Goal: Task Accomplishment & Management: Use online tool/utility

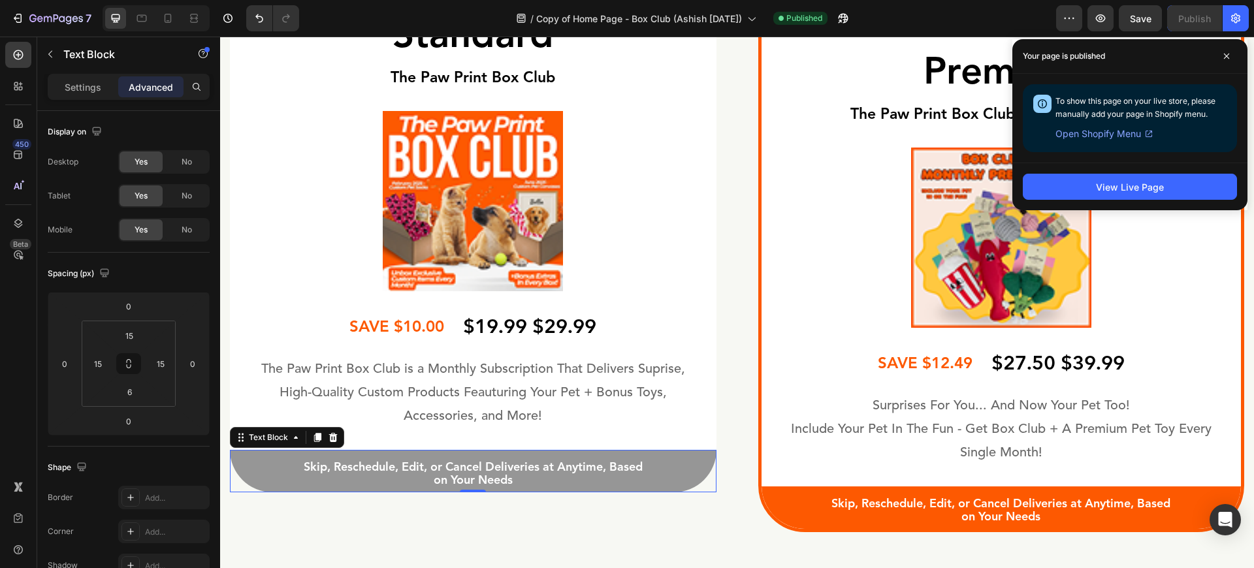
scroll to position [357, 0]
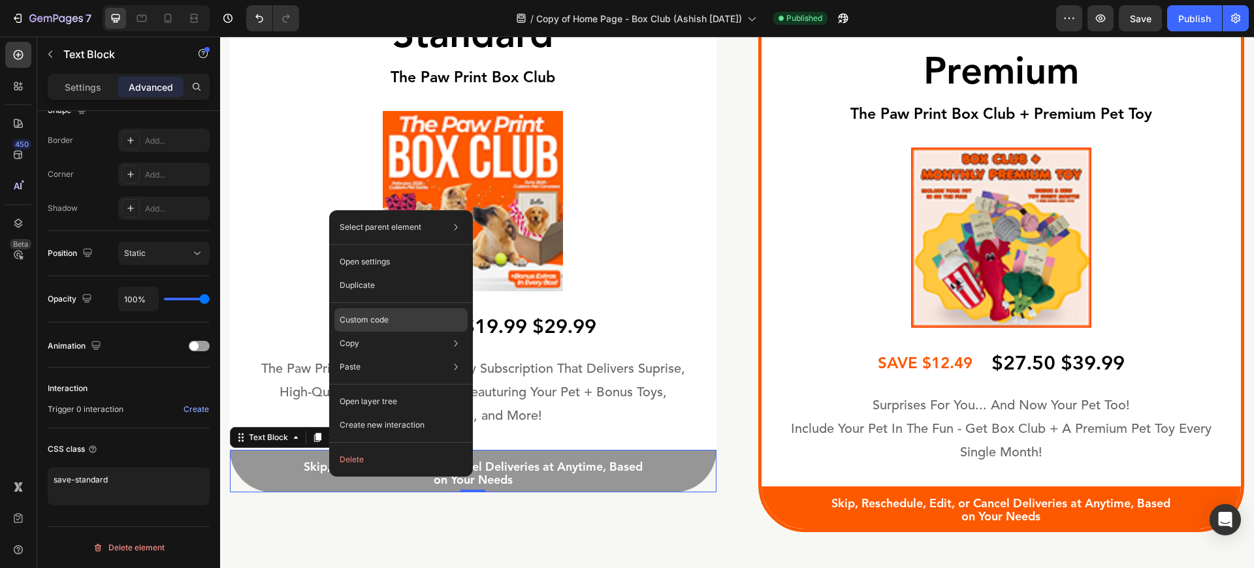
click at [379, 319] on p "Custom code" at bounding box center [364, 320] width 49 height 12
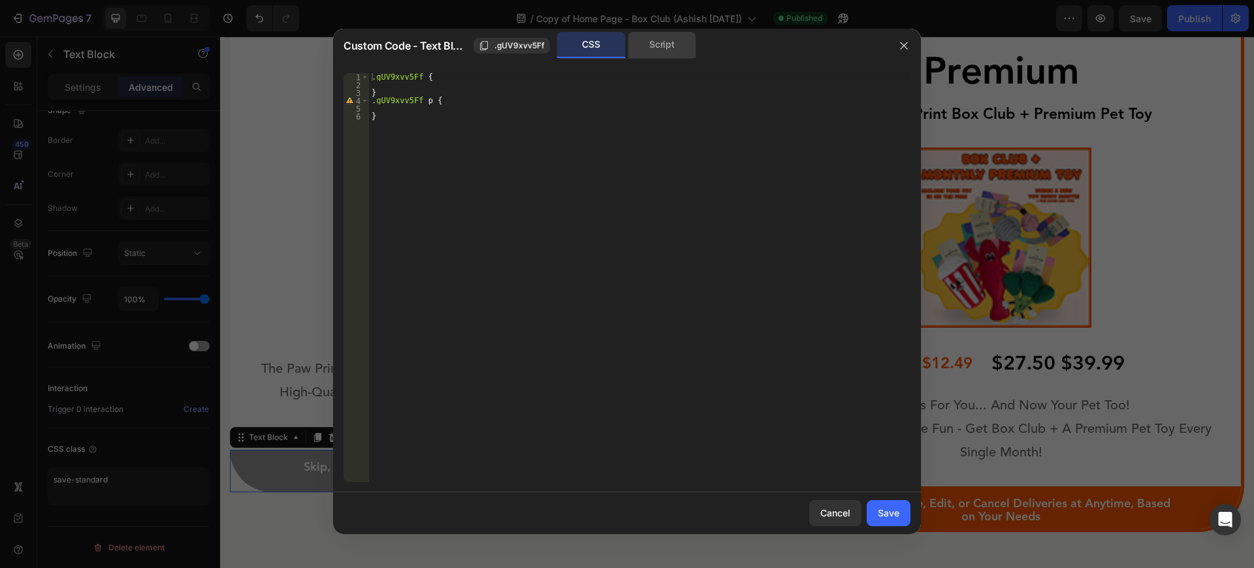
click at [639, 43] on div "Script" at bounding box center [662, 45] width 69 height 26
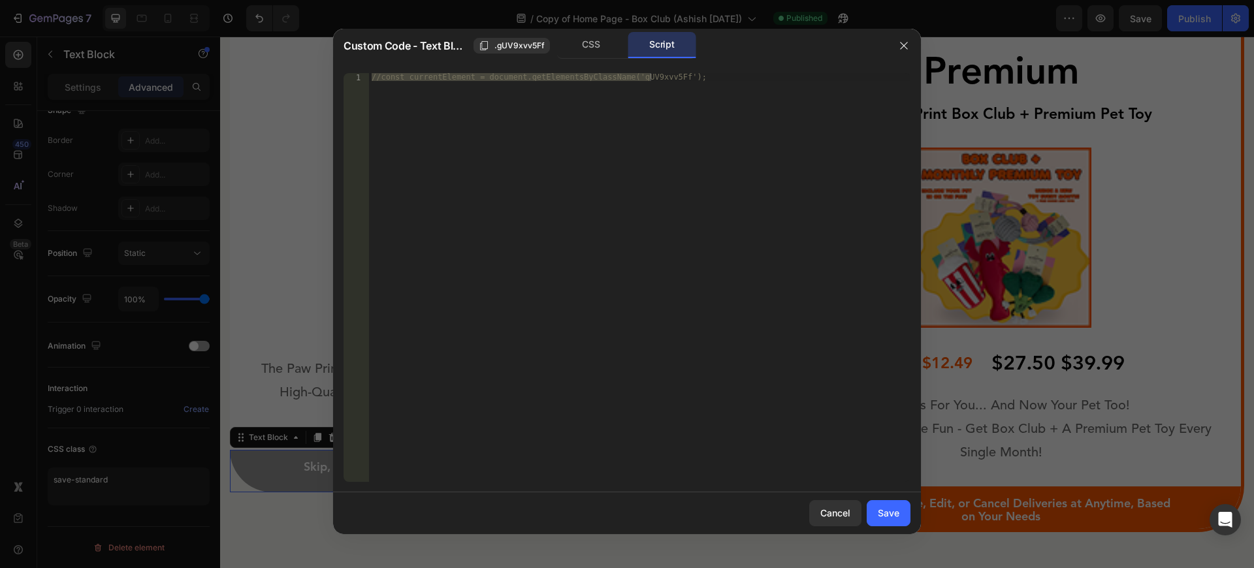
type textarea "//const currentElement = document.getElementsByClassName('gUV9xvv5Ff');"
click at [583, 164] on div "//const currentElement = document.getElementsByClassName('gUV9xvv5Ff');" at bounding box center [639, 277] width 541 height 409
paste textarea
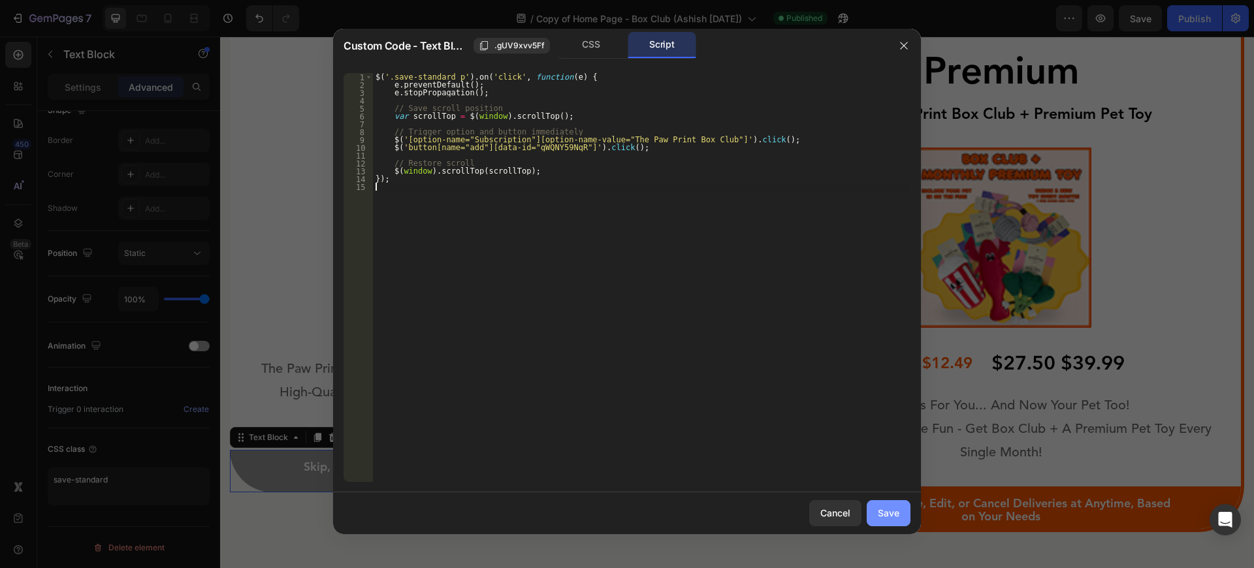
click at [879, 507] on div "Save" at bounding box center [889, 513] width 22 height 14
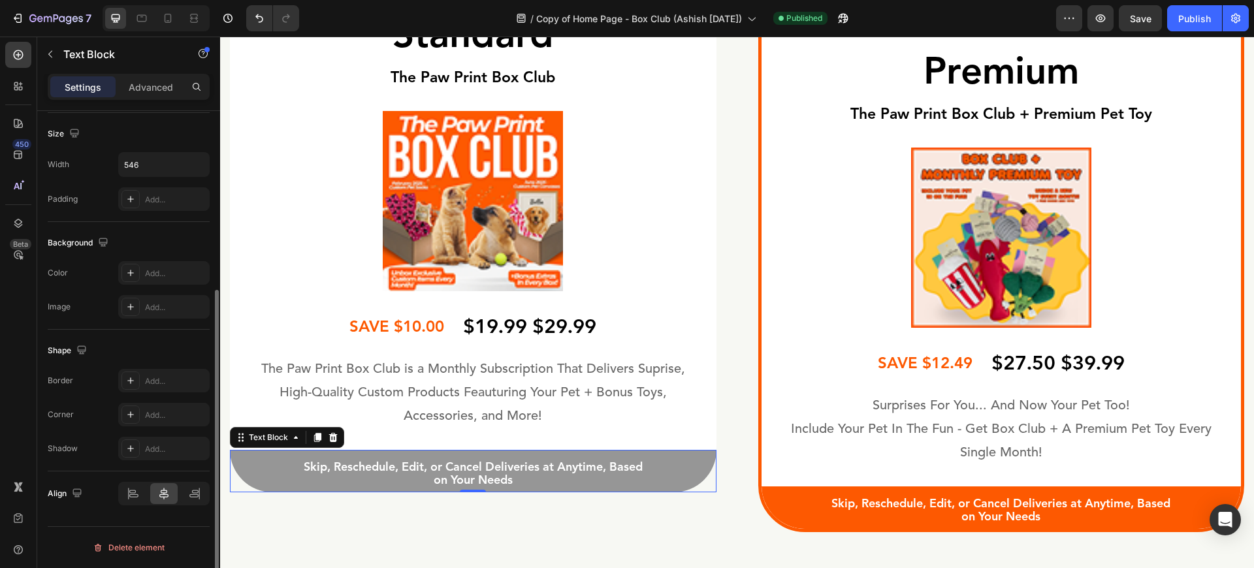
scroll to position [280, 0]
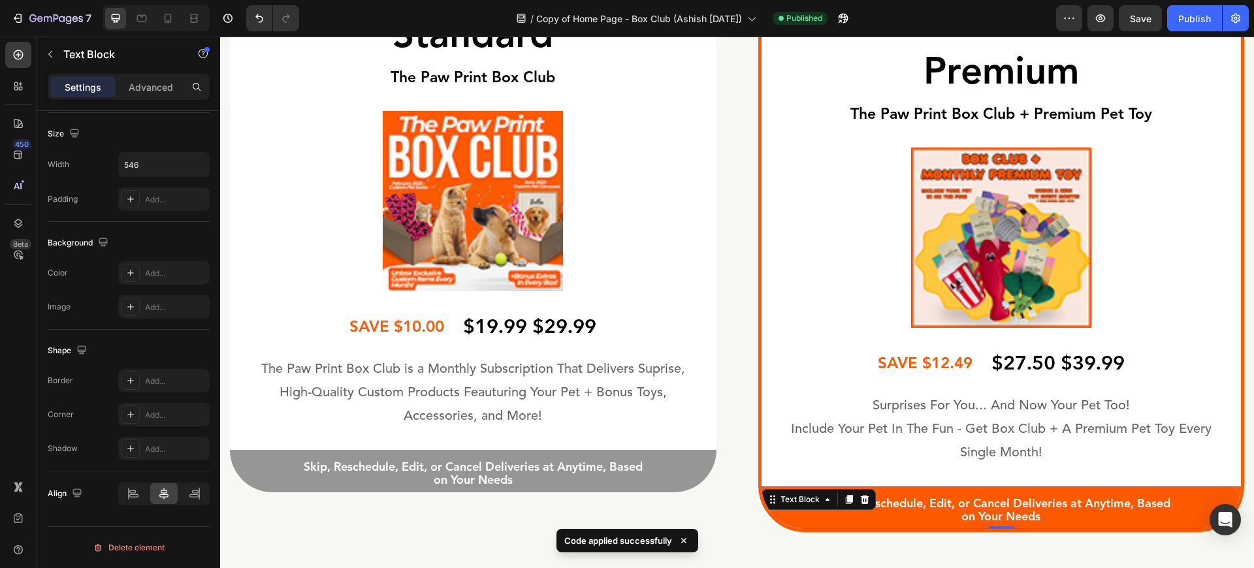
click at [1001, 501] on p "Skip, Reschedule, Edit, or Cancel Deliveries at Anytime, Based on Your Needs" at bounding box center [1001, 511] width 354 height 27
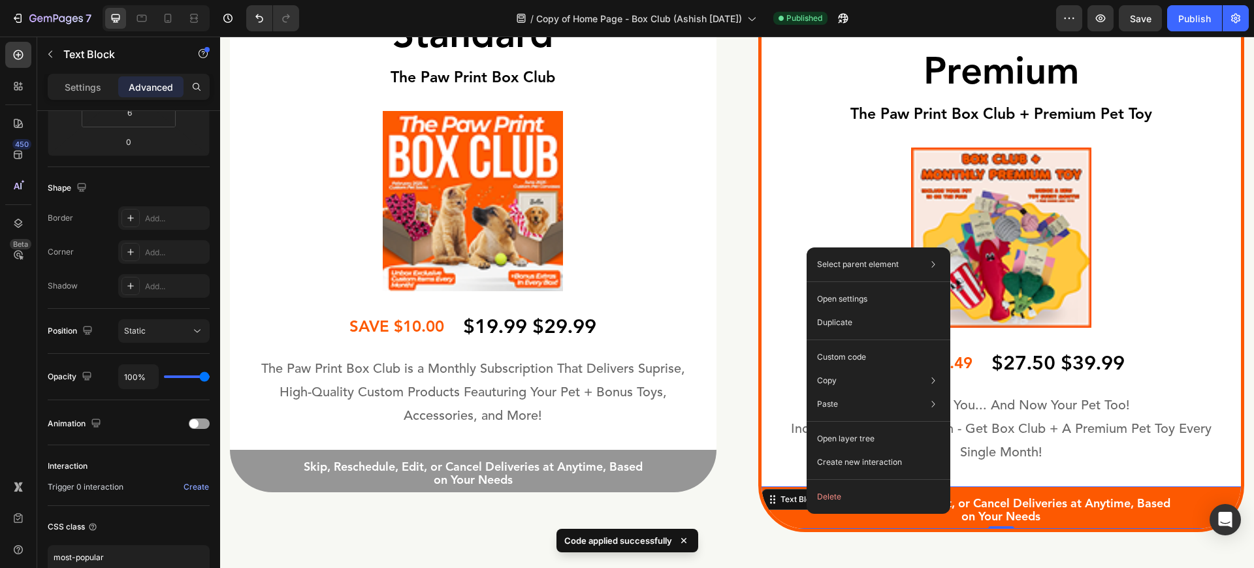
drag, startPoint x: 807, startPoint y: 514, endPoint x: 1057, endPoint y: 537, distance: 251.2
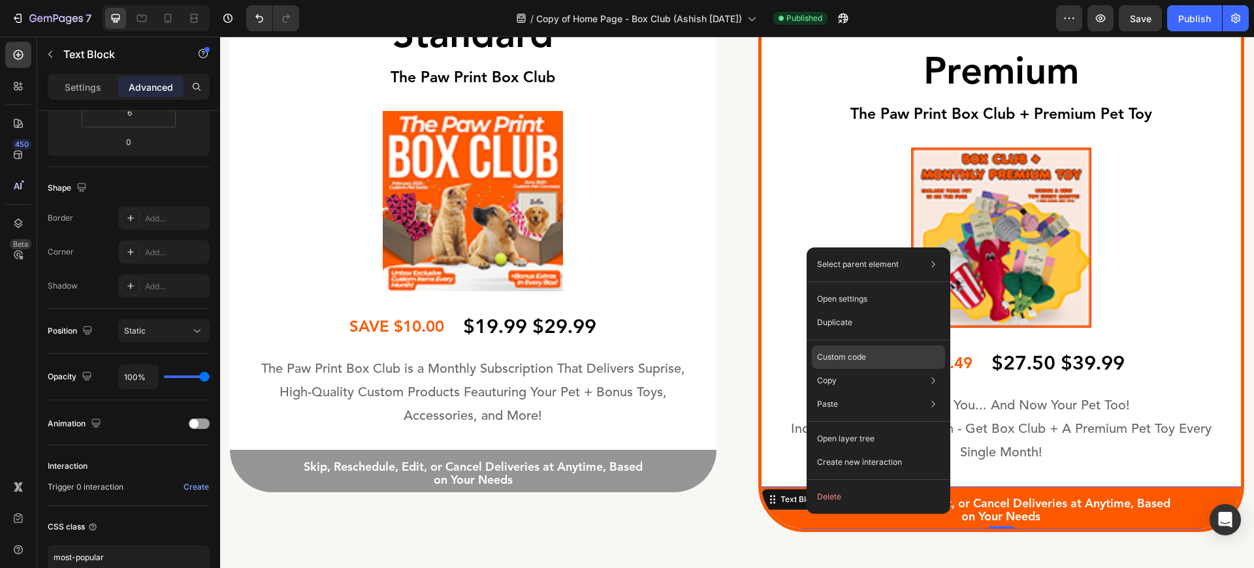
click at [842, 360] on p "Custom code" at bounding box center [841, 357] width 49 height 12
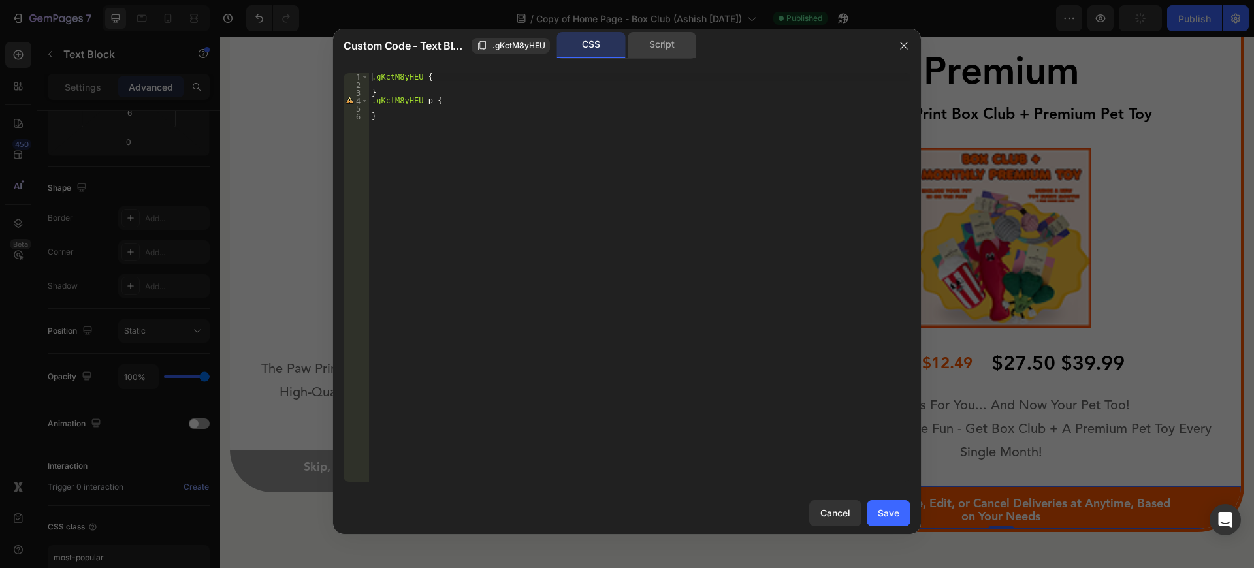
click at [652, 53] on div "Script" at bounding box center [662, 45] width 69 height 26
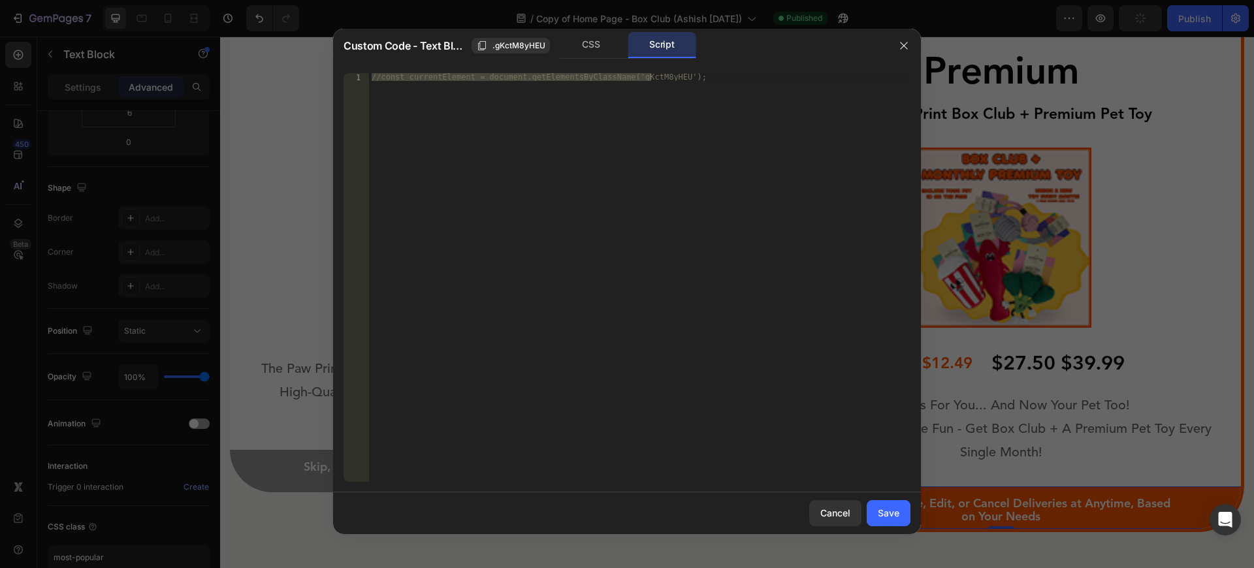
type textarea "//const currentElement = document.getElementsByClassName('gKctM8yHEU');"
click at [600, 219] on div "//const currentElement = document.getElementsByClassName('gKctM8yHEU');" at bounding box center [639, 277] width 541 height 409
paste textarea
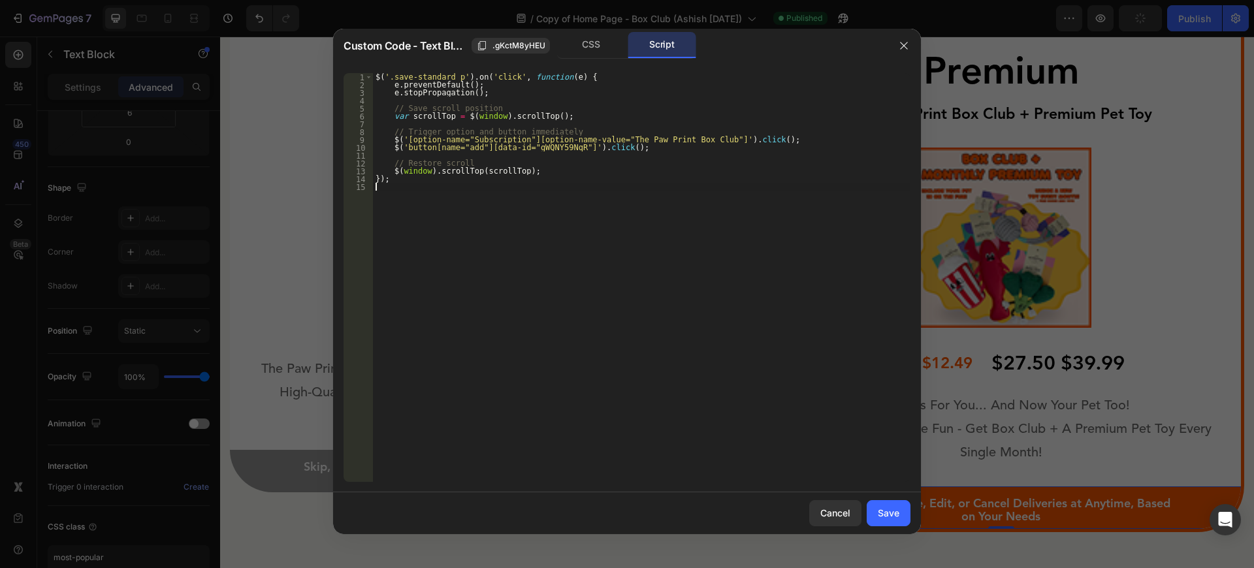
click at [124, 554] on div at bounding box center [627, 284] width 1254 height 568
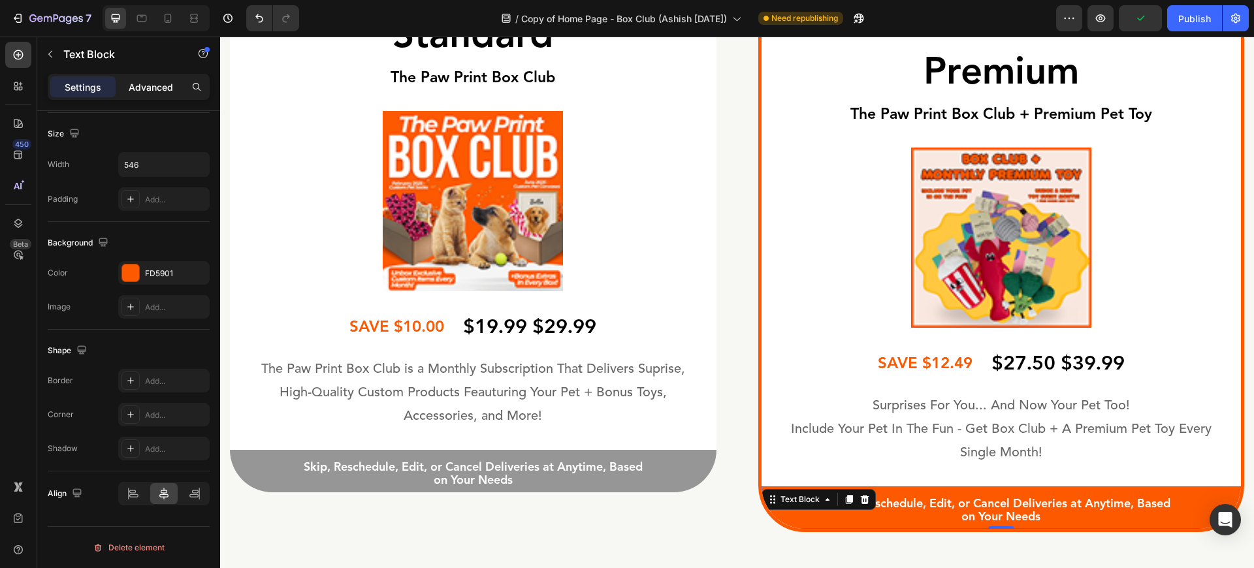
click at [138, 89] on p "Advanced" at bounding box center [151, 87] width 44 height 14
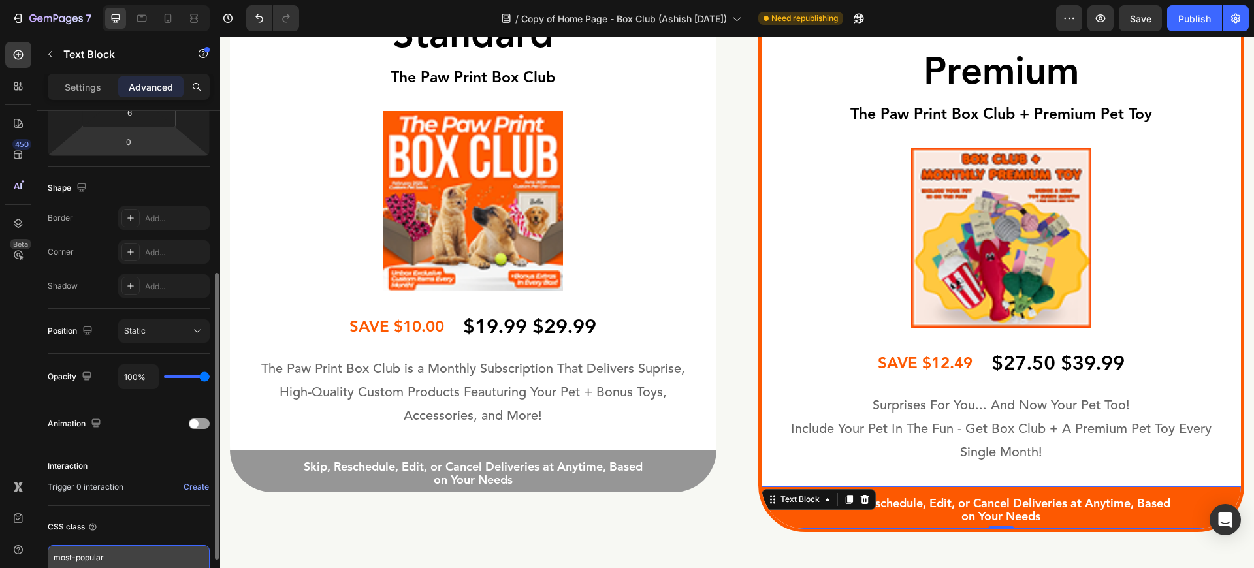
click at [125, 556] on textarea "most-popular" at bounding box center [129, 564] width 162 height 38
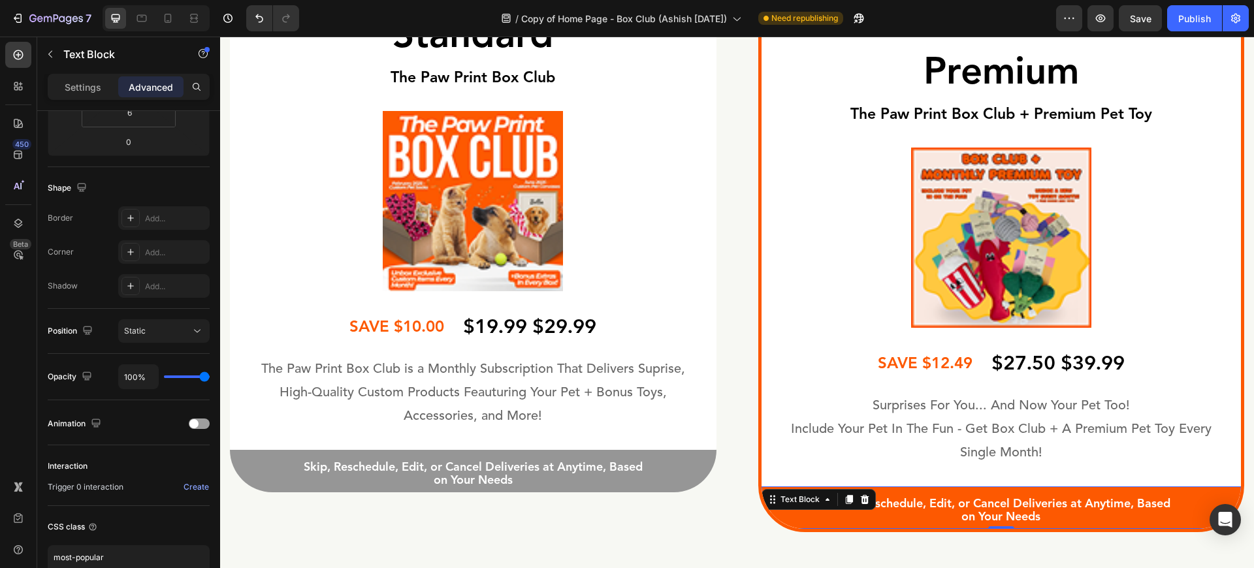
click at [857, 520] on p "Skip, Reschedule, Edit, or Cancel Deliveries at Anytime, Based on Your Needs" at bounding box center [1001, 511] width 354 height 27
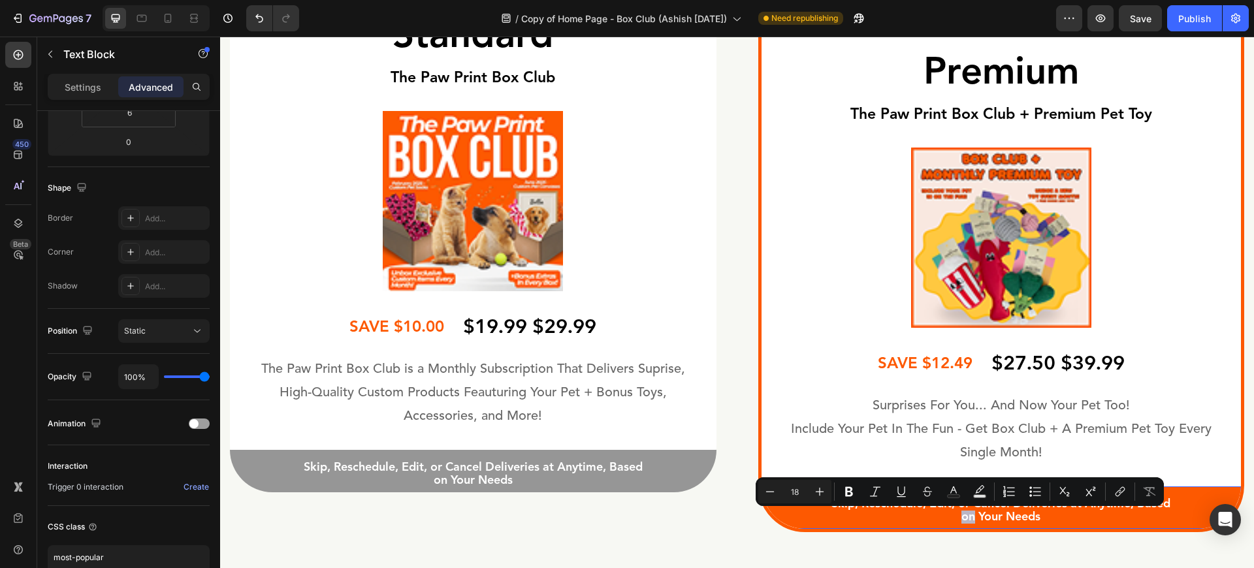
click at [839, 515] on p "Skip, Reschedule, Edit, or Cancel Deliveries at Anytime, Based on Your Needs" at bounding box center [1001, 511] width 354 height 27
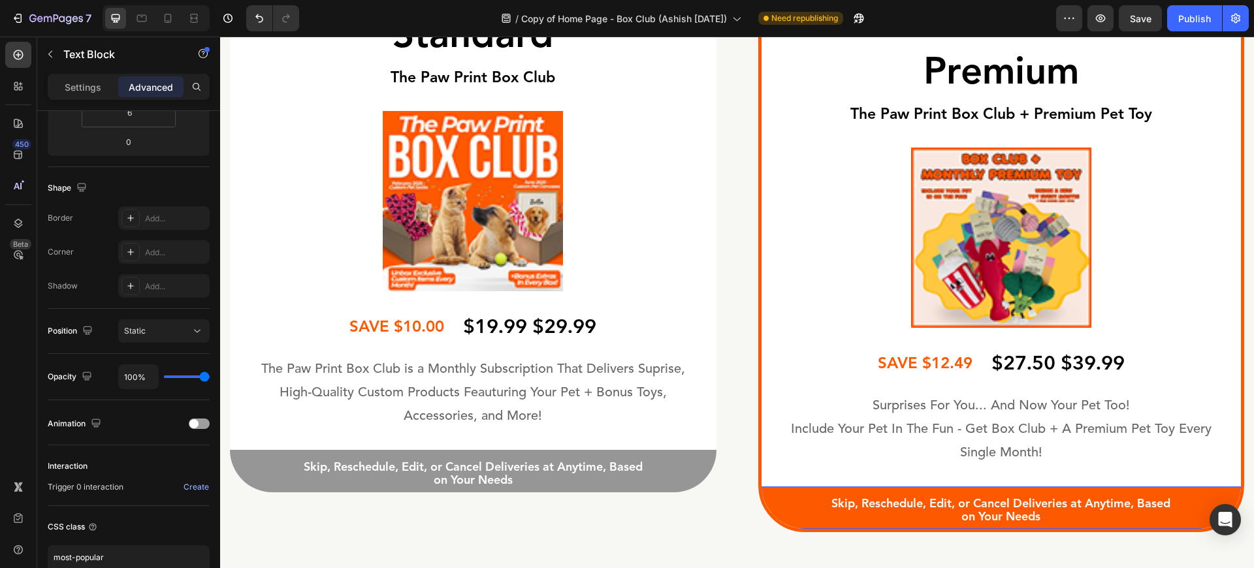
click at [797, 507] on div "Skip, Reschedule, Edit, or Cancel Deliveries at Anytime, Based on Your Needs Te…" at bounding box center [1001, 508] width 480 height 43
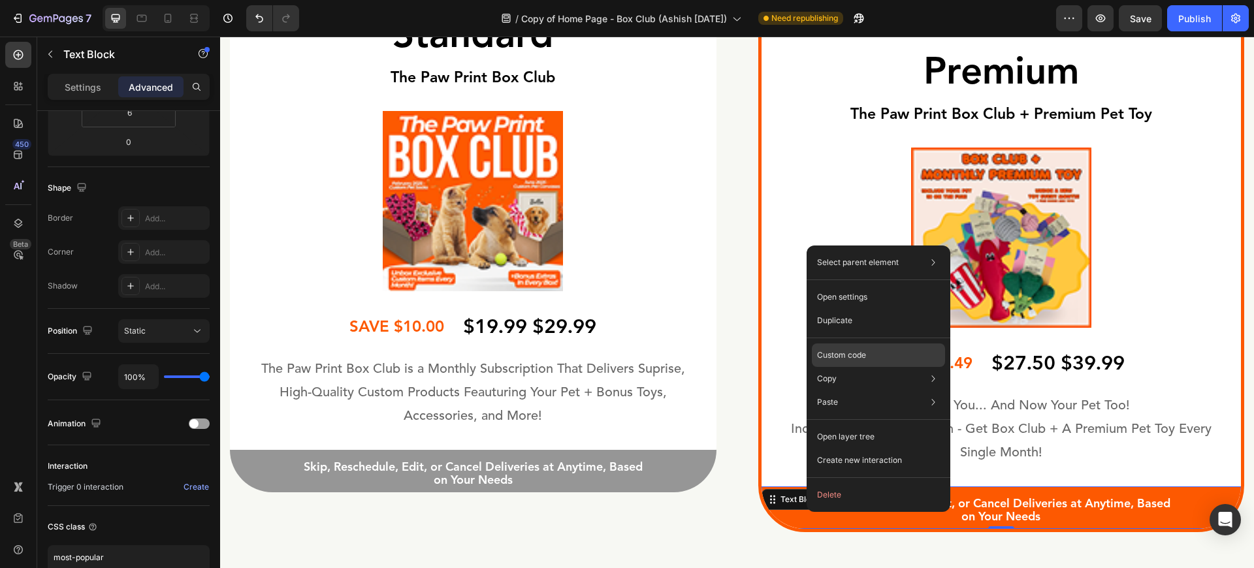
click at [837, 354] on p "Custom code" at bounding box center [841, 355] width 49 height 12
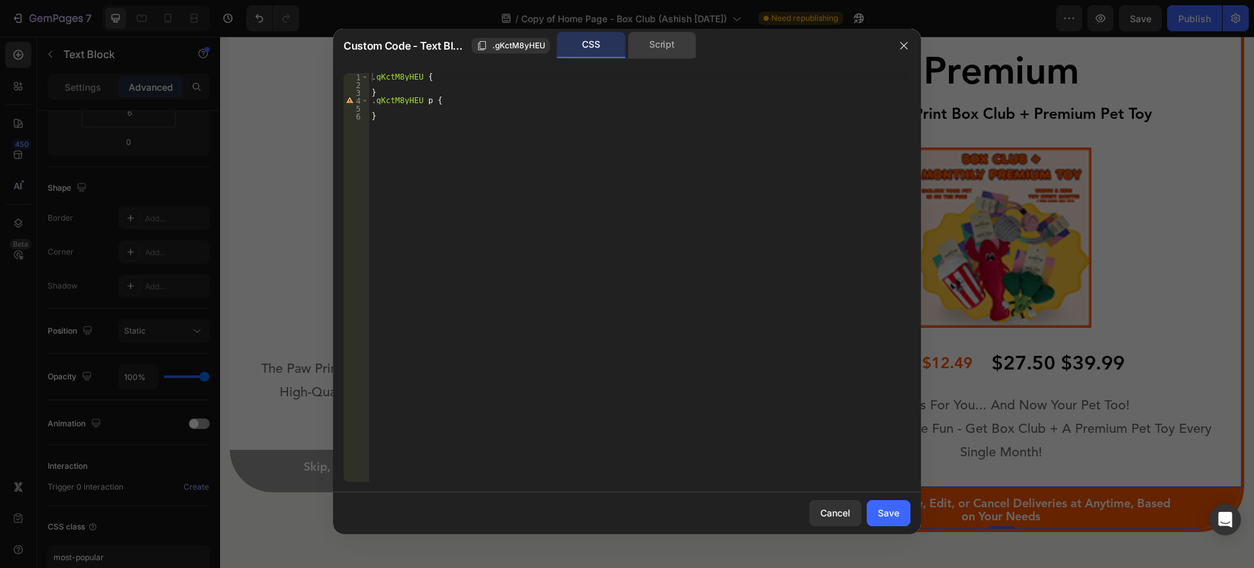
click at [679, 46] on div "Script" at bounding box center [662, 45] width 69 height 26
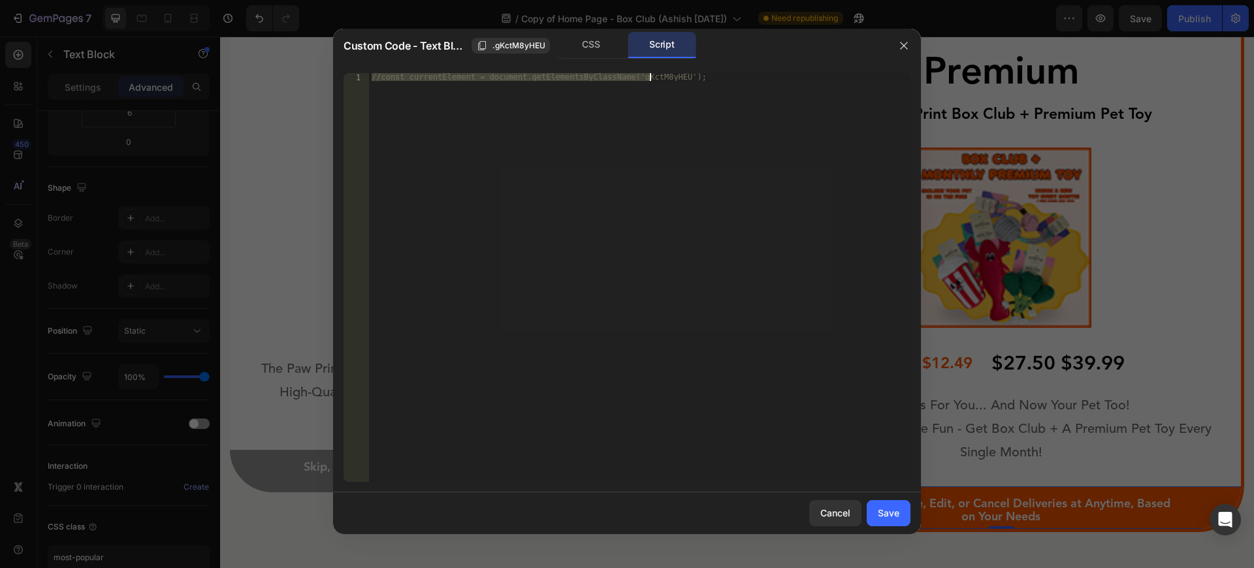
click at [569, 123] on div "//const currentElement = document.getElementsByClassName('gKctM8yHEU');" at bounding box center [639, 277] width 541 height 409
paste textarea "most-popular"
type textarea "most-popular"
click at [893, 520] on button "Save" at bounding box center [889, 513] width 44 height 26
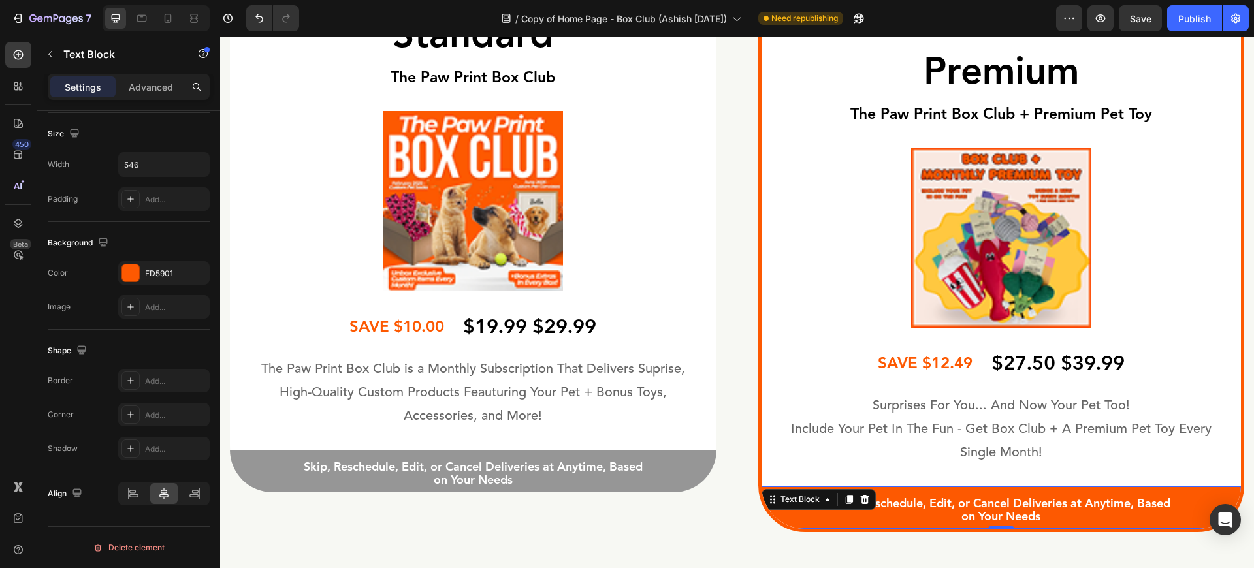
click at [869, 525] on div "Skip, Reschedule, Edit, or Cancel Deliveries at Anytime, Based on Your Needs" at bounding box center [1001, 510] width 357 height 29
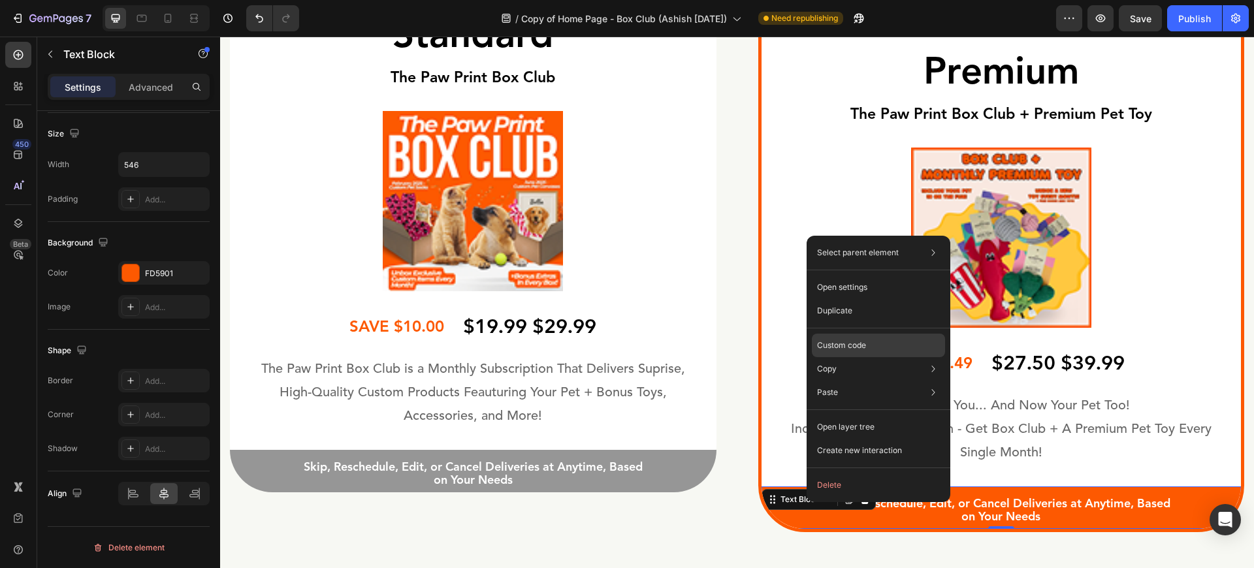
click at [890, 381] on div "Custom code" at bounding box center [878, 393] width 133 height 24
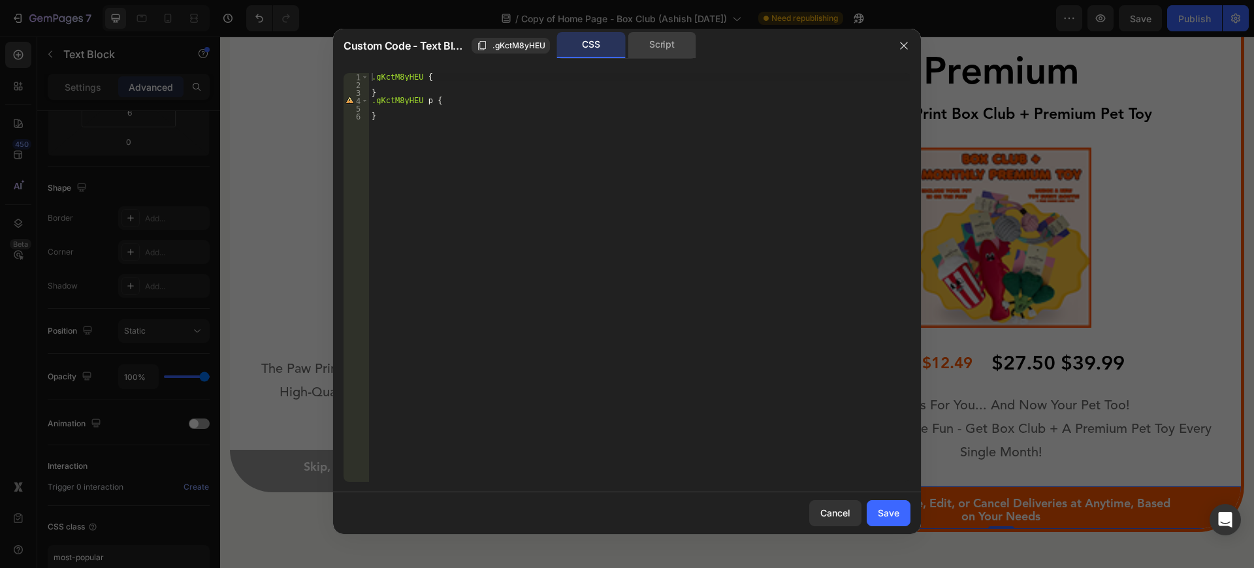
click at [639, 44] on div "Script" at bounding box center [662, 45] width 69 height 26
type textarea "most-popular"
click at [565, 110] on div "most - popular" at bounding box center [639, 277] width 541 height 409
paste textarea "most-popular"
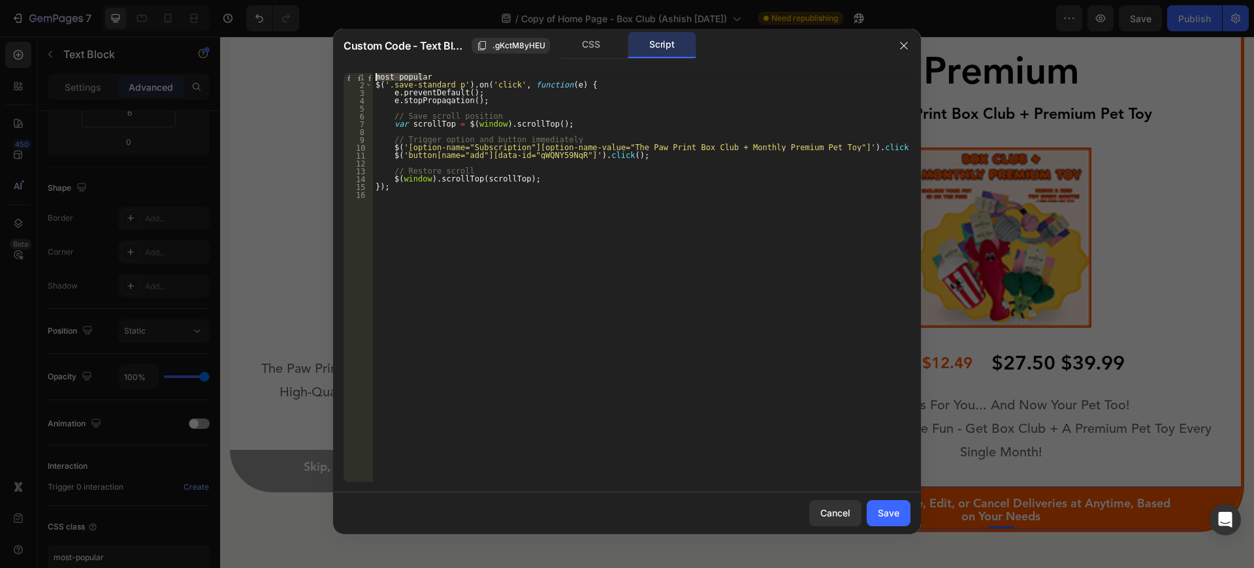
drag, startPoint x: 436, startPoint y: 78, endPoint x: 329, endPoint y: 70, distance: 107.4
click at [329, 70] on div "Custom Code - Text Block .gKctM8yHEU CSS Script 1 2 3 4 5 6 7 8 9 10 11 12 13 1…" at bounding box center [627, 284] width 1254 height 568
type textarea "most-popular"
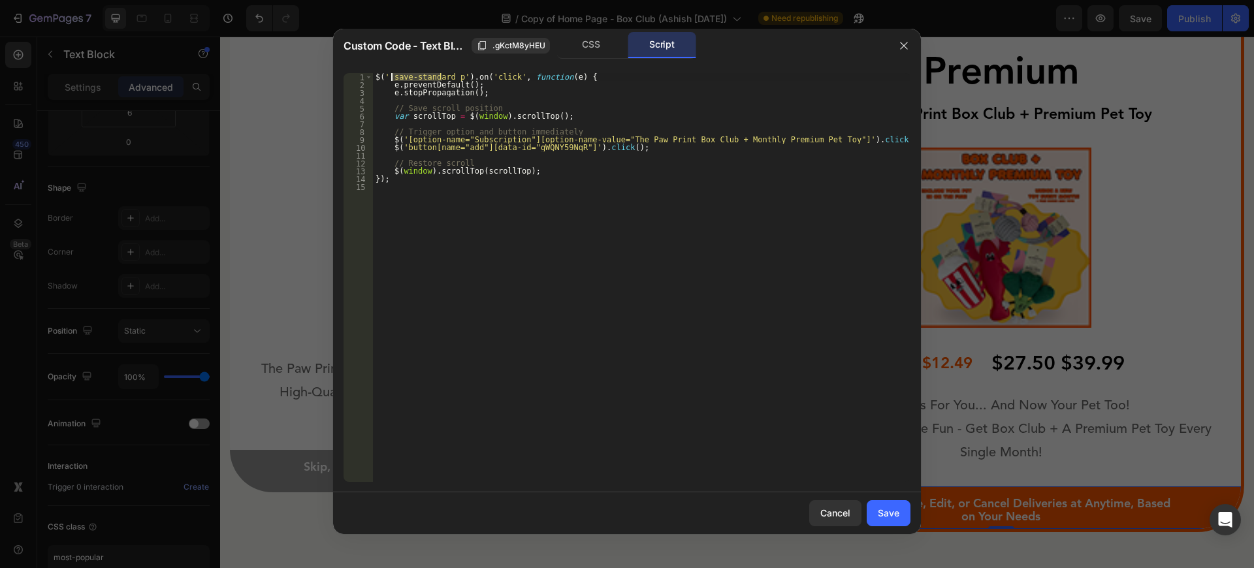
drag, startPoint x: 441, startPoint y: 76, endPoint x: 391, endPoint y: 75, distance: 50.3
click at [391, 75] on div "$ ( '.save-standard p' ) . on ( 'click' , function ( e ) { e . preventDefault (…" at bounding box center [641, 285] width 537 height 424
paste textarea "most-popular"
type textarea "$('.most-popular p').on('click', function(e) {"
click at [881, 519] on div "Save" at bounding box center [889, 513] width 22 height 14
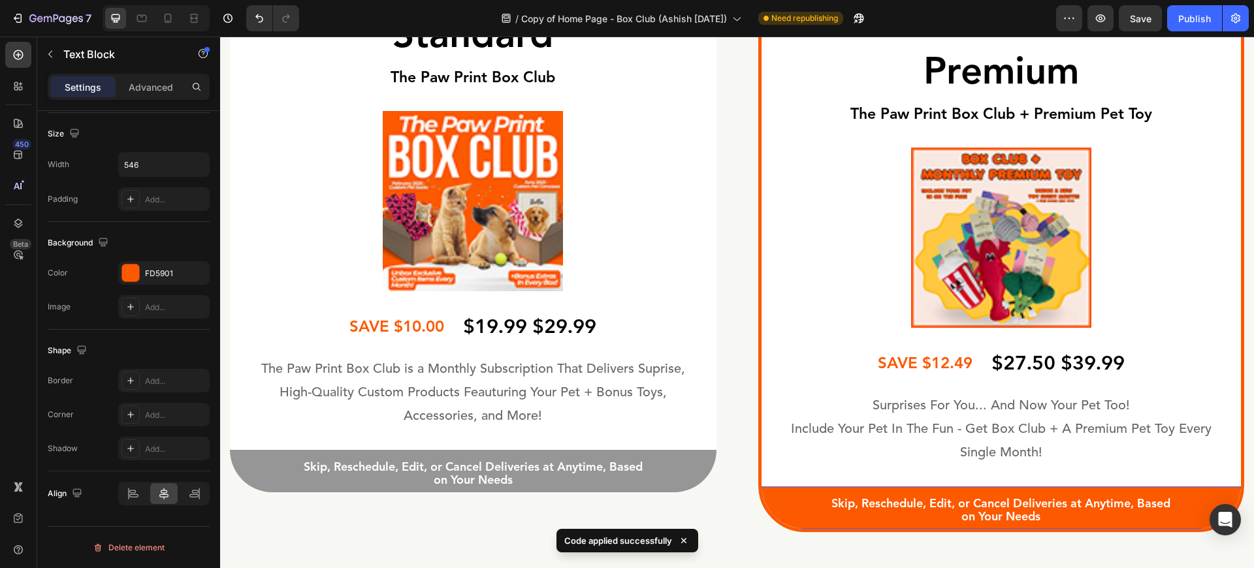
drag, startPoint x: 880, startPoint y: 517, endPoint x: 791, endPoint y: 508, distance: 89.9
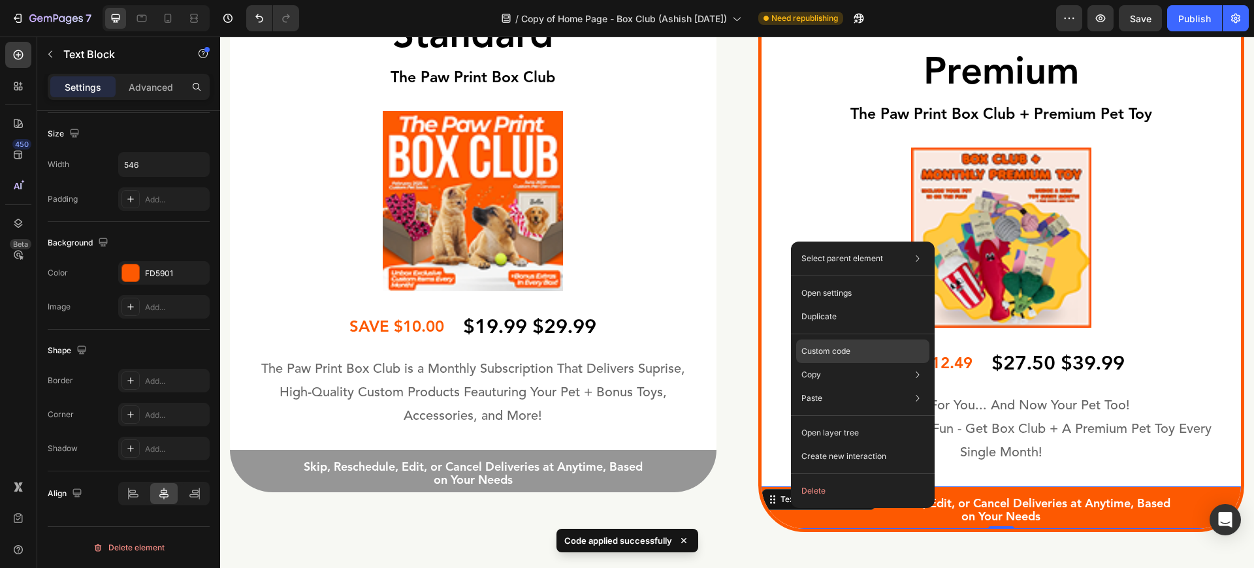
click at [857, 387] on div "Custom code" at bounding box center [862, 399] width 133 height 24
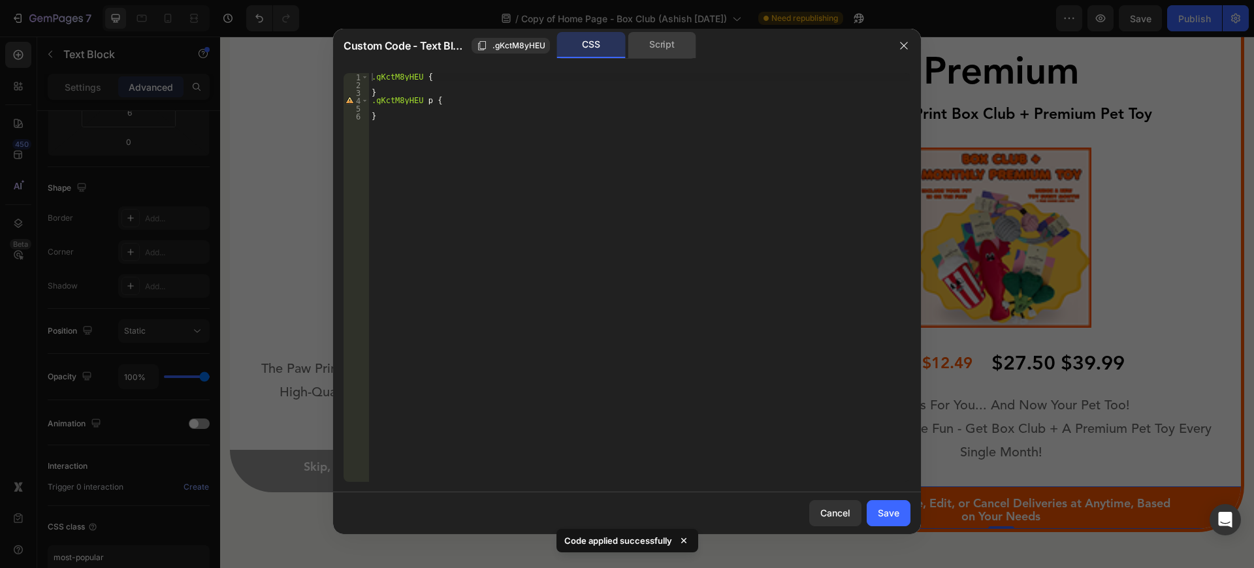
click at [641, 38] on div "Script" at bounding box center [662, 45] width 69 height 26
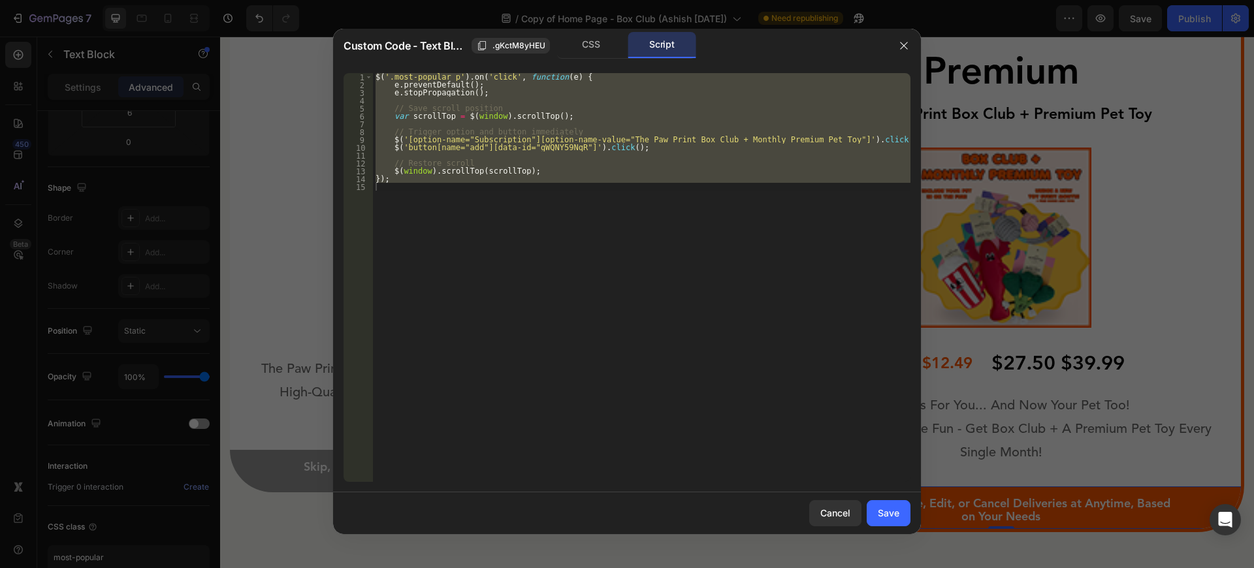
click at [645, 129] on div "$ ( '.most-popular p' ) . on ( 'click' , function ( e ) { e . preventDefault ( …" at bounding box center [641, 277] width 537 height 409
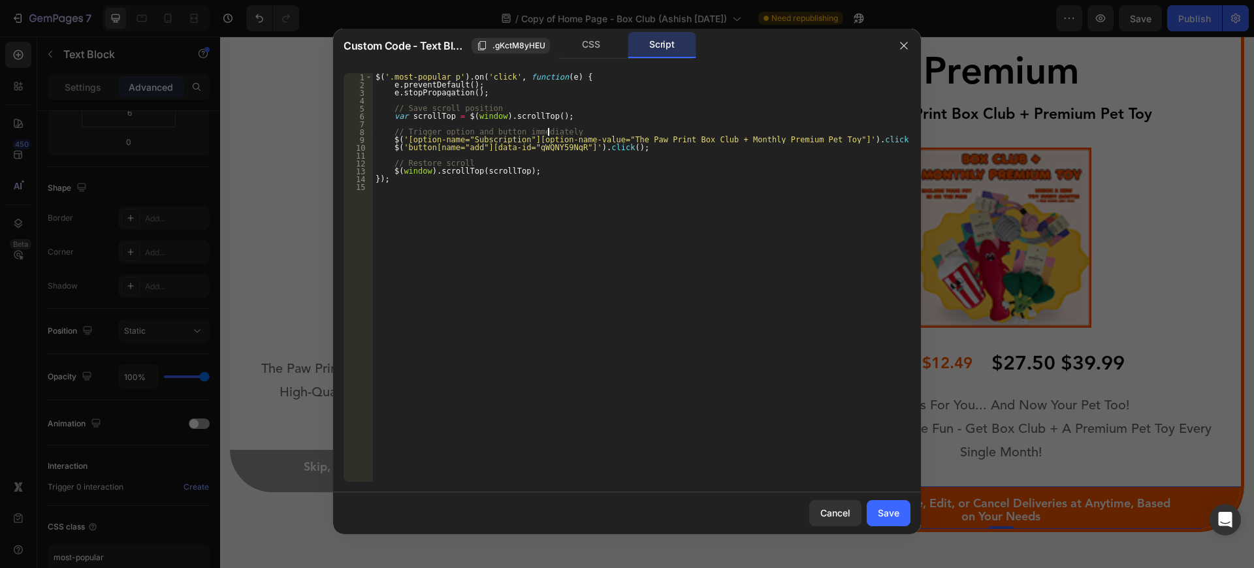
type textarea "});"
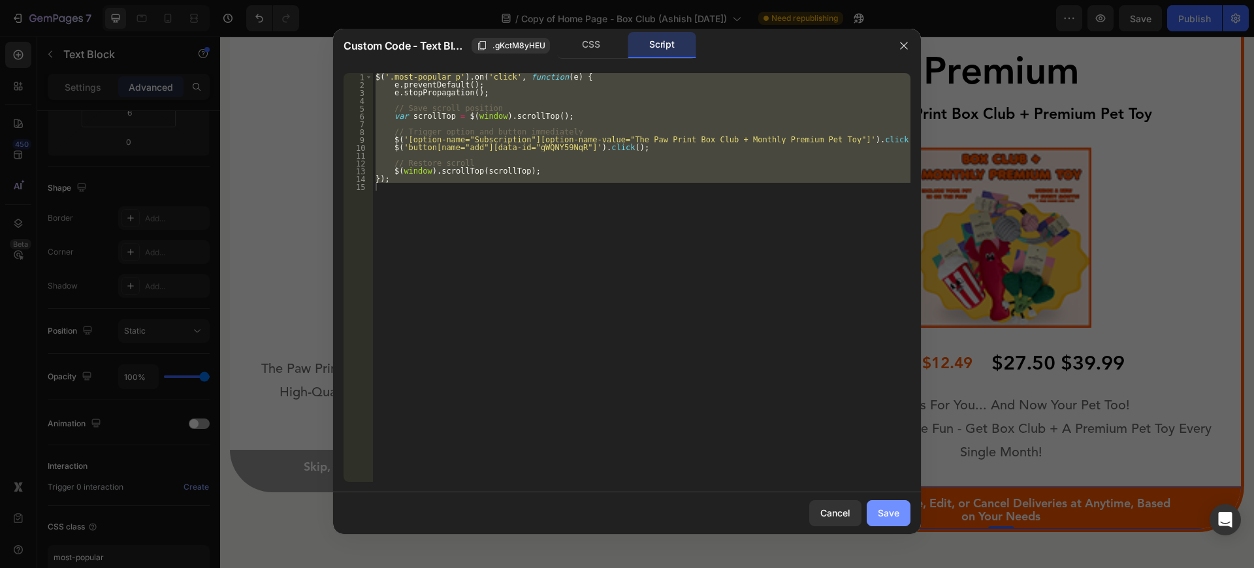
drag, startPoint x: 889, startPoint y: 522, endPoint x: 691, endPoint y: 448, distance: 211.8
click at [889, 522] on button "Save" at bounding box center [889, 513] width 44 height 26
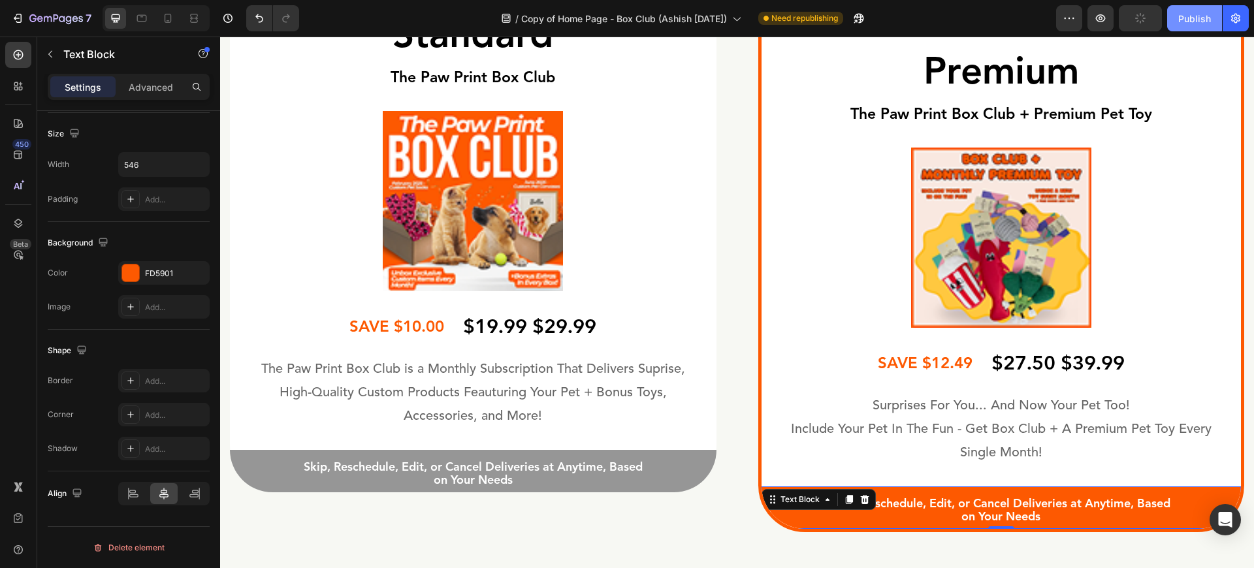
click at [1188, 12] on div "Publish" at bounding box center [1194, 19] width 33 height 14
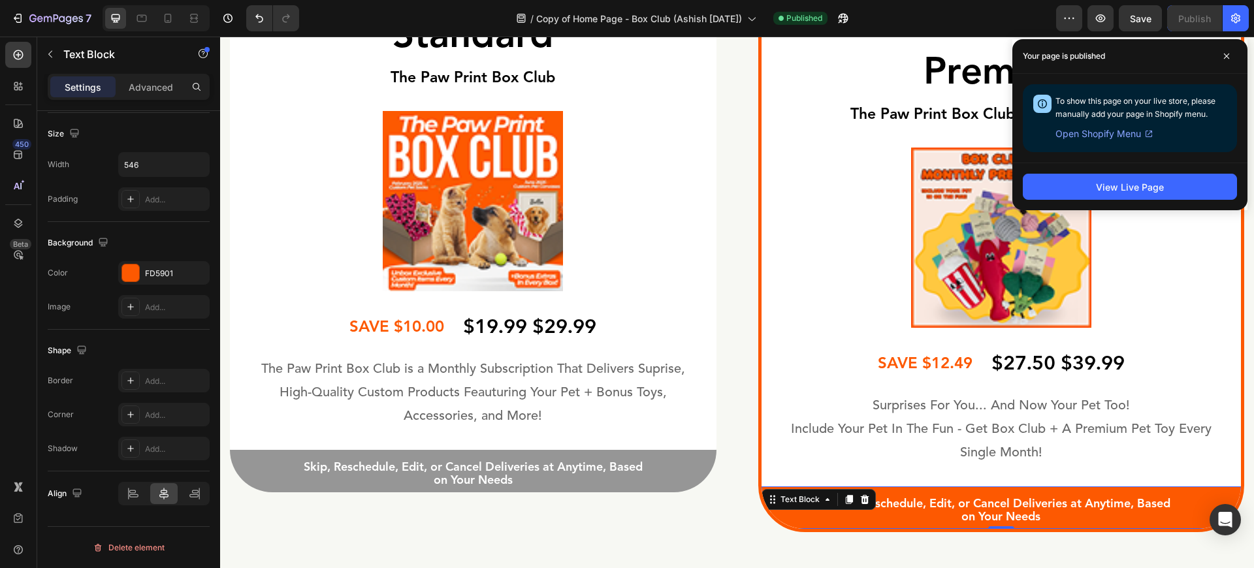
click at [805, 515] on div "Skip, Reschedule, Edit, or Cancel Deliveries at Anytime, Based on Your Needs" at bounding box center [1001, 510] width 460 height 29
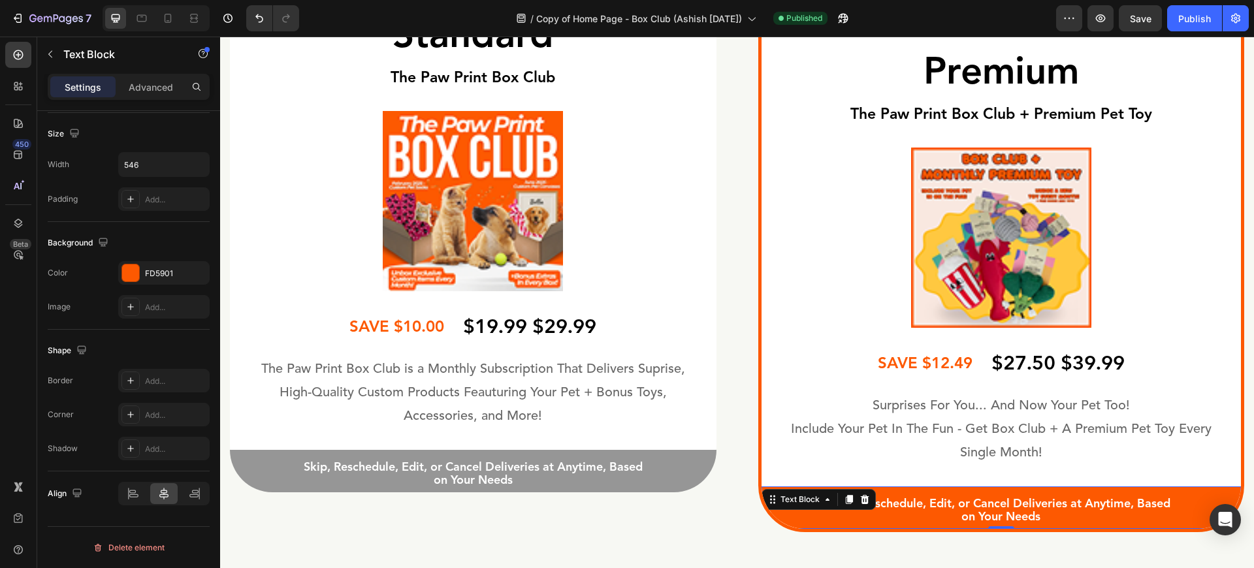
click at [805, 515] on div "Skip, Reschedule, Edit, or Cancel Deliveries at Anytime, Based on Your Needs" at bounding box center [1001, 510] width 460 height 29
click at [807, 499] on div "Text Block" at bounding box center [800, 500] width 44 height 12
click at [814, 519] on div "Skip, Reschedule, Edit, or Cancel Deliveries at Anytime, Based on Your Needs" at bounding box center [1001, 510] width 460 height 29
click at [824, 518] on p "Skip, Reschedule, Edit, or Cancel Deliveries at Anytime, Based on Your Needs" at bounding box center [1001, 511] width 354 height 27
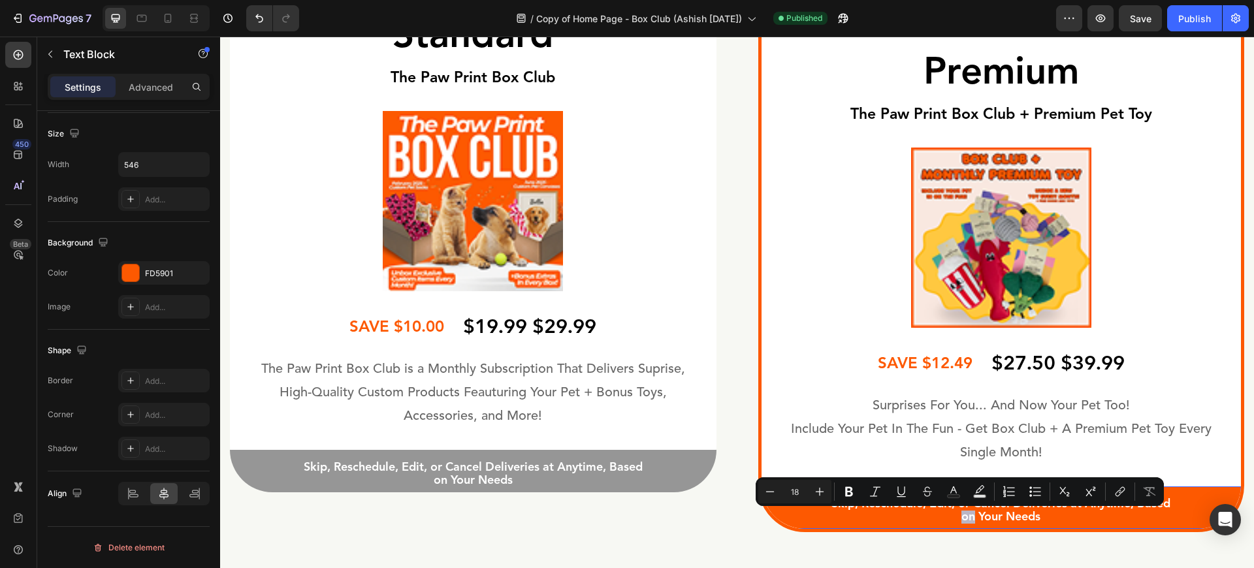
click at [814, 512] on div "Skip, Reschedule, Edit, or Cancel Deliveries at Anytime, Based on Your Needs" at bounding box center [1001, 510] width 460 height 29
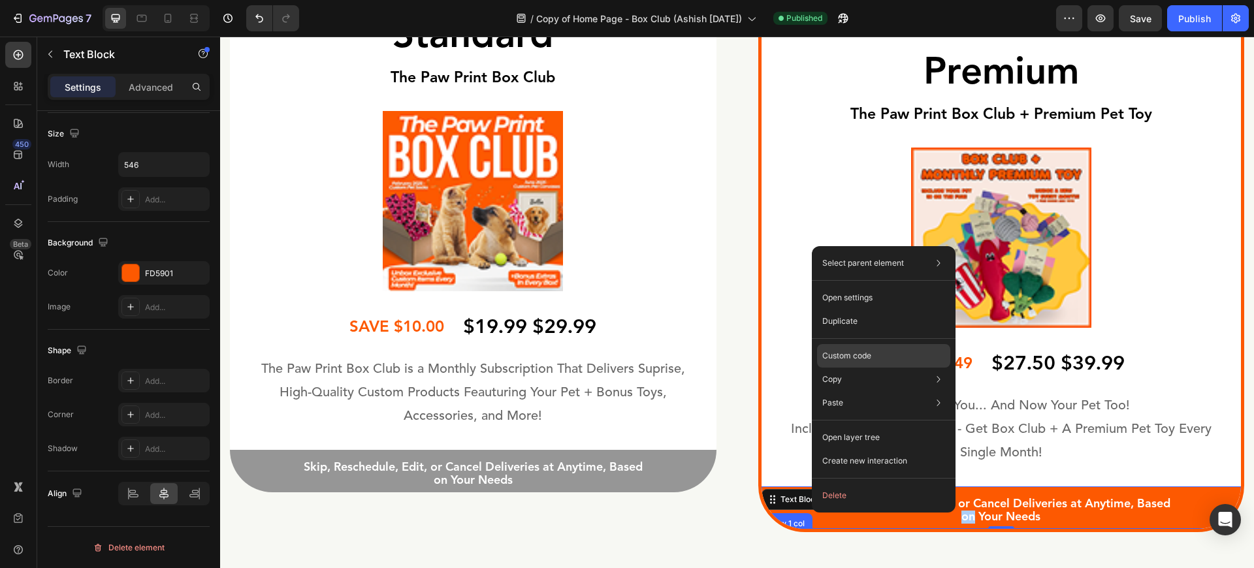
click at [869, 356] on p "Custom code" at bounding box center [846, 356] width 49 height 12
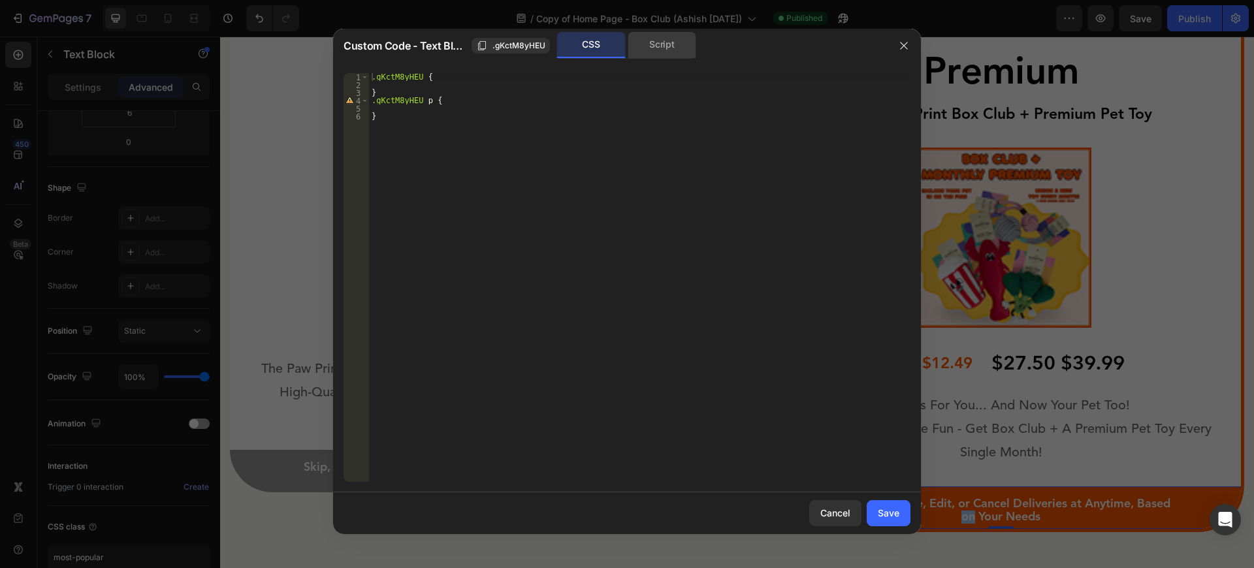
click at [649, 37] on div "Script" at bounding box center [662, 45] width 69 height 26
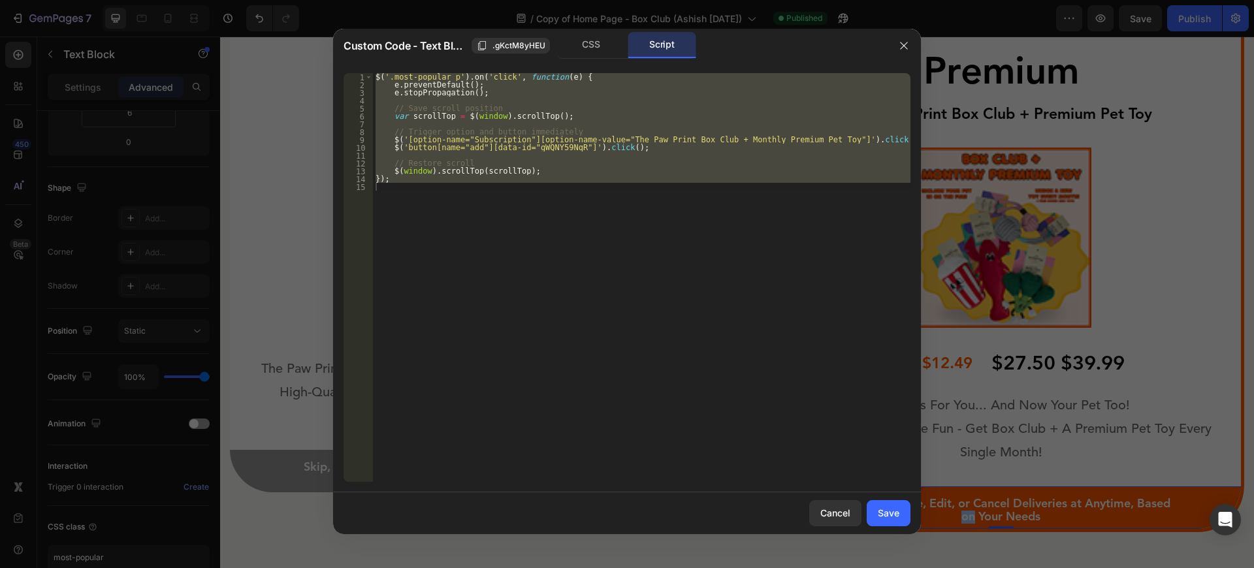
type textarea "});"
click at [566, 212] on div "$ ( '.most-popular p' ) . on ( 'click' , function ( e ) { e . preventDefault ( …" at bounding box center [641, 277] width 537 height 409
paste textarea
type textarea "});"
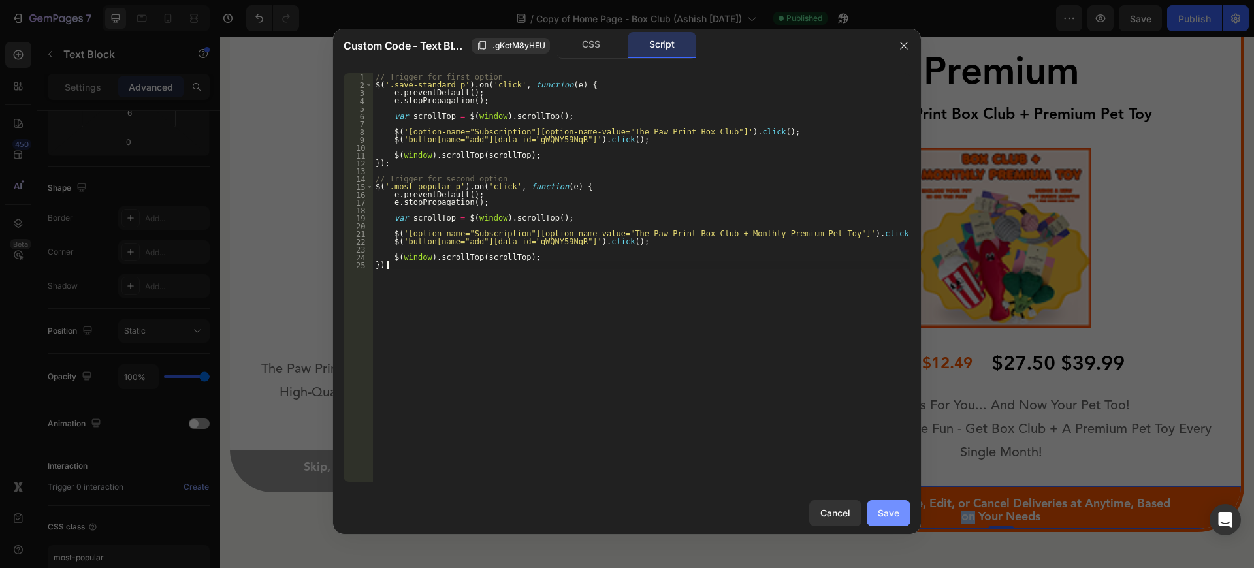
click at [885, 517] on div "Save" at bounding box center [889, 513] width 22 height 14
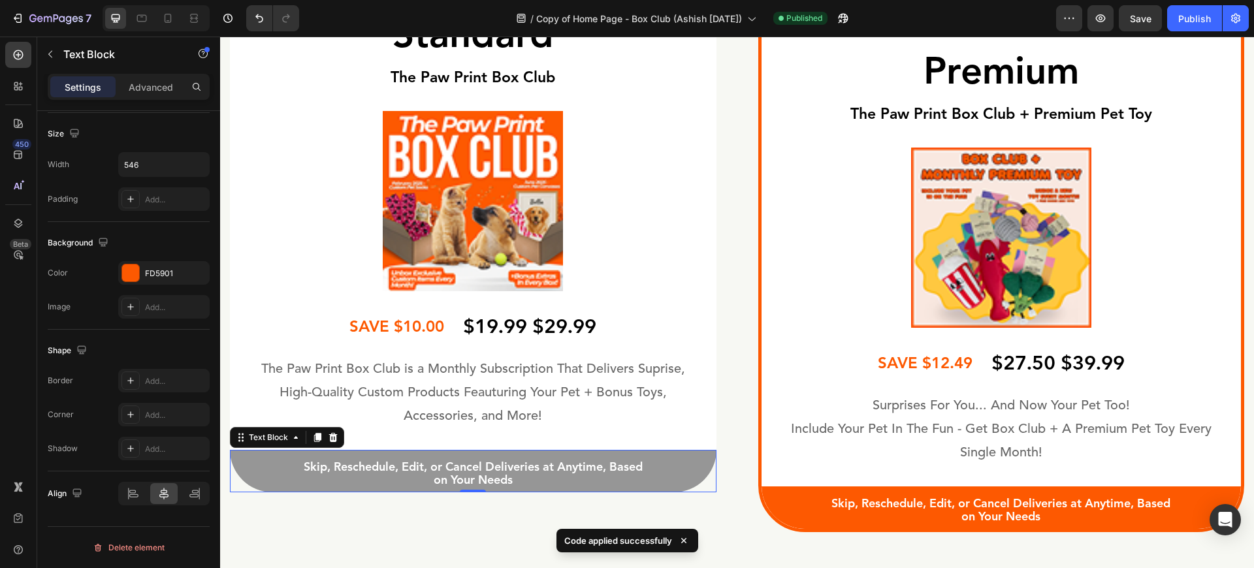
click at [266, 462] on div "Skip, Reschedule, Edit, or Cancel Deliveries at Anytime, Based on Your Needs" at bounding box center [473, 474] width 467 height 29
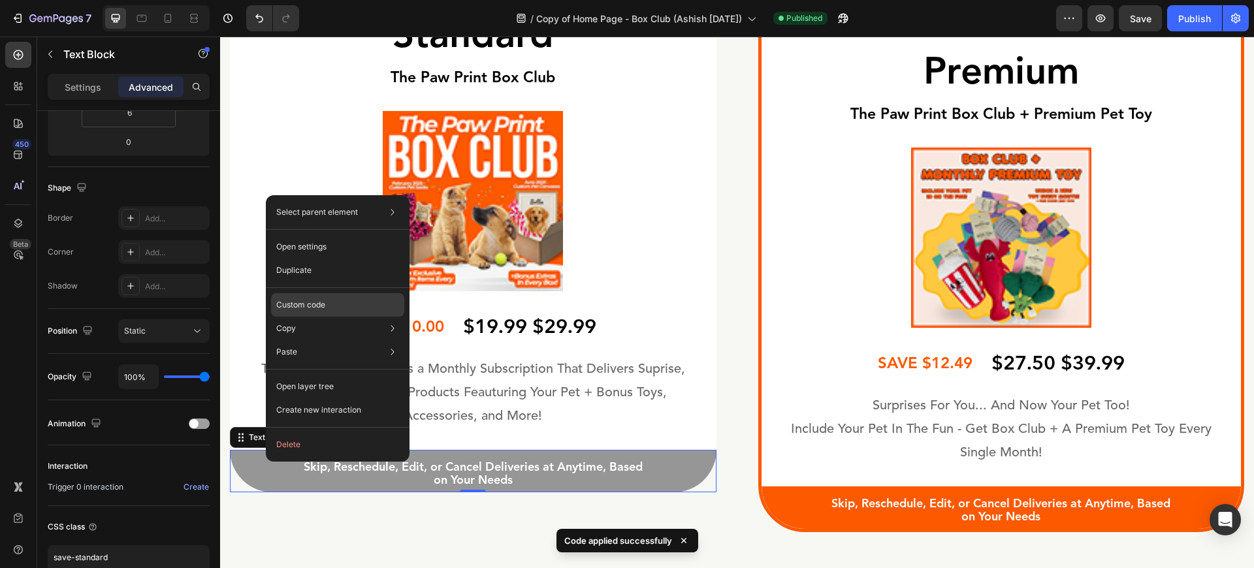
click at [325, 306] on p "Custom code" at bounding box center [300, 305] width 49 height 12
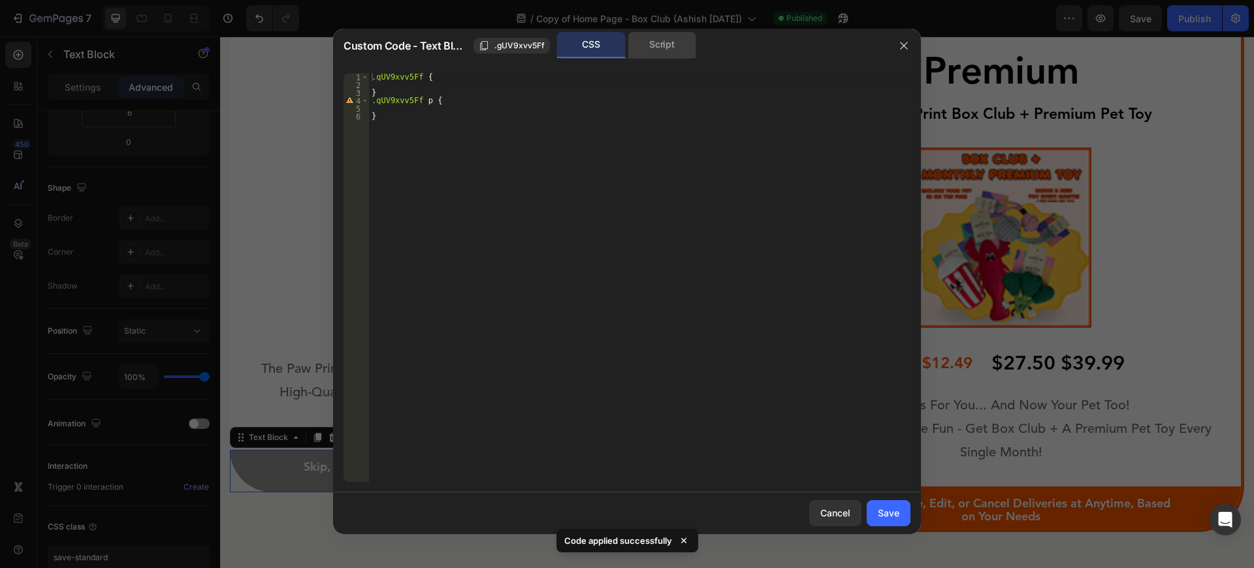
click at [674, 36] on div "Script" at bounding box center [662, 45] width 69 height 26
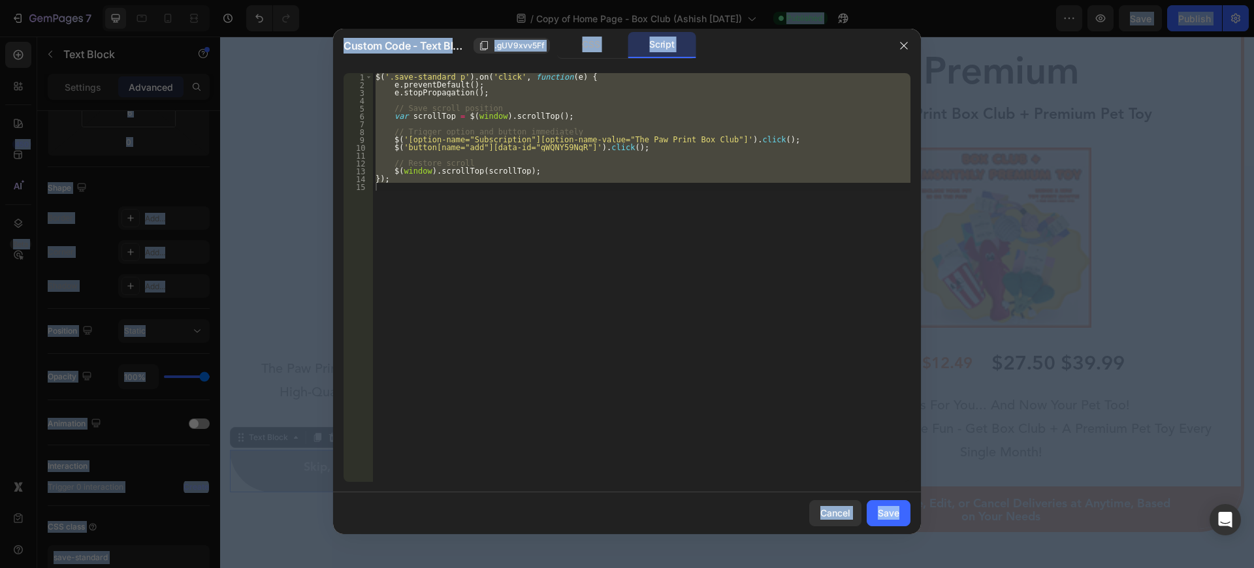
type textarea "});"
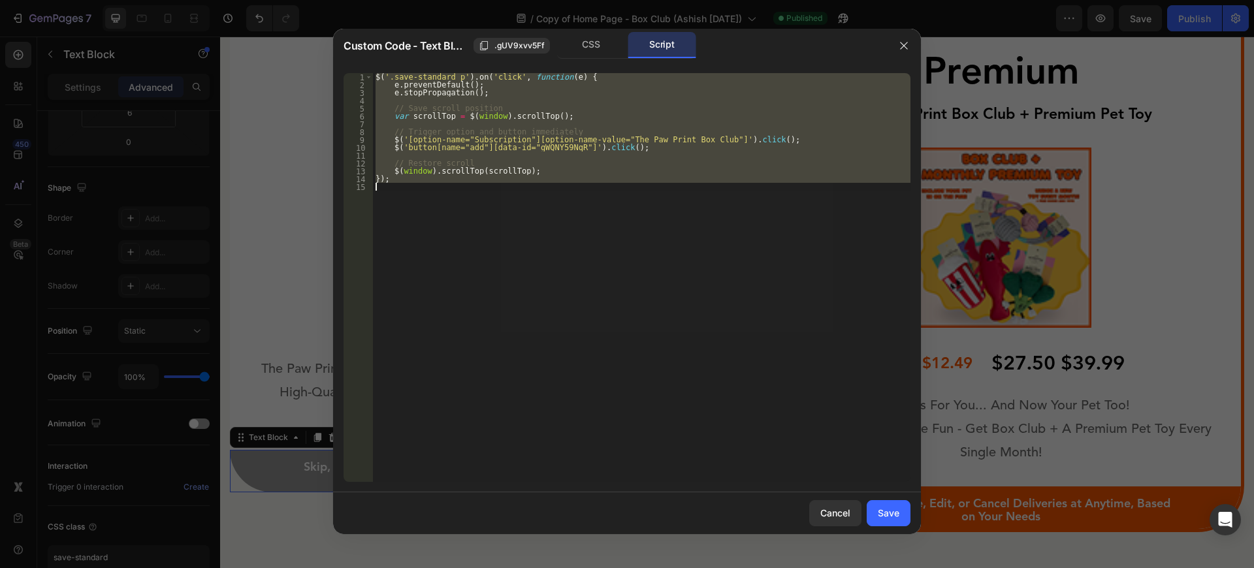
click at [649, 201] on div "$ ( '.save-standard p' ) . on ( 'click' , function ( e ) { e . preventDefault (…" at bounding box center [641, 277] width 537 height 409
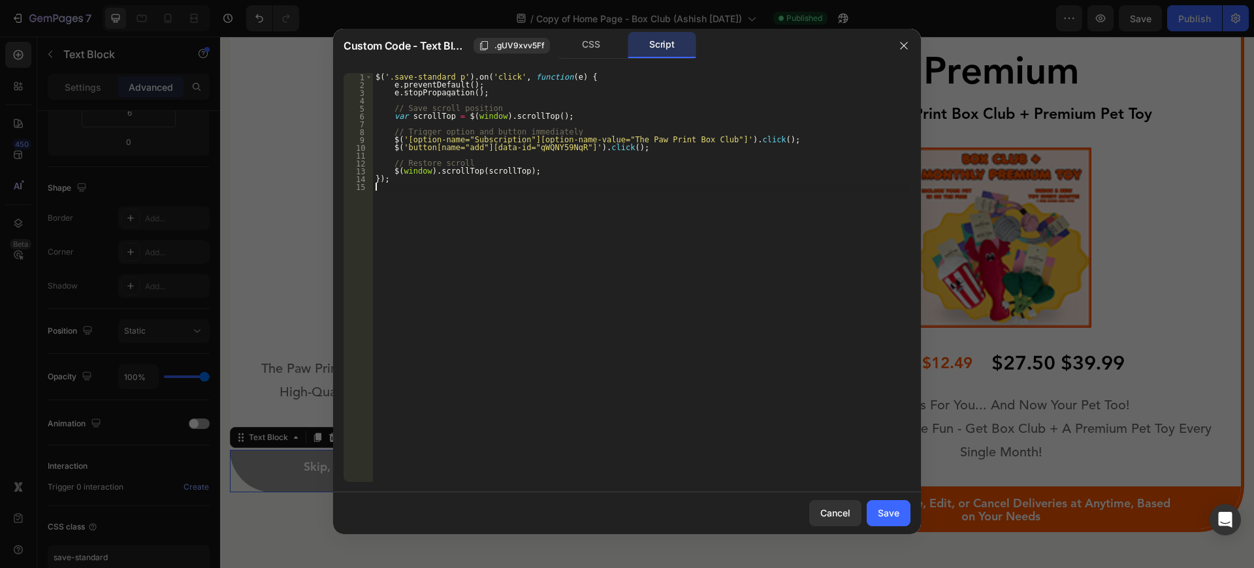
click at [635, 185] on div "$ ( '.save-standard p' ) . on ( 'click' , function ( e ) { e . preventDefault (…" at bounding box center [641, 285] width 537 height 424
type textarea "});"
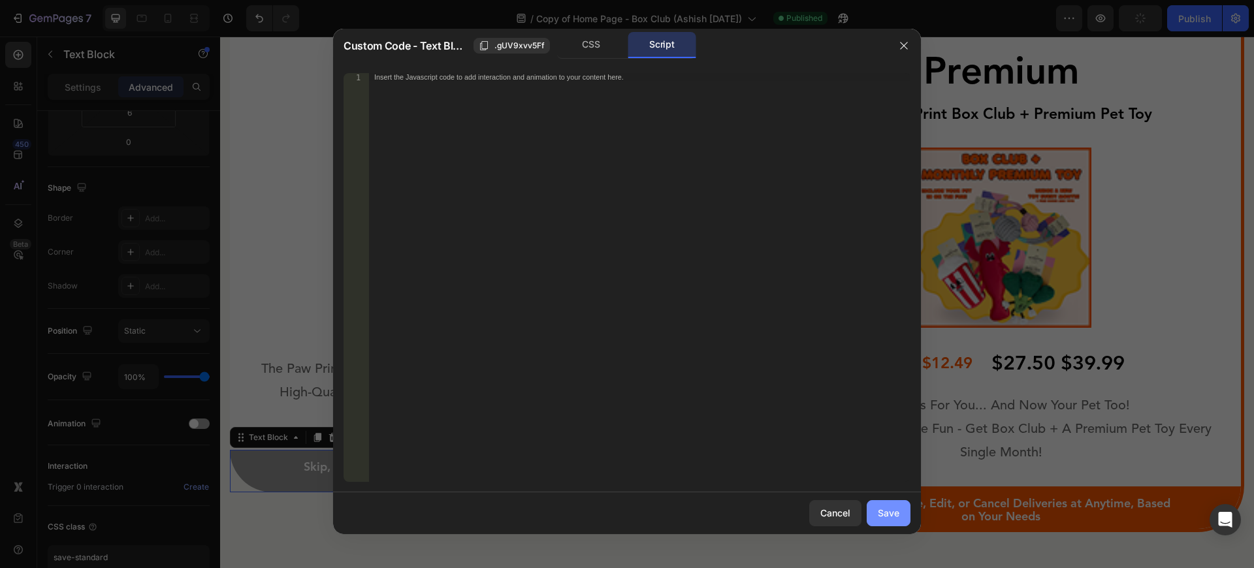
click at [897, 509] on div "Save" at bounding box center [889, 513] width 22 height 14
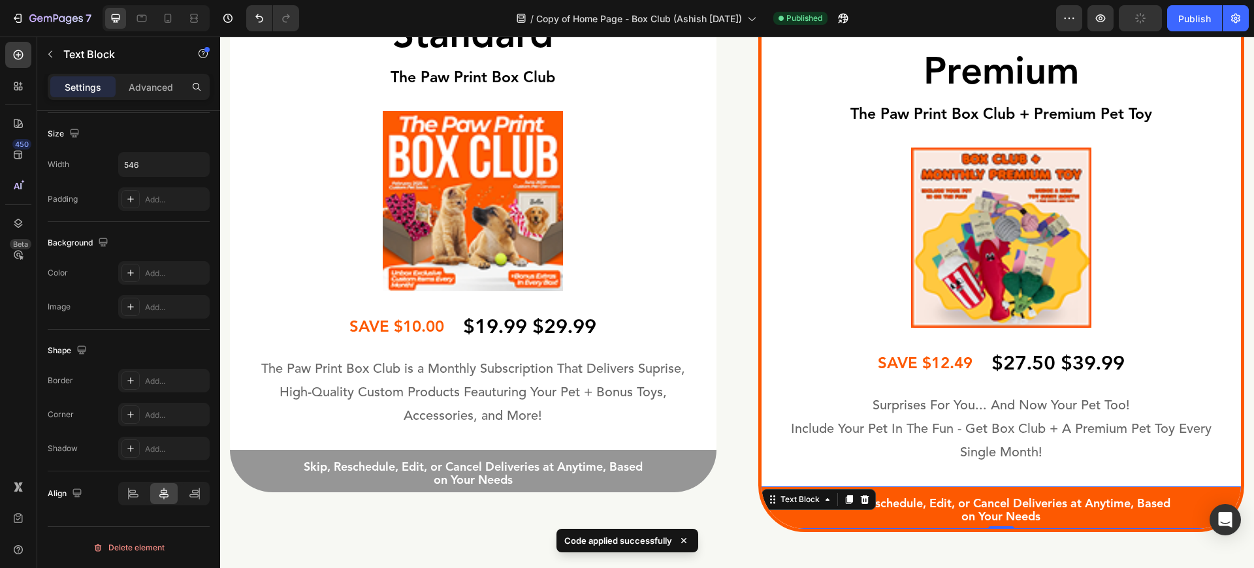
click at [816, 509] on div "Skip, Reschedule, Edit, or Cancel Deliveries at Anytime, Based on Your Needs Te…" at bounding box center [1001, 508] width 480 height 43
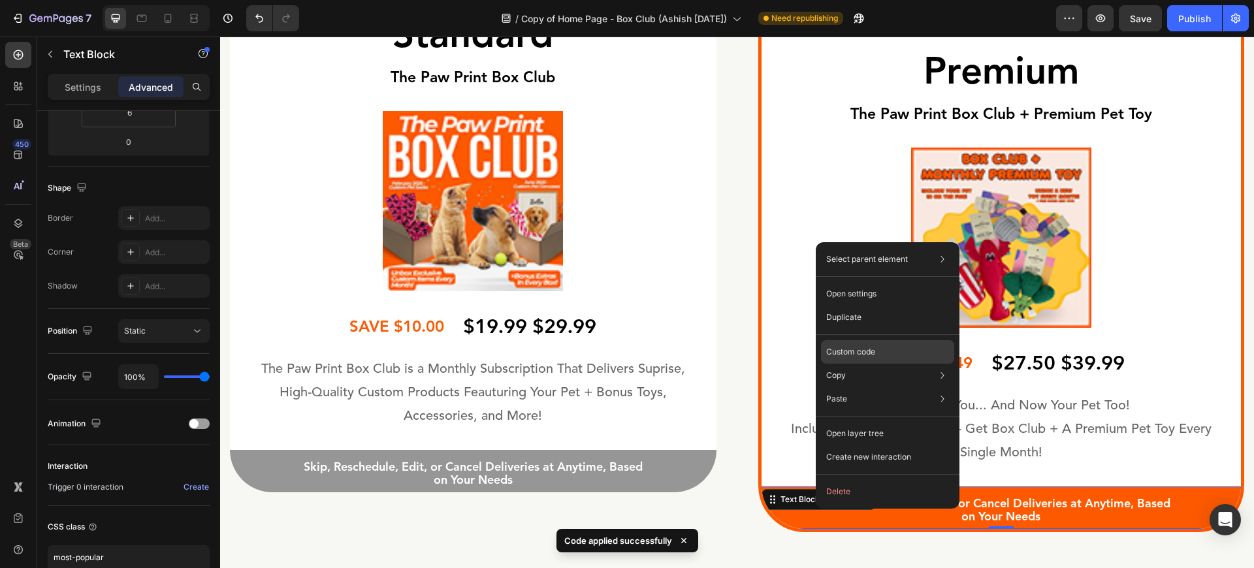
click at [853, 355] on p "Custom code" at bounding box center [850, 352] width 49 height 12
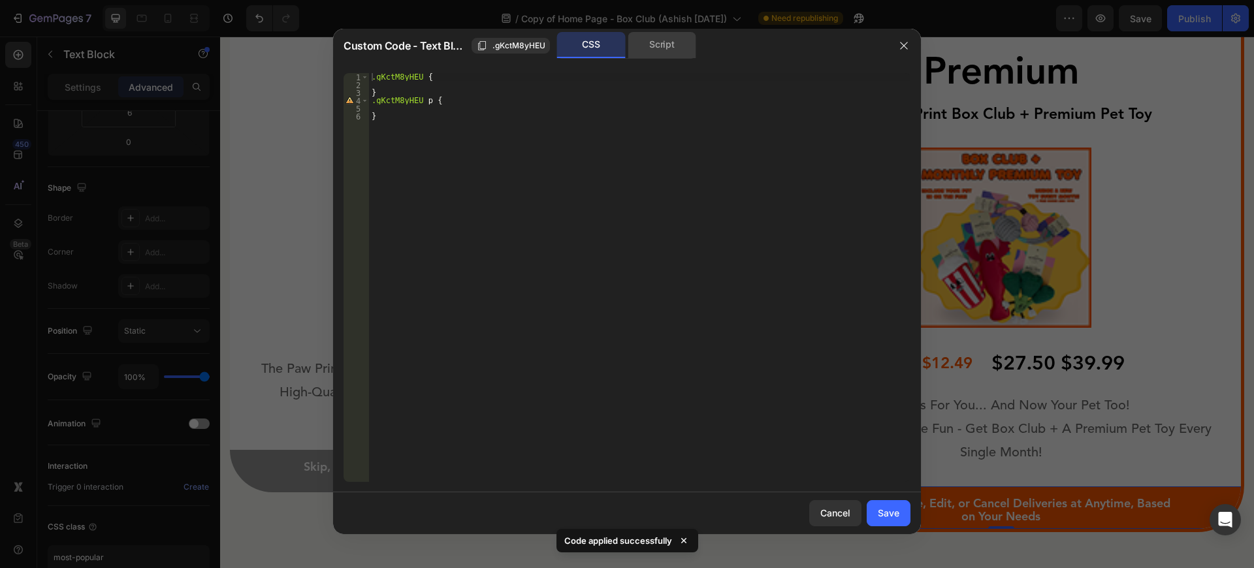
click at [671, 47] on div "Script" at bounding box center [662, 45] width 69 height 26
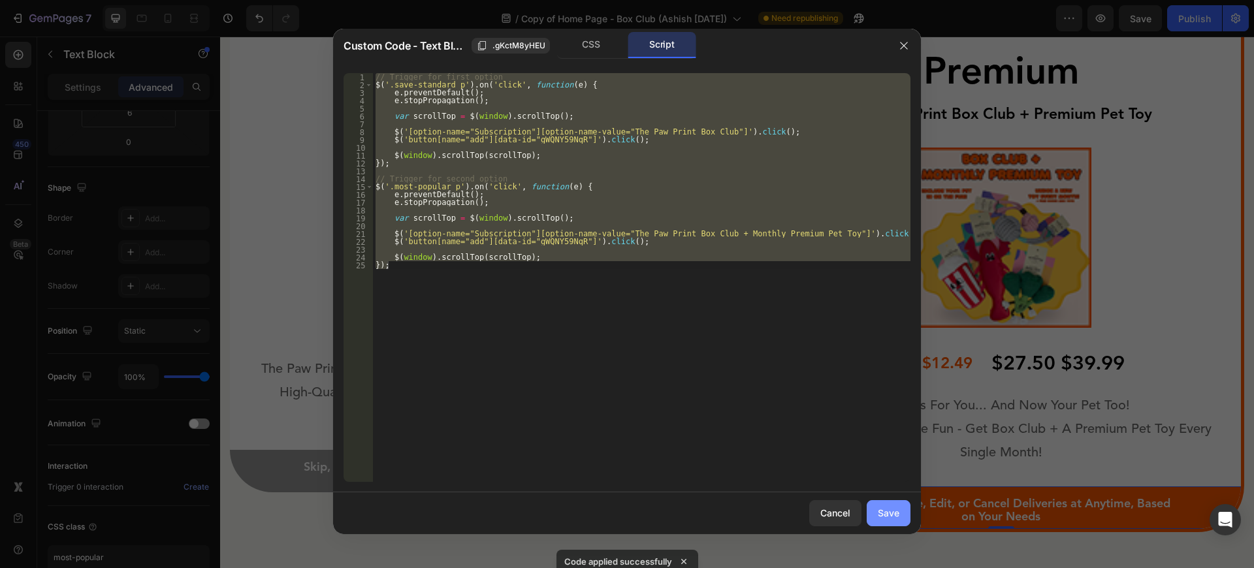
click at [895, 513] on div "Save" at bounding box center [889, 513] width 22 height 14
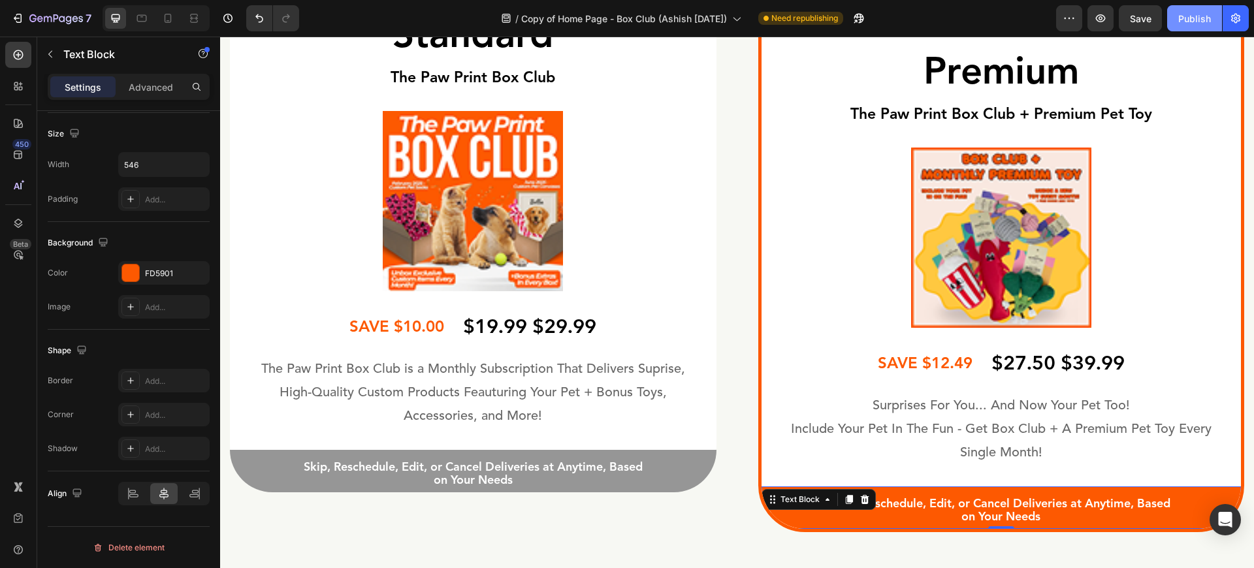
click at [1208, 15] on div "Publish" at bounding box center [1194, 19] width 33 height 14
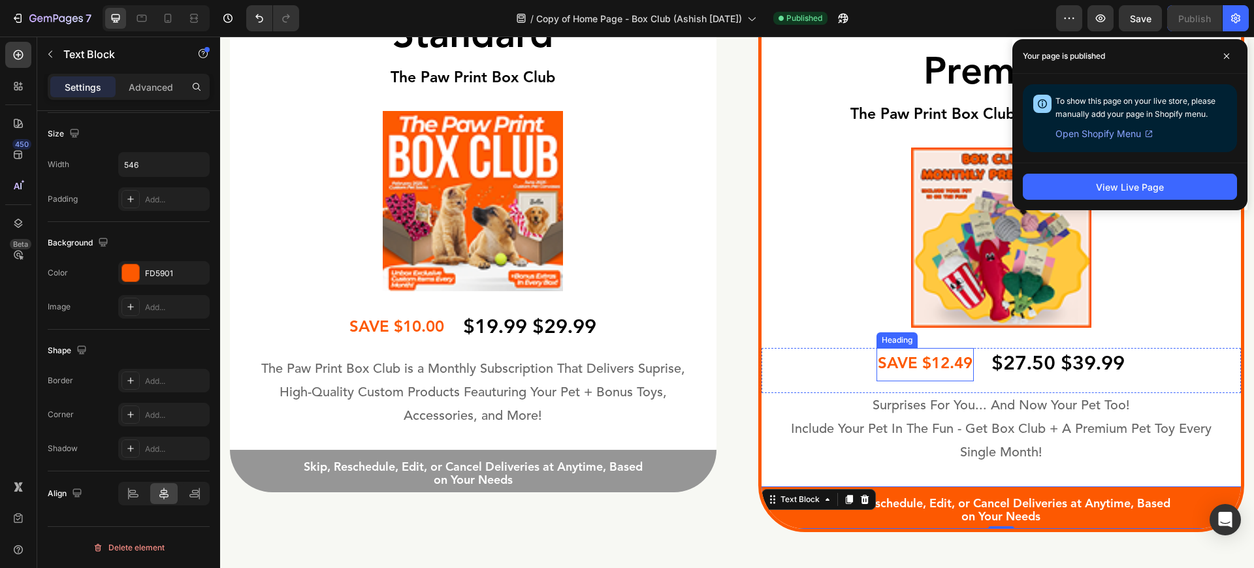
scroll to position [3840, 0]
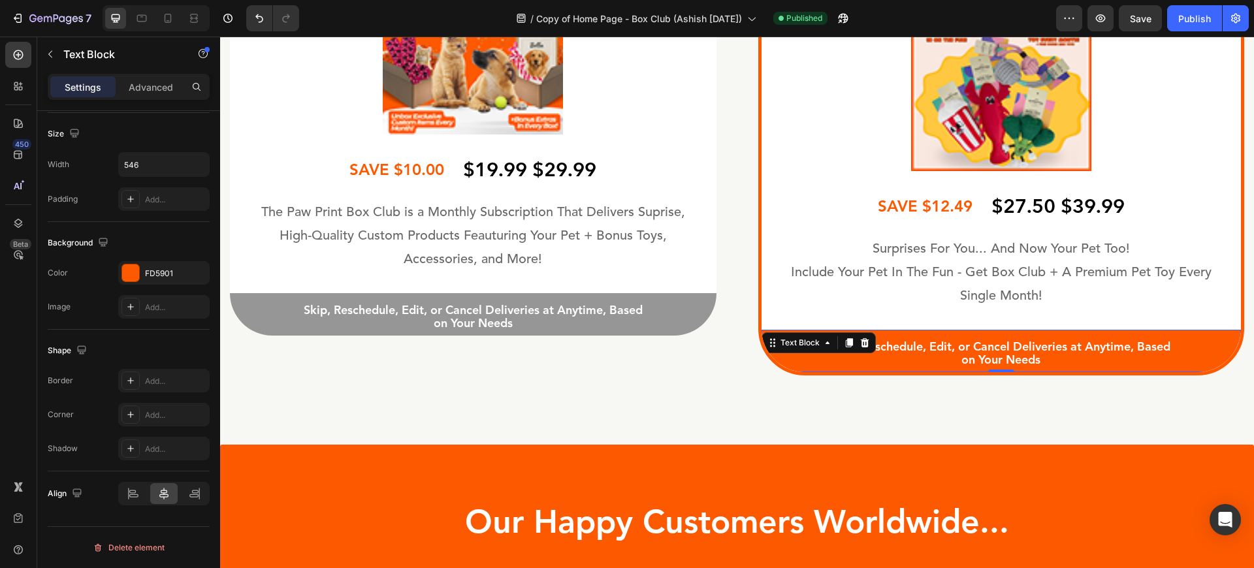
click at [812, 370] on div "Skip, Reschedule, Edit, or Cancel Deliveries at Anytime, Based on Your Needs Te…" at bounding box center [1001, 351] width 480 height 43
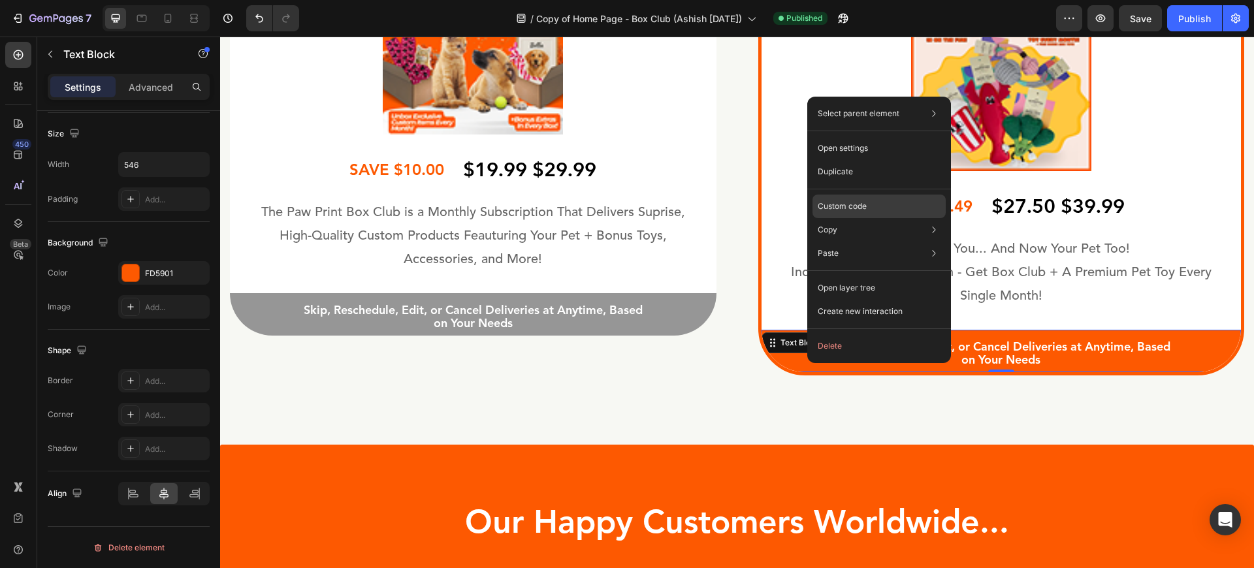
click at [841, 242] on div "Custom code" at bounding box center [878, 254] width 133 height 24
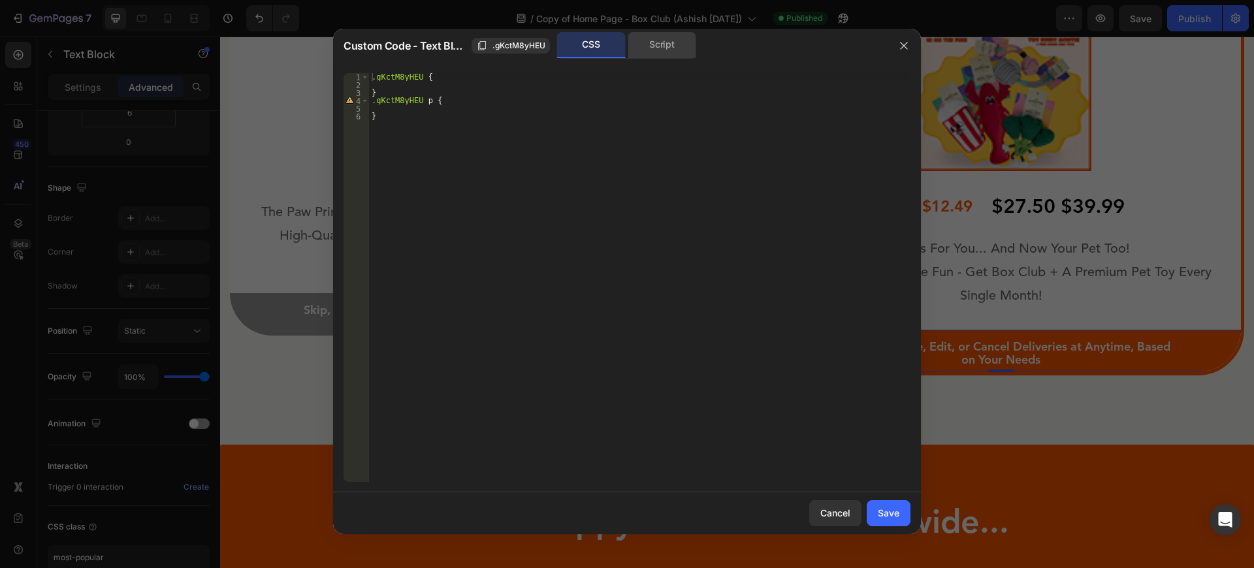
click at [643, 48] on div "Script" at bounding box center [662, 45] width 69 height 26
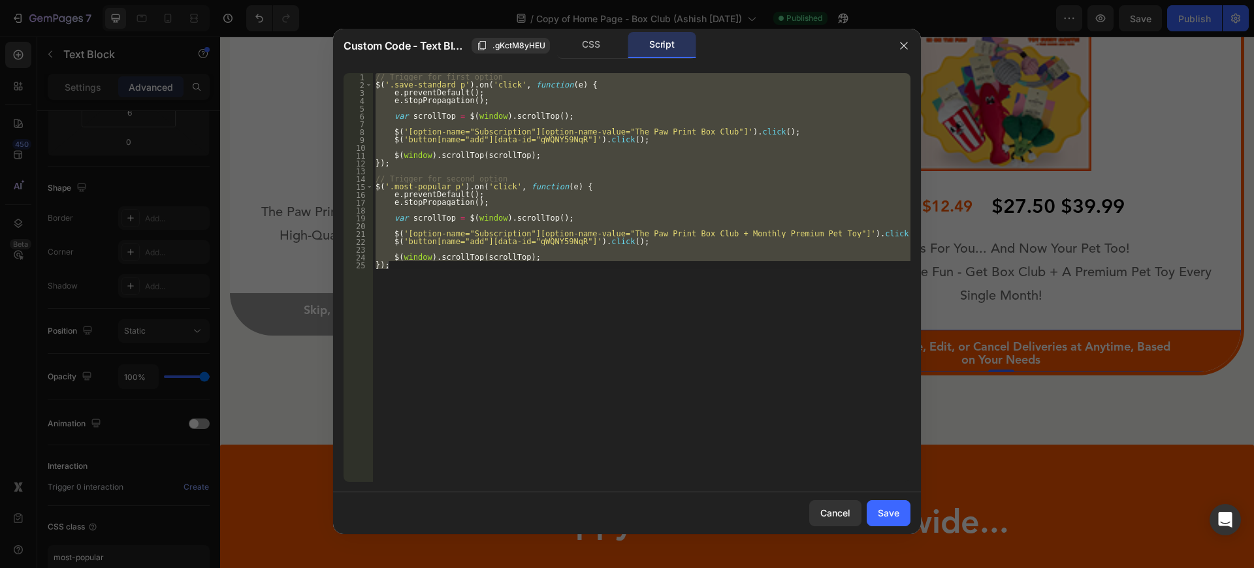
click at [576, 216] on div "// Trigger for first option $ ( '.save-standard p' ) . on ( 'click' , function …" at bounding box center [641, 277] width 537 height 409
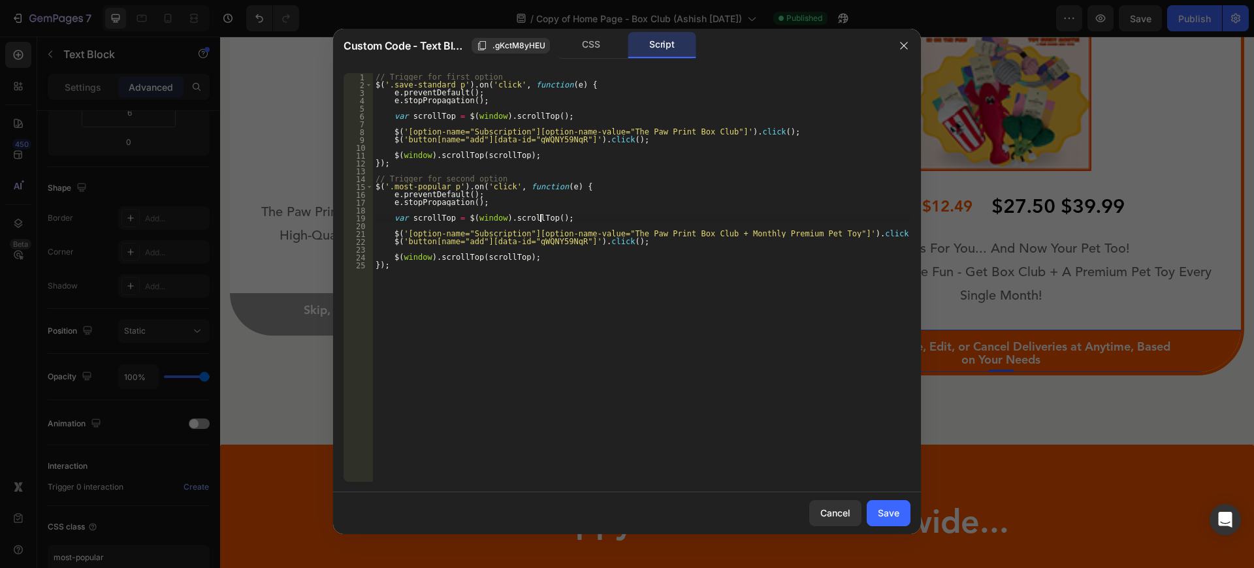
type textarea "$(window).scrollTop(scrollTop); });"
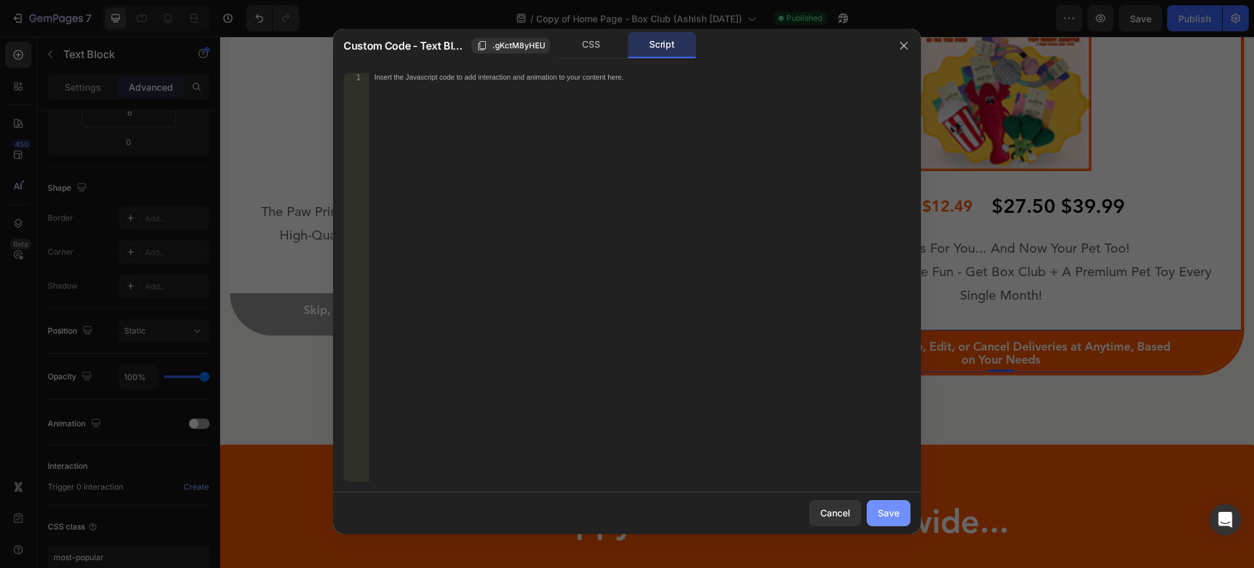
drag, startPoint x: 893, startPoint y: 511, endPoint x: 470, endPoint y: 214, distance: 517.6
click at [893, 511] on div "Save" at bounding box center [889, 513] width 22 height 14
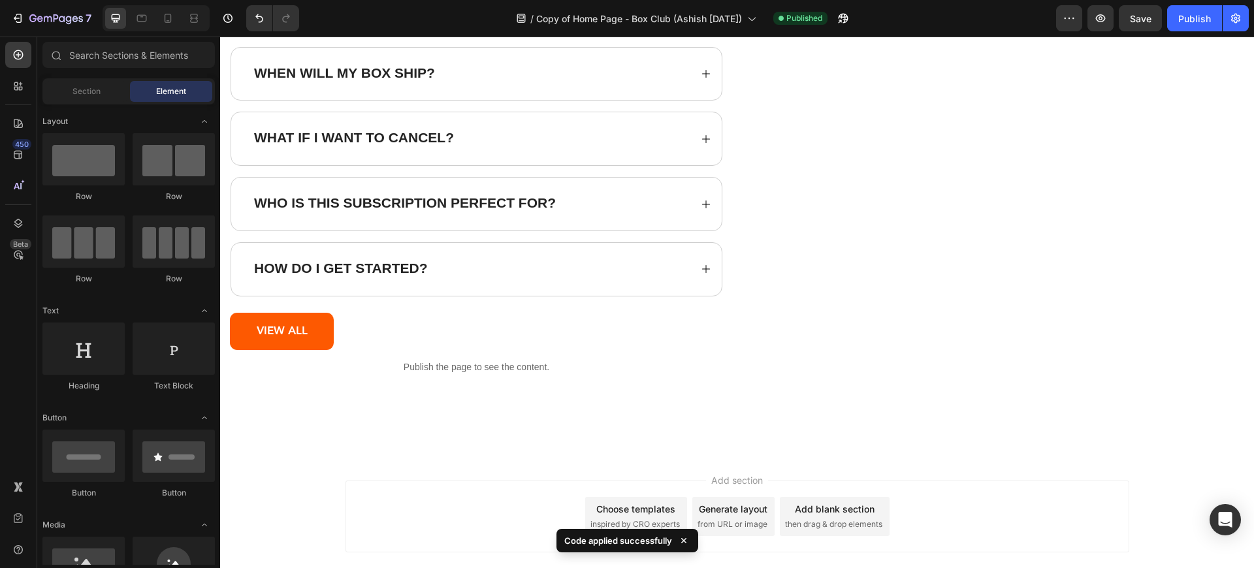
scroll to position [14782, 0]
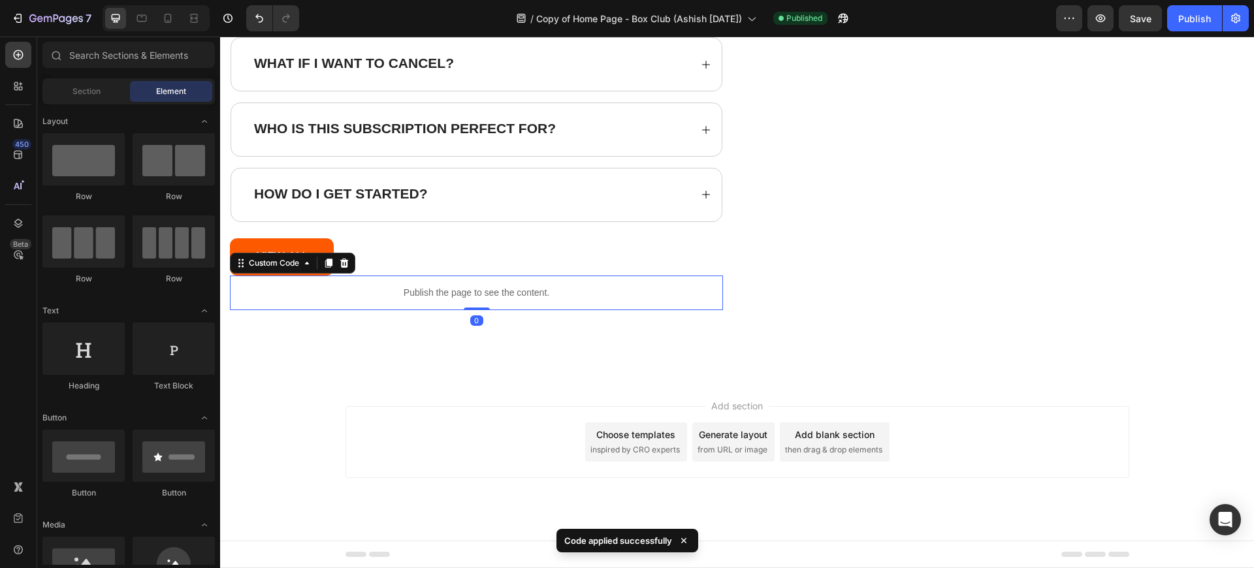
click at [477, 299] on p "Publish the page to see the content." at bounding box center [476, 293] width 493 height 14
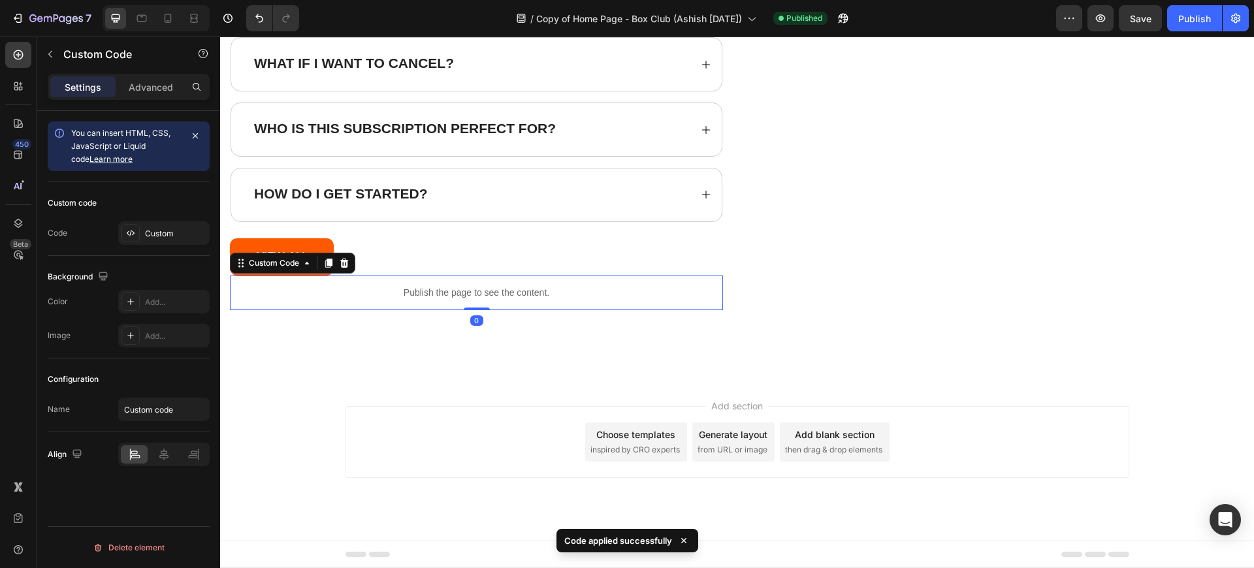
click at [477, 299] on p "Publish the page to see the content." at bounding box center [476, 293] width 493 height 14
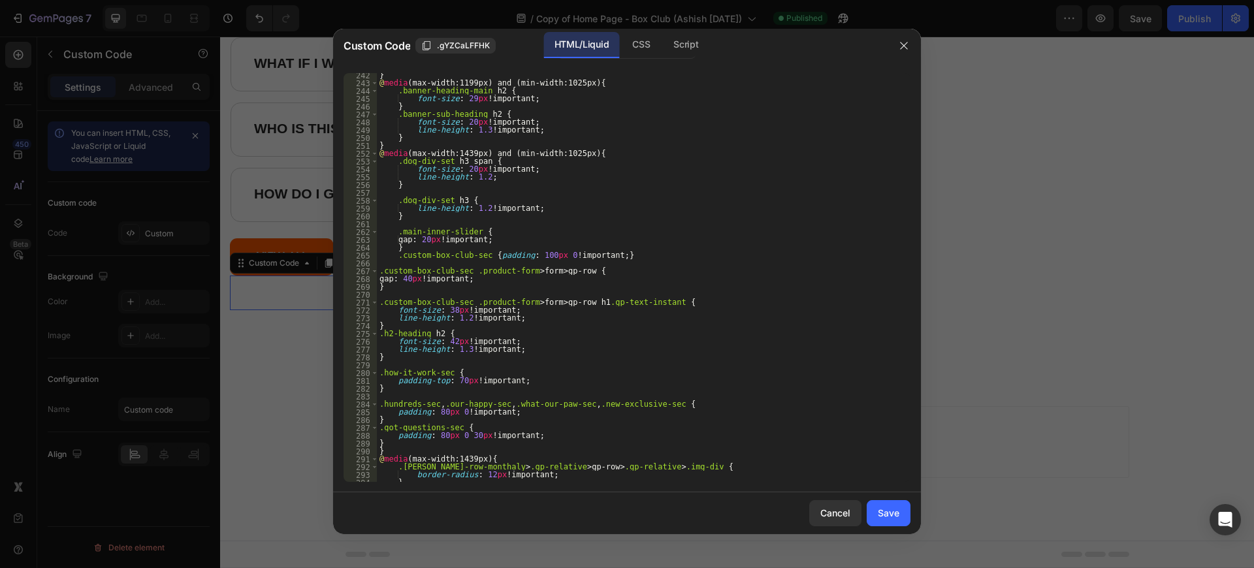
scroll to position [3463, 0]
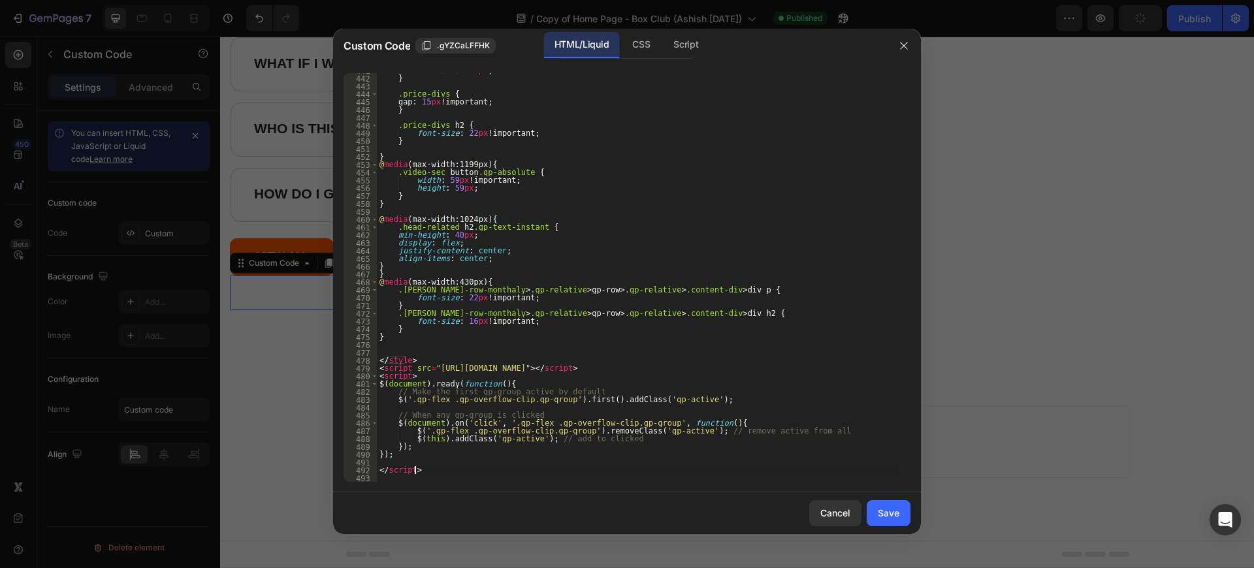
type textarea "</script>"
click at [440, 466] on div "font-size : 40 px ; } .price-divs { gap : 15 px !important ; } .price-divs h2 {…" at bounding box center [639, 279] width 524 height 424
type textarea "<"
type textarea "</script>"
type textarea "//"
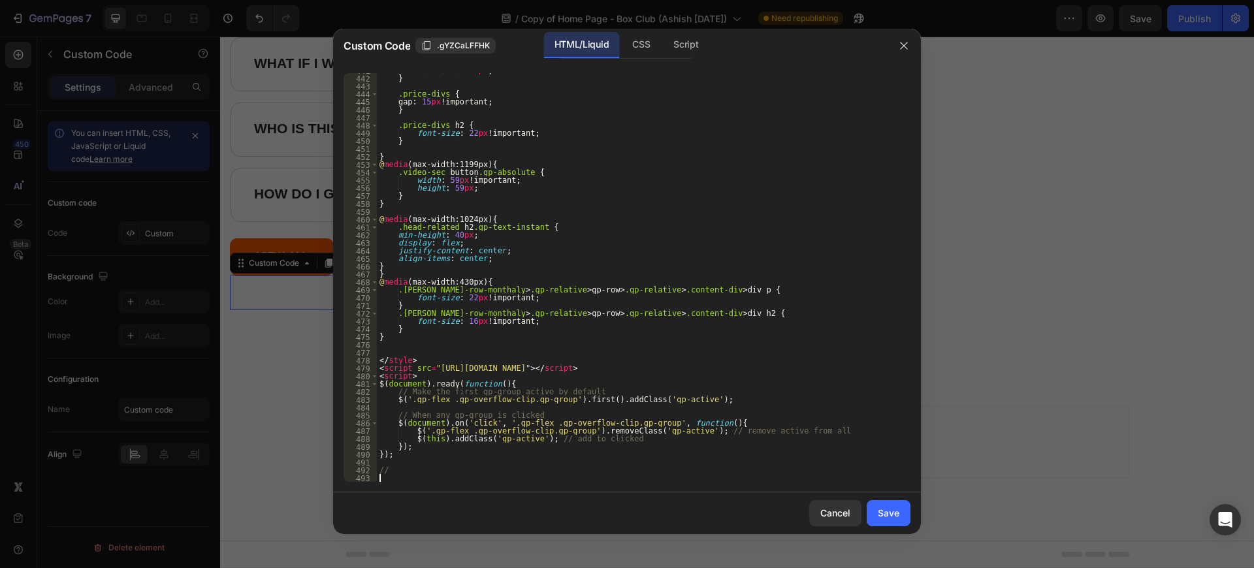
paste textarea "});"
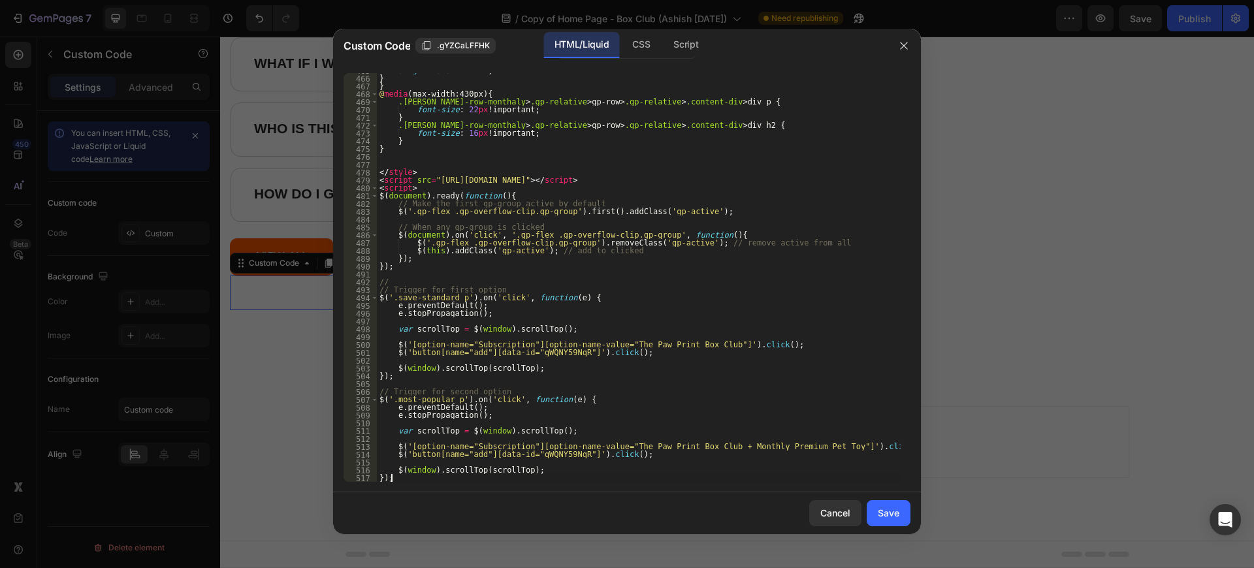
scroll to position [3674, 0]
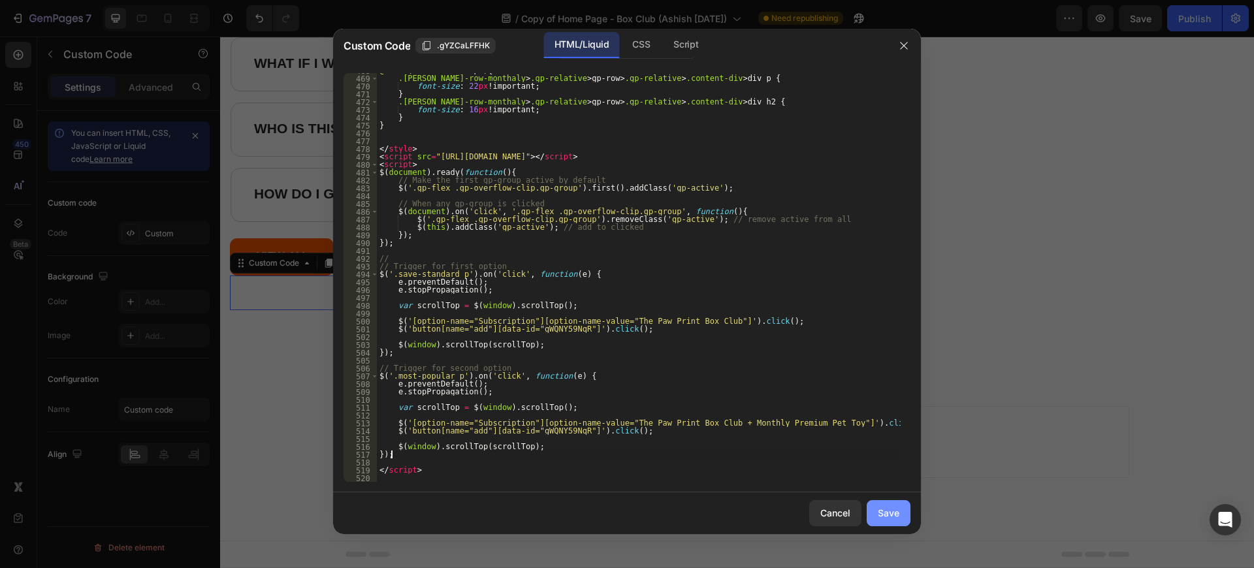
type textarea "});"
click at [874, 507] on button "Save" at bounding box center [889, 513] width 44 height 26
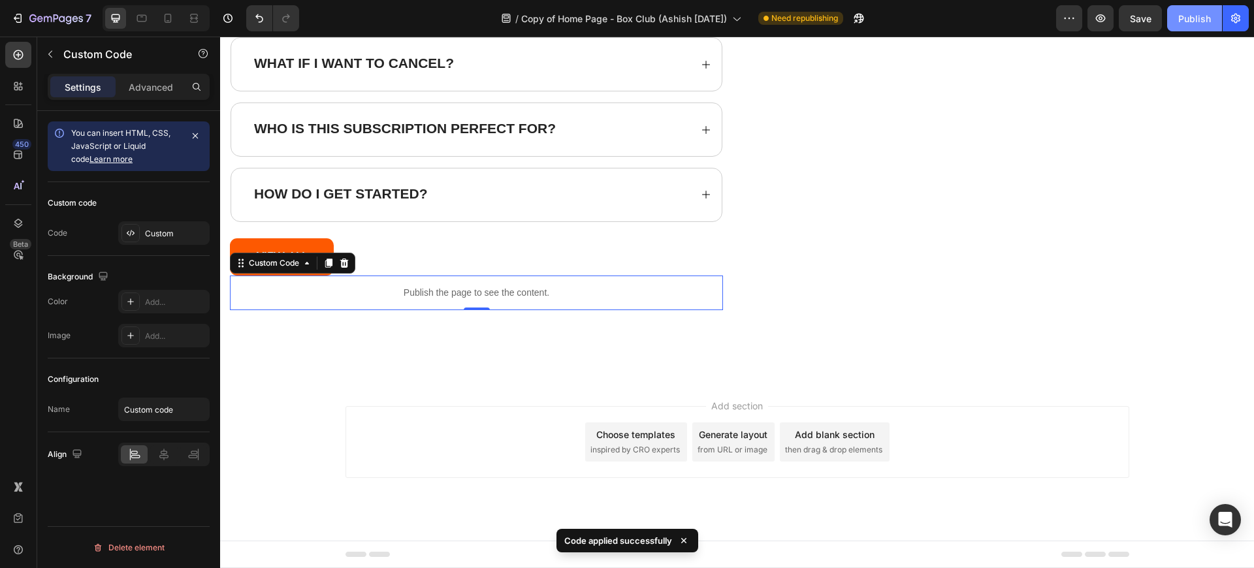
click at [1193, 16] on div "Publish" at bounding box center [1194, 19] width 33 height 14
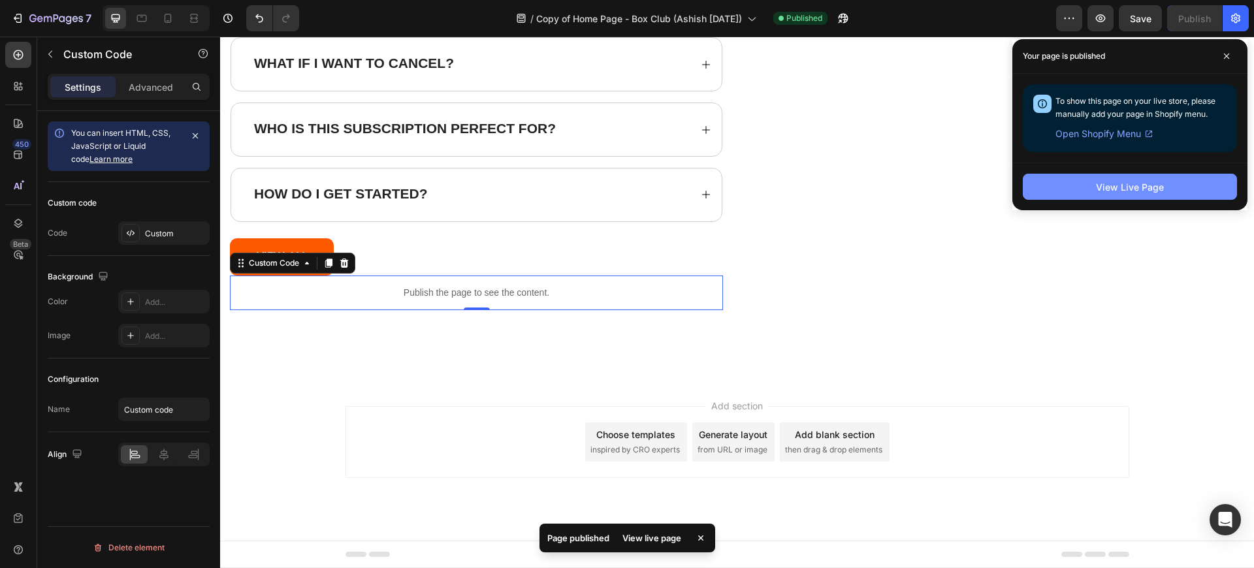
click at [1147, 191] on div "View Live Page" at bounding box center [1130, 187] width 68 height 14
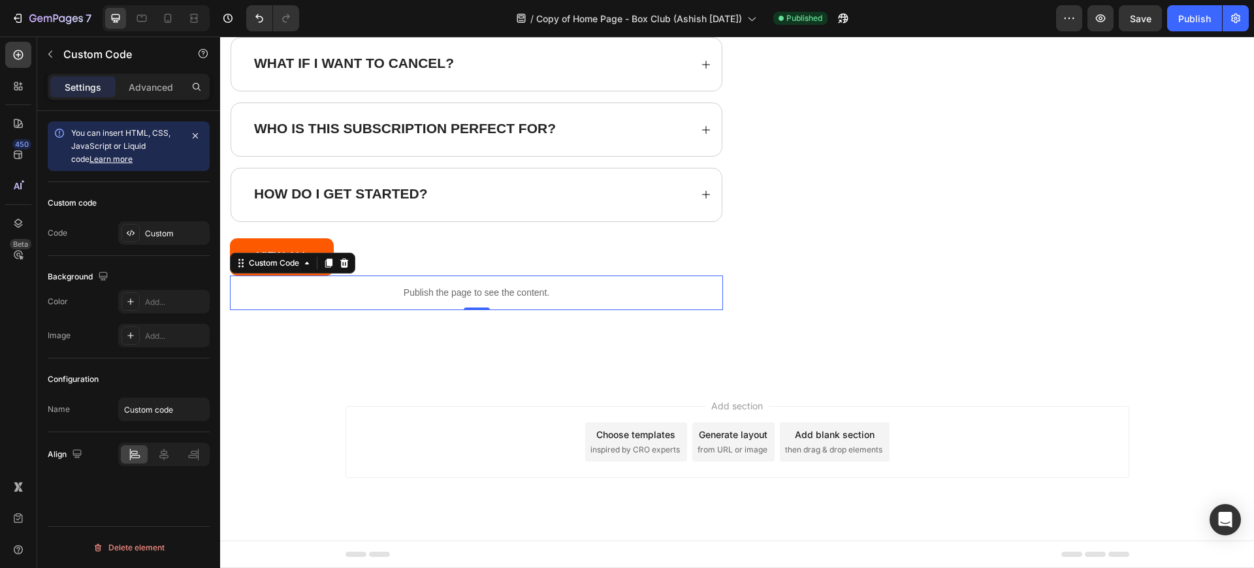
click at [446, 283] on div "Publish the page to see the content." at bounding box center [476, 293] width 493 height 35
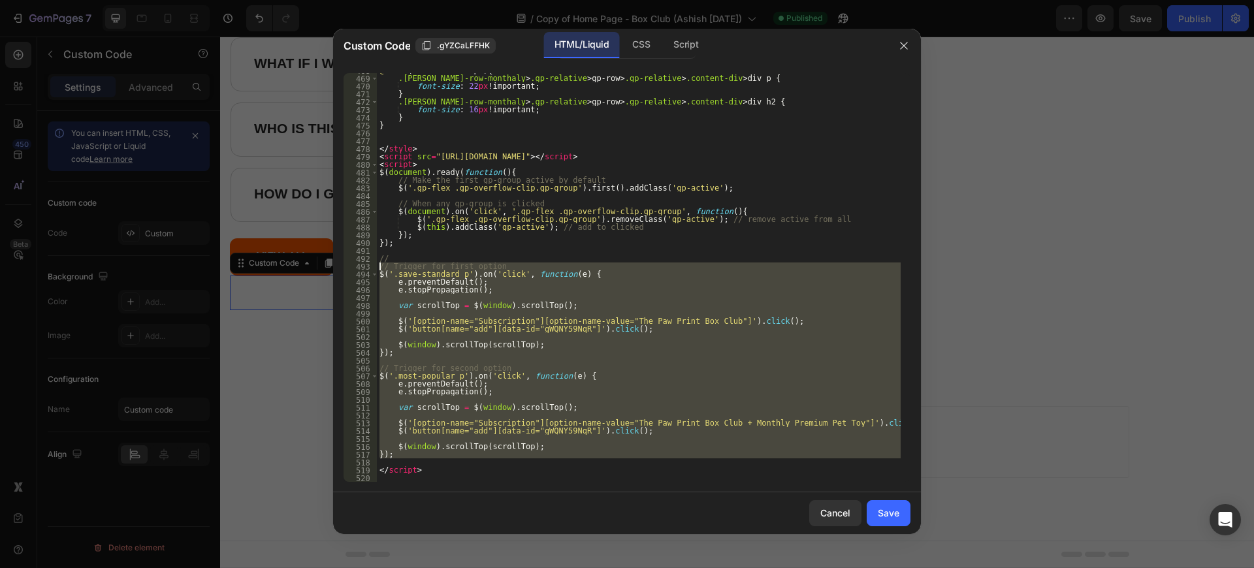
drag, startPoint x: 411, startPoint y: 458, endPoint x: 376, endPoint y: 267, distance: 194.6
click at [376, 267] on div "468 469 470 471 472 473 474 475 476 477 478 479 480 481 482 483 484 485 486 487…" at bounding box center [627, 277] width 567 height 409
type textarea "// Trigger for first option $('.save-standard p').on('click', function(e) {"
click at [889, 515] on div "Save" at bounding box center [889, 513] width 22 height 14
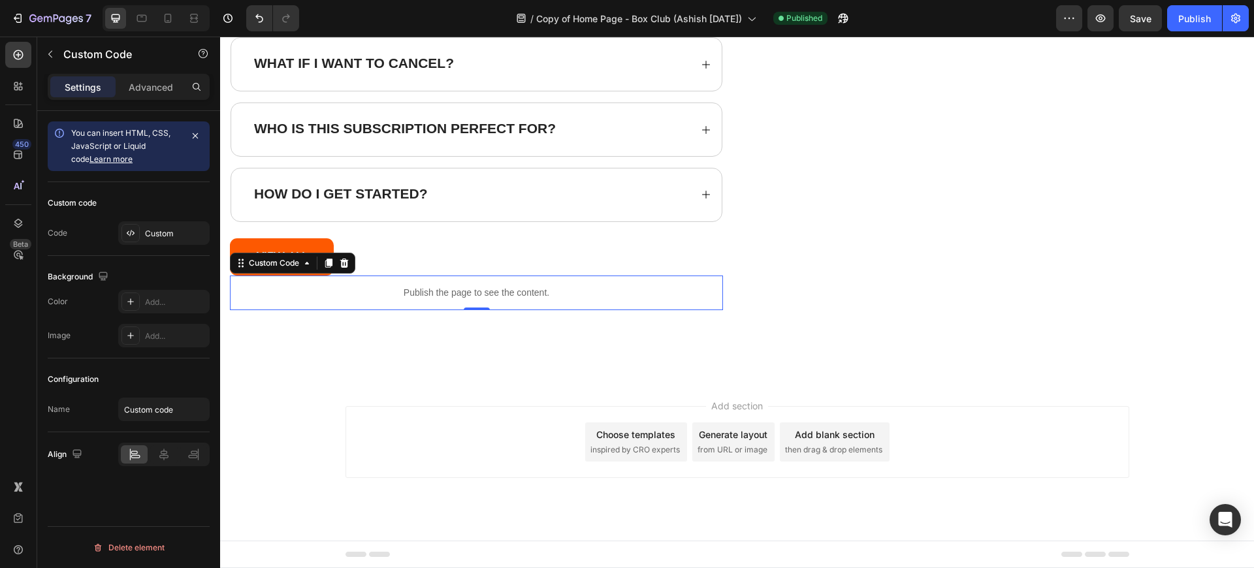
click at [472, 287] on p "Publish the page to see the content." at bounding box center [476, 293] width 493 height 14
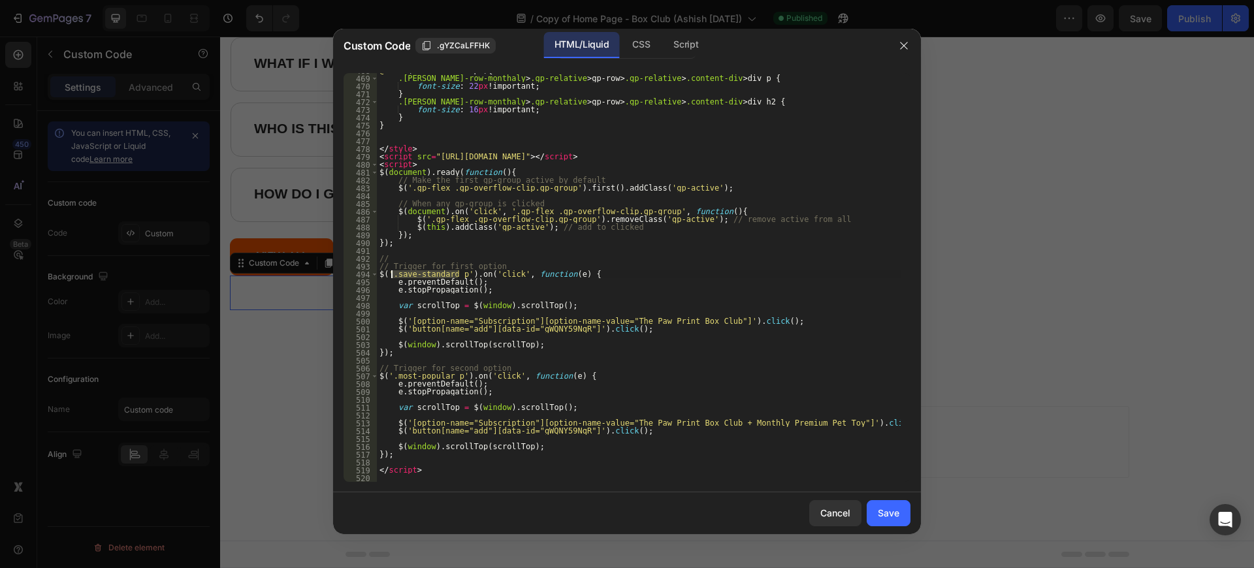
drag, startPoint x: 456, startPoint y: 277, endPoint x: 390, endPoint y: 278, distance: 66.0
click at [390, 278] on div "@ media (max-width:430px) { .[PERSON_NAME]-row-monthaly > .gp-relative > gp-row…" at bounding box center [639, 279] width 524 height 424
click at [447, 376] on div "@ media (max-width:430px) { .[PERSON_NAME]-row-monthaly > .gp-relative > gp-row…" at bounding box center [639, 279] width 524 height 424
drag, startPoint x: 453, startPoint y: 376, endPoint x: 443, endPoint y: 374, distance: 10.5
click at [443, 374] on div "@ media (max-width:430px) { .[PERSON_NAME]-row-monthaly > .gp-relative > gp-row…" at bounding box center [639, 279] width 524 height 424
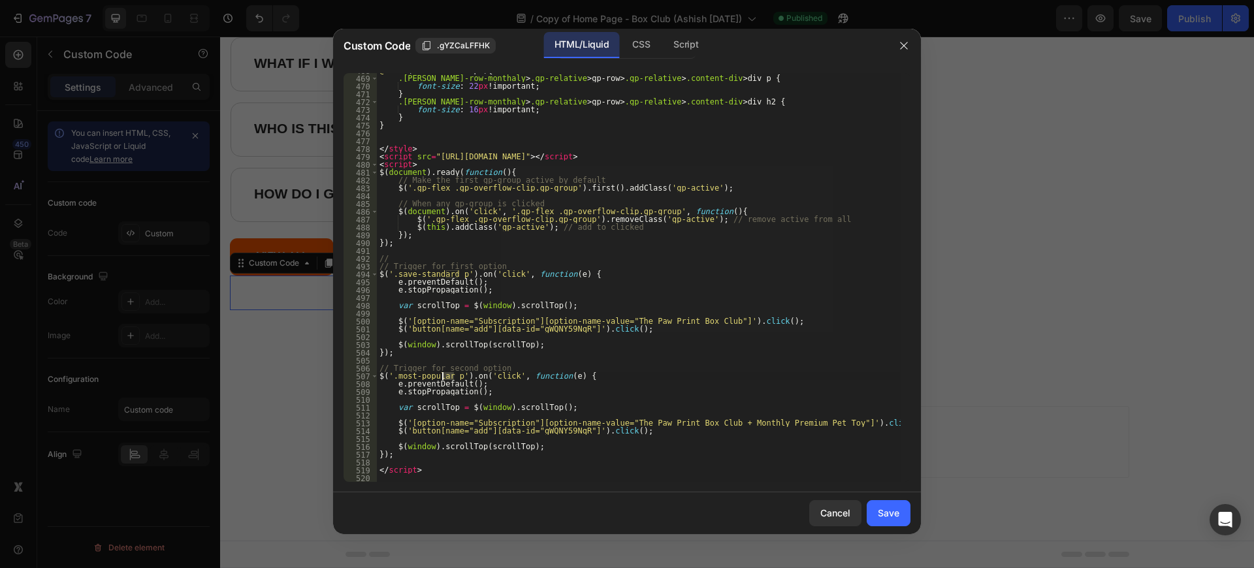
click at [447, 375] on div "@ media (max-width:430px) { .[PERSON_NAME]-row-monthaly > .gp-relative > gp-row…" at bounding box center [639, 277] width 524 height 409
drag, startPoint x: 451, startPoint y: 375, endPoint x: 394, endPoint y: 372, distance: 56.2
click at [394, 372] on div "@ media (max-width:430px) { .[PERSON_NAME]-row-monthaly > .gp-relative > gp-row…" at bounding box center [639, 279] width 524 height 424
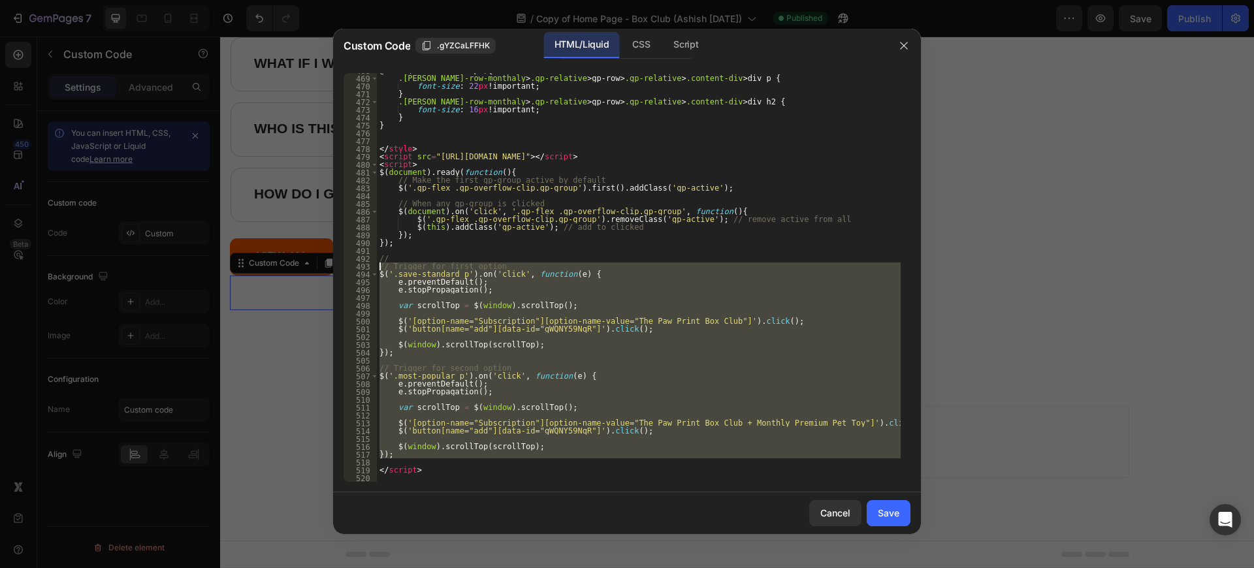
drag, startPoint x: 406, startPoint y: 458, endPoint x: 379, endPoint y: 266, distance: 193.9
click at [379, 266] on div "@ media (max-width:430px) { .[PERSON_NAME]-row-monthaly > .gp-relative > gp-row…" at bounding box center [639, 279] width 524 height 424
type textarea "// Trigger for first option $('.save-standard p').on('click', function(e) {"
paste textarea
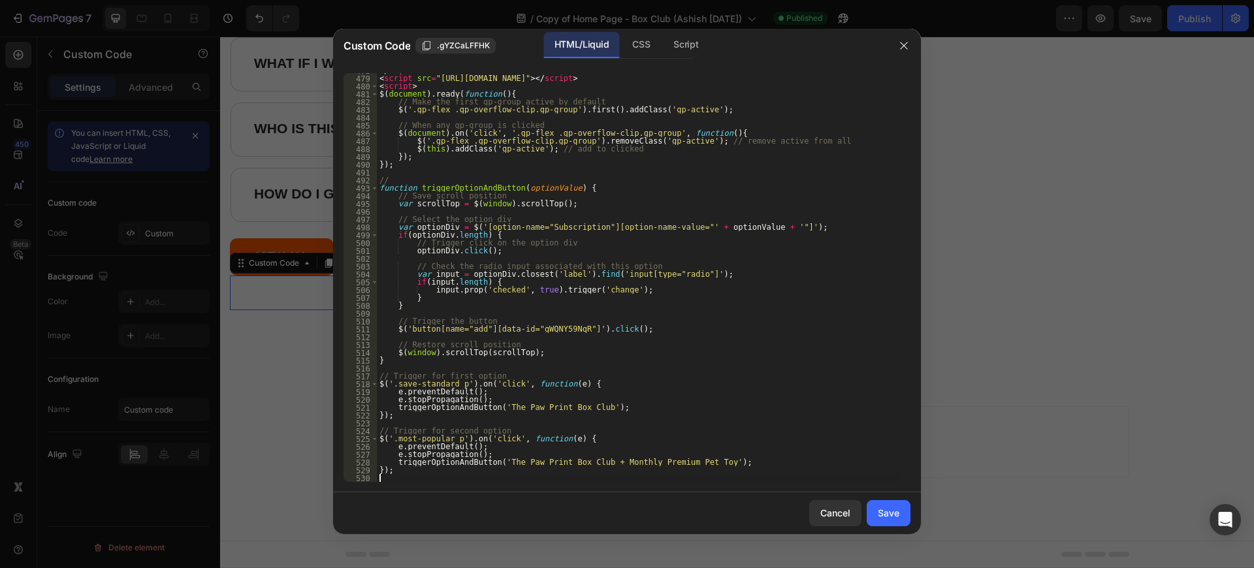
scroll to position [3753, 0]
click at [896, 515] on div "Save" at bounding box center [889, 513] width 22 height 14
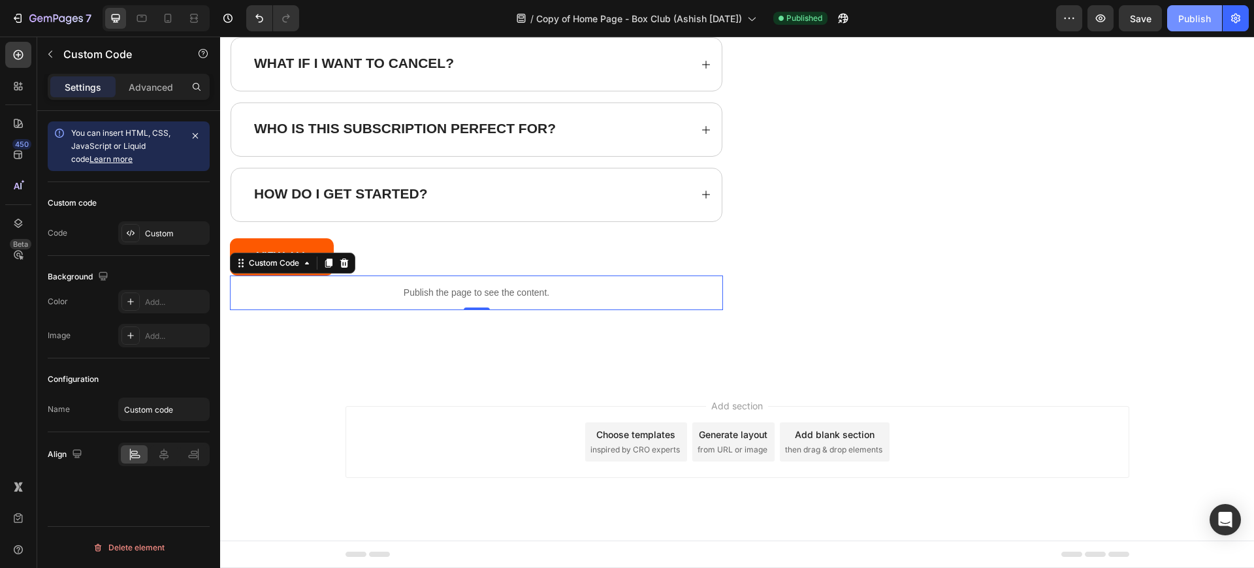
click at [1185, 20] on div "Publish" at bounding box center [1194, 19] width 33 height 14
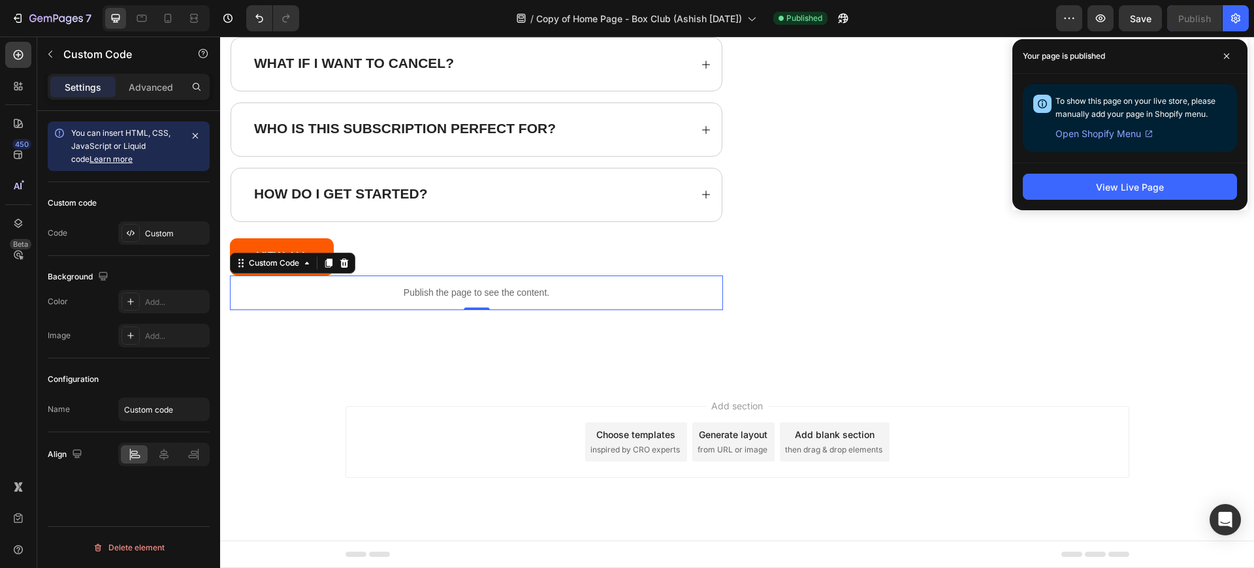
click at [550, 290] on p "Publish the page to see the content." at bounding box center [476, 293] width 493 height 14
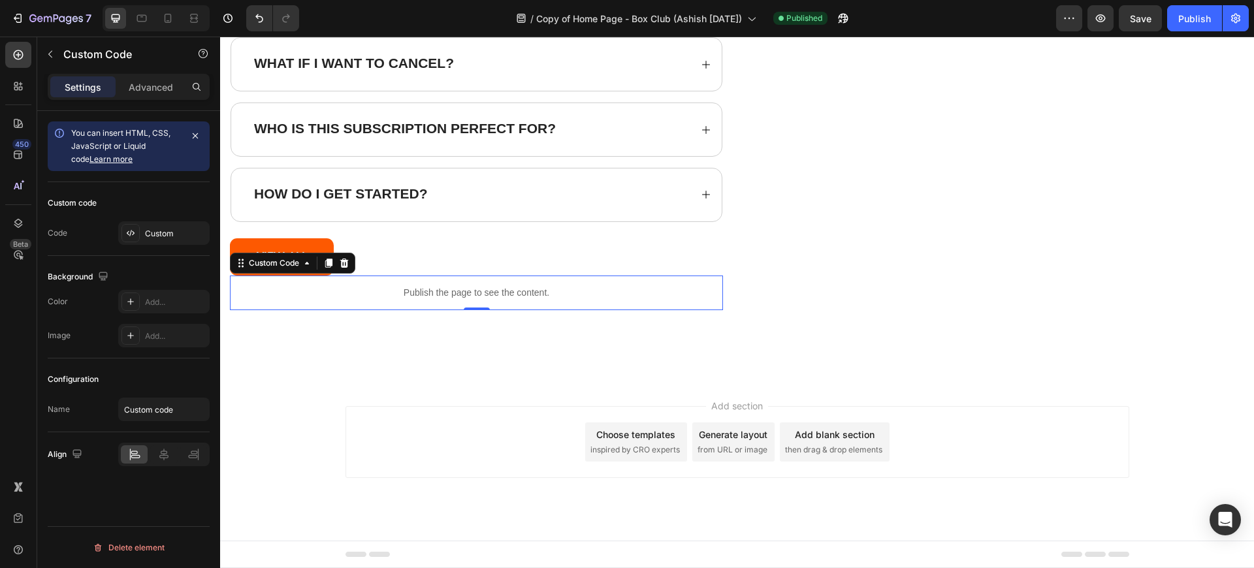
click at [550, 290] on p "Publish the page to see the content." at bounding box center [476, 293] width 493 height 14
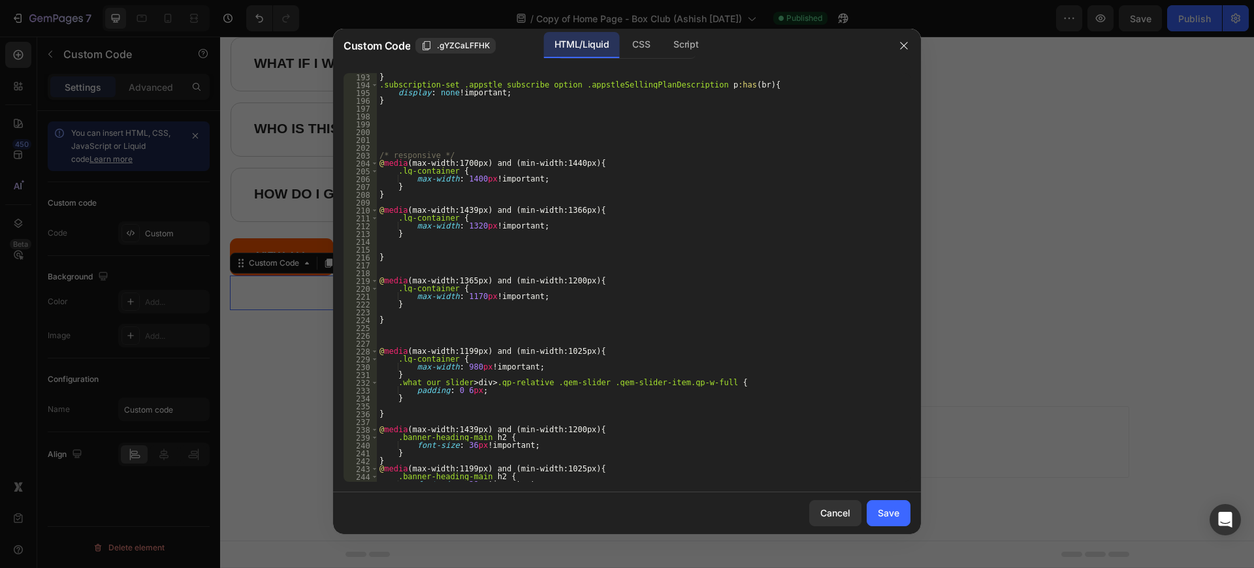
scroll to position [3768, 0]
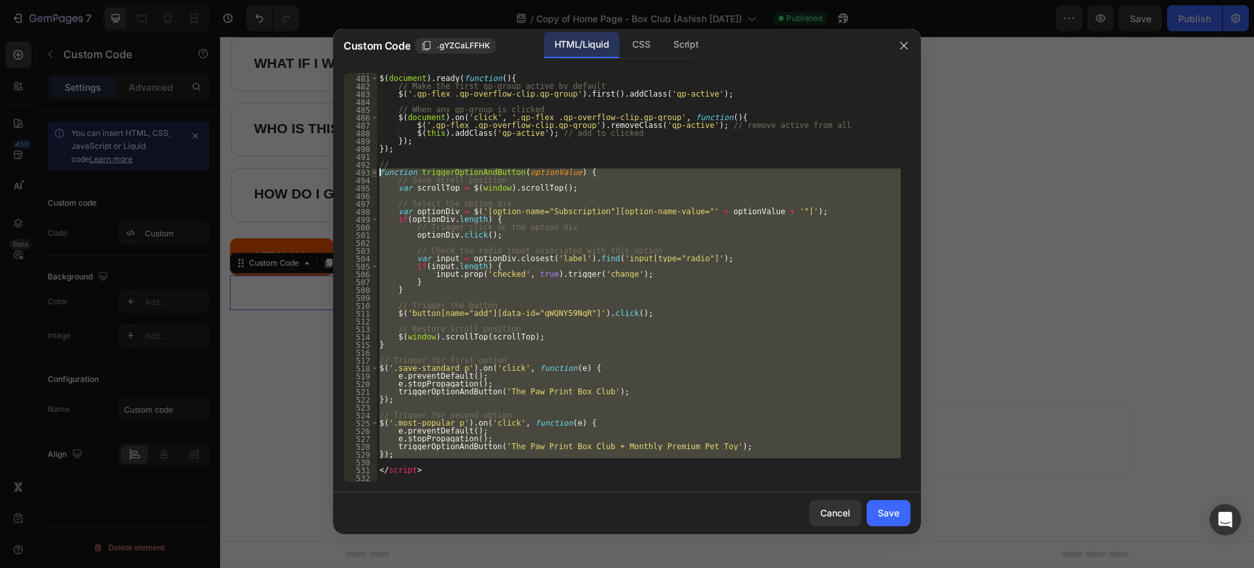
drag, startPoint x: 402, startPoint y: 463, endPoint x: 374, endPoint y: 173, distance: 291.3
click at [374, 173] on div "480 481 482 483 484 485 486 487 488 489 490 491 492 493 494 495 496 497 498 499…" at bounding box center [627, 277] width 567 height 409
type textarea "function triggerOptionAndButton(optionValue) { // Save scroll position"
paste textarea
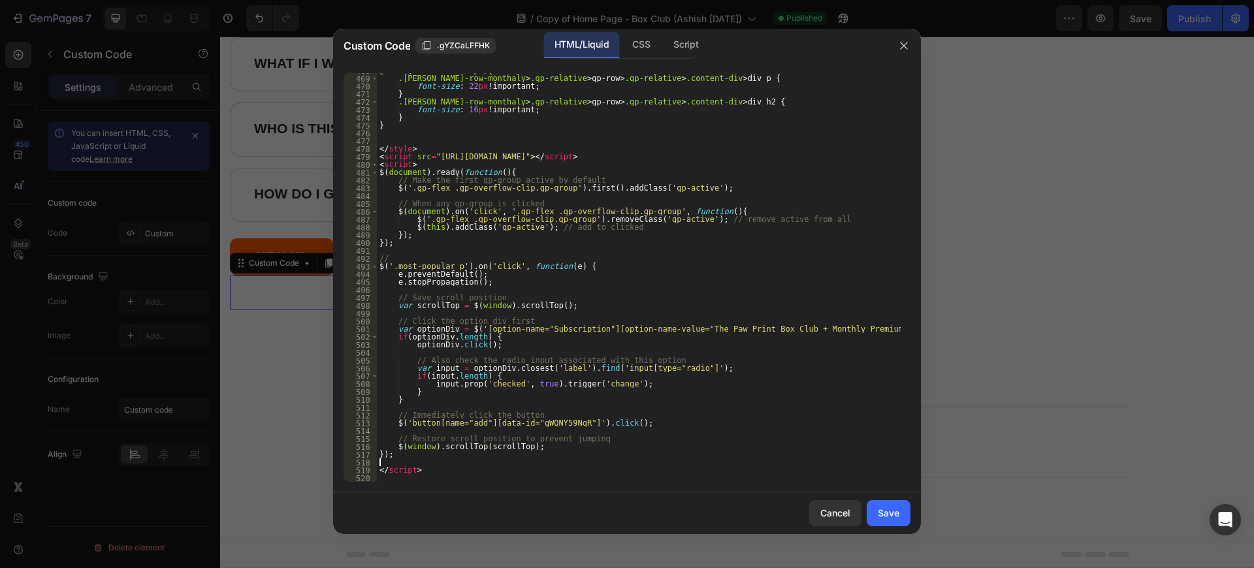
scroll to position [3674, 0]
drag, startPoint x: 654, startPoint y: 158, endPoint x: 620, endPoint y: 152, distance: 34.6
click at [620, 152] on div "@ media (max-width:430px) { .[PERSON_NAME]-row-monthaly > .gp-relative > gp-row…" at bounding box center [639, 279] width 524 height 424
type textarea "</style> <script src="[URL][DOMAIN_NAME]"></script>"
click at [652, 195] on div "@ media (max-width:430px) { .[PERSON_NAME]-row-monthaly > .gp-relative > gp-row…" at bounding box center [639, 279] width 524 height 424
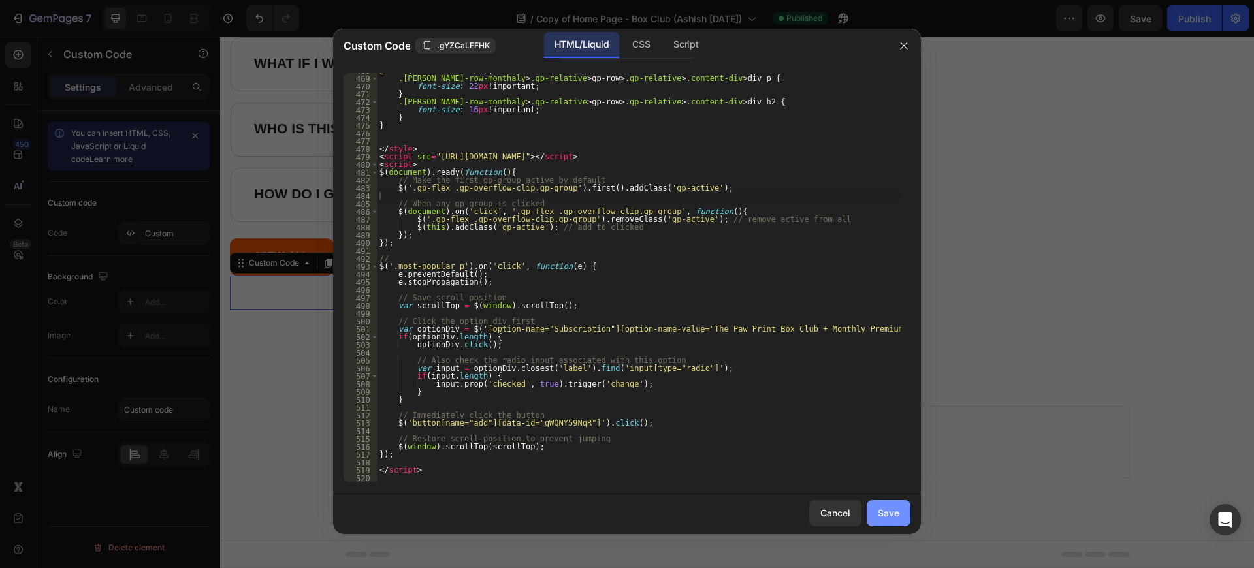
click at [895, 513] on div "Save" at bounding box center [889, 513] width 22 height 14
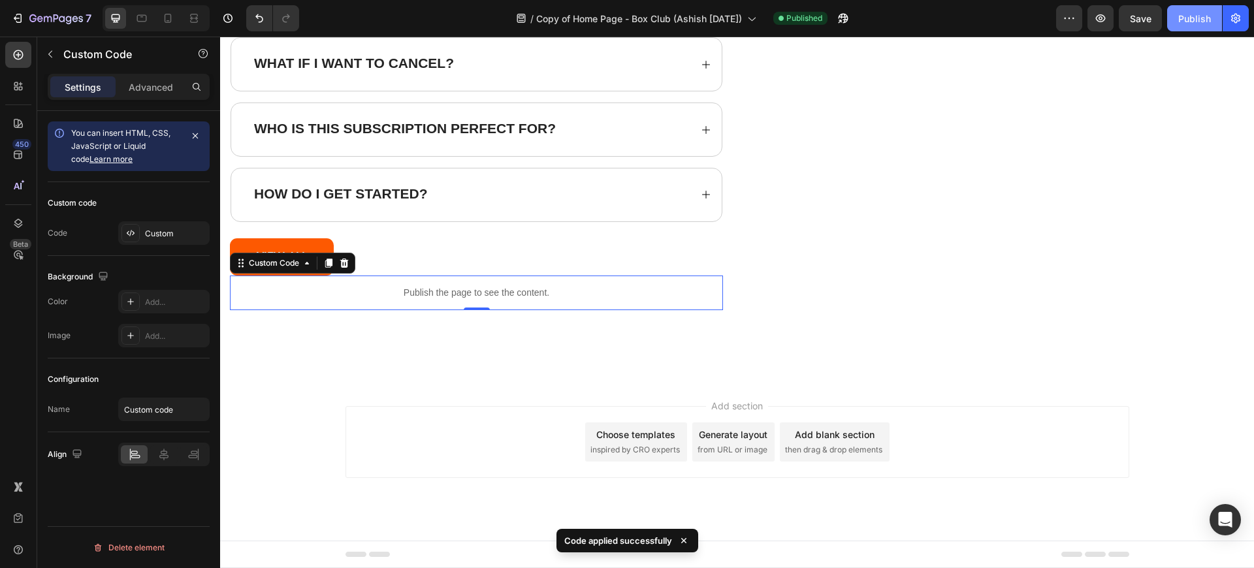
click at [1194, 15] on div "Publish" at bounding box center [1194, 19] width 33 height 14
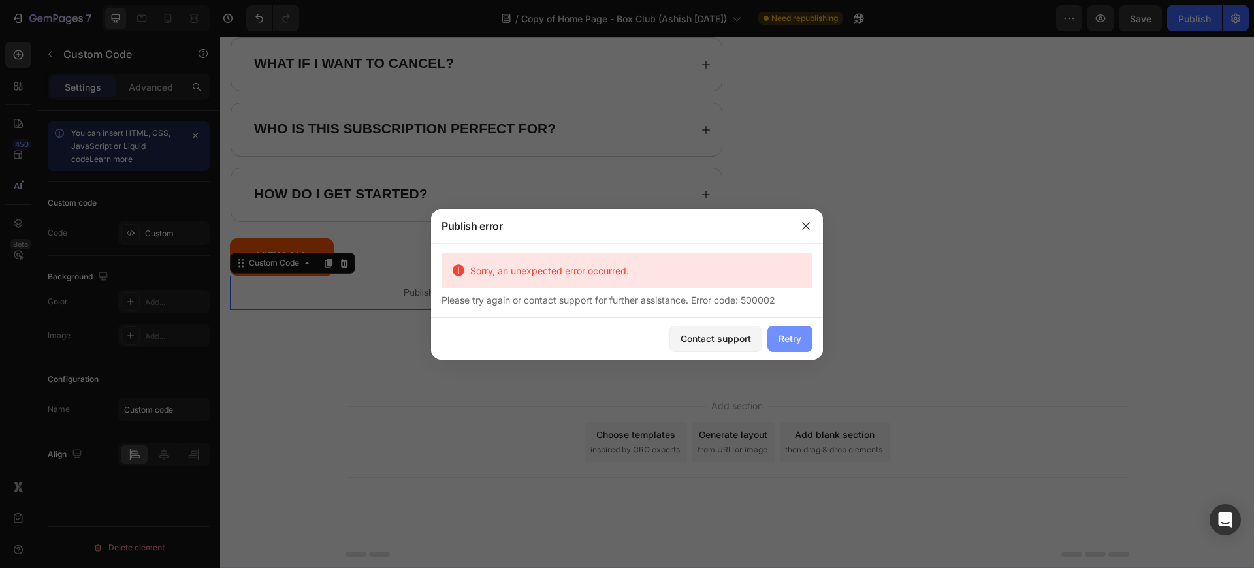
click at [795, 332] on div "Retry" at bounding box center [789, 339] width 23 height 14
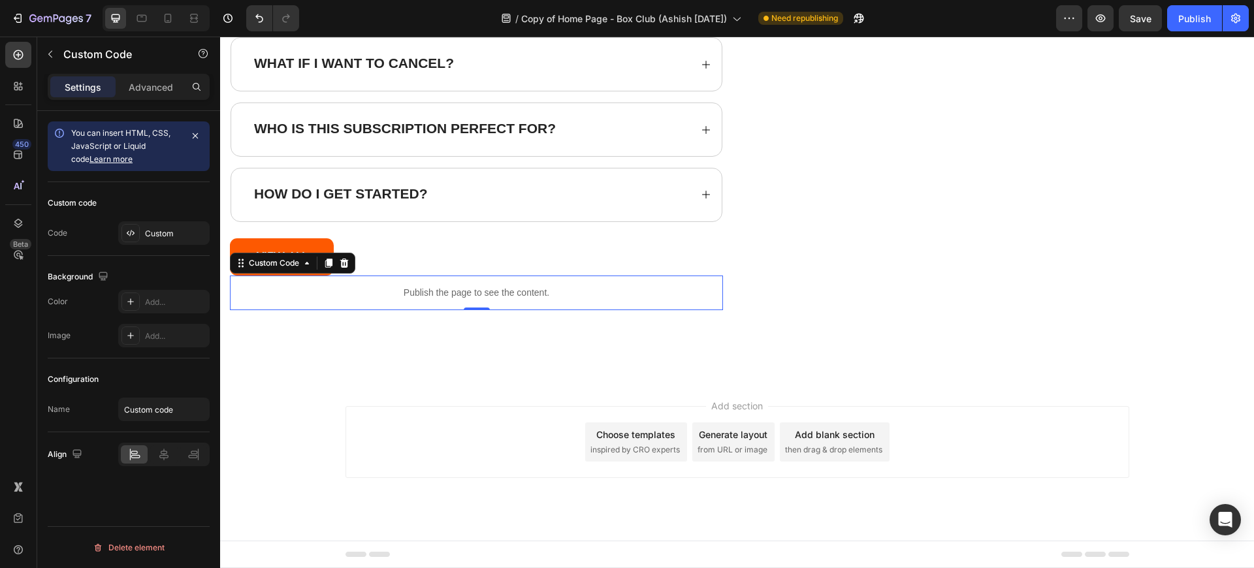
click at [594, 301] on div "Publish the page to see the content." at bounding box center [476, 293] width 493 height 35
click at [551, 276] on div "Publish the page to see the content." at bounding box center [476, 293] width 493 height 35
click at [568, 288] on p "Publish the page to see the content." at bounding box center [476, 293] width 493 height 14
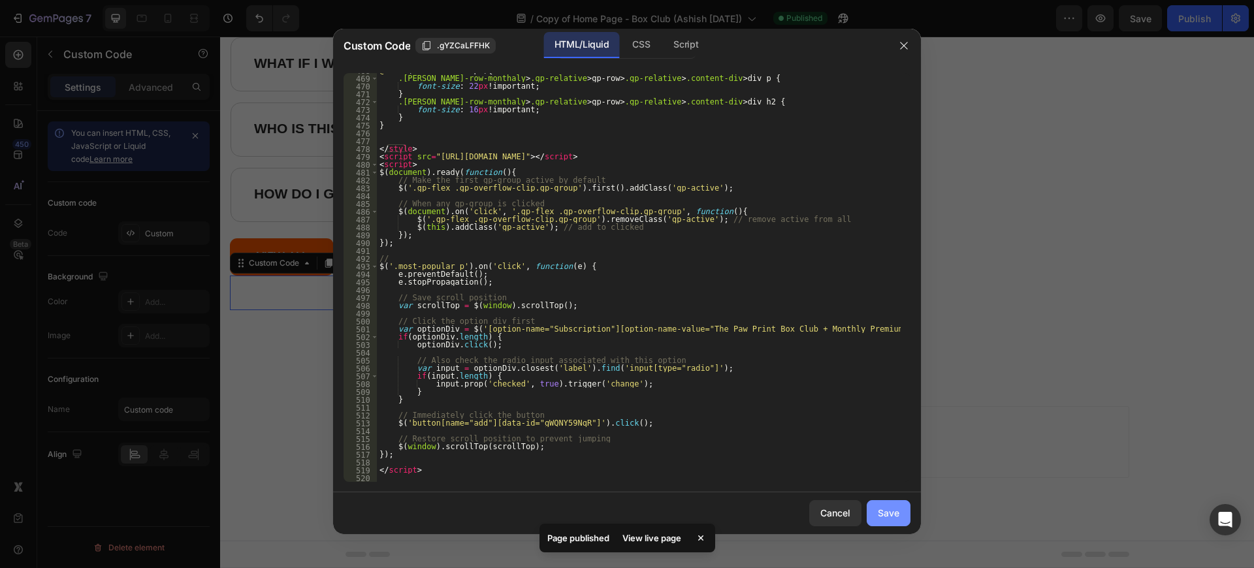
click at [885, 518] on div "Save" at bounding box center [889, 513] width 22 height 14
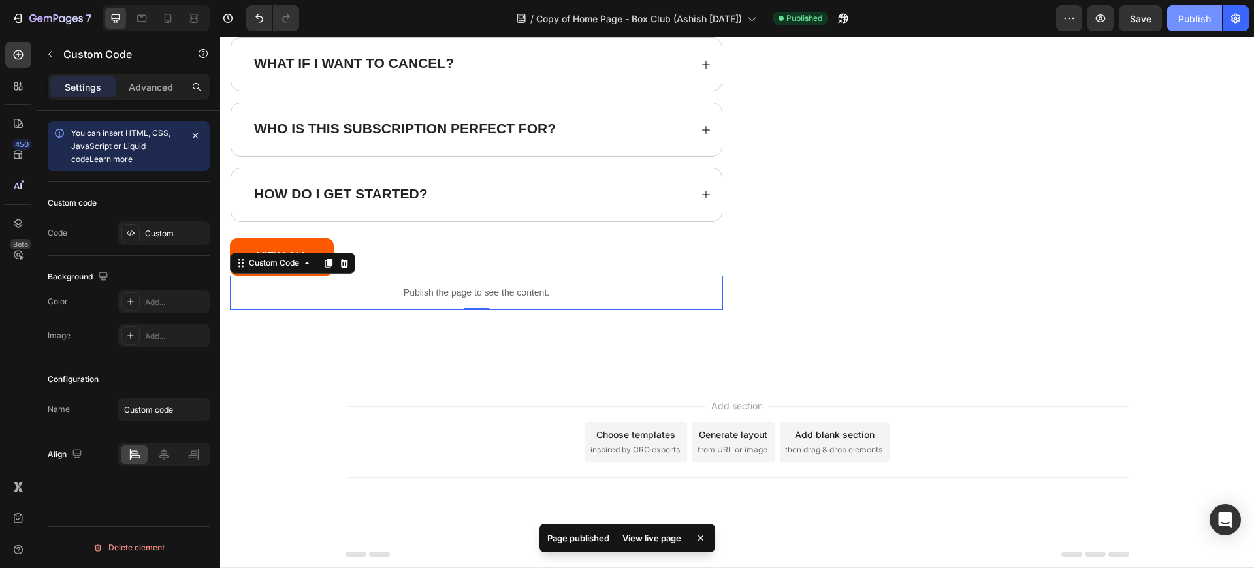
click at [1206, 16] on div "Publish" at bounding box center [1194, 19] width 33 height 14
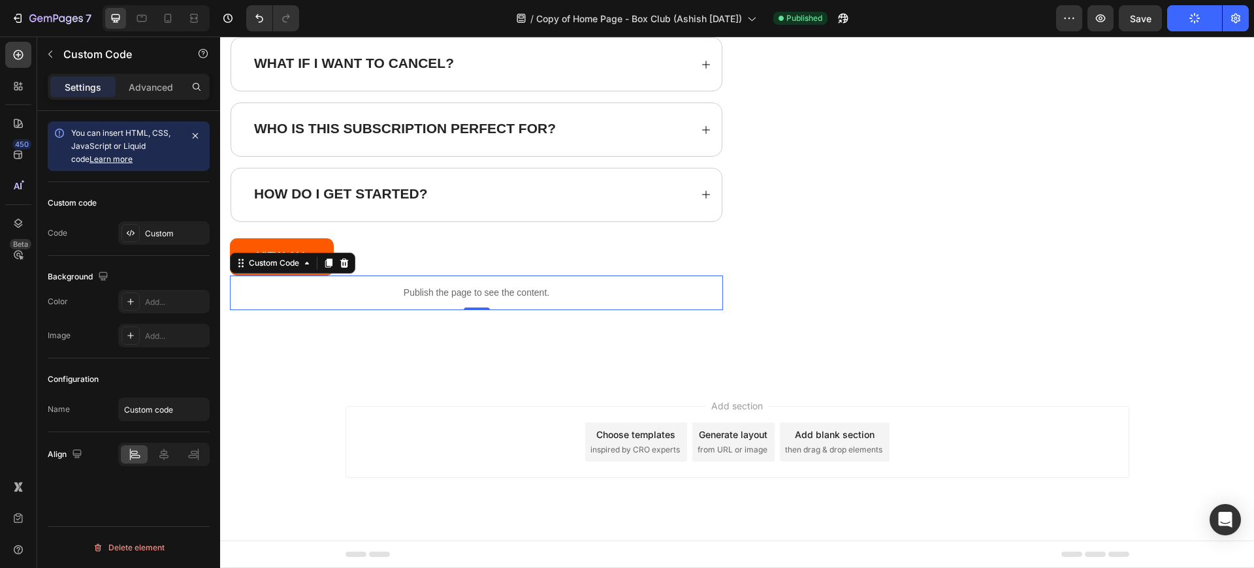
click at [567, 296] on p "Publish the page to see the content." at bounding box center [476, 293] width 493 height 14
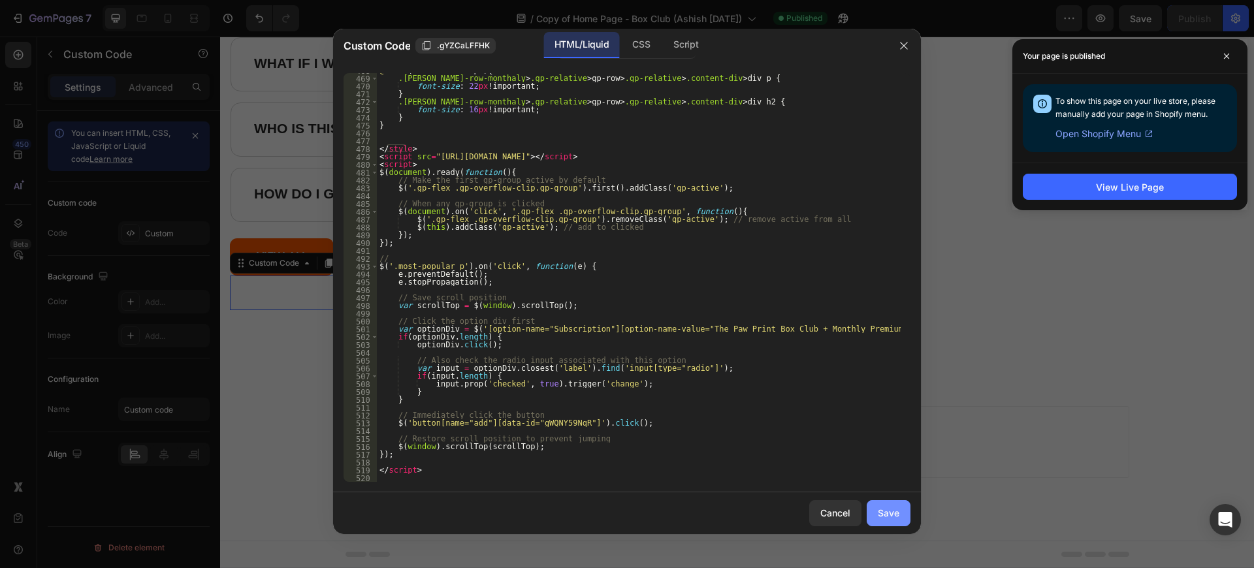
click at [890, 511] on div "Save" at bounding box center [889, 513] width 22 height 14
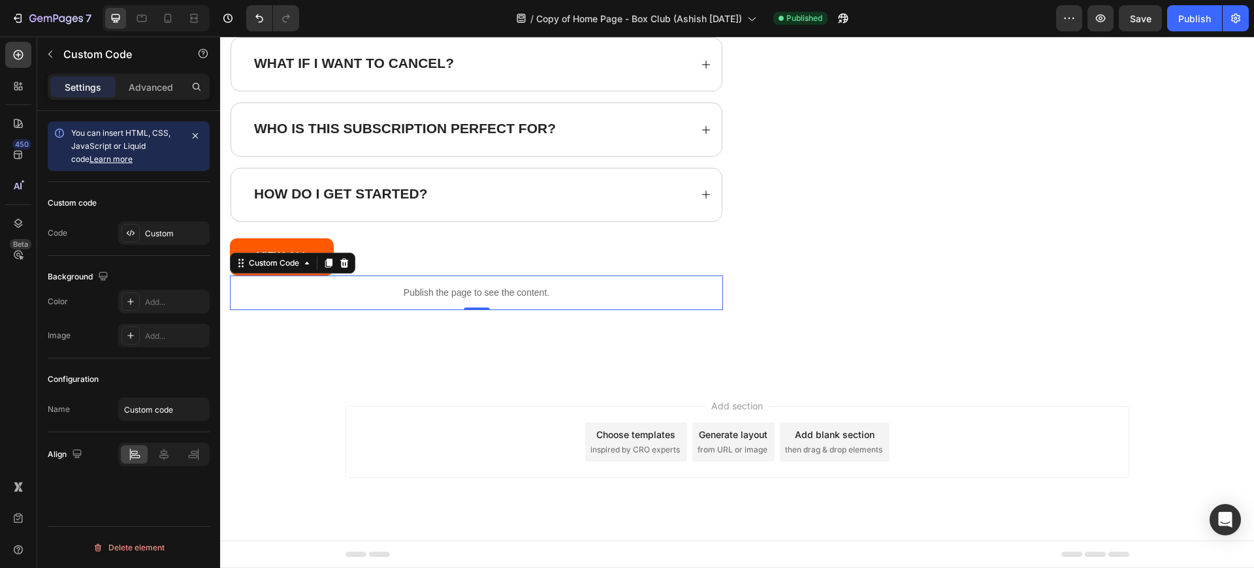
click at [385, 291] on p "Publish the page to see the content." at bounding box center [476, 293] width 493 height 14
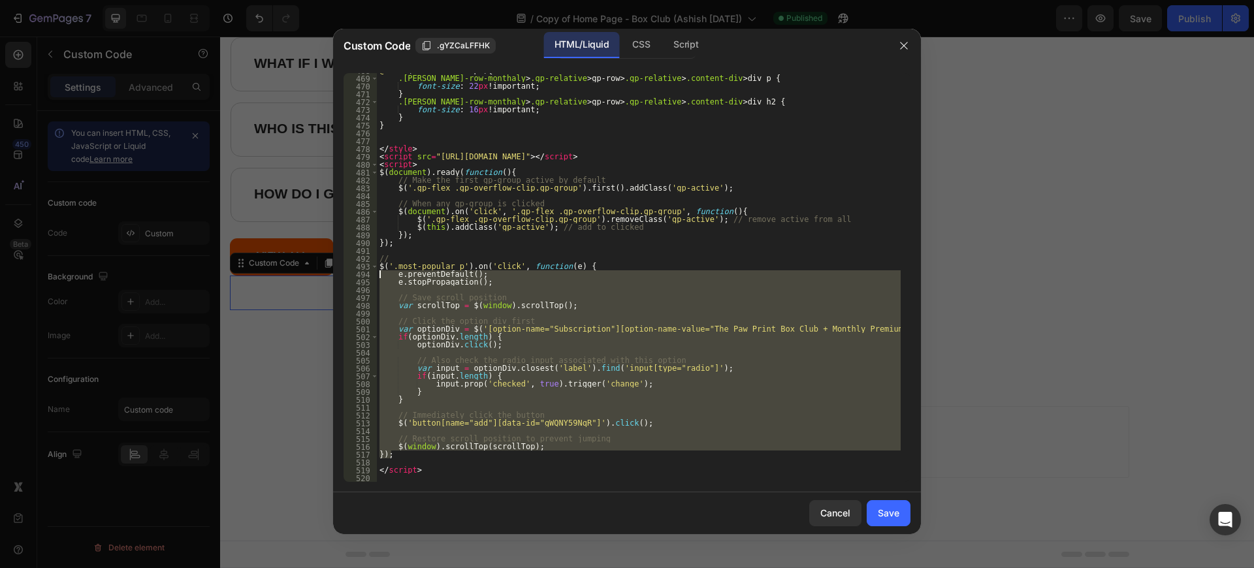
drag, startPoint x: 398, startPoint y: 457, endPoint x: 372, endPoint y: 278, distance: 181.4
click at [372, 278] on div "}); 468 469 470 471 472 473 474 475 476 477 478 479 480 481 482 483 484 485 486…" at bounding box center [627, 277] width 567 height 409
type textarea "e.preventDefault(); e.stopPropagation();"
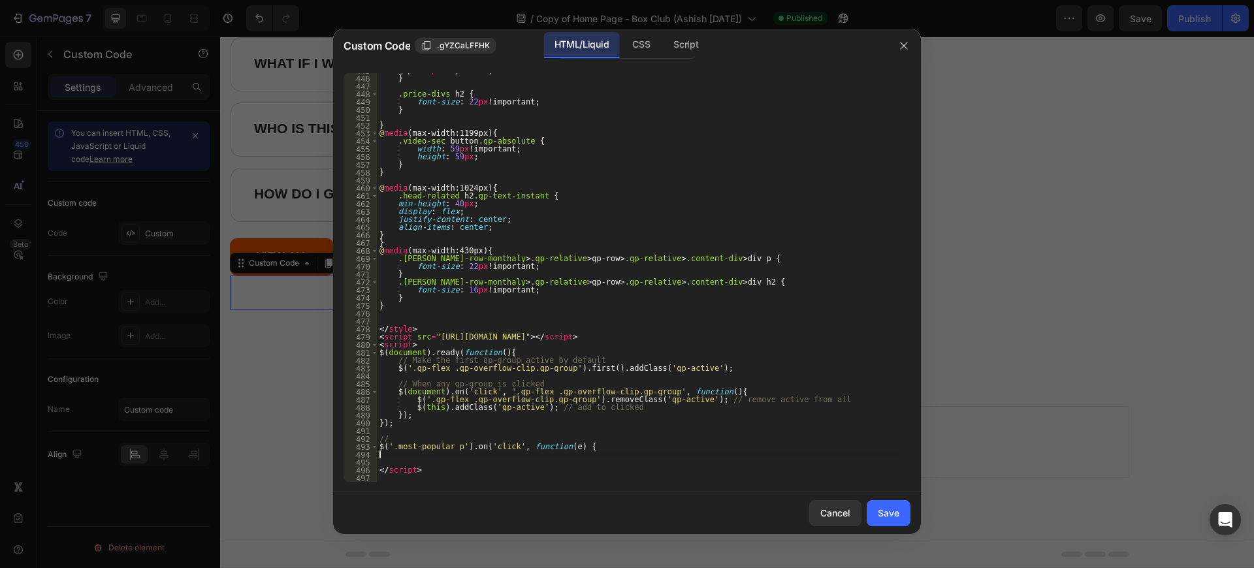
scroll to position [3494, 0]
drag, startPoint x: 451, startPoint y: 446, endPoint x: 389, endPoint y: 444, distance: 62.1
click at [389, 444] on div "gap : 15 px !important ; } .price-divs h2 { font-size : 22 px !important ; } } …" at bounding box center [639, 279] width 524 height 424
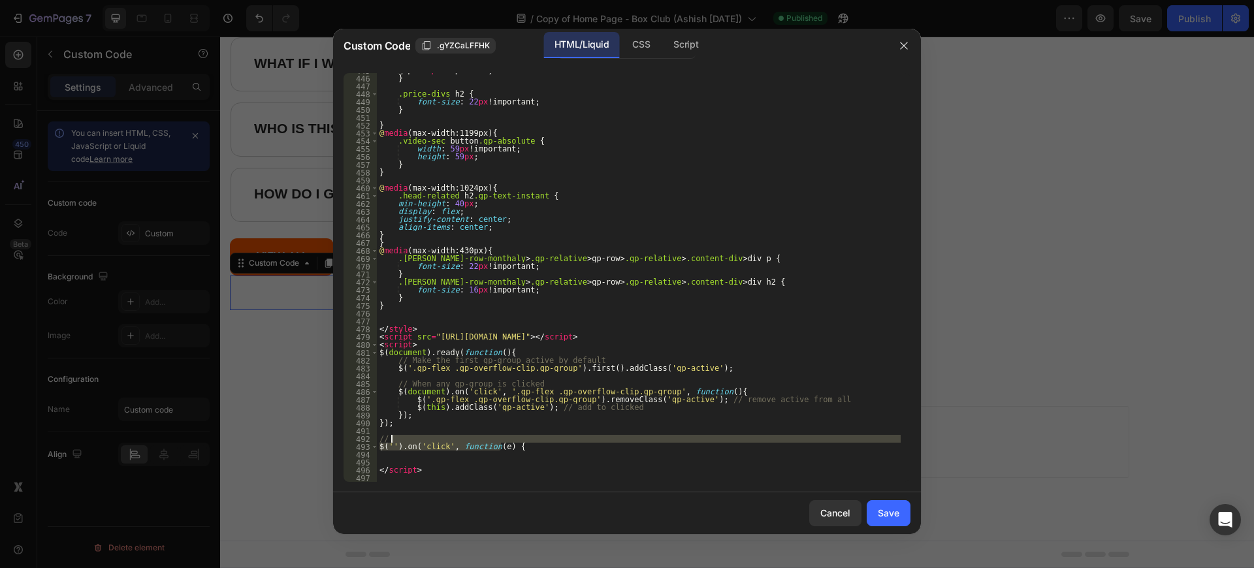
click at [521, 442] on div "gap : 15 px !important ; } .price-divs h2 { font-size : 22 px !important ; } } …" at bounding box center [639, 279] width 524 height 424
type textarea "//"
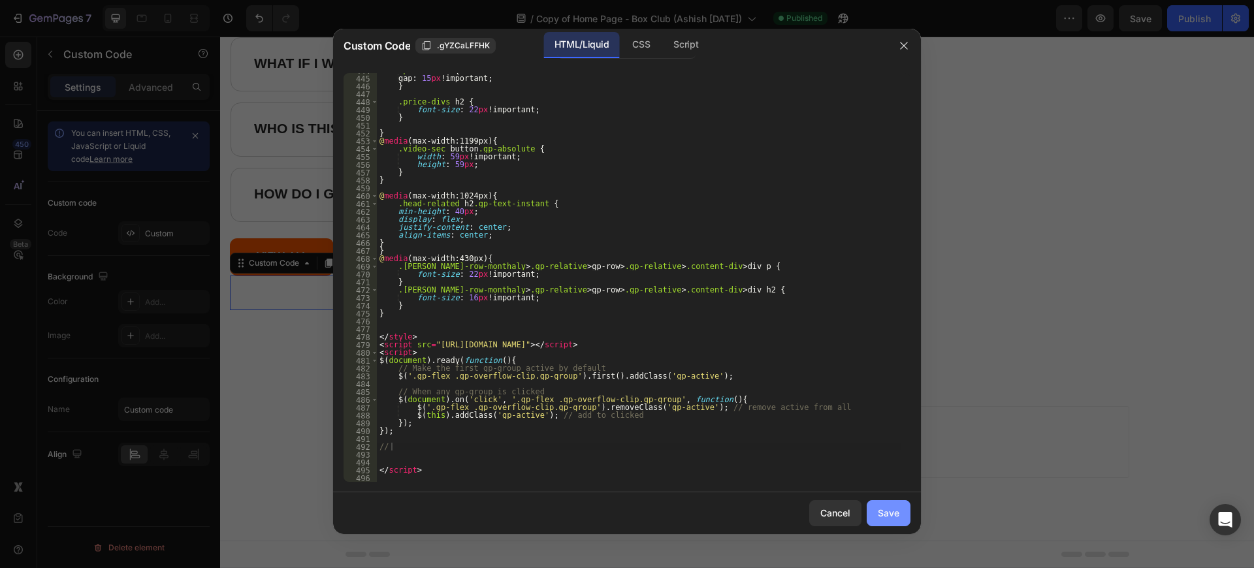
click at [890, 511] on div "Save" at bounding box center [889, 513] width 22 height 14
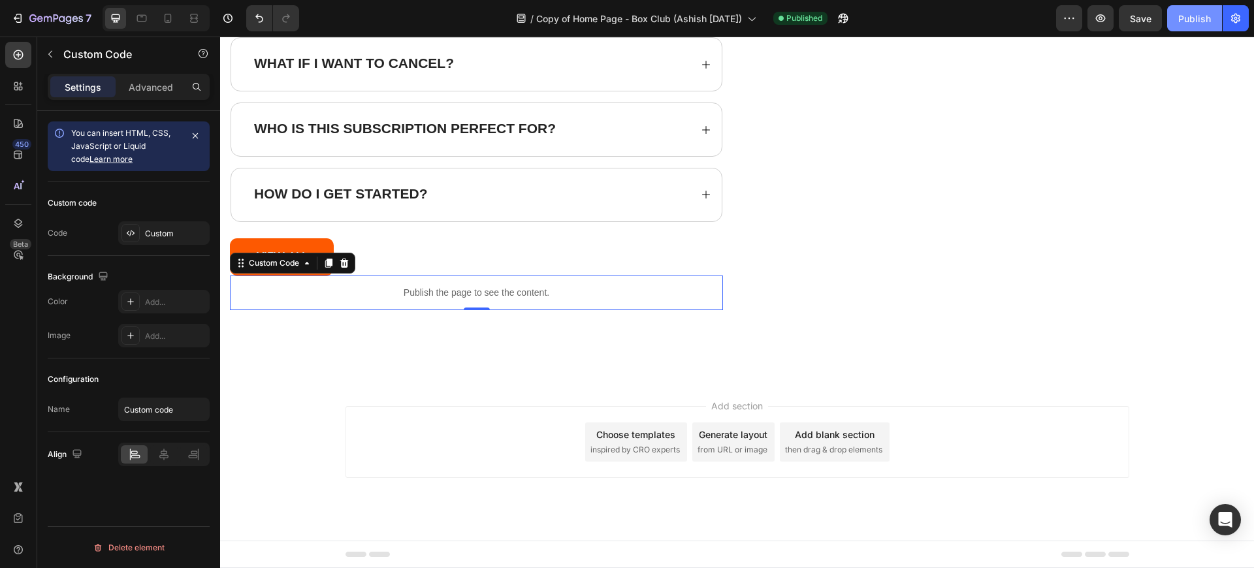
click at [1197, 20] on div "Publish" at bounding box center [1194, 19] width 33 height 14
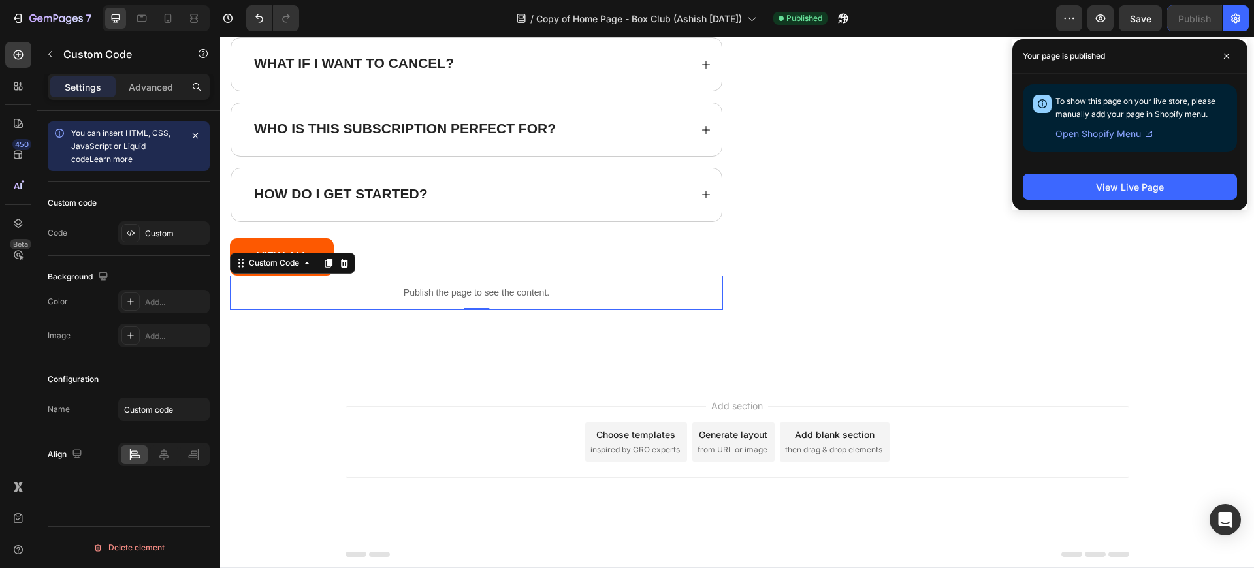
click at [507, 287] on p "Publish the page to see the content." at bounding box center [476, 293] width 493 height 14
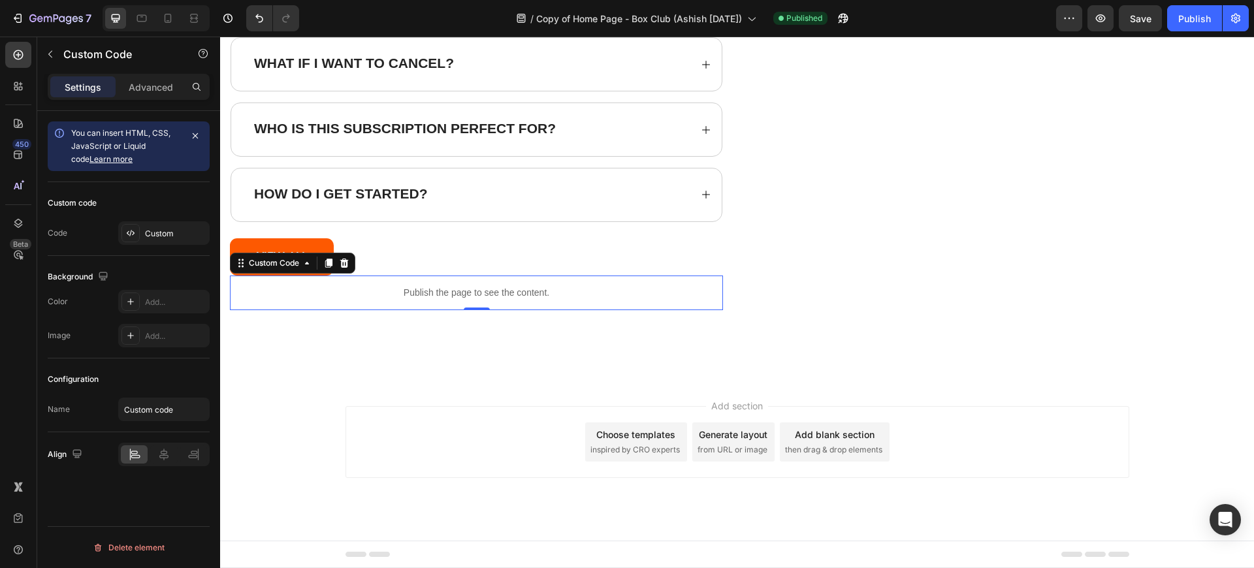
click at [507, 287] on p "Publish the page to see the content." at bounding box center [476, 293] width 493 height 14
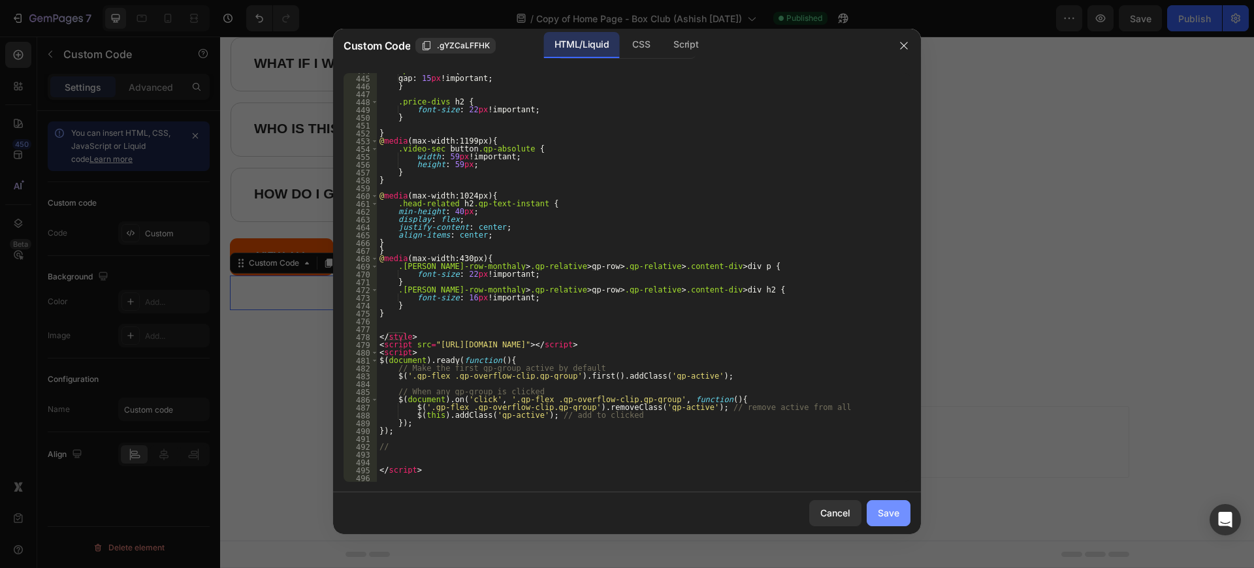
click at [893, 511] on div "Save" at bounding box center [889, 513] width 22 height 14
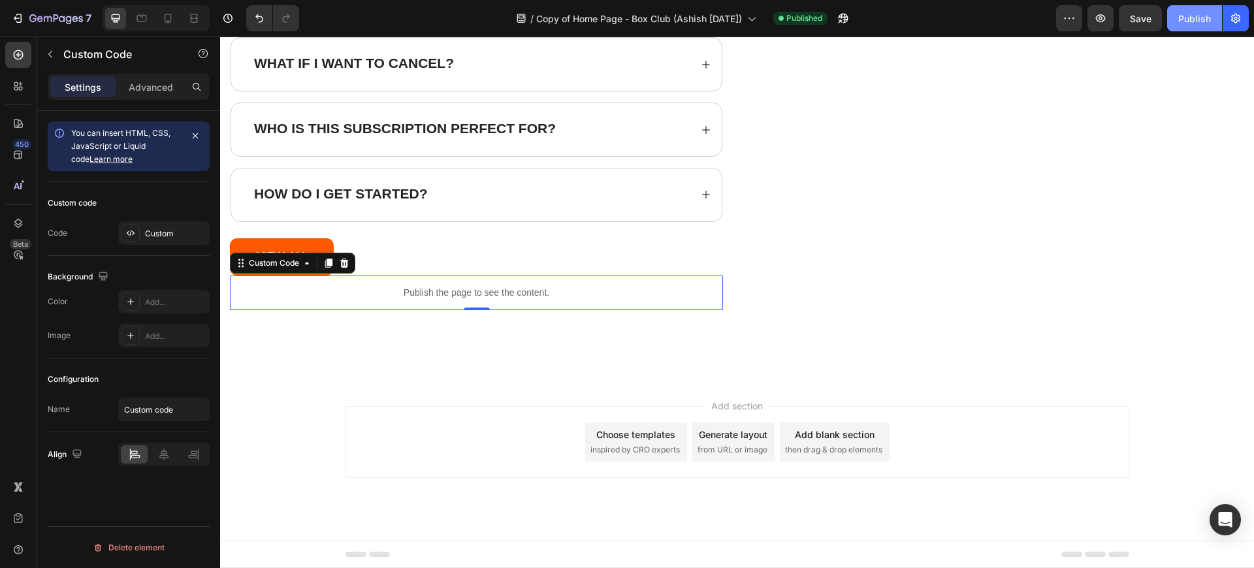
click at [1187, 21] on div "Publish" at bounding box center [1194, 19] width 33 height 14
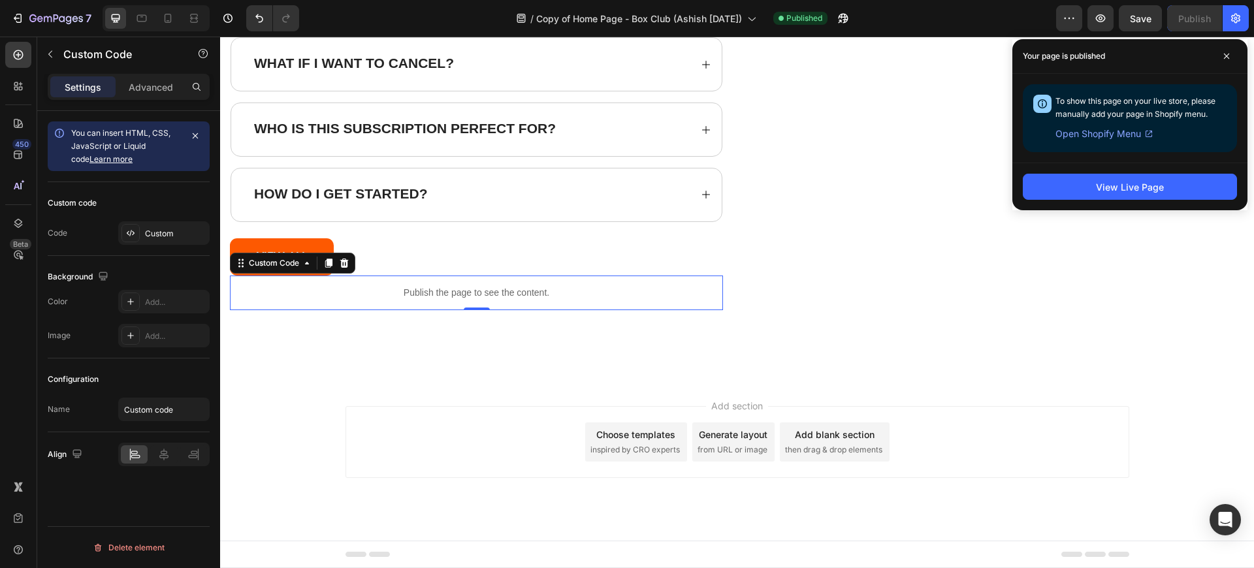
click at [515, 293] on p "Publish the page to see the content." at bounding box center [476, 293] width 493 height 14
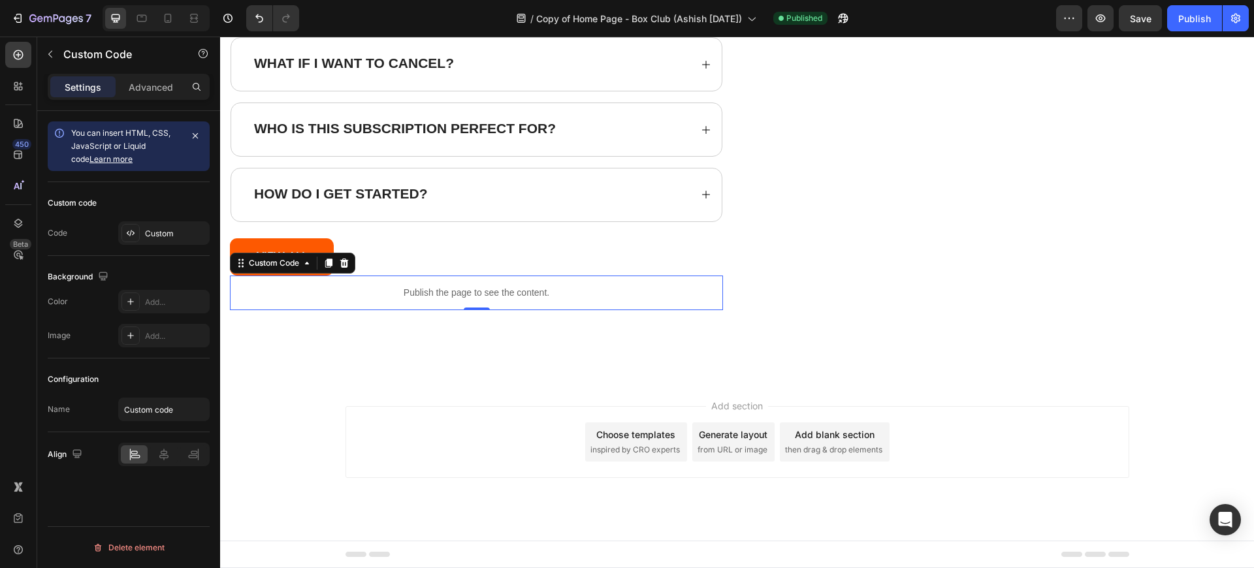
click at [515, 293] on p "Publish the page to see the content." at bounding box center [476, 293] width 493 height 14
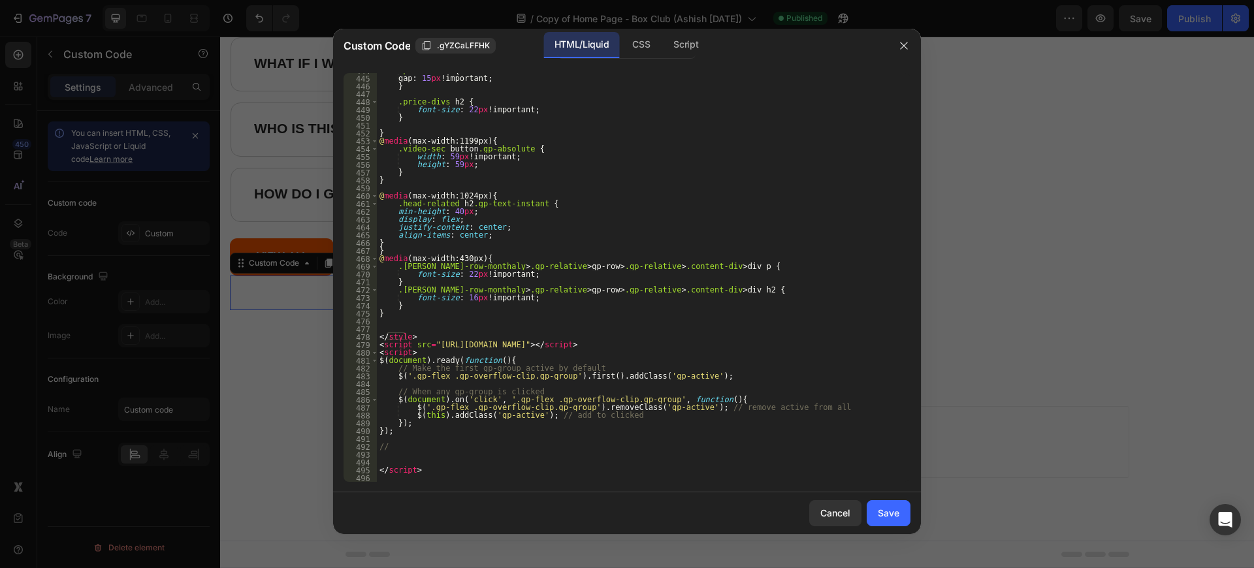
click at [413, 453] on div ".price-divs { gap : 15 px !important ; } .price-divs h2 { font-size : 22 px !im…" at bounding box center [639, 279] width 524 height 424
paste textarea "});"
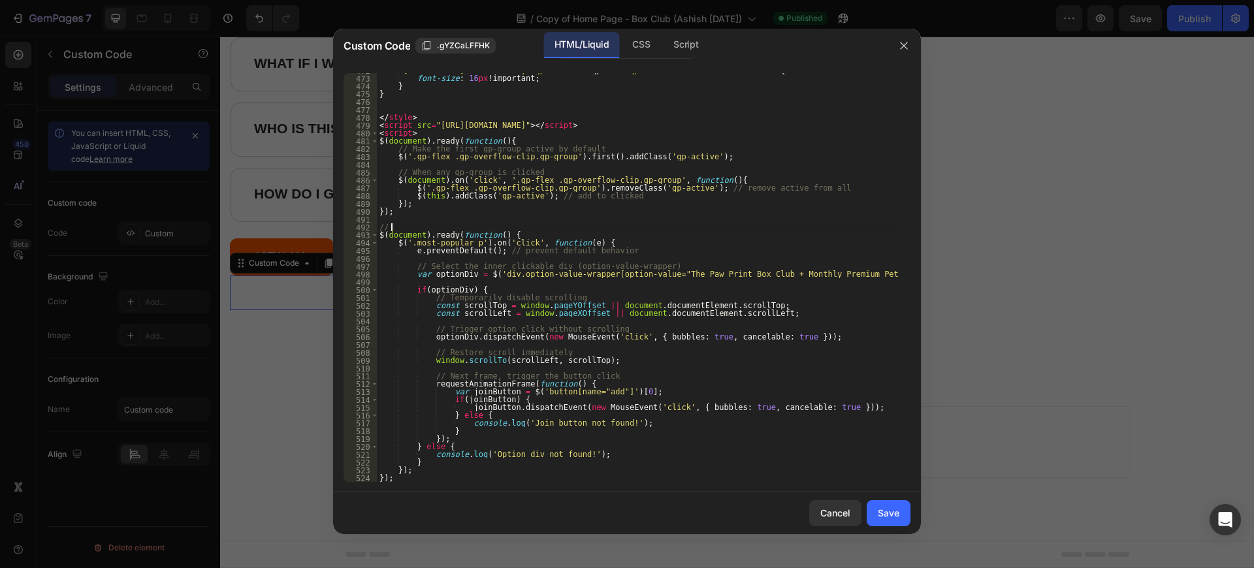
drag, startPoint x: 503, startPoint y: 231, endPoint x: 501, endPoint y: 224, distance: 6.8
click at [501, 224] on div ".[PERSON_NAME]-row-monthaly > .gp-relative > gp-row > .gp-relative > .content-d…" at bounding box center [639, 279] width 524 height 424
click at [507, 228] on div ".[PERSON_NAME]-row-monthaly > .gp-relative > gp-row > .gp-relative > .content-d…" at bounding box center [639, 279] width 524 height 424
click at [510, 230] on div ".[PERSON_NAME]-row-monthaly > .gp-relative > gp-row > .gp-relative > .content-d…" at bounding box center [639, 279] width 524 height 424
drag, startPoint x: 511, startPoint y: 235, endPoint x: 504, endPoint y: 229, distance: 9.8
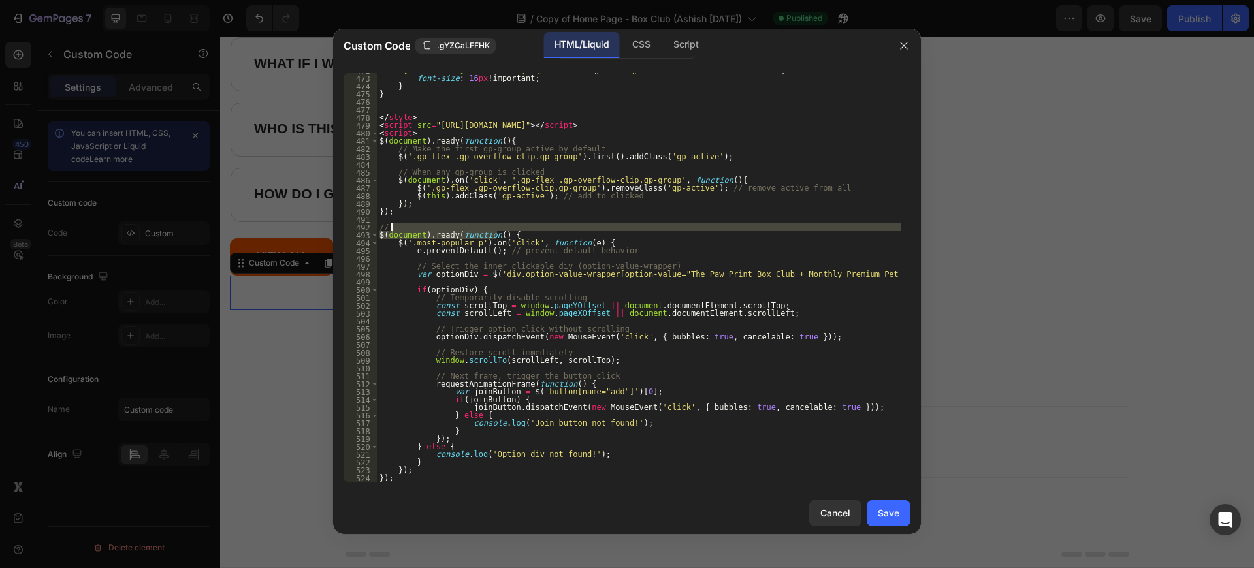
click at [504, 229] on div ".[PERSON_NAME]-row-monthaly > .gp-relative > gp-row > .gp-relative > .content-d…" at bounding box center [639, 279] width 524 height 424
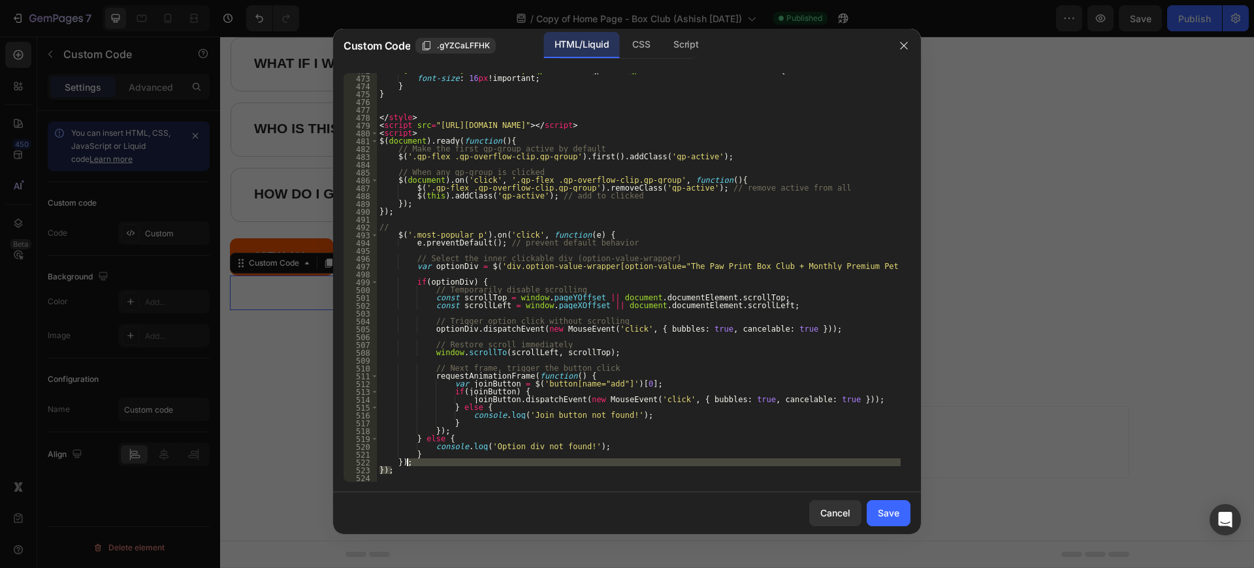
drag, startPoint x: 408, startPoint y: 466, endPoint x: 423, endPoint y: 461, distance: 15.3
click at [423, 461] on div ".[PERSON_NAME]-row-monthaly > .gp-relative > gp-row > .gp-relative > .content-d…" at bounding box center [639, 279] width 524 height 424
type textarea "});"
click at [431, 465] on div ".[PERSON_NAME]-row-monthaly > .gp-relative > gp-row > .gp-relative > .content-d…" at bounding box center [639, 279] width 524 height 424
click at [891, 513] on div "Save" at bounding box center [889, 513] width 22 height 14
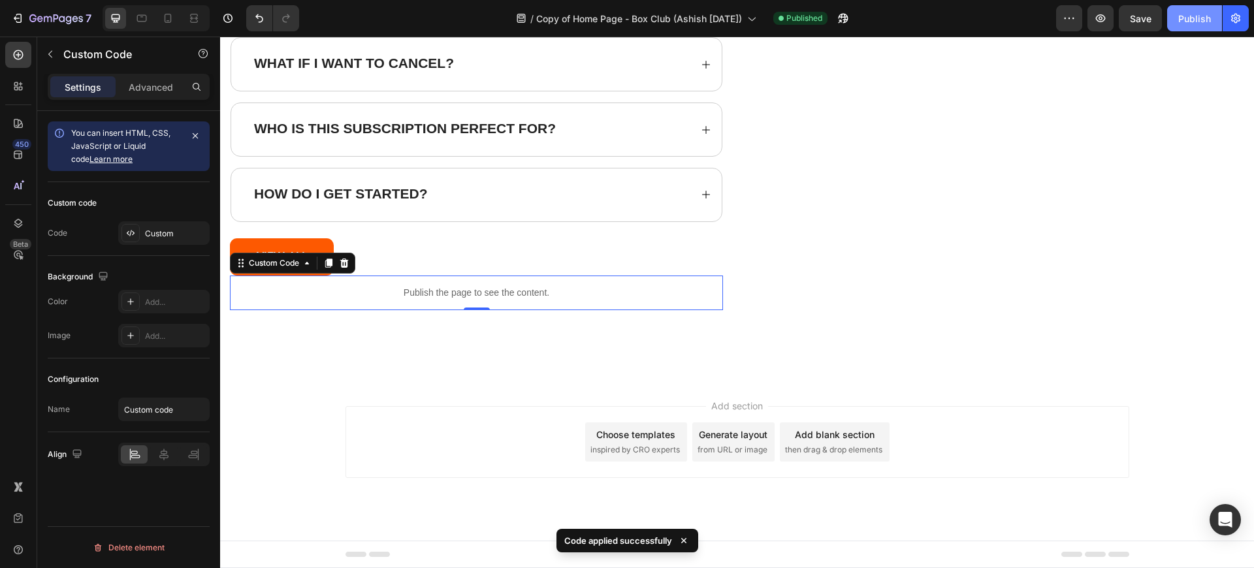
click at [1179, 28] on button "Publish" at bounding box center [1194, 18] width 55 height 26
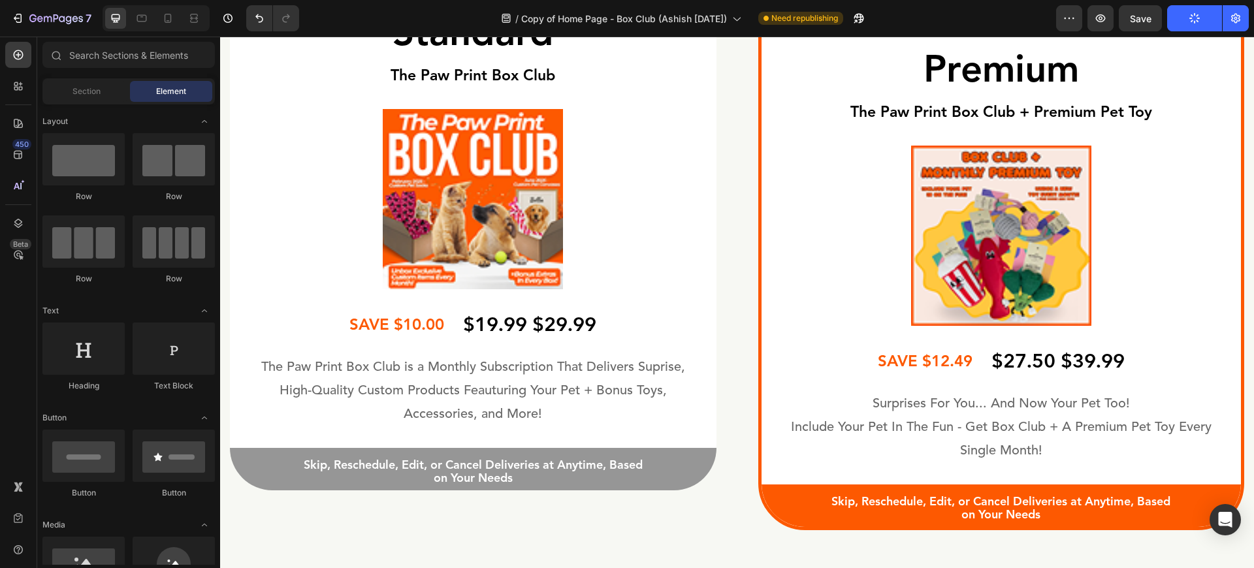
scroll to position [3686, 0]
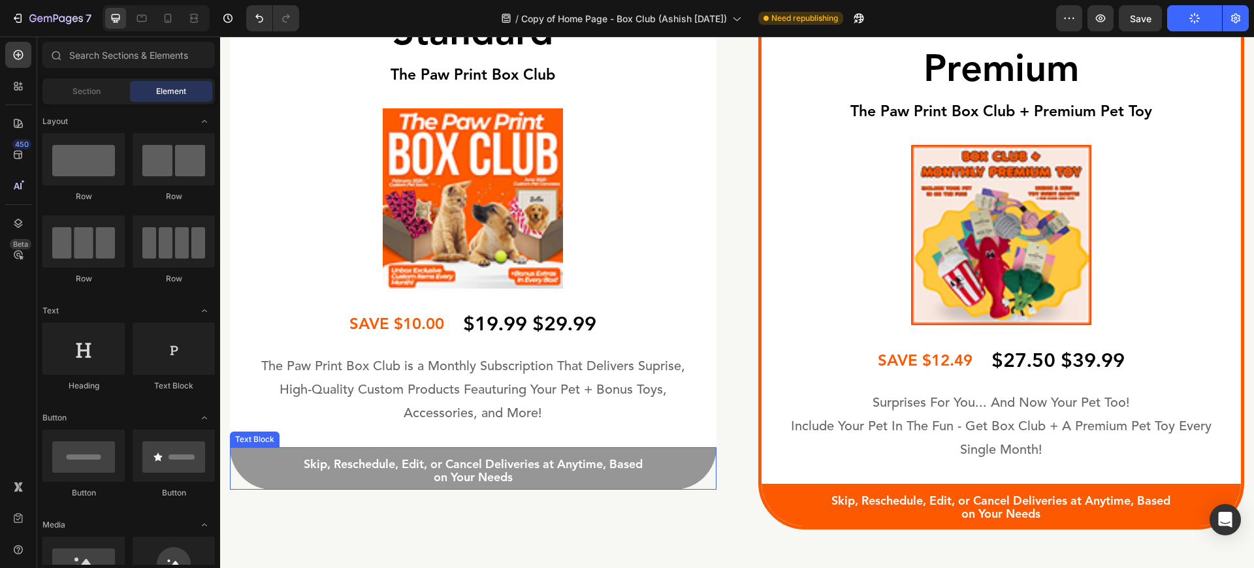
click at [638, 466] on p "Skip, Reschedule, Edit, or Cancel Deliveries at Anytime, Based on Your Needs" at bounding box center [473, 471] width 354 height 27
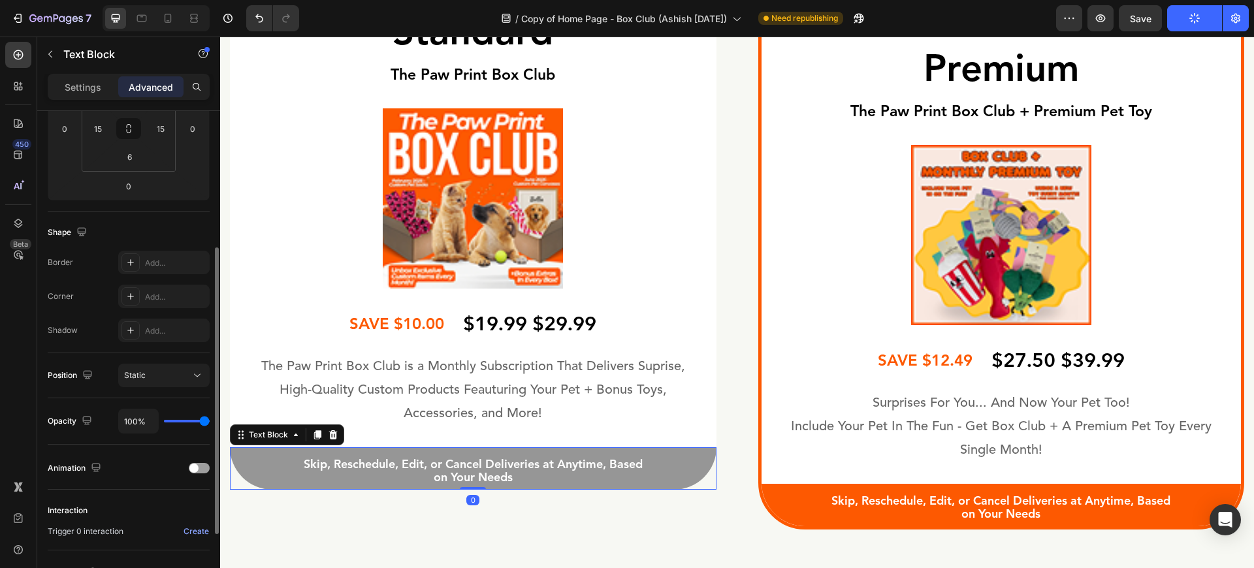
scroll to position [357, 0]
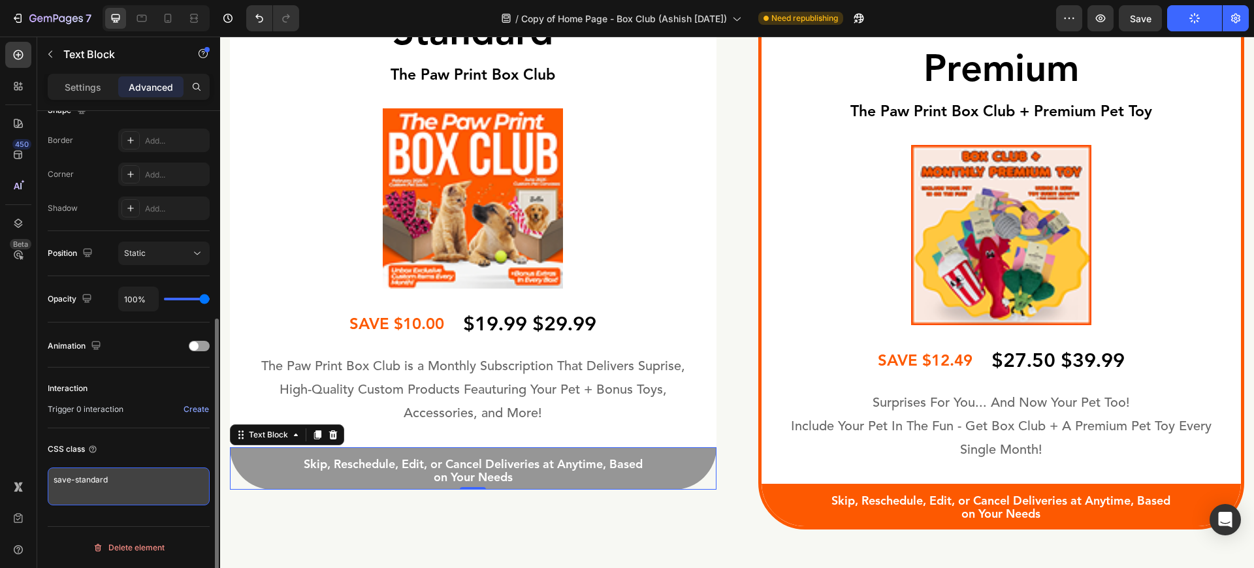
click at [116, 496] on textarea "save-standard" at bounding box center [129, 487] width 162 height 38
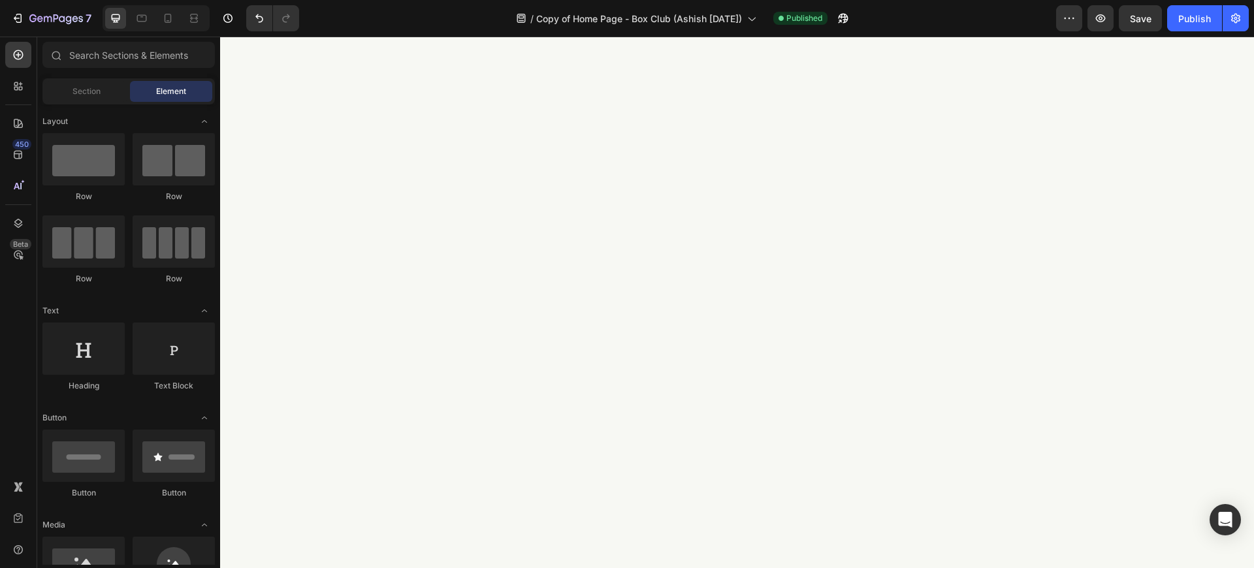
scroll to position [6702, 0]
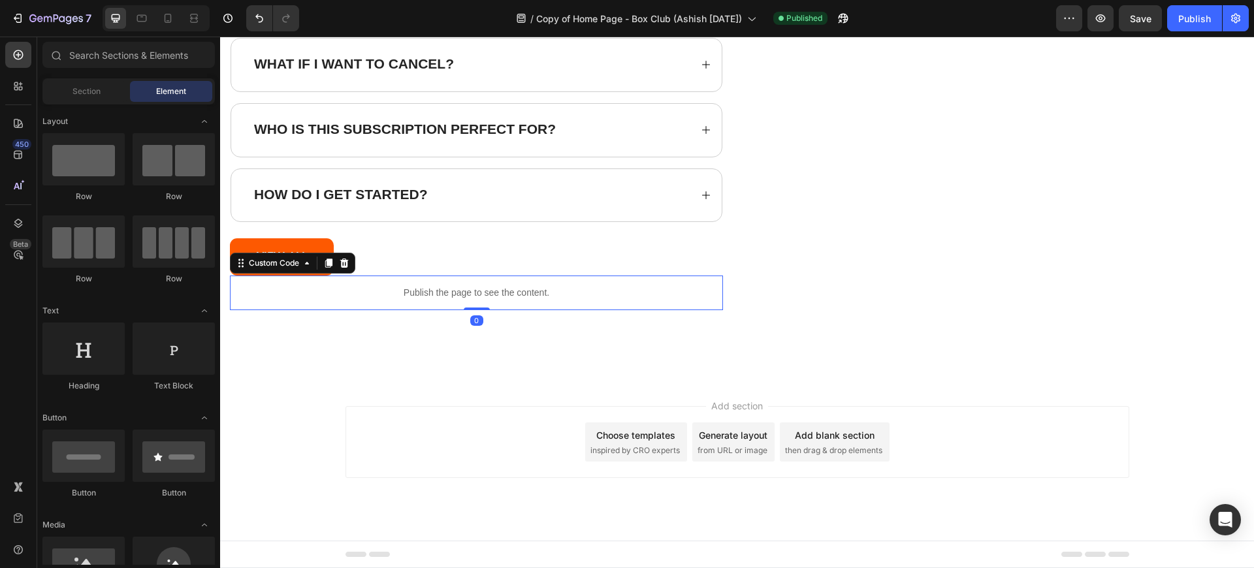
click at [441, 300] on div "Publish the page to see the content." at bounding box center [476, 293] width 493 height 35
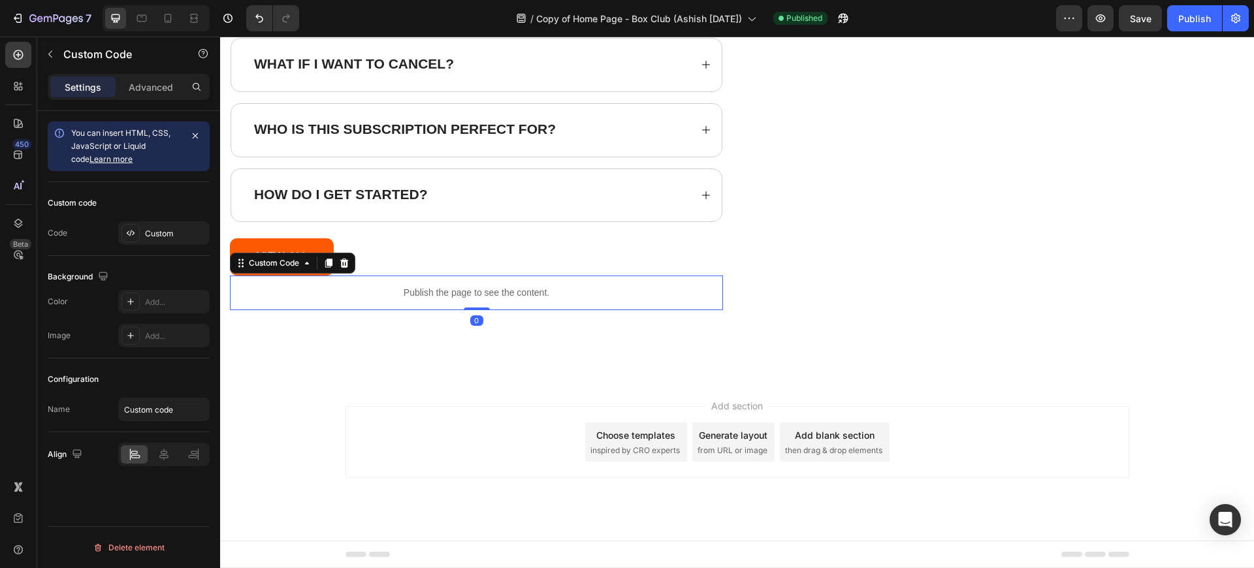
click at [441, 300] on div "Publish the page to see the content." at bounding box center [476, 293] width 493 height 35
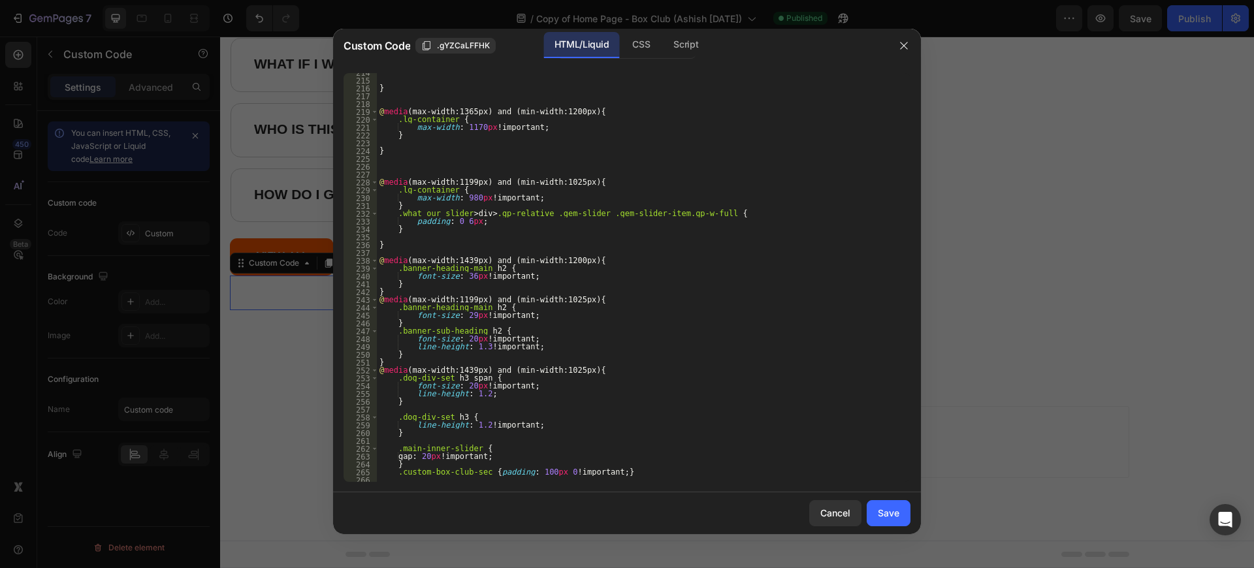
scroll to position [3713, 0]
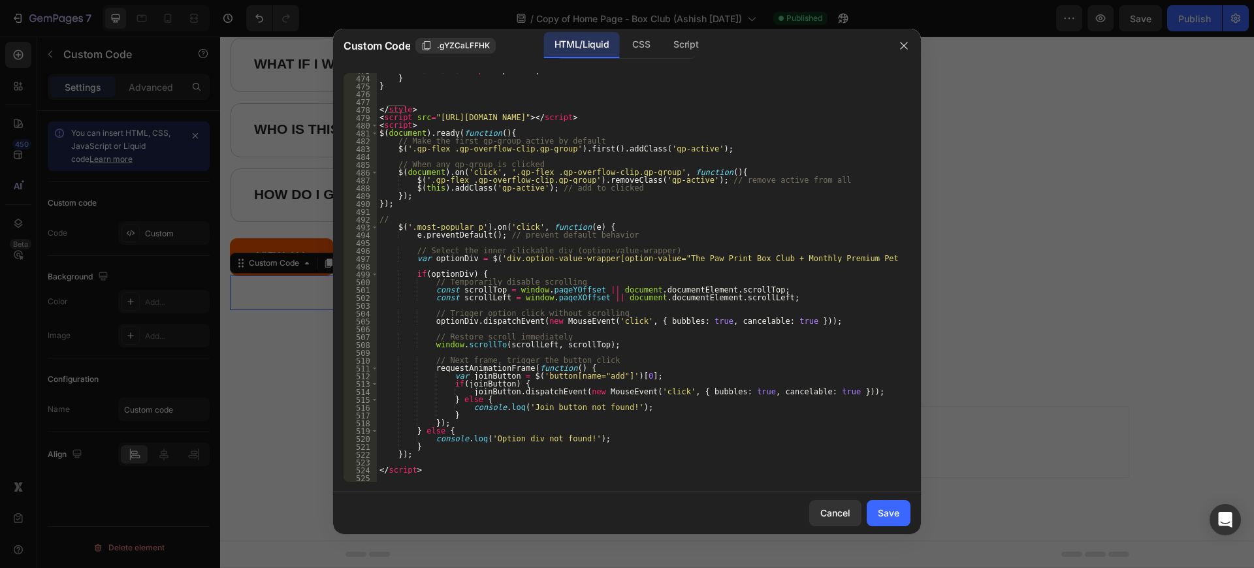
type textarea "//"
click at [408, 220] on div "font-size : 16 px !important ; } } </ style > < script src = "[URL][DOMAIN_NAME…" at bounding box center [639, 279] width 524 height 424
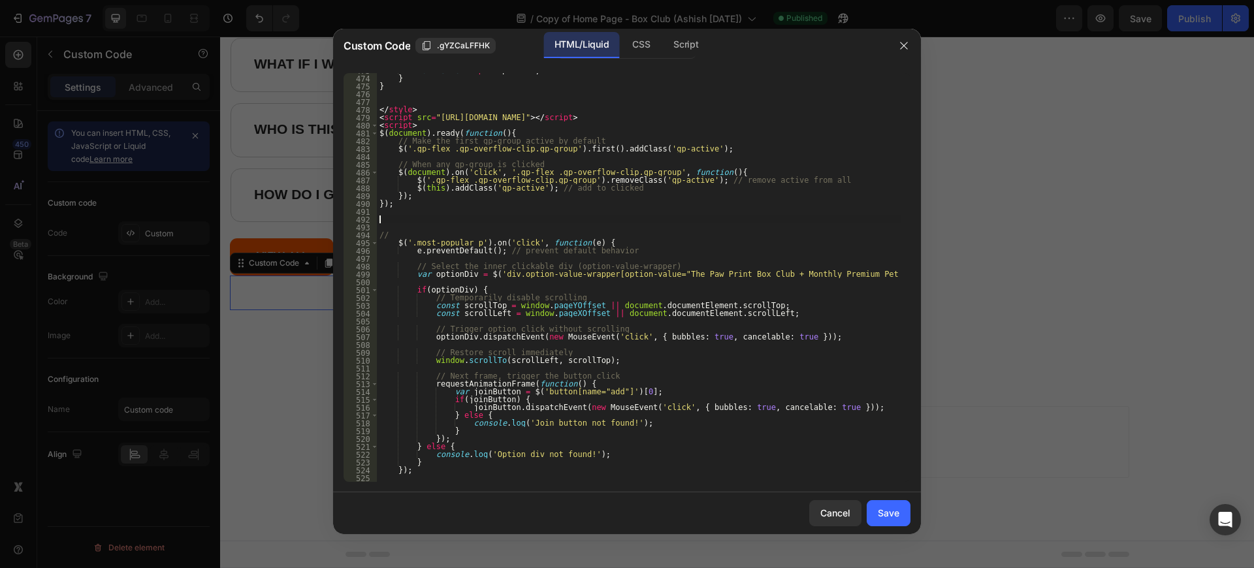
type textarea "//"
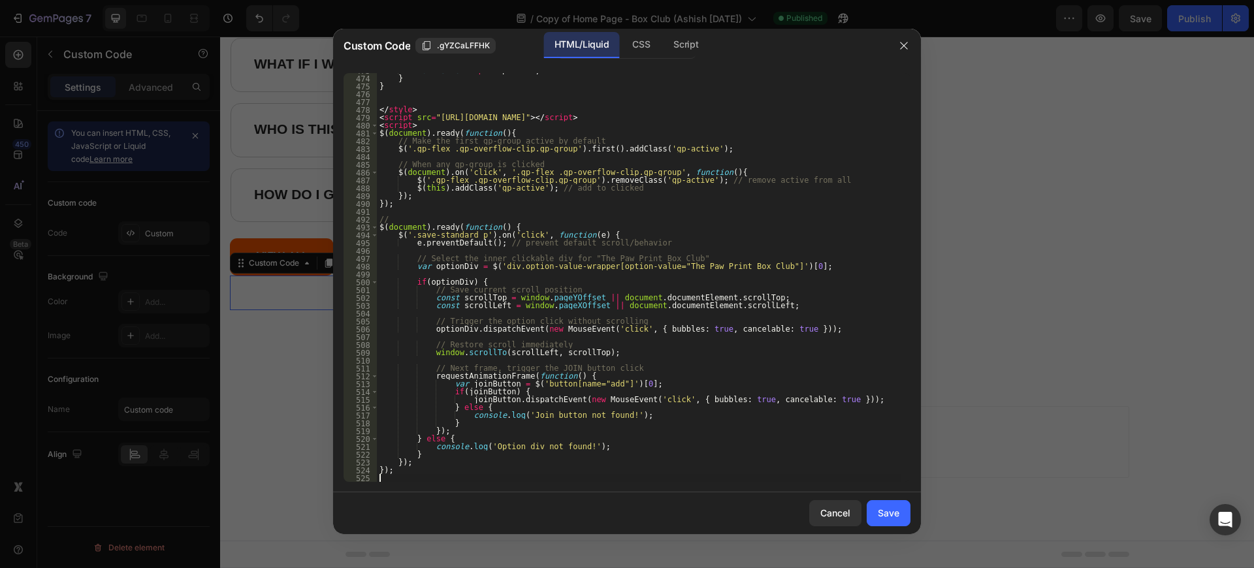
scroll to position [3807, 0]
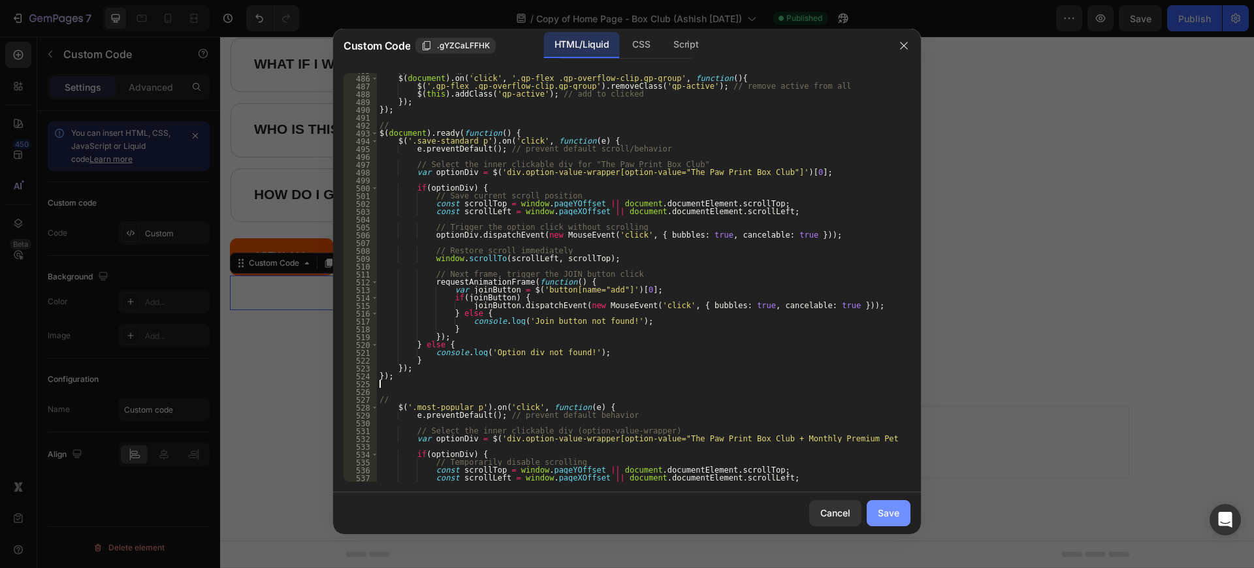
click at [900, 520] on button "Save" at bounding box center [889, 513] width 44 height 26
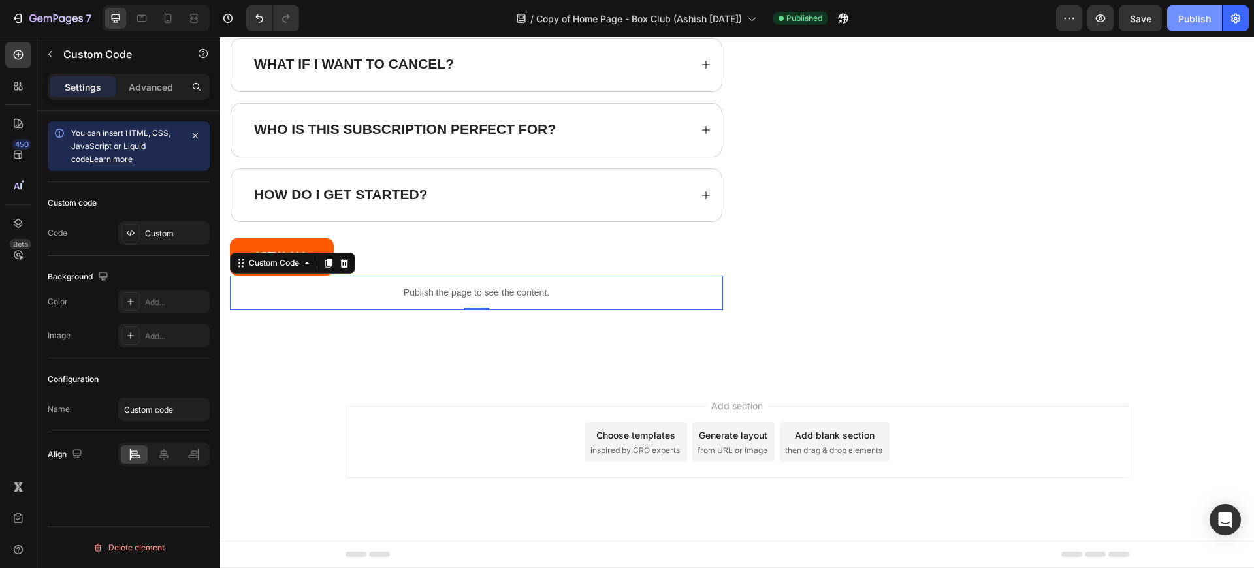
click at [1198, 20] on div "Publish" at bounding box center [1194, 19] width 33 height 14
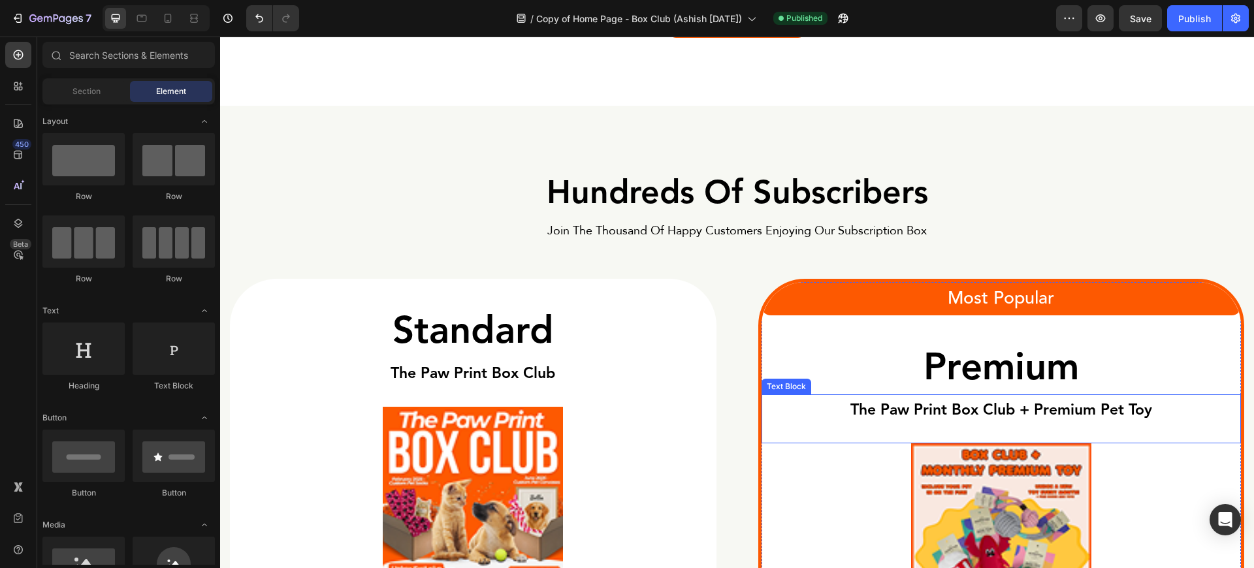
scroll to position [3388, 0]
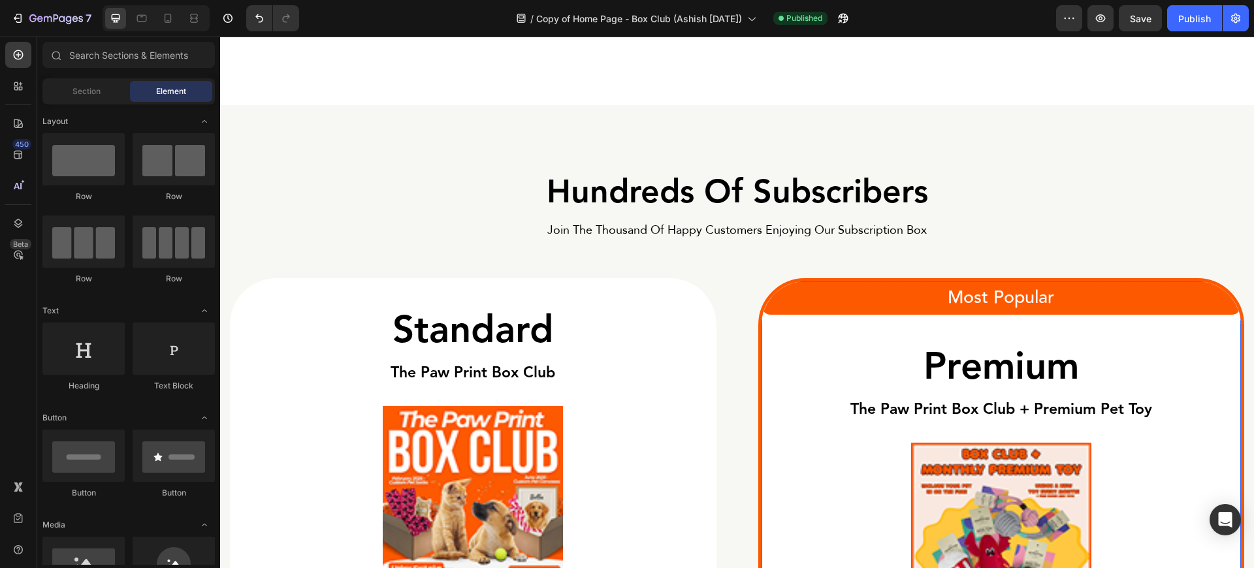
click at [761, 291] on h2 "Most Popular" at bounding box center [1001, 297] width 480 height 33
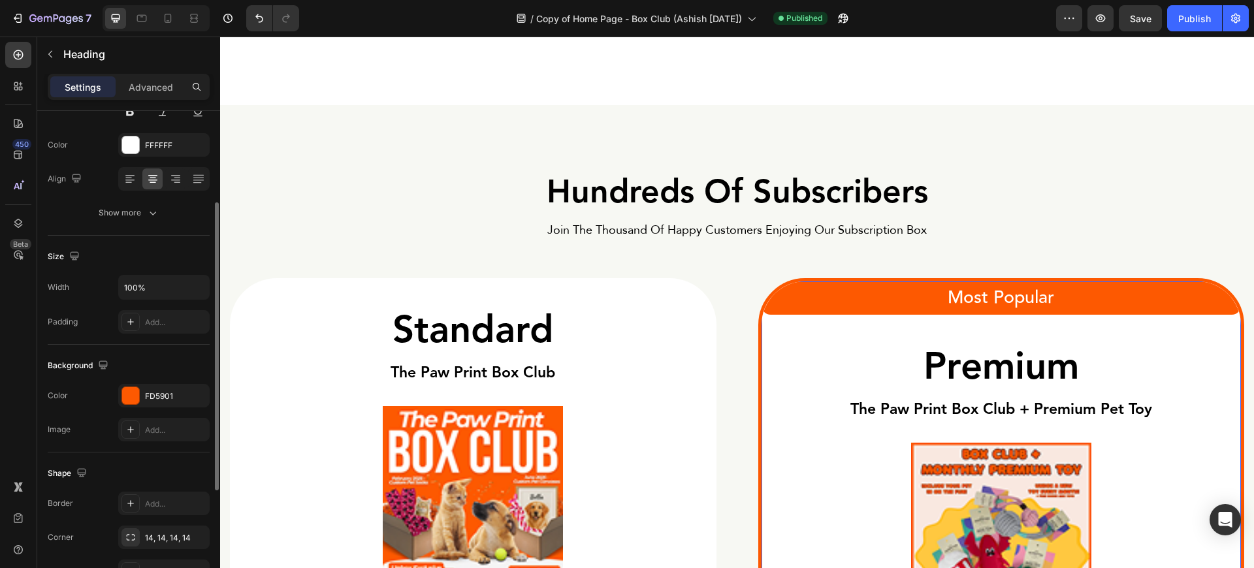
scroll to position [353, 0]
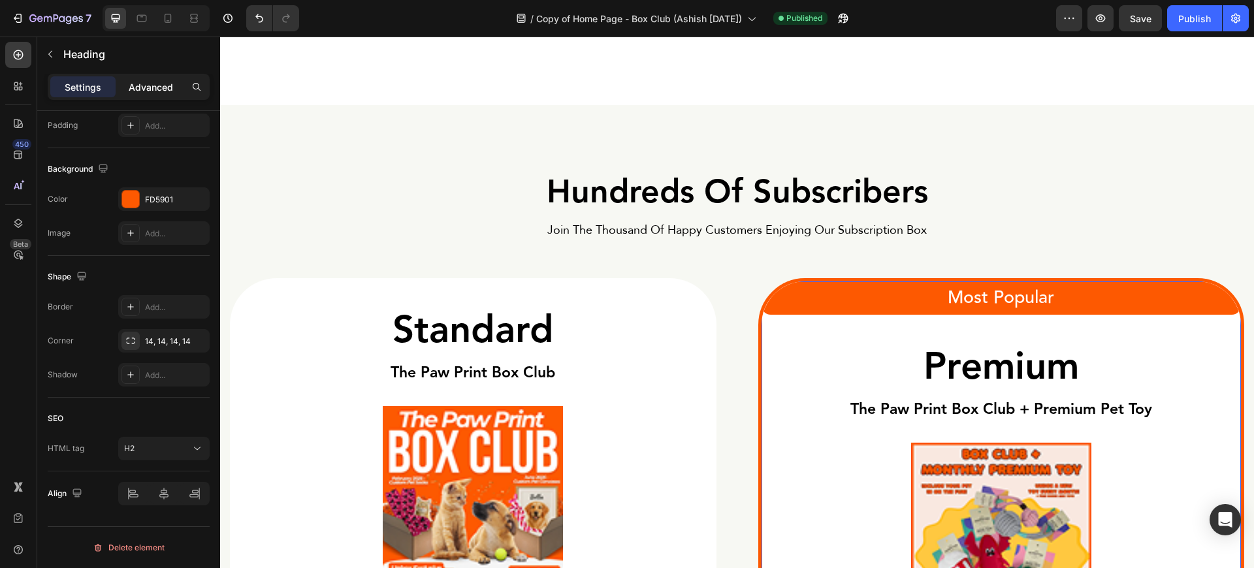
click at [165, 94] on div "Advanced" at bounding box center [150, 86] width 65 height 21
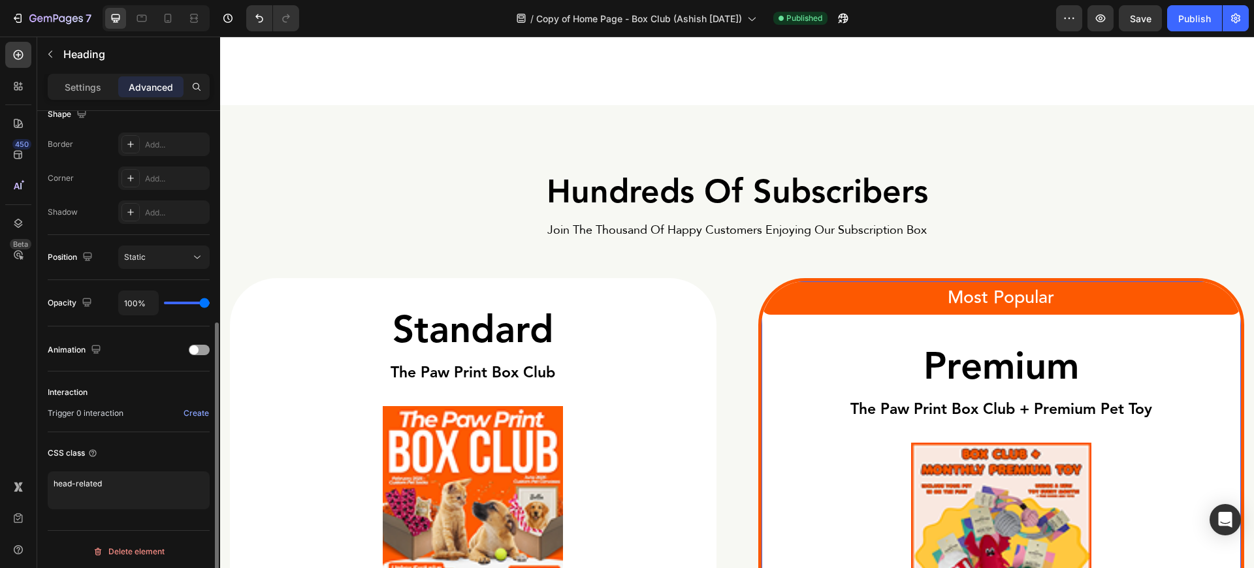
scroll to position [357, 0]
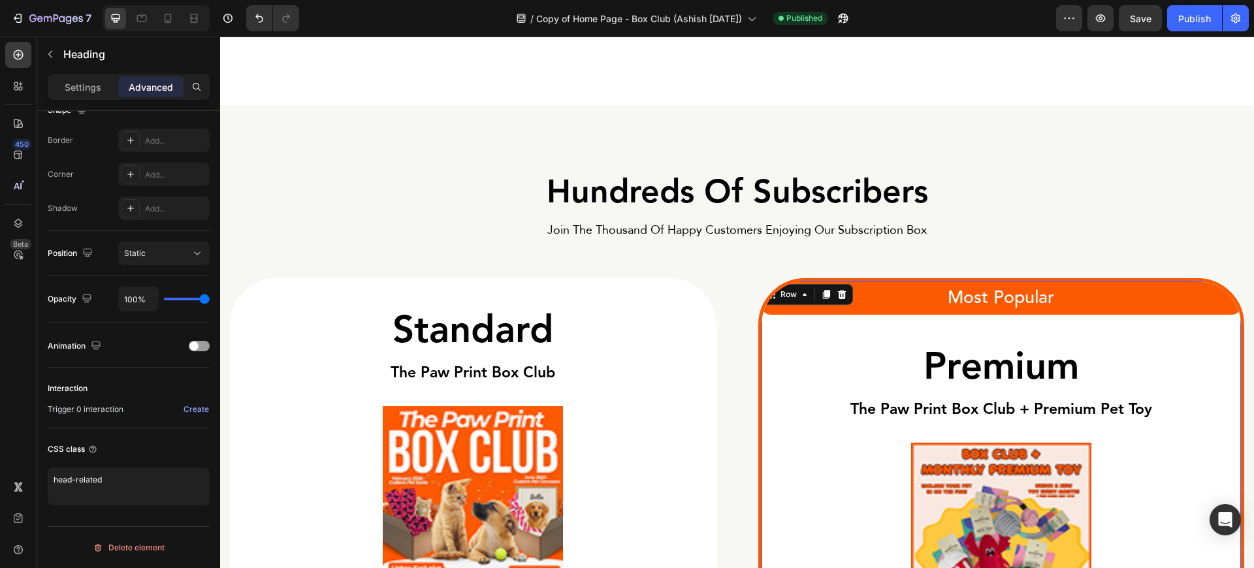
click at [758, 317] on div "Most Popular Heading premium Heading The Paw Print Box Club + Premium Pet Toy T…" at bounding box center [1001, 552] width 487 height 549
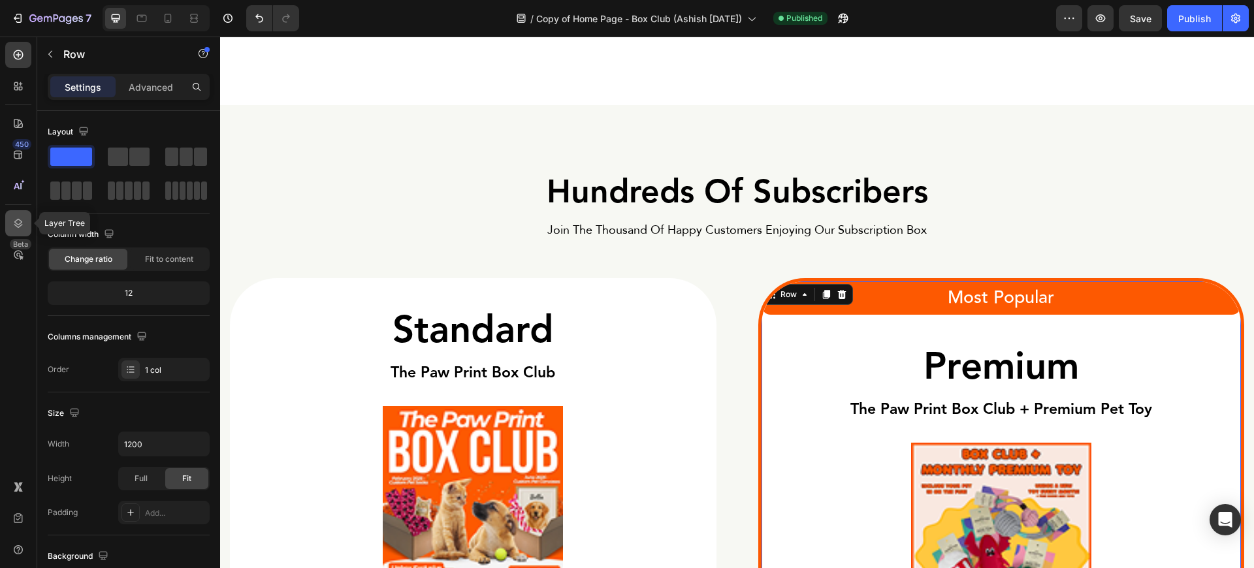
click at [22, 215] on div at bounding box center [18, 223] width 26 height 26
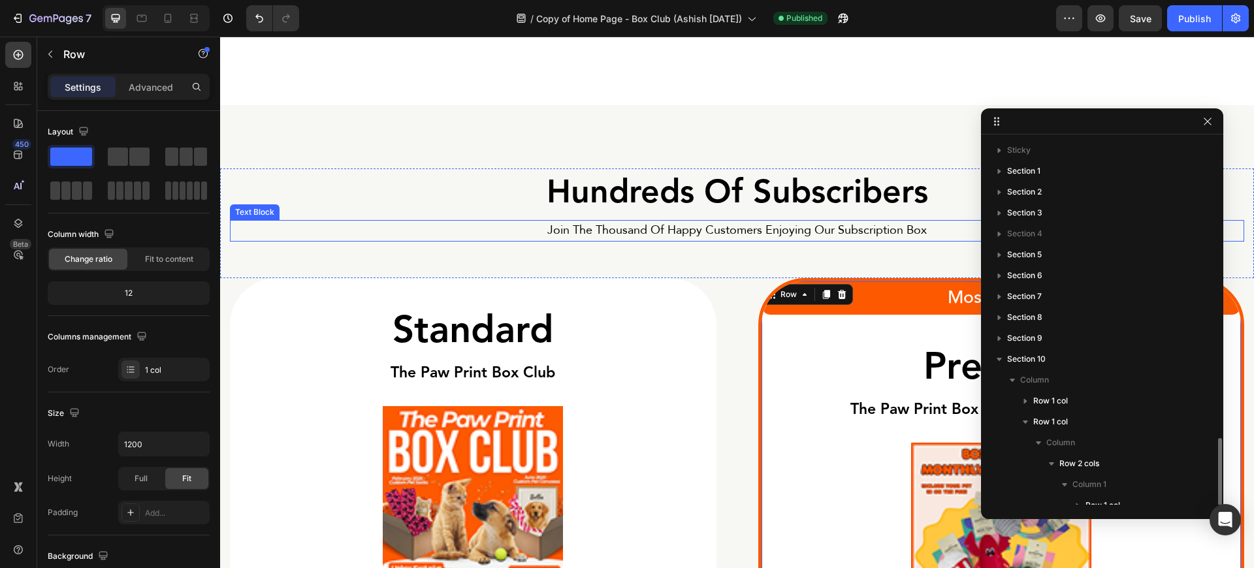
scroll to position [178, 0]
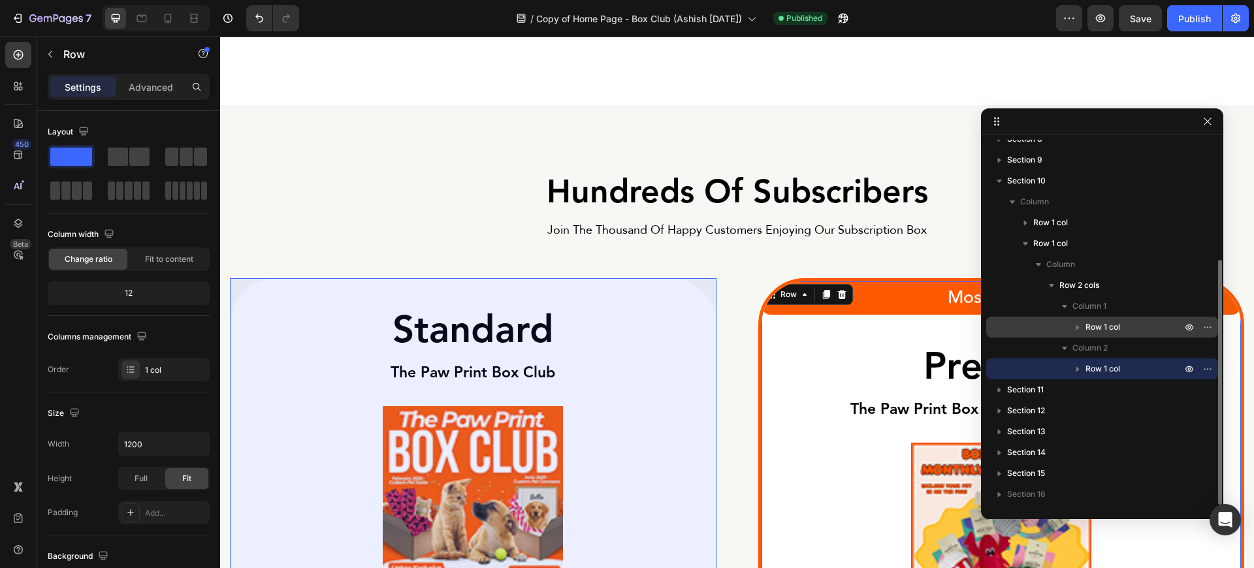
click at [1099, 328] on span "Row 1 col" at bounding box center [1102, 327] width 35 height 13
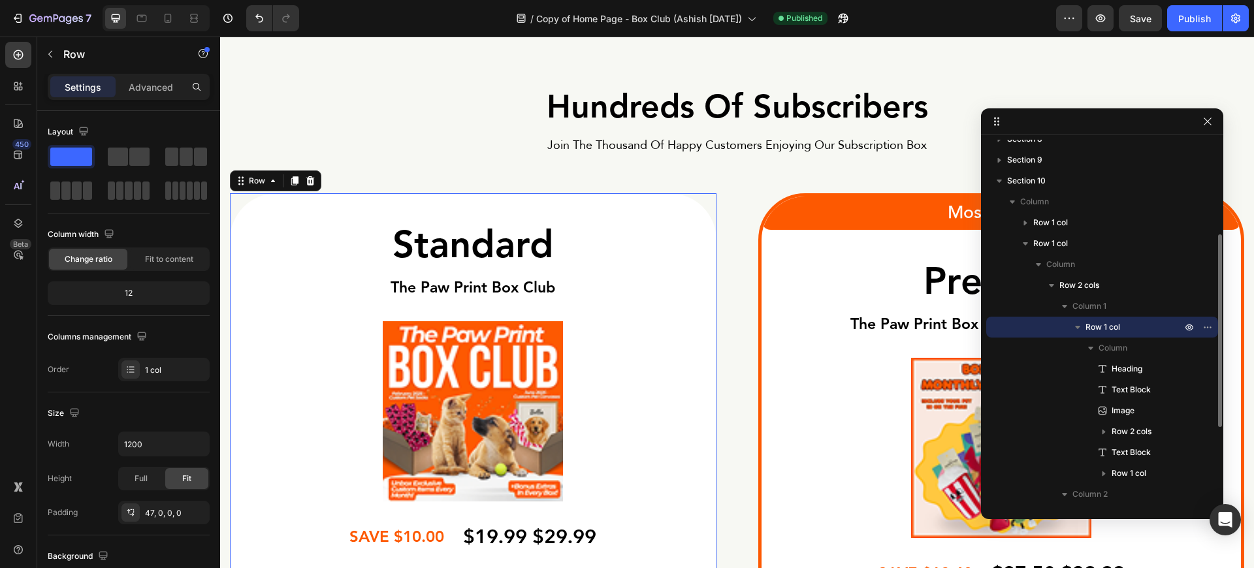
scroll to position [3584, 0]
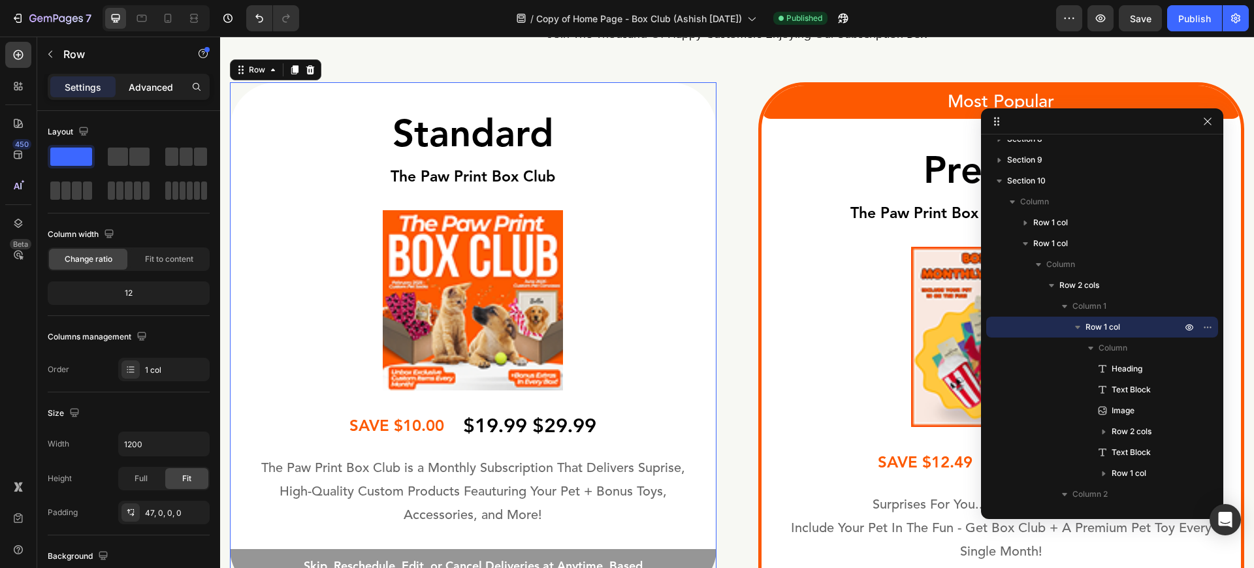
click at [154, 85] on p "Advanced" at bounding box center [151, 87] width 44 height 14
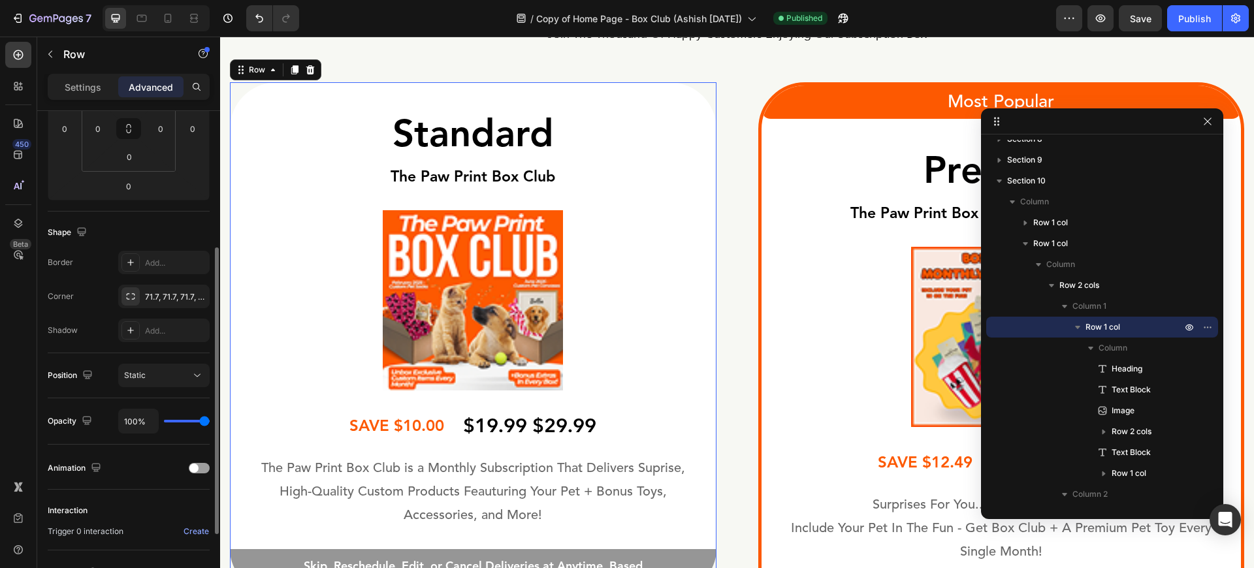
scroll to position [357, 0]
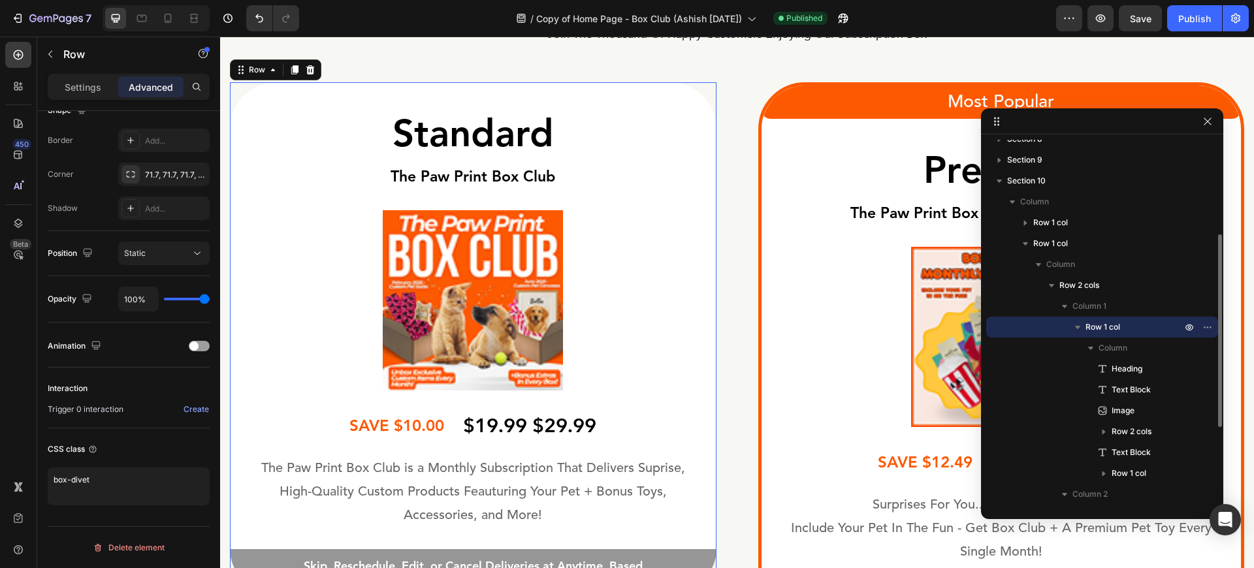
click at [1072, 323] on icon "button" at bounding box center [1077, 327] width 13 height 13
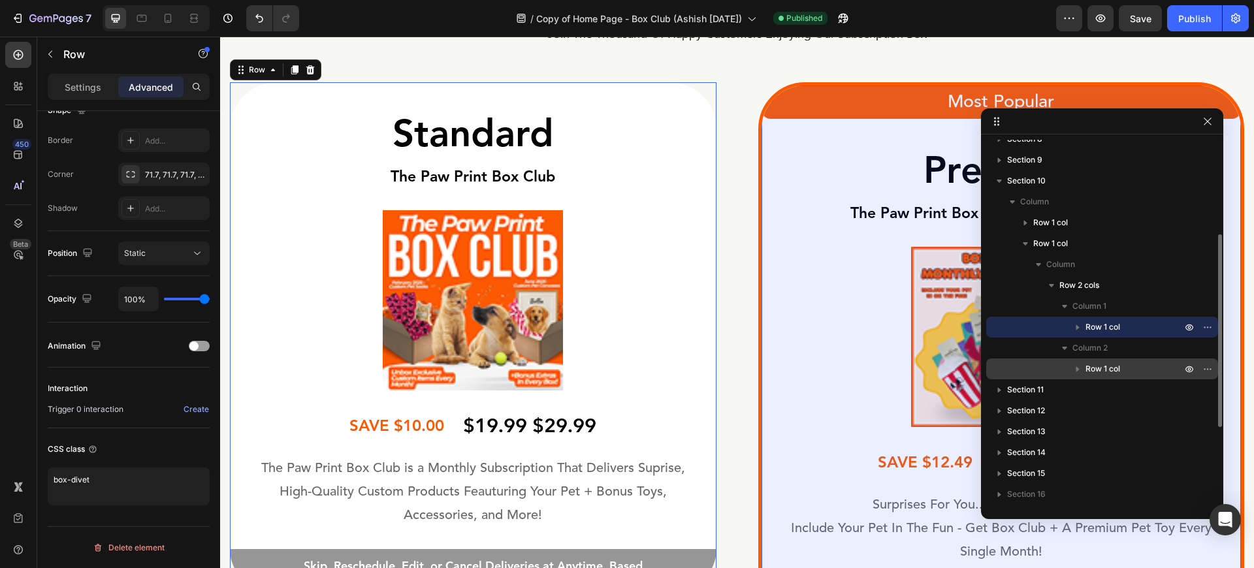
click at [1083, 366] on icon "button" at bounding box center [1077, 368] width 13 height 13
click at [1097, 373] on span "Row 1 col" at bounding box center [1102, 368] width 35 height 13
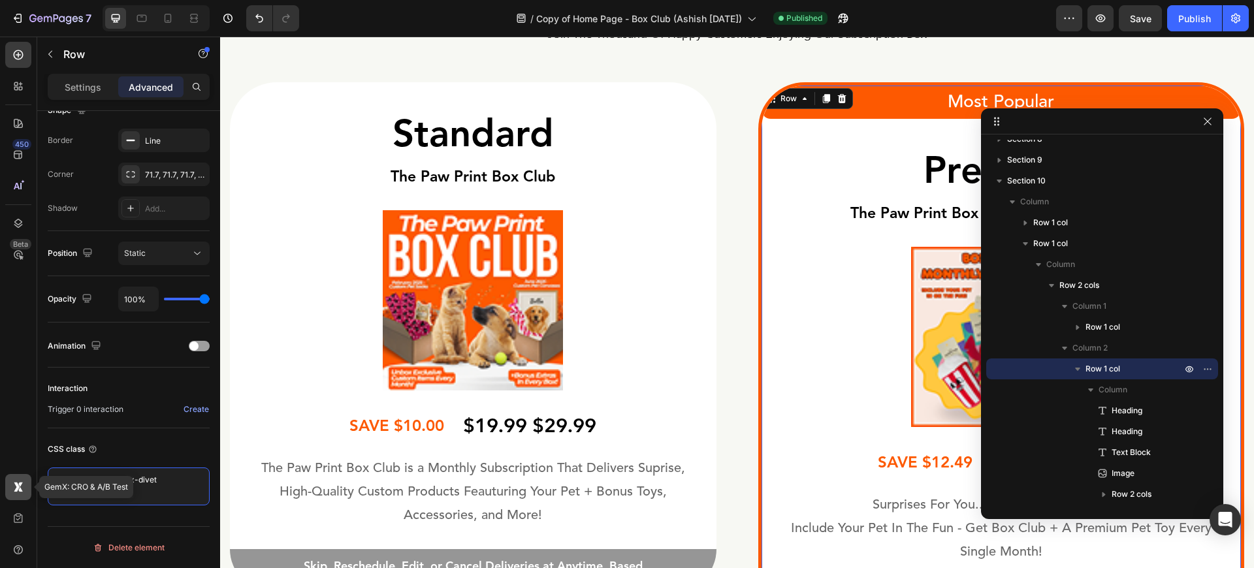
drag, startPoint x: 120, startPoint y: 480, endPoint x: 16, endPoint y: 475, distance: 103.9
click at [16, 475] on div "450 Beta GemX: CRO & A/B Test Sections(18) Elements(83) Section Element Hero Se…" at bounding box center [110, 303] width 220 height 532
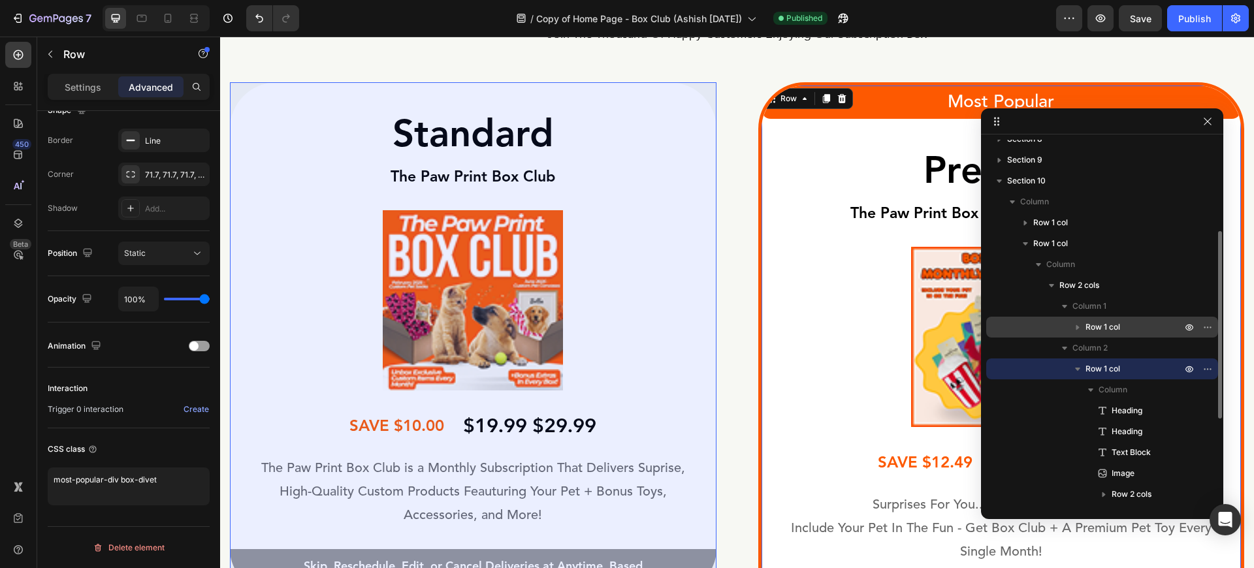
click at [1108, 322] on span "Row 1 col" at bounding box center [1102, 327] width 35 height 13
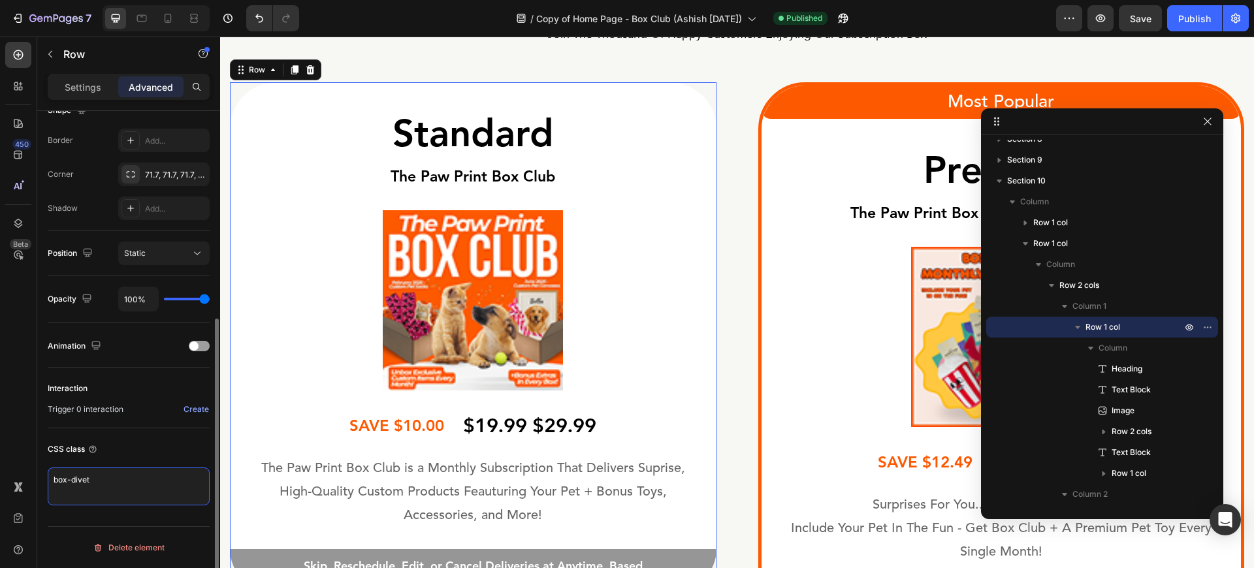
click at [122, 485] on textarea "box-divet" at bounding box center [129, 487] width 162 height 38
type textarea "box-divet standard-div"
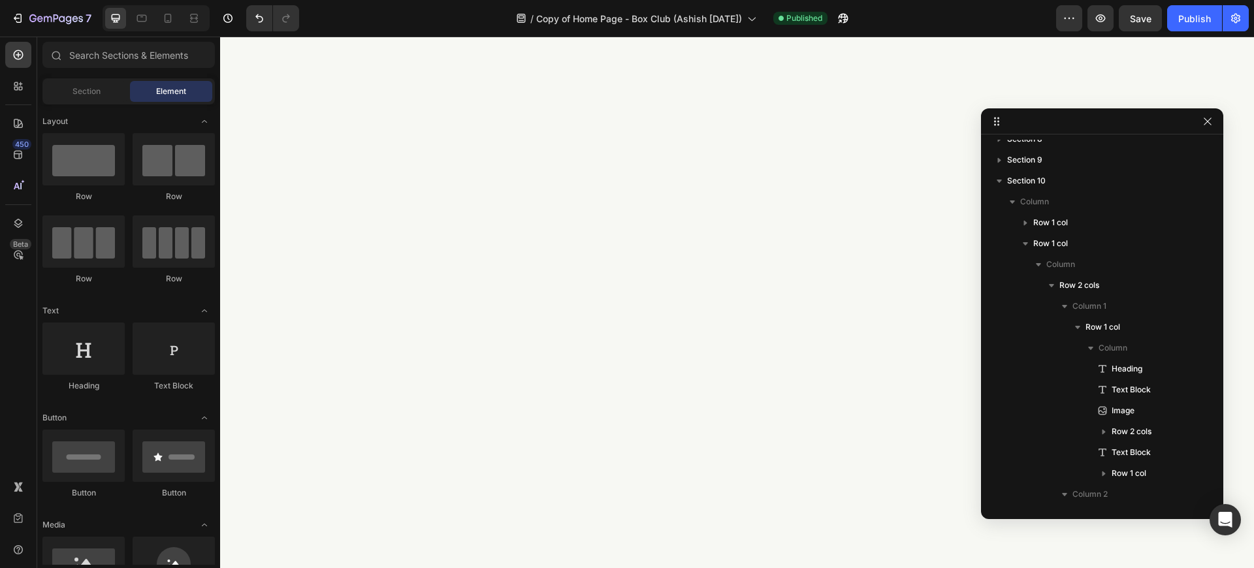
scroll to position [6513, 0]
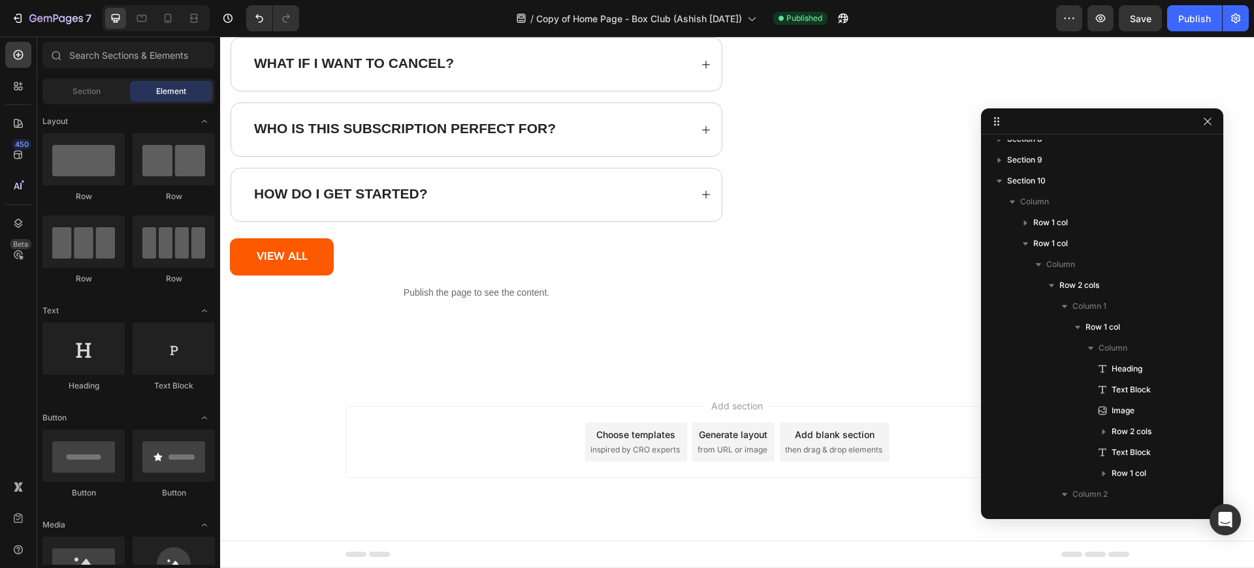
drag, startPoint x: 1253, startPoint y: 167, endPoint x: 1379, endPoint y: 524, distance: 378.2
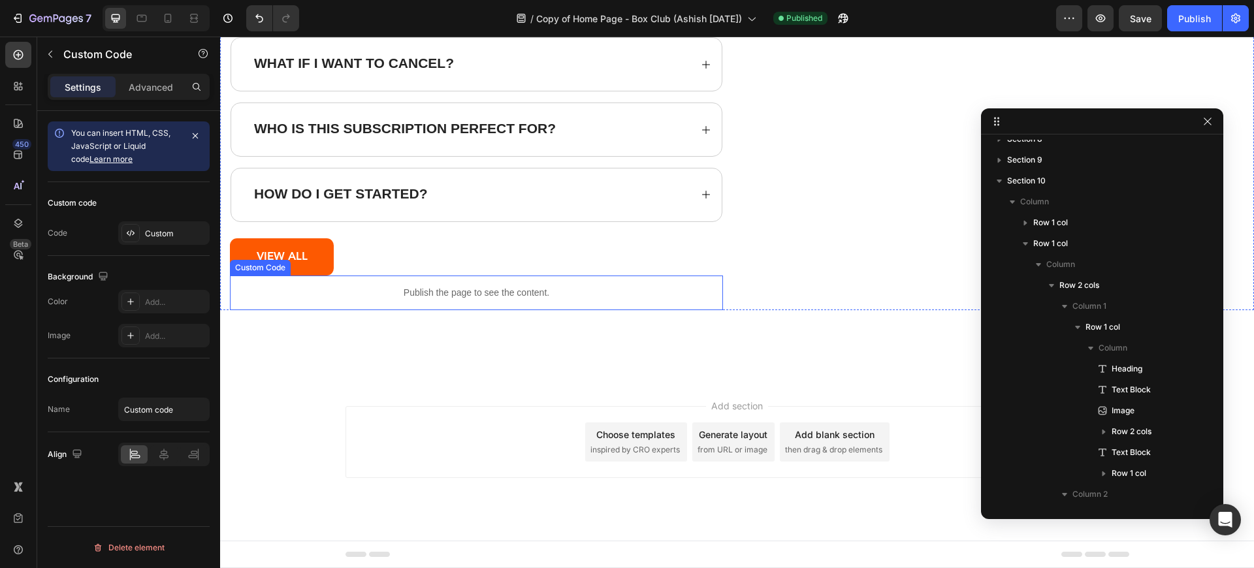
click at [494, 302] on div "Publish the page to see the content." at bounding box center [476, 293] width 493 height 35
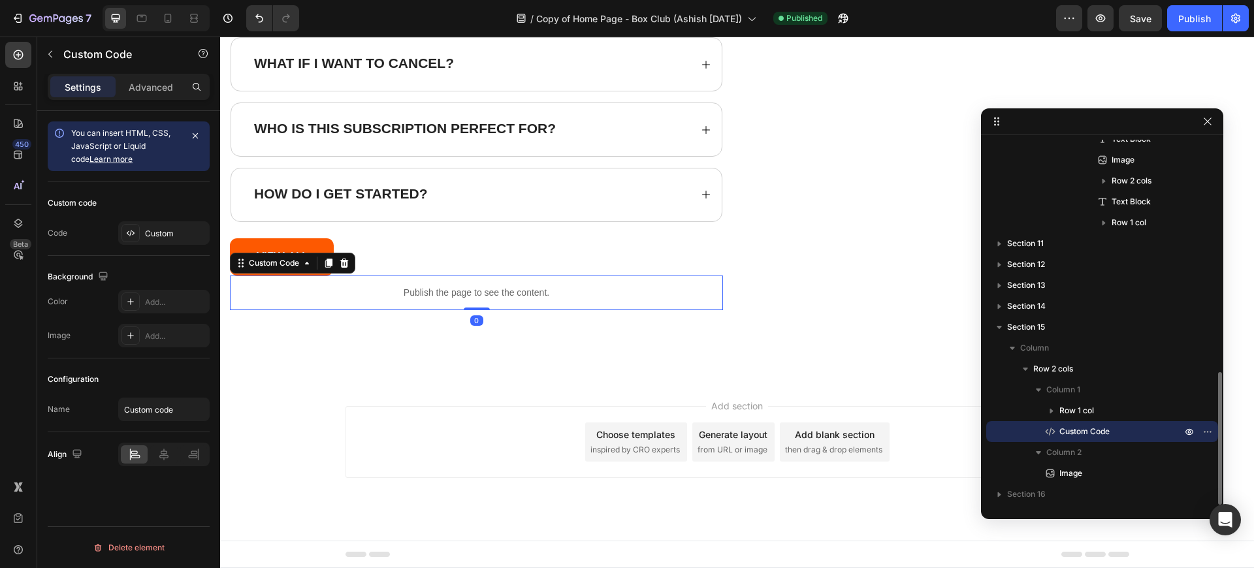
click at [494, 302] on div "Publish the page to see the content." at bounding box center [476, 293] width 493 height 35
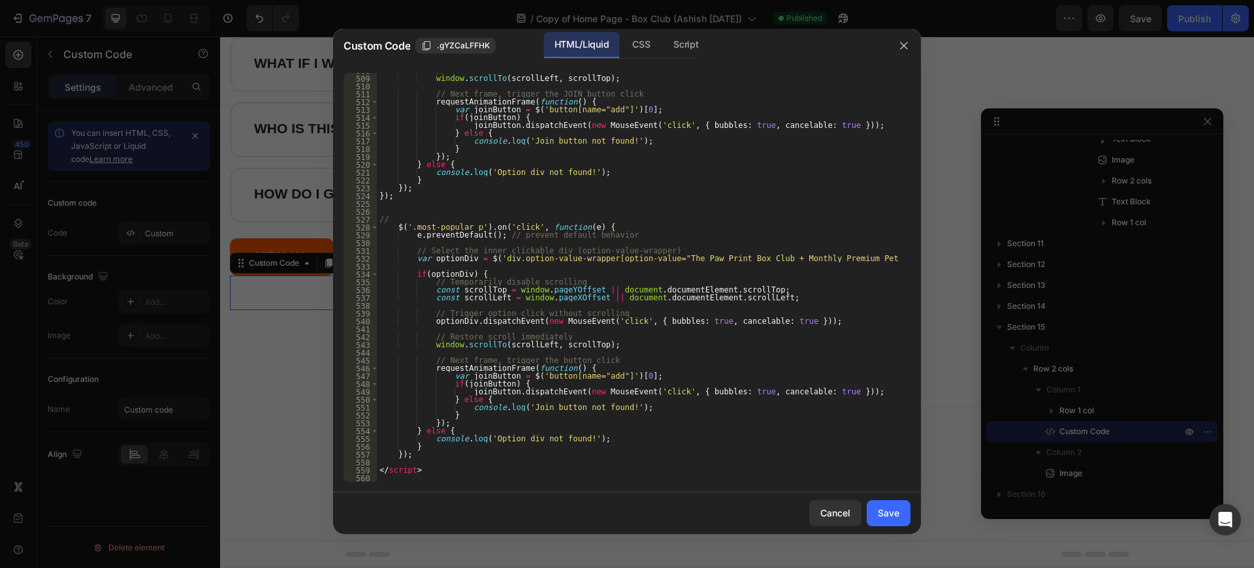
scroll to position [3988, 0]
drag, startPoint x: 464, startPoint y: 226, endPoint x: 408, endPoint y: 227, distance: 55.5
click at [408, 227] on div "// Restore scroll immediately window . scrollTo ( scrollLeft , scrollTop ) ; //…" at bounding box center [639, 279] width 524 height 424
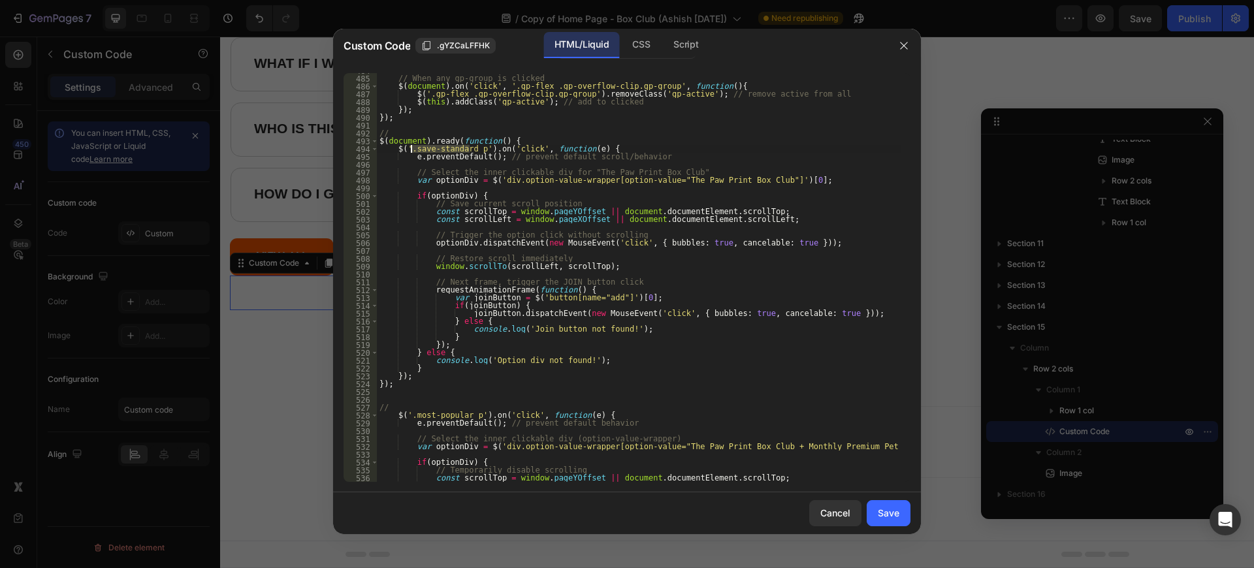
drag, startPoint x: 470, startPoint y: 150, endPoint x: 411, endPoint y: 150, distance: 58.8
click at [411, 150] on div "// When any gp-group is clicked $ ( document ) . on ( 'click' , '.gp-flex .gp-o…" at bounding box center [639, 279] width 524 height 424
type textarea "$('.standard-div').on('click', function(e) {"
click at [886, 515] on div "Save" at bounding box center [889, 513] width 22 height 14
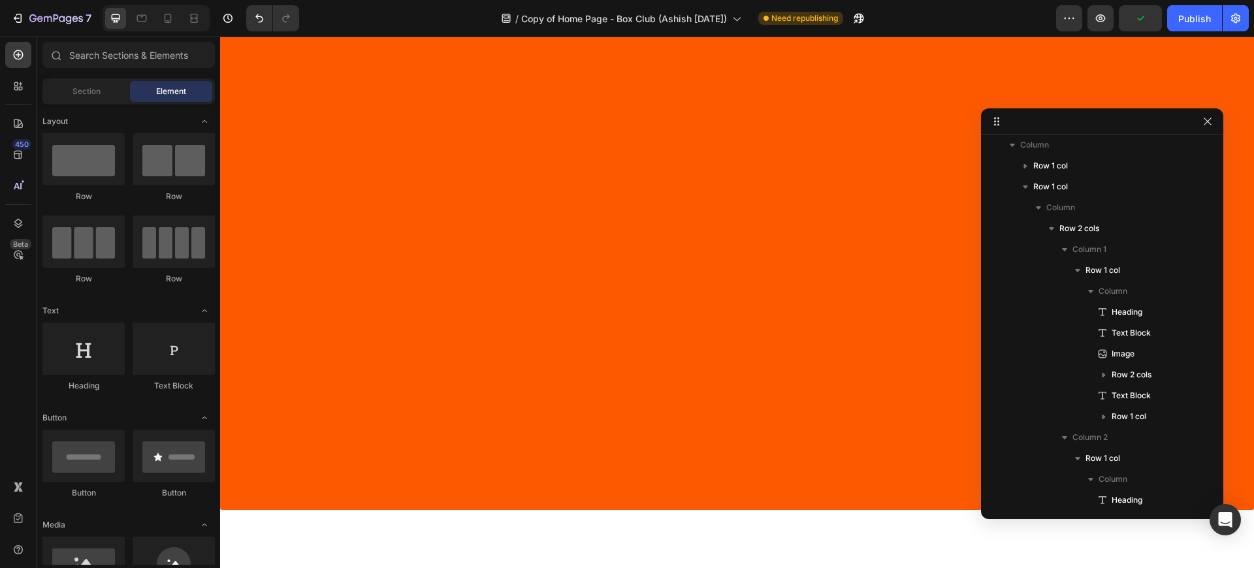
scroll to position [3686, 0]
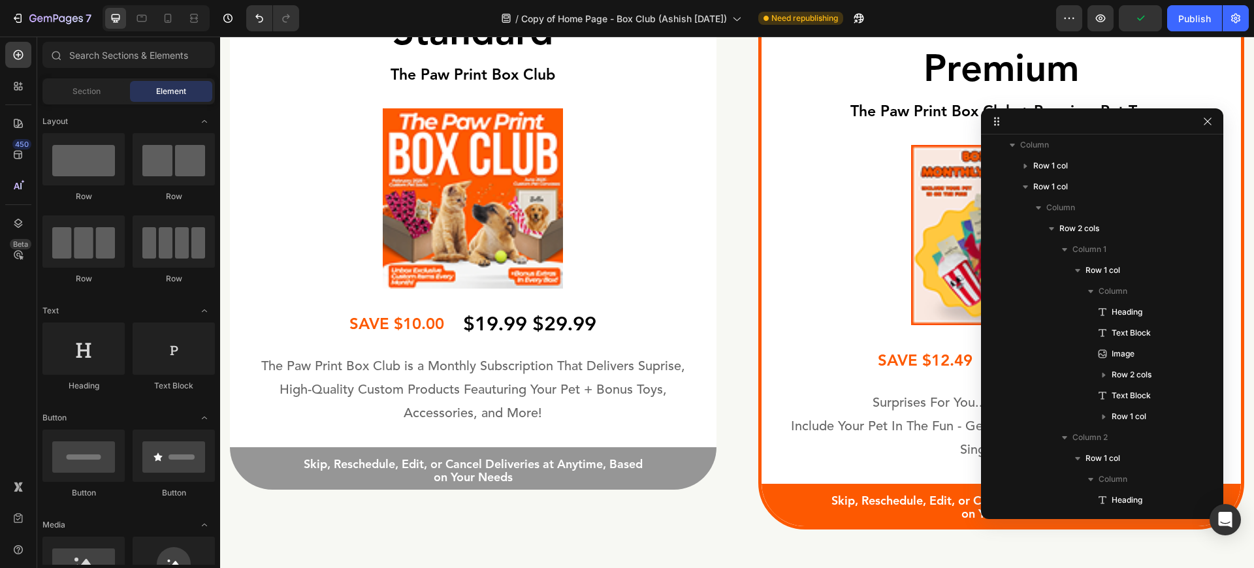
drag, startPoint x: 1253, startPoint y: 345, endPoint x: 1268, endPoint y: 292, distance: 55.4
click at [701, 413] on div "The Paw Print Box Club is a Monthly Subscription That Delivers Suprise, High-Qu…" at bounding box center [473, 400] width 487 height 93
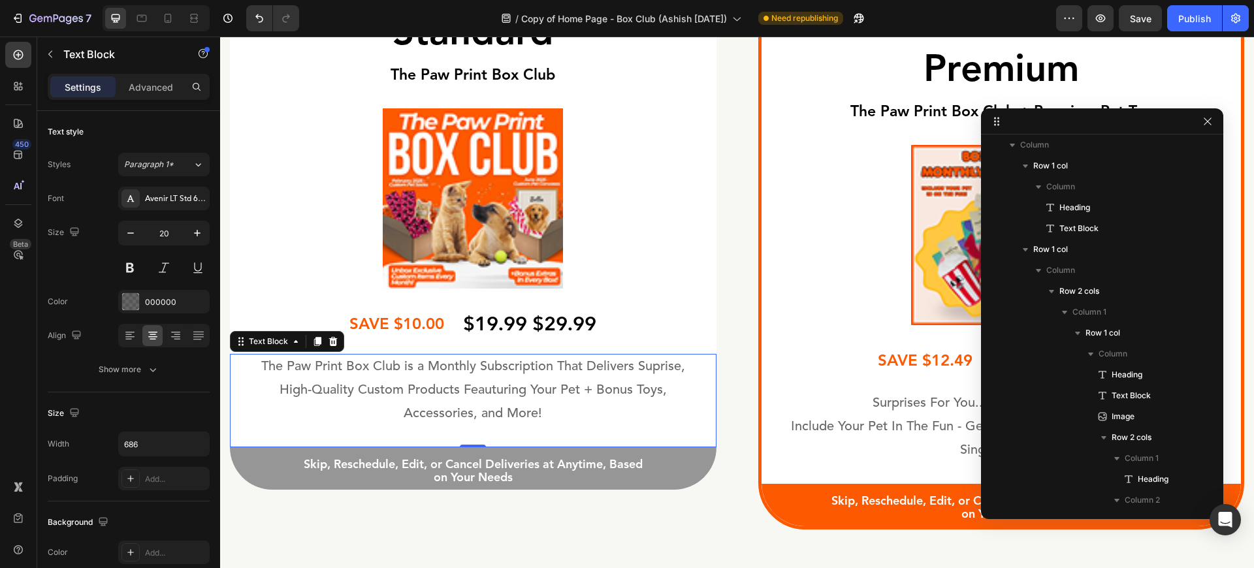
scroll to position [490, 0]
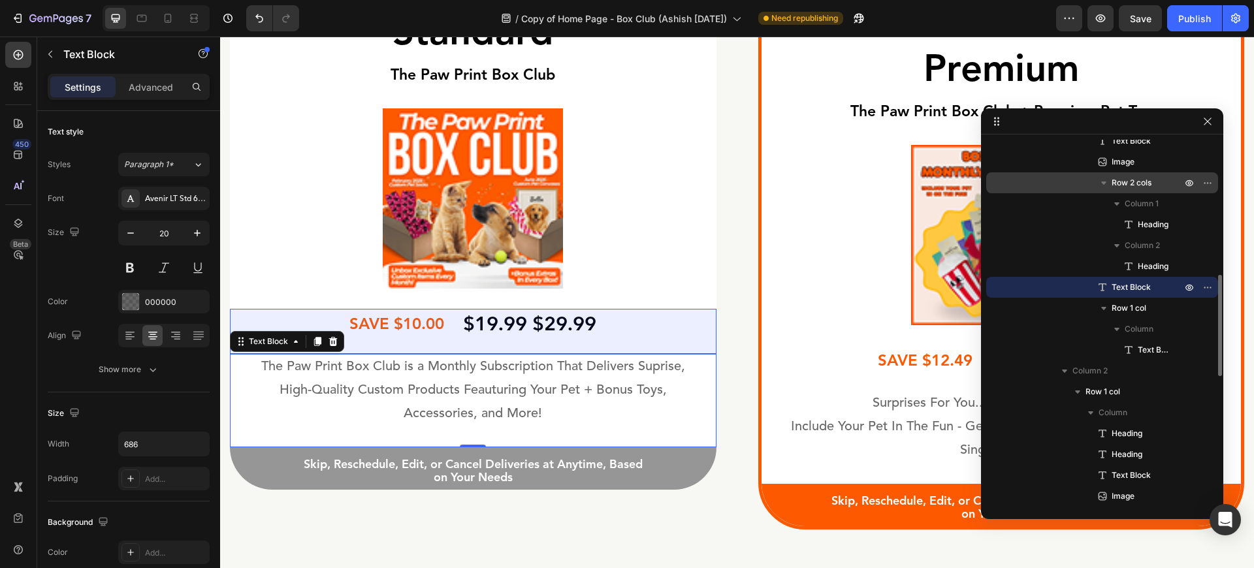
click at [1145, 185] on span "Row 2 cols" at bounding box center [1132, 182] width 40 height 13
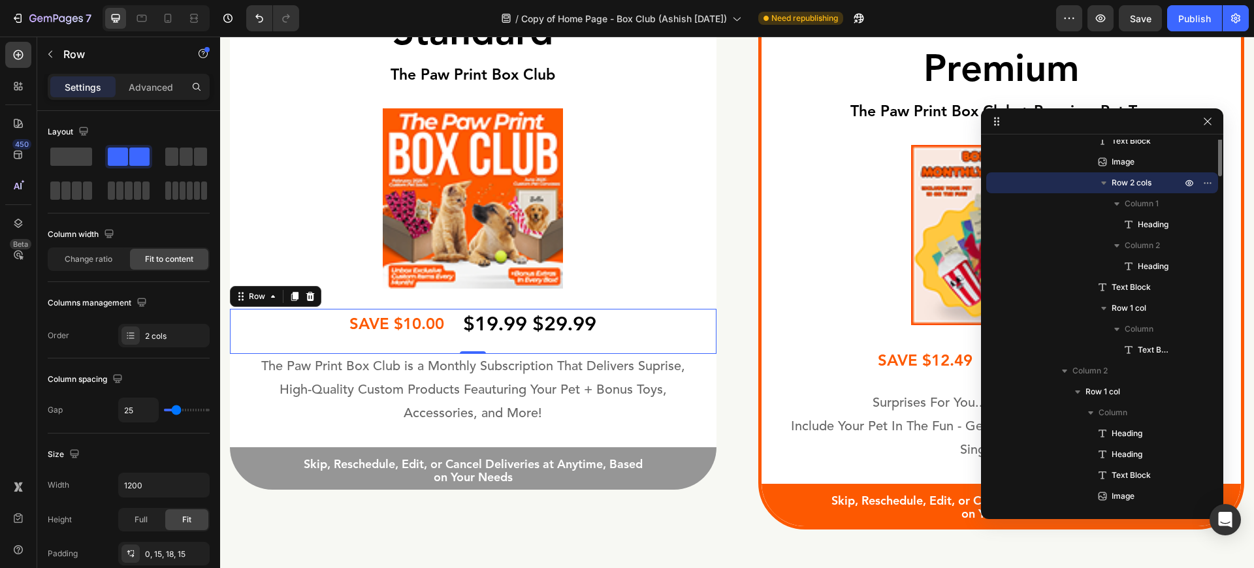
scroll to position [333, 0]
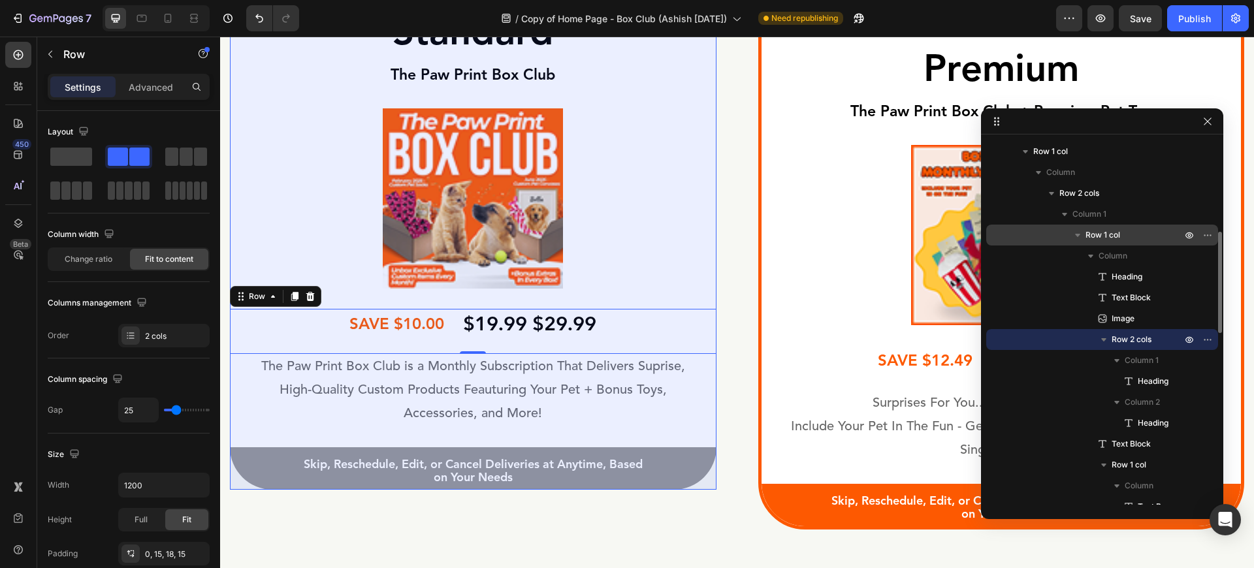
click at [1098, 234] on span "Row 1 col" at bounding box center [1102, 235] width 35 height 13
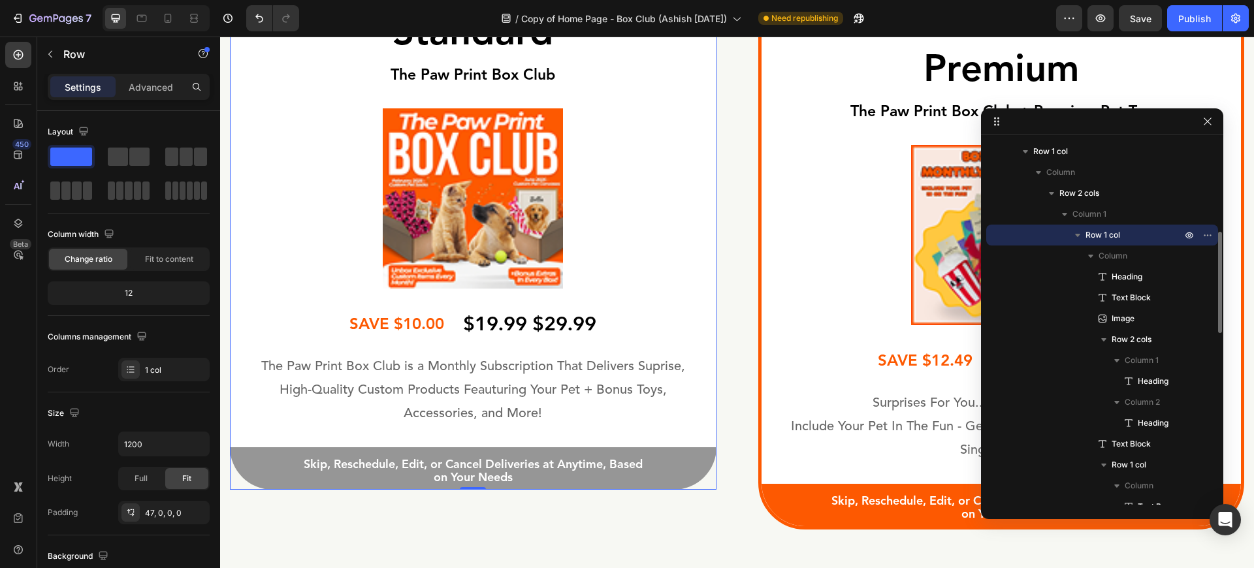
scroll to position [302, 0]
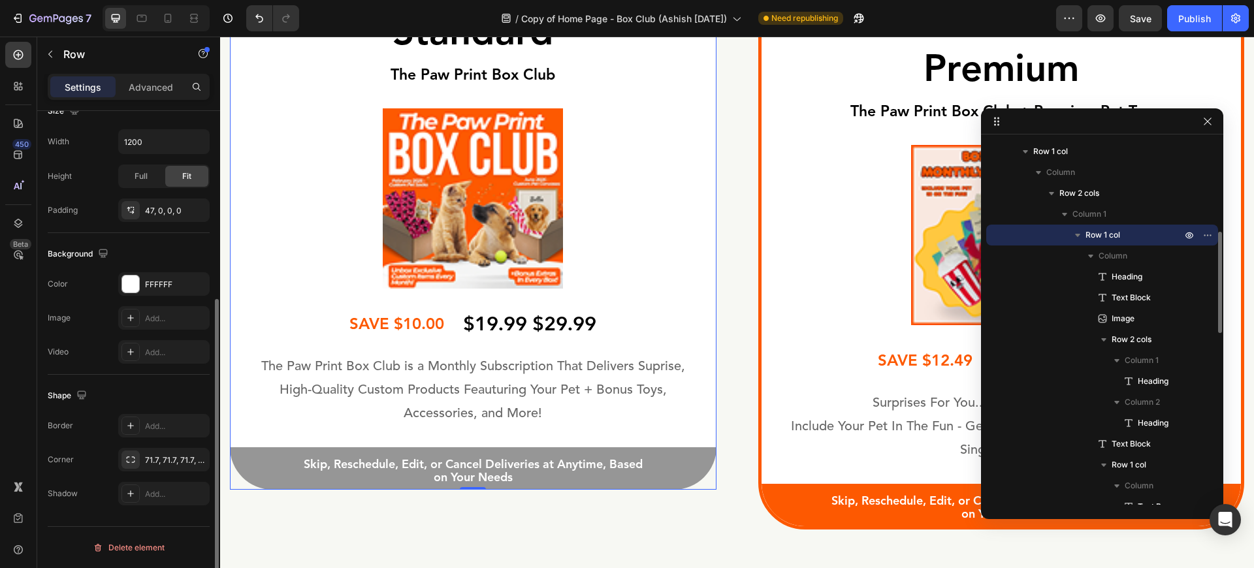
click at [1078, 238] on icon "button" at bounding box center [1077, 235] width 13 height 13
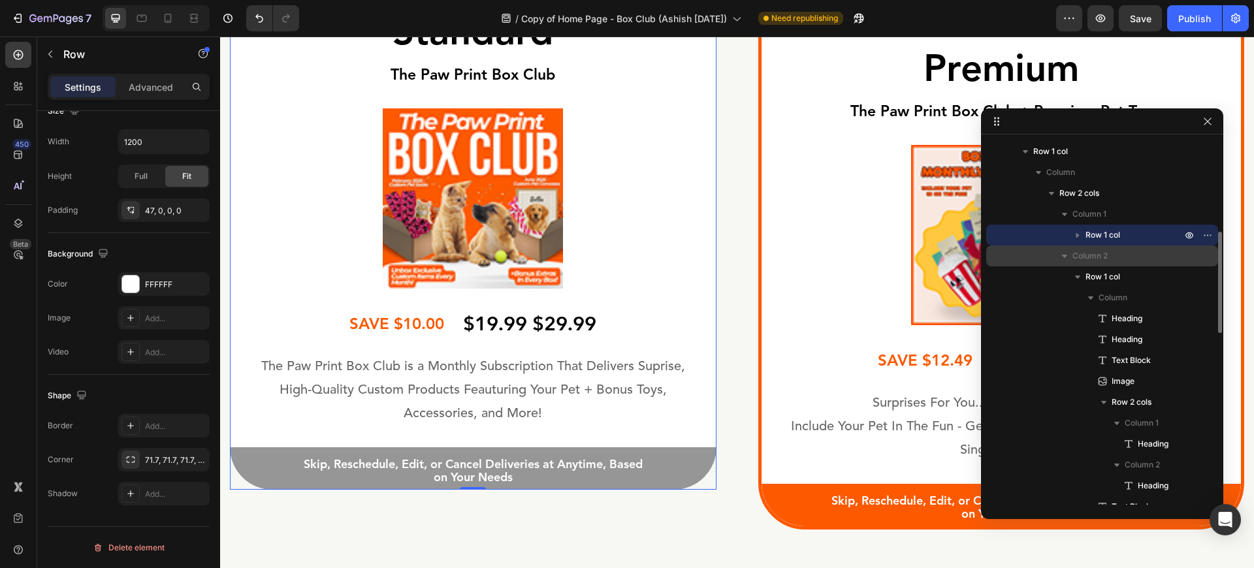
click at [1079, 261] on span "Column 2" at bounding box center [1089, 255] width 35 height 13
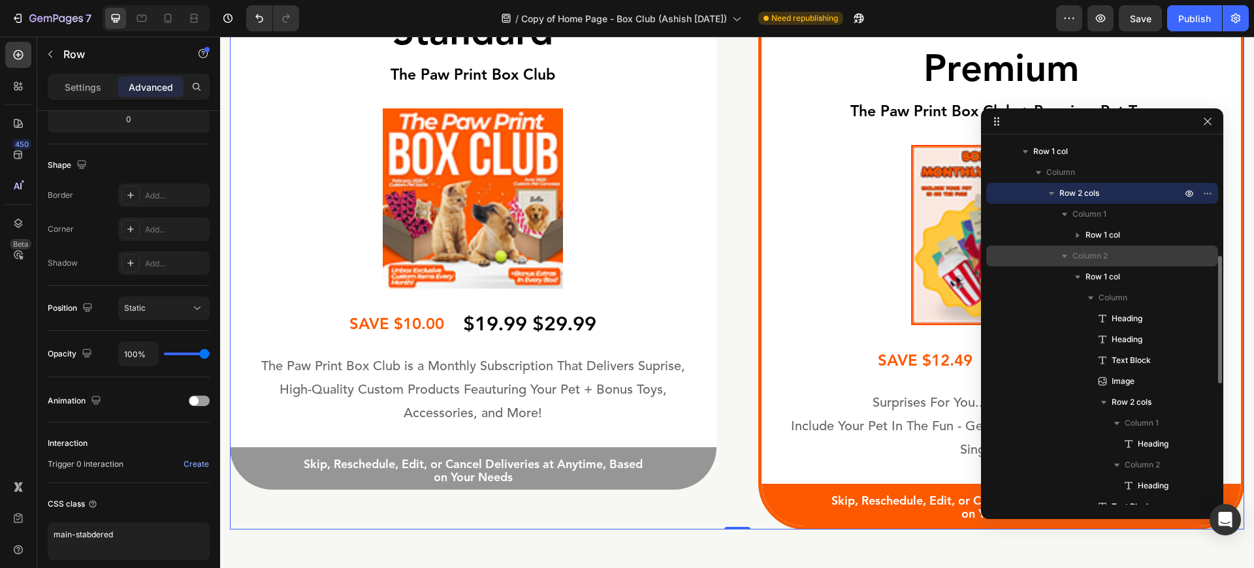
click at [1059, 257] on icon "button" at bounding box center [1064, 255] width 13 height 13
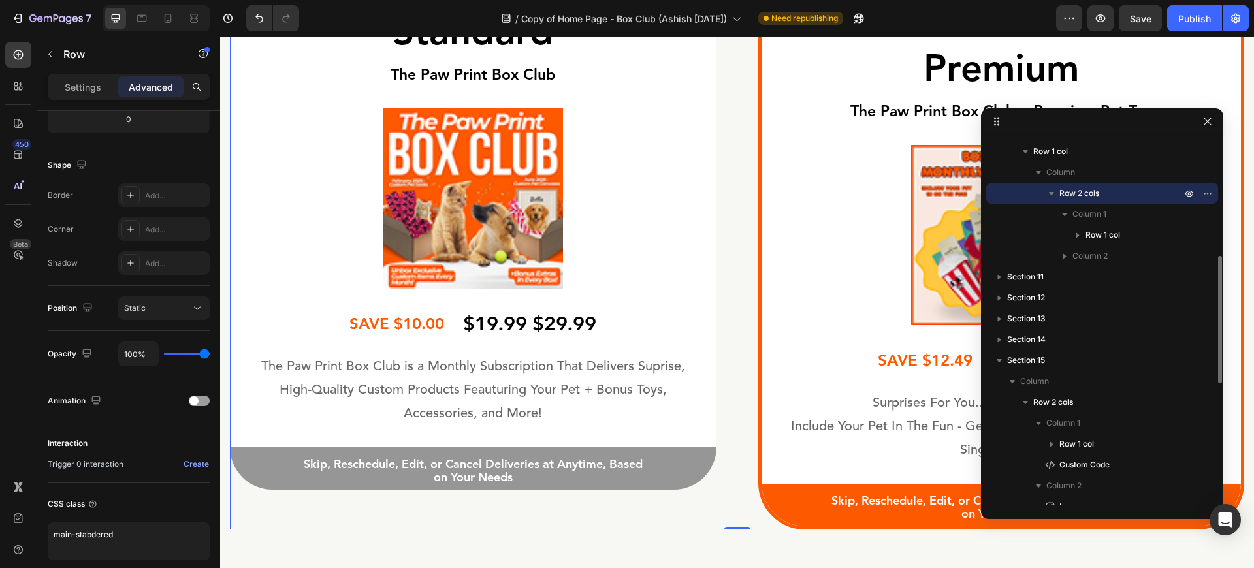
click at [1053, 193] on icon "button" at bounding box center [1051, 193] width 5 height 3
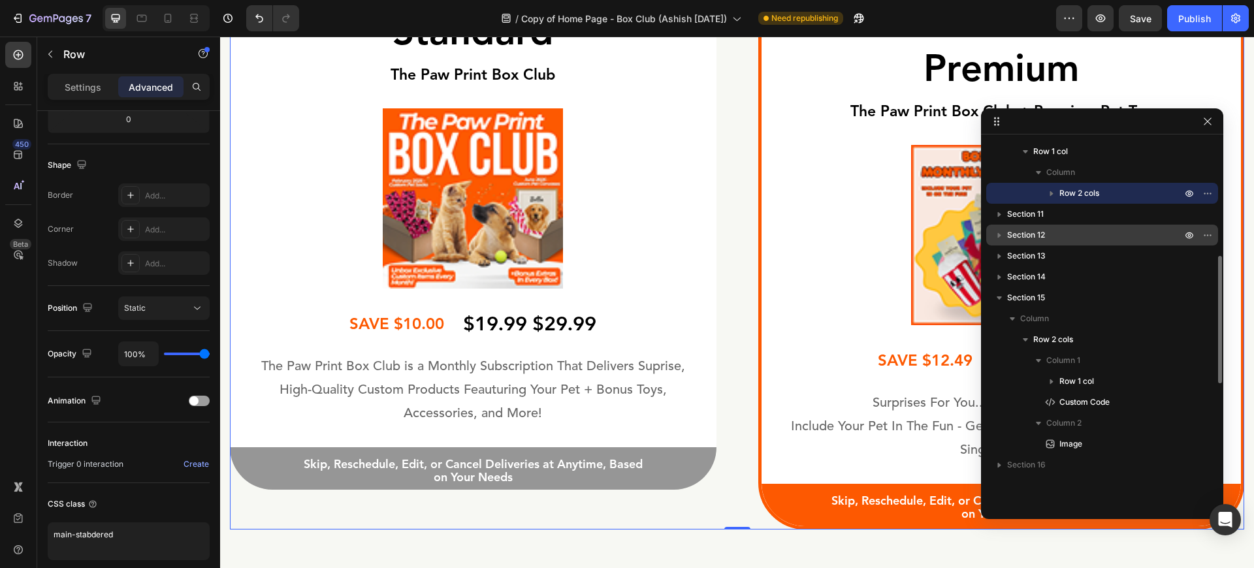
scroll to position [176, 0]
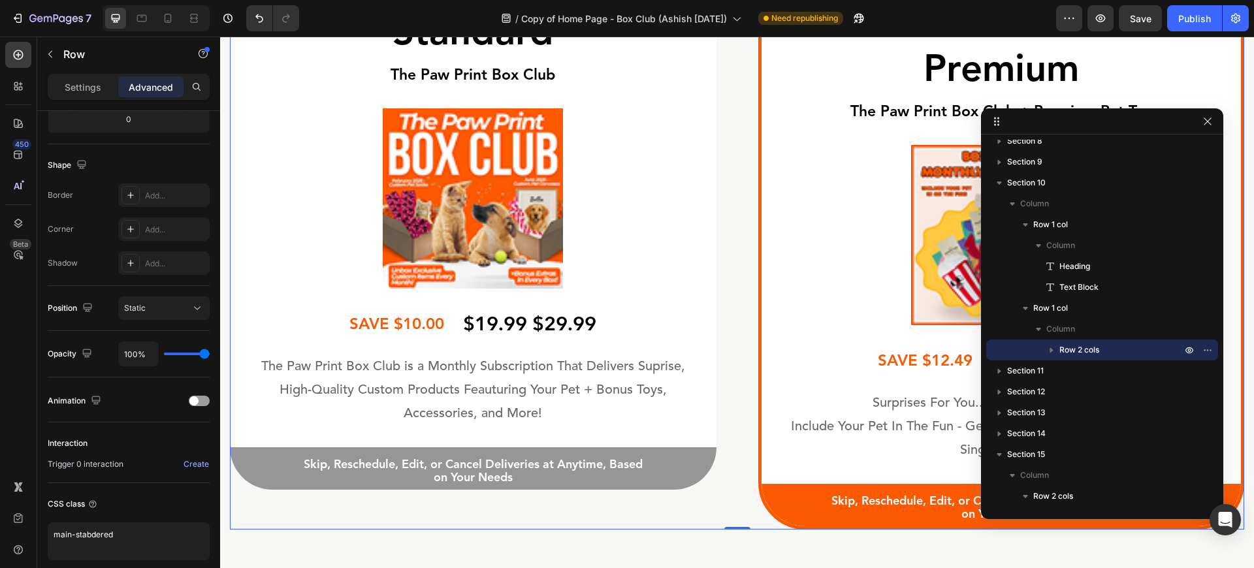
click at [1081, 347] on span "Row 2 cols" at bounding box center [1079, 350] width 40 height 13
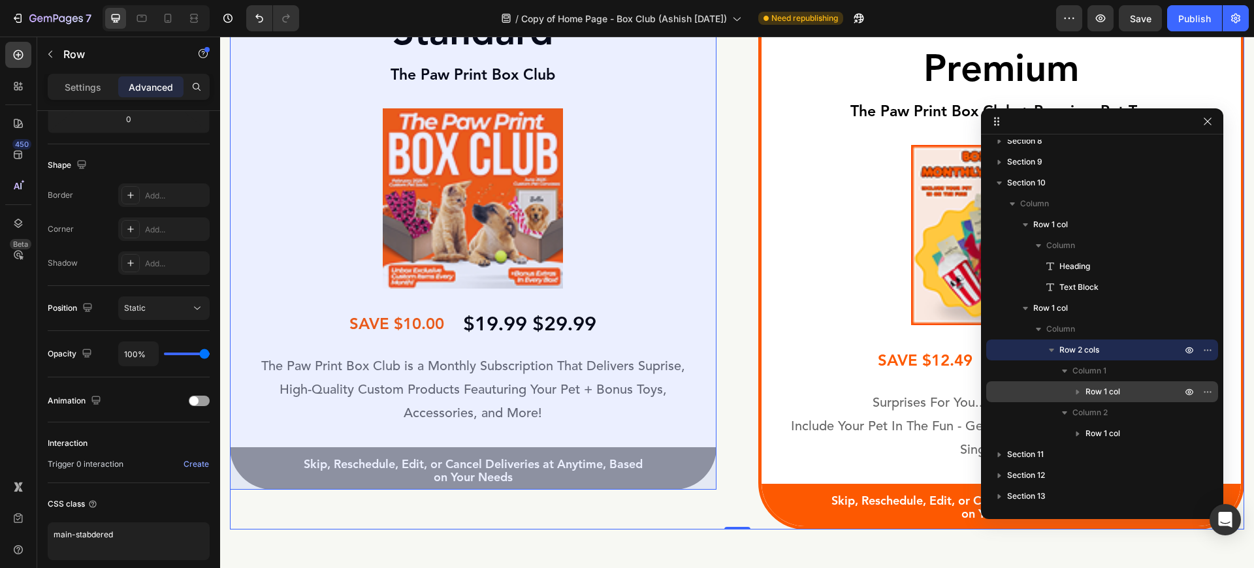
click at [1087, 392] on span "Row 1 col" at bounding box center [1102, 391] width 35 height 13
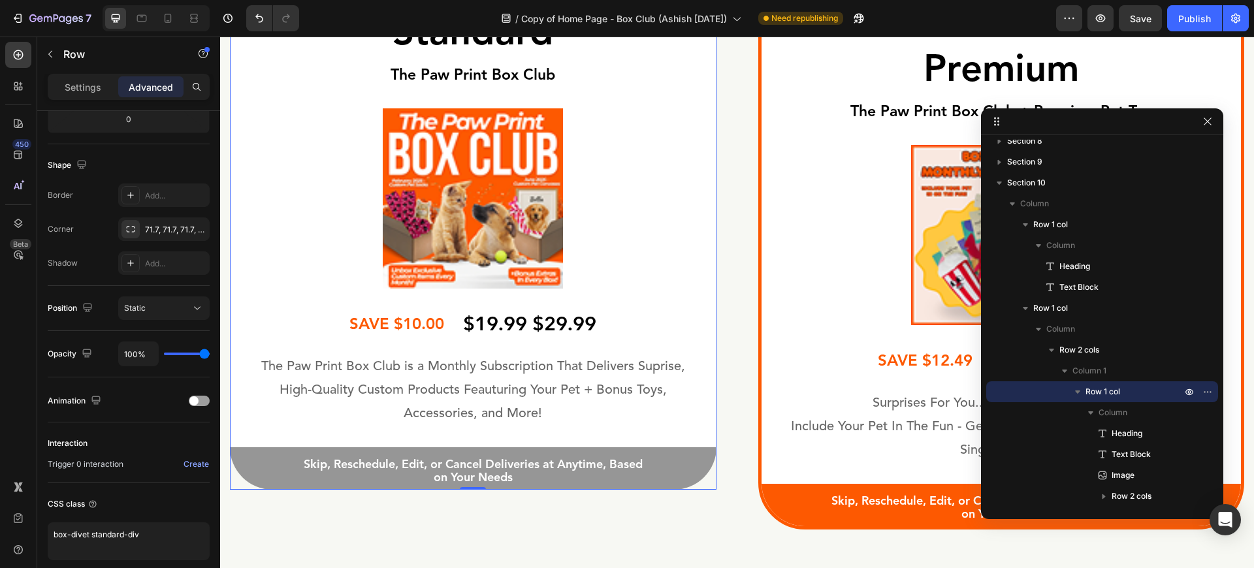
click at [1077, 392] on icon "button" at bounding box center [1077, 392] width 5 height 3
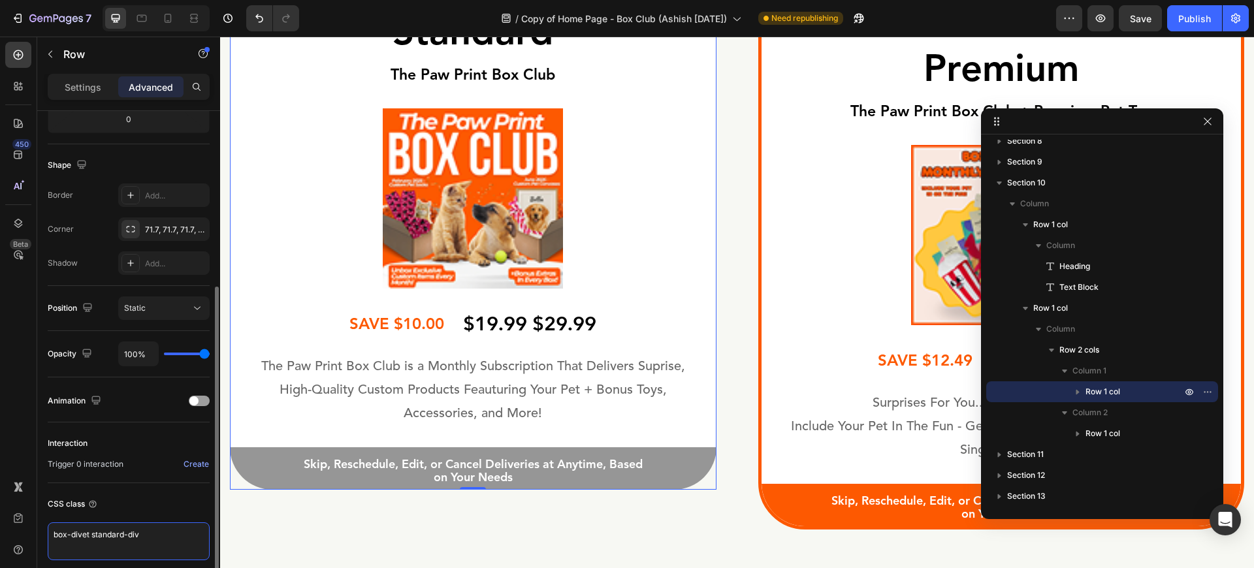
drag, startPoint x: 146, startPoint y: 537, endPoint x: 91, endPoint y: 537, distance: 54.9
click at [91, 537] on textarea "box-divet standard-div" at bounding box center [129, 541] width 162 height 38
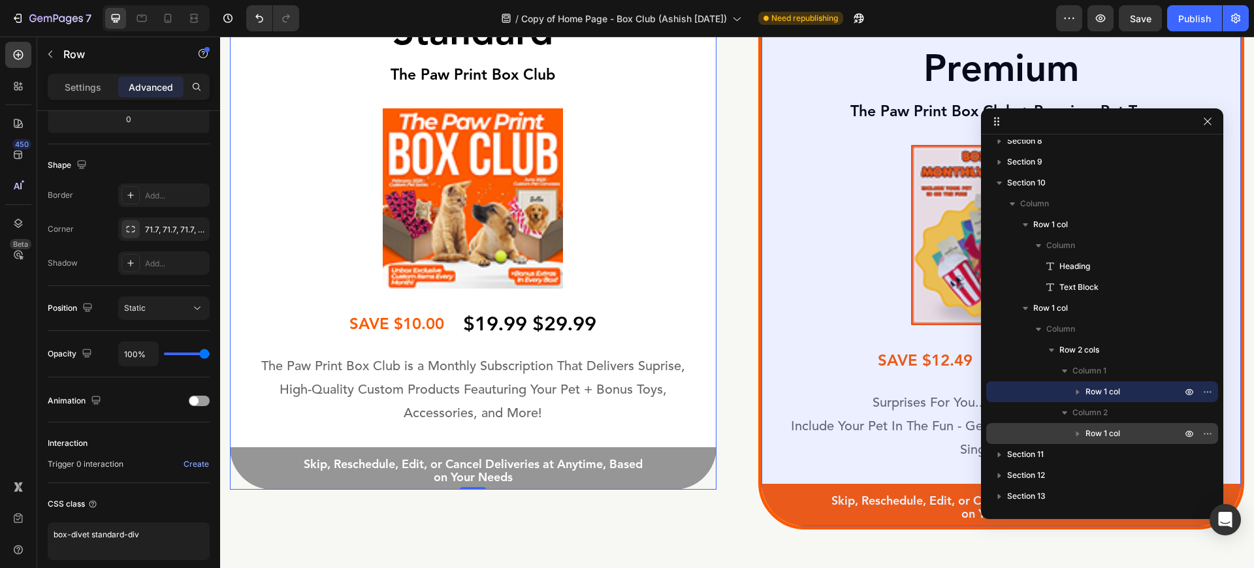
click at [1090, 436] on span "Row 1 col" at bounding box center [1102, 433] width 35 height 13
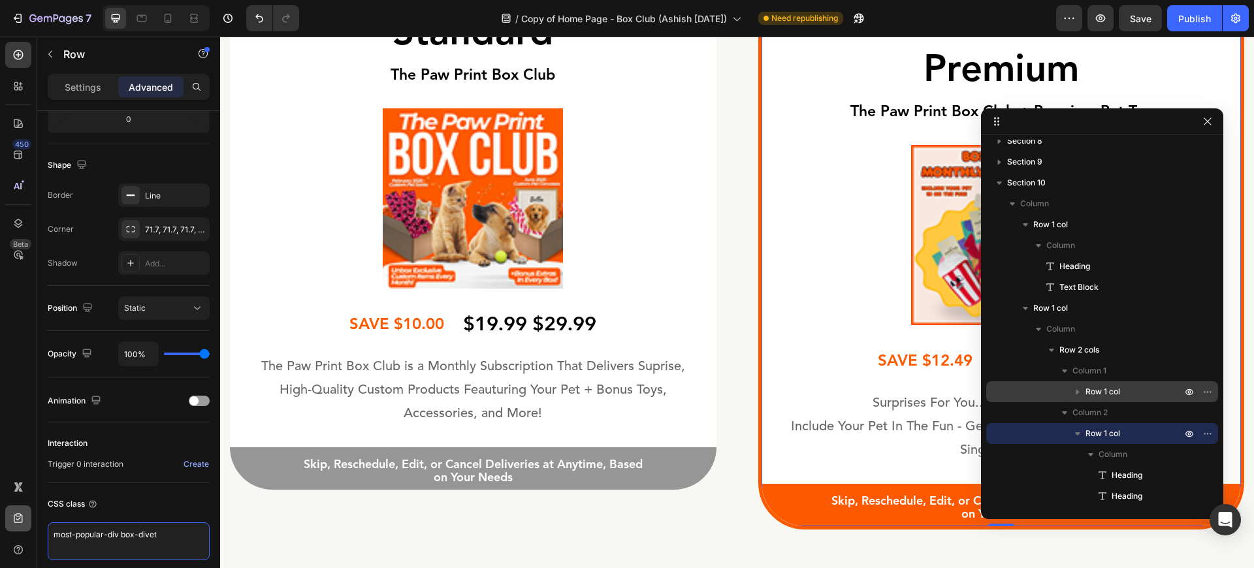
drag, startPoint x: 120, startPoint y: 536, endPoint x: 20, endPoint y: 531, distance: 100.7
click at [20, 531] on div "450 Beta Sections(18) Elements(83) Section Element Hero Section Product Detail …" at bounding box center [110, 303] width 220 height 532
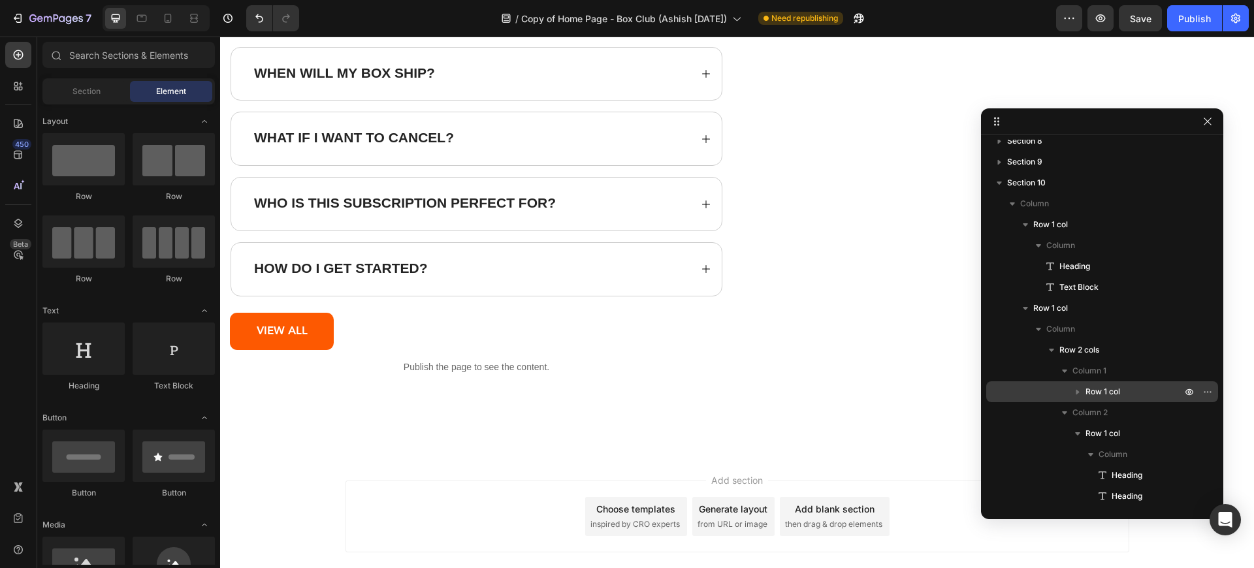
scroll to position [6513, 0]
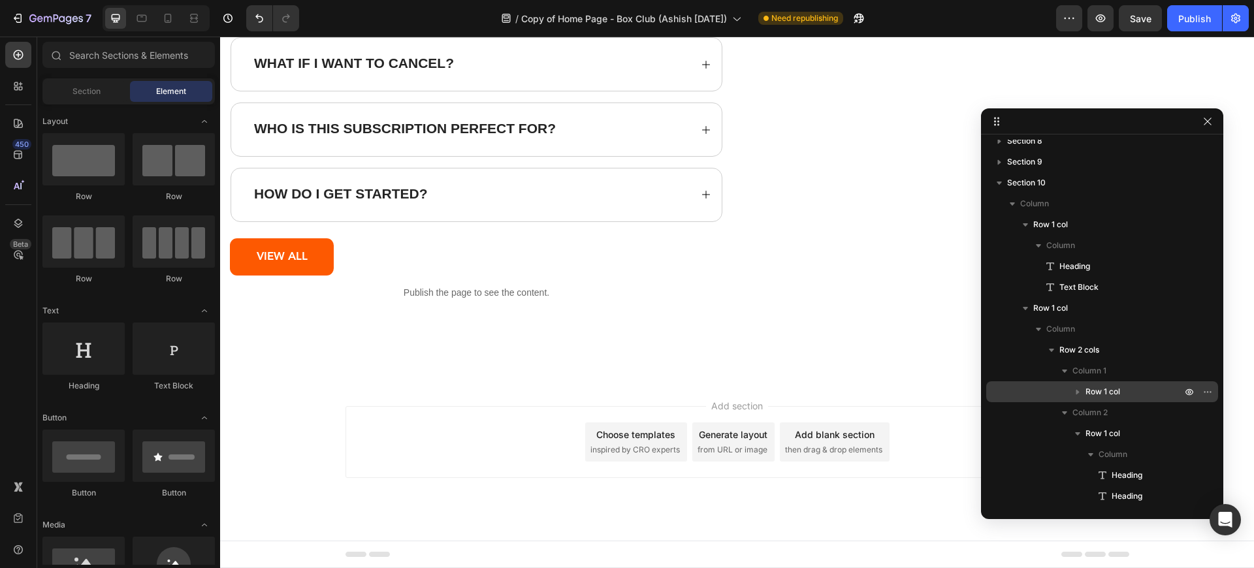
drag, startPoint x: 1251, startPoint y: 181, endPoint x: 1359, endPoint y: 538, distance: 373.1
click at [374, 296] on p "Publish the page to see the content." at bounding box center [476, 293] width 493 height 14
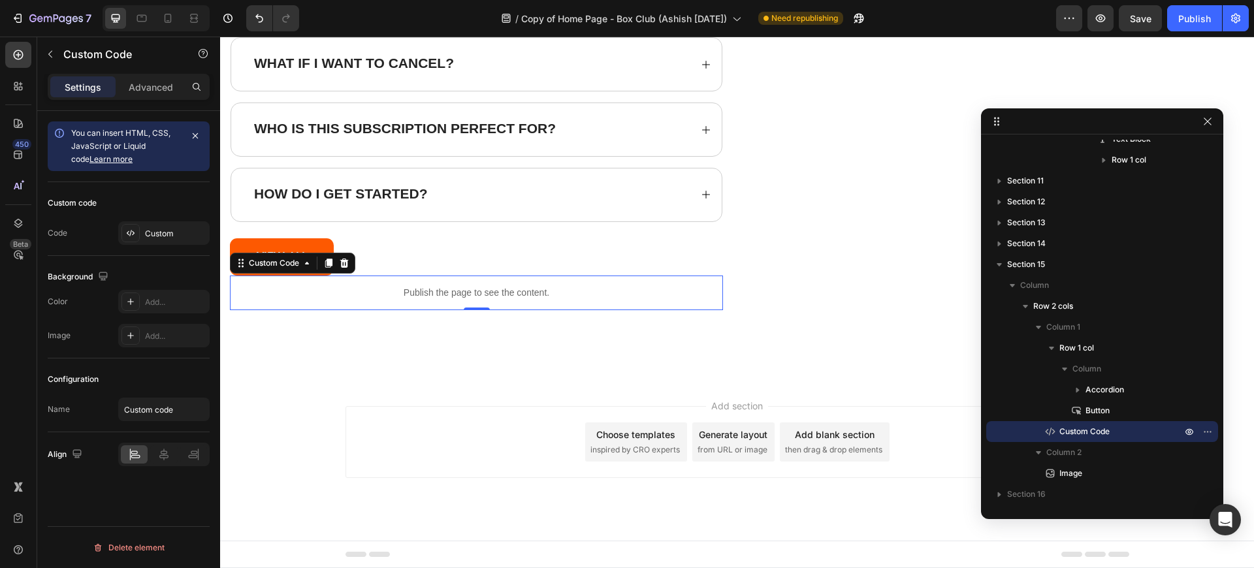
click at [451, 286] on p "Publish the page to see the content." at bounding box center [476, 293] width 493 height 14
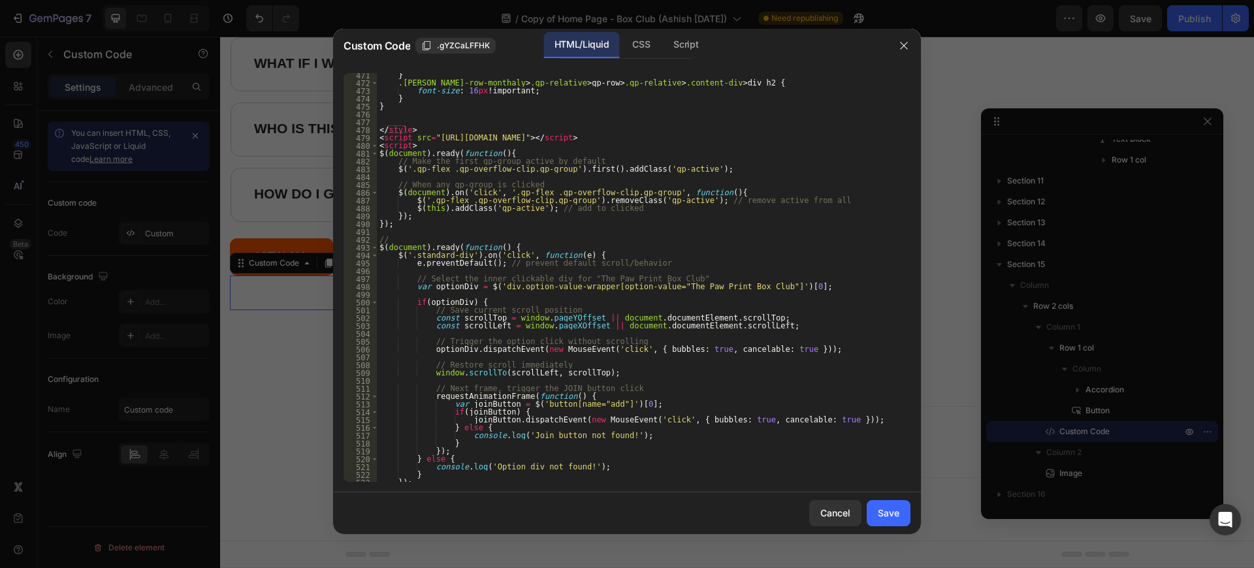
scroll to position [3988, 0]
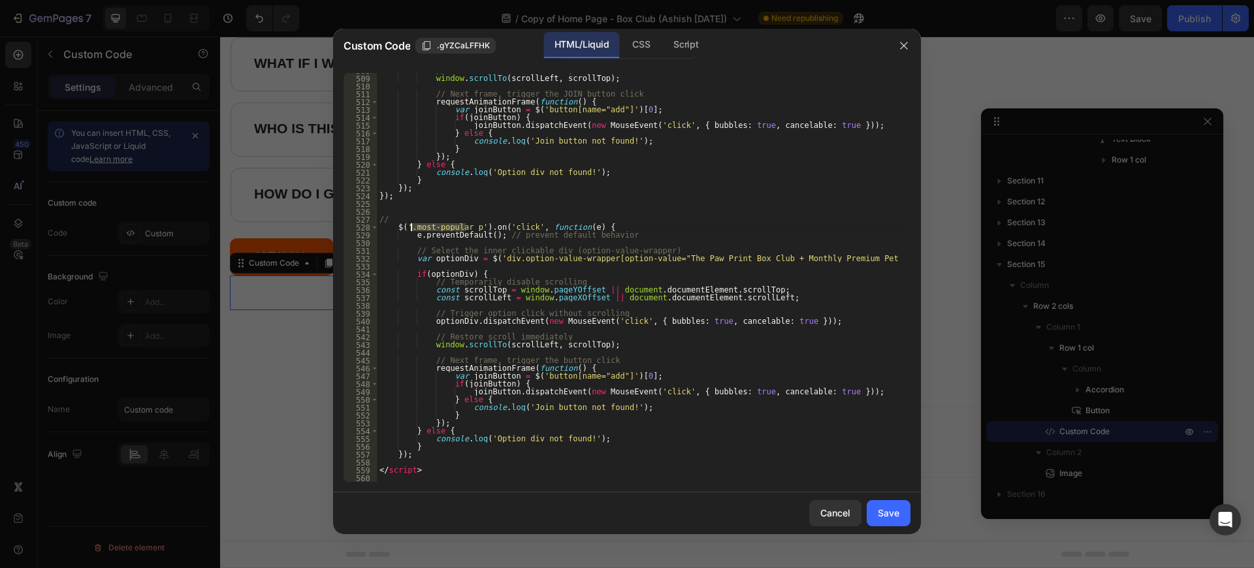
drag, startPoint x: 464, startPoint y: 231, endPoint x: 409, endPoint y: 231, distance: 54.2
click at [409, 231] on div "// Restore scroll immediately window . scrollTo ( scrollLeft , scrollTop ) ; //…" at bounding box center [639, 279] width 524 height 424
paste textarea "-div"
type textarea "$('.most-popular-div').on('click', function(e) {"
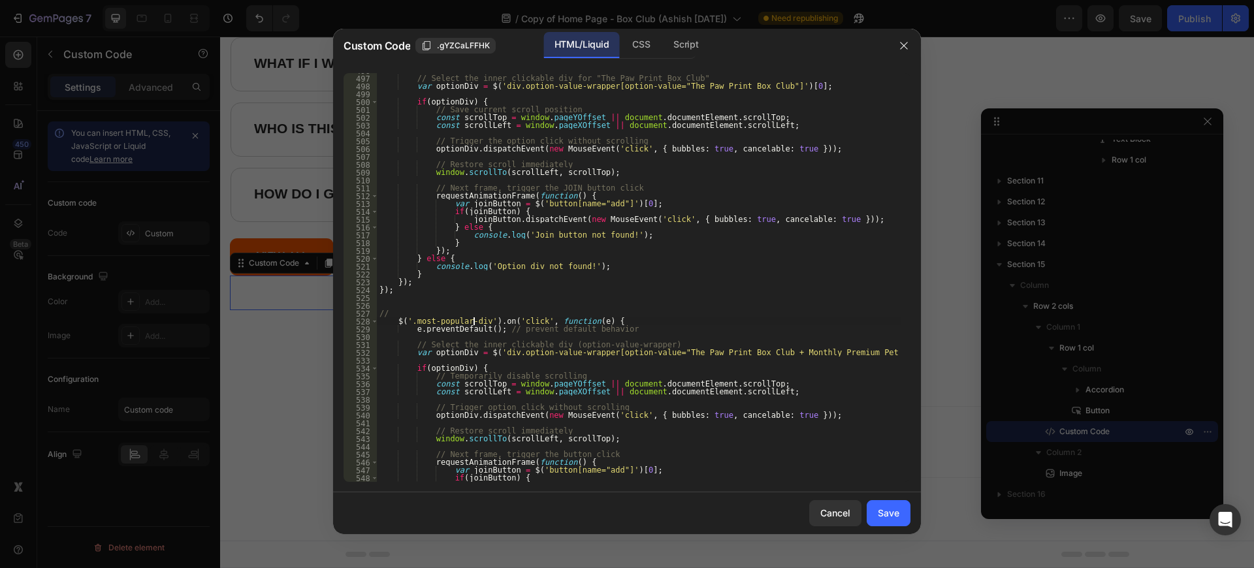
scroll to position [3847, 0]
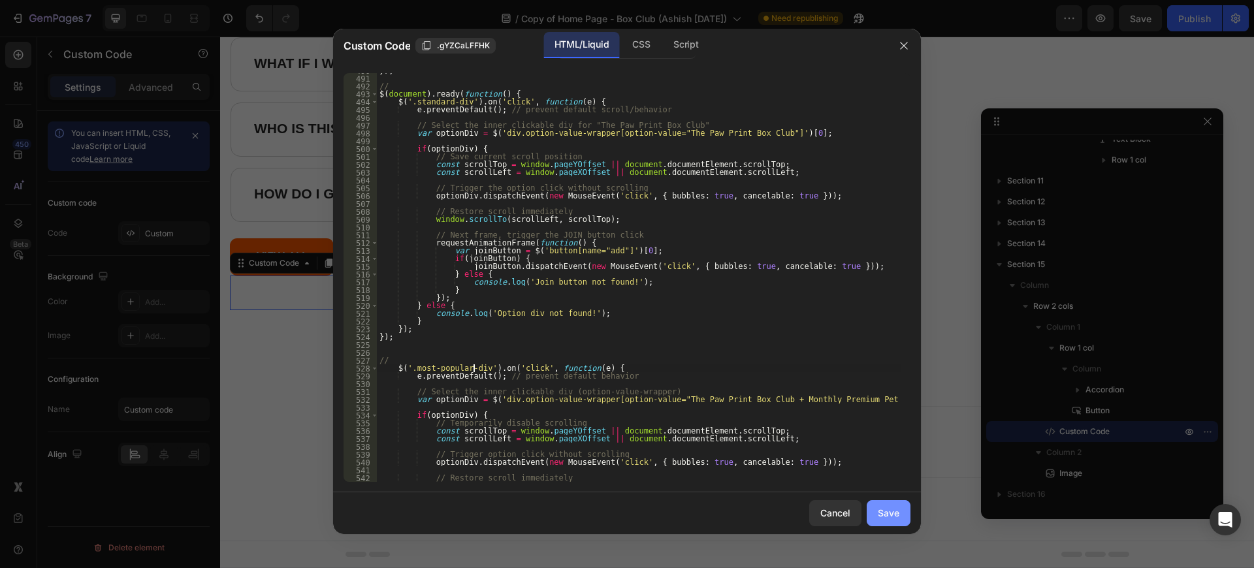
click at [890, 510] on div "Save" at bounding box center [889, 513] width 22 height 14
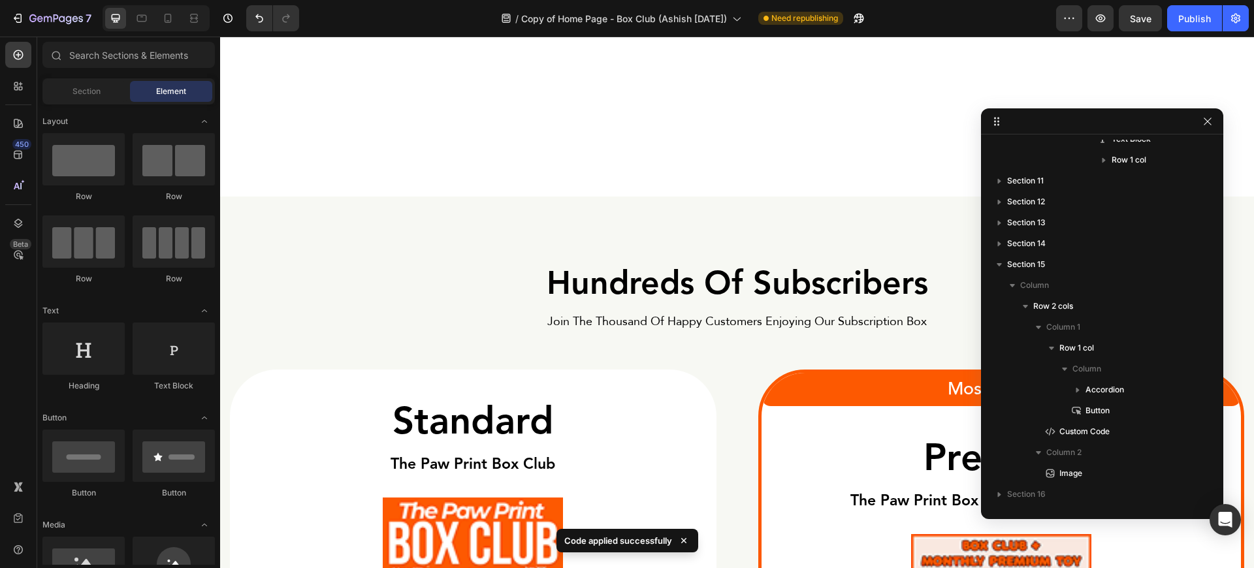
scroll to position [3746, 0]
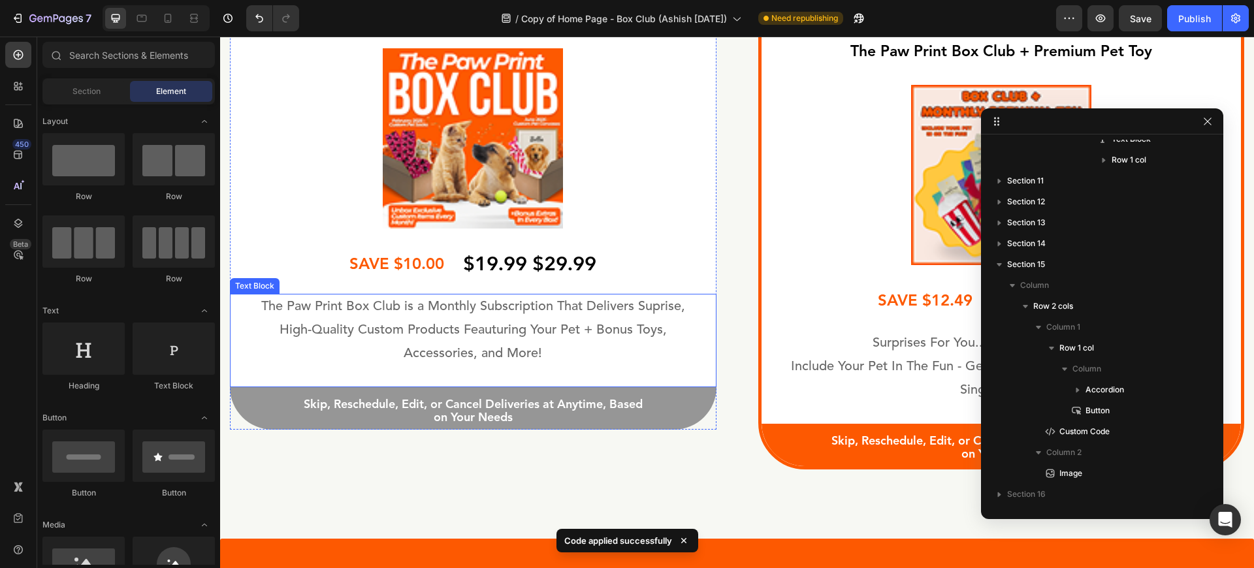
click at [707, 376] on div "The Paw Print Box Club is a Monthly Subscription That Delivers Suprise, High-Qu…" at bounding box center [473, 340] width 487 height 93
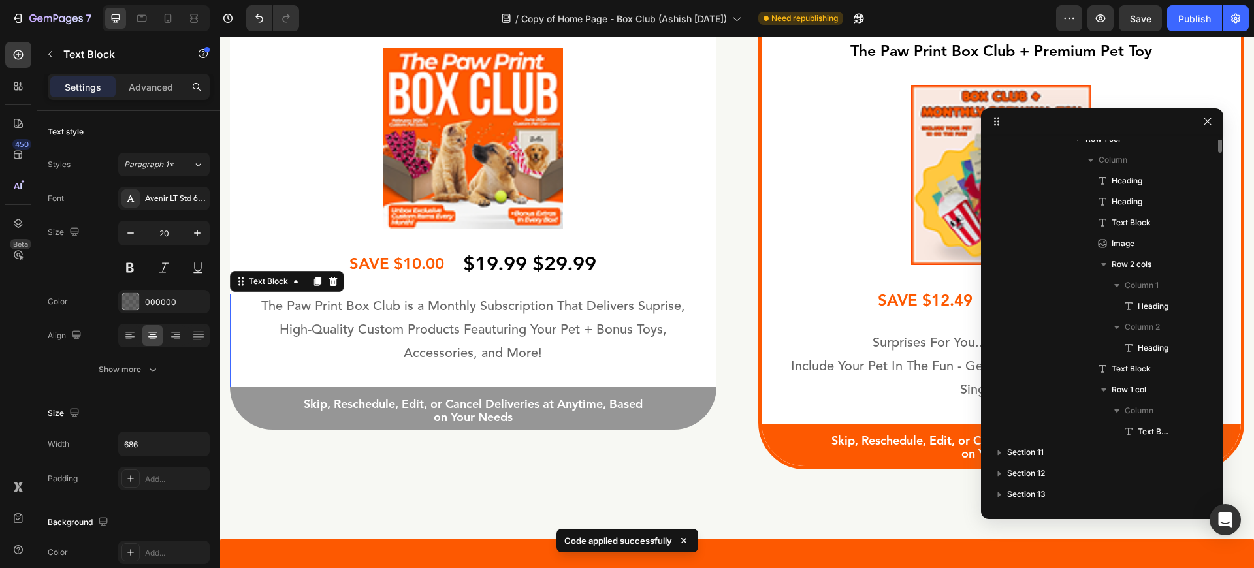
scroll to position [406, 0]
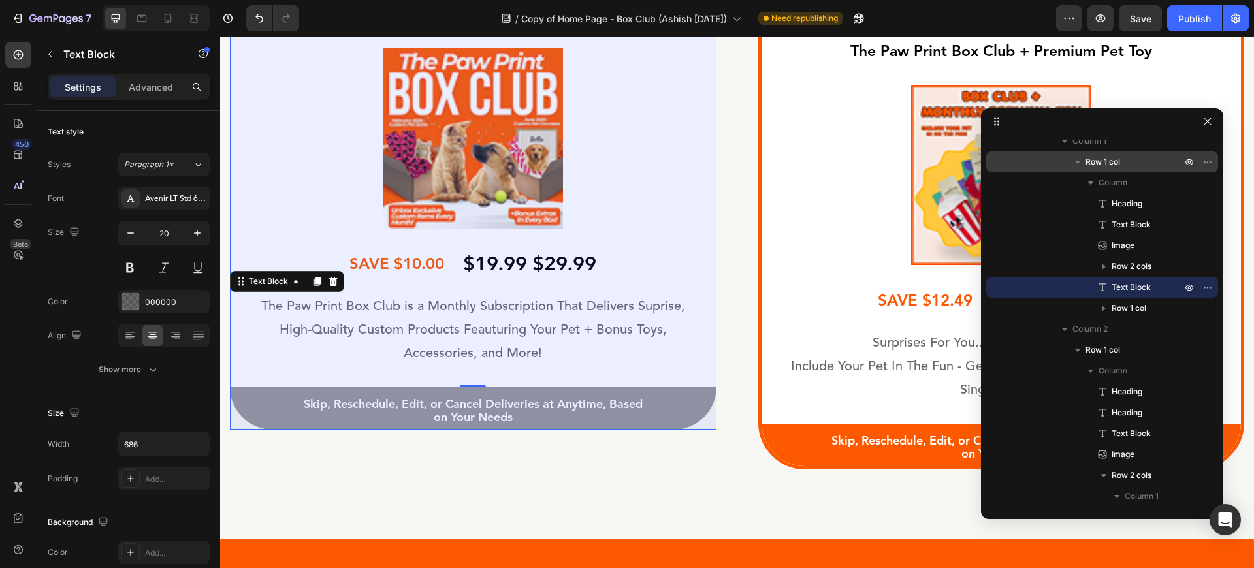
click at [1106, 167] on span "Row 1 col" at bounding box center [1102, 161] width 35 height 13
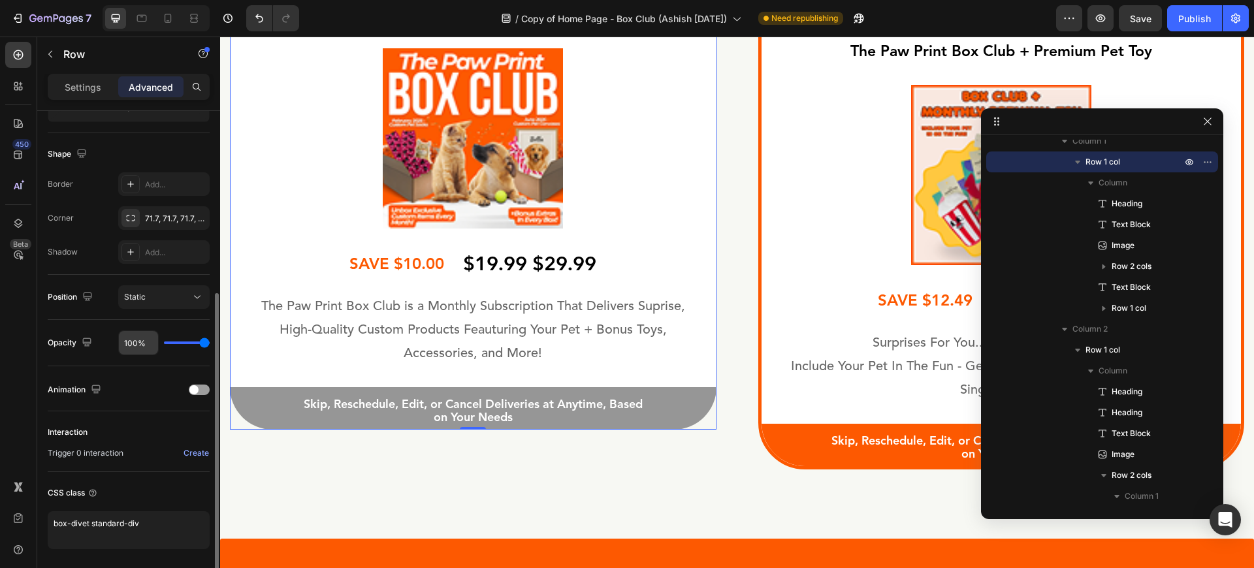
scroll to position [357, 0]
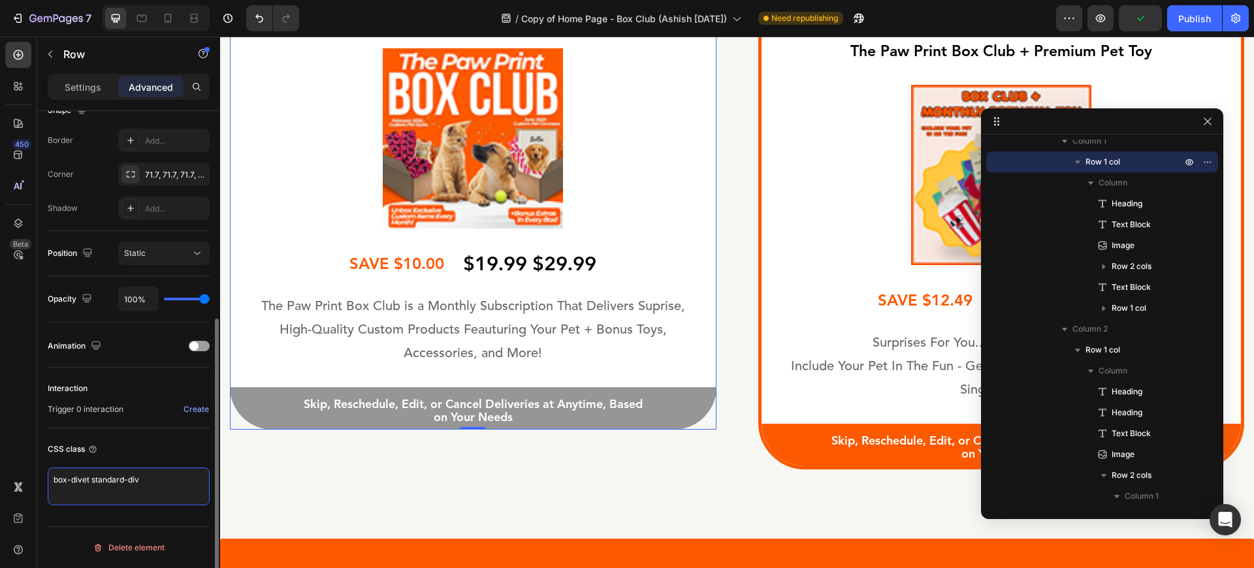
drag, startPoint x: 140, startPoint y: 483, endPoint x: 93, endPoint y: 481, distance: 47.1
click at [93, 481] on textarea "box-divet standard-div" at bounding box center [129, 487] width 162 height 38
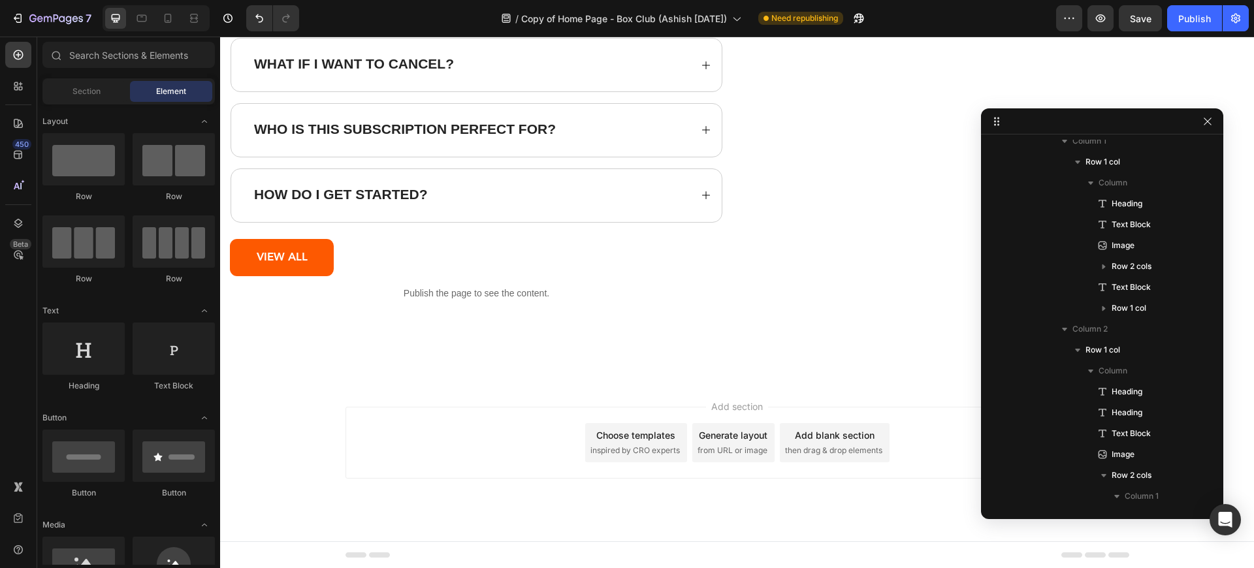
scroll to position [11566, 0]
click at [400, 296] on p "Publish the page to see the content." at bounding box center [476, 293] width 493 height 14
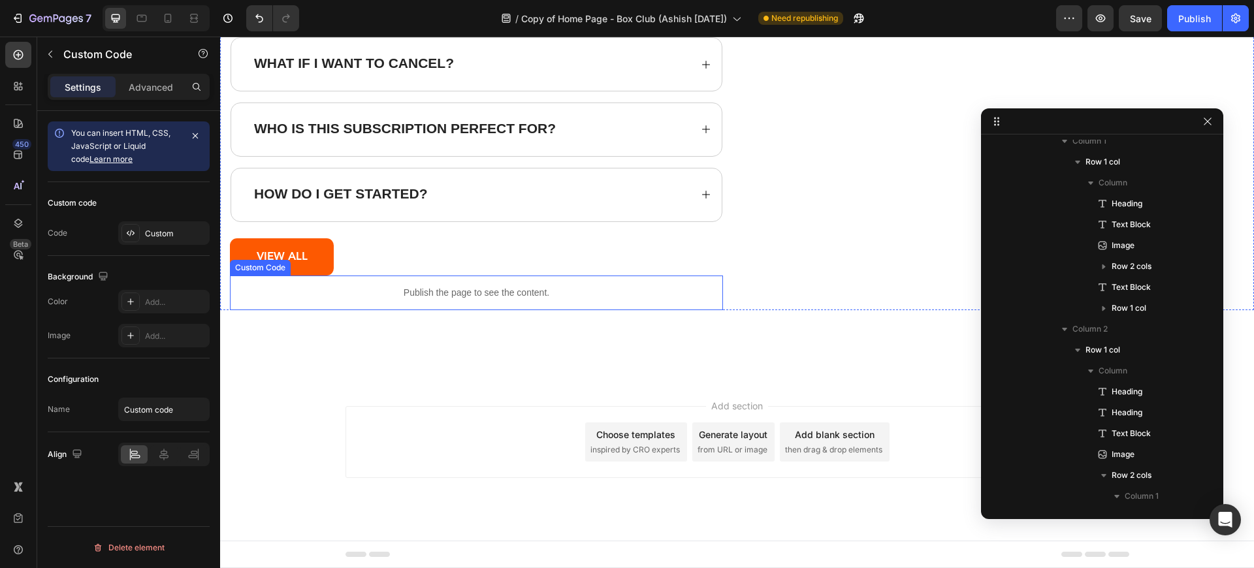
scroll to position [1516, 0]
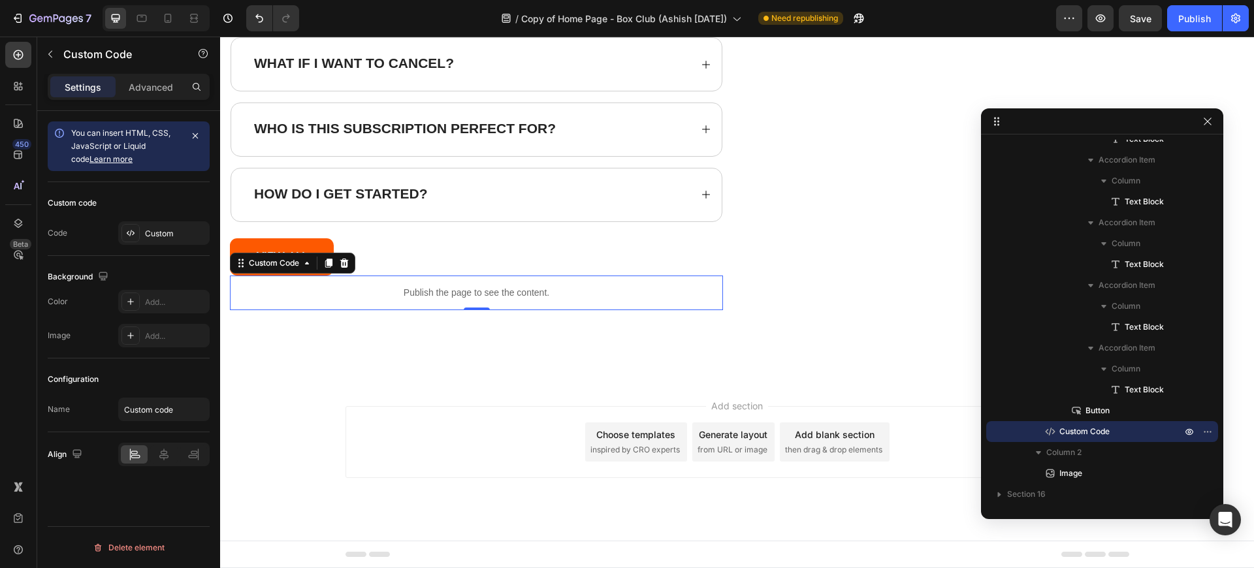
click at [400, 296] on p "Publish the page to see the content." at bounding box center [476, 293] width 493 height 14
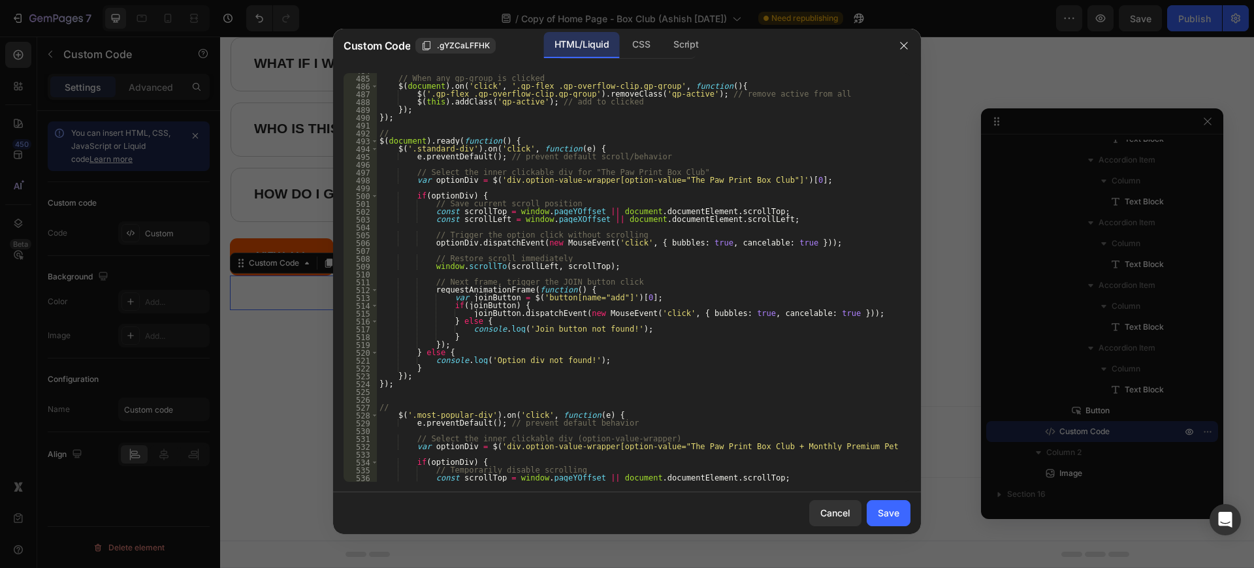
scroll to position [3753, 0]
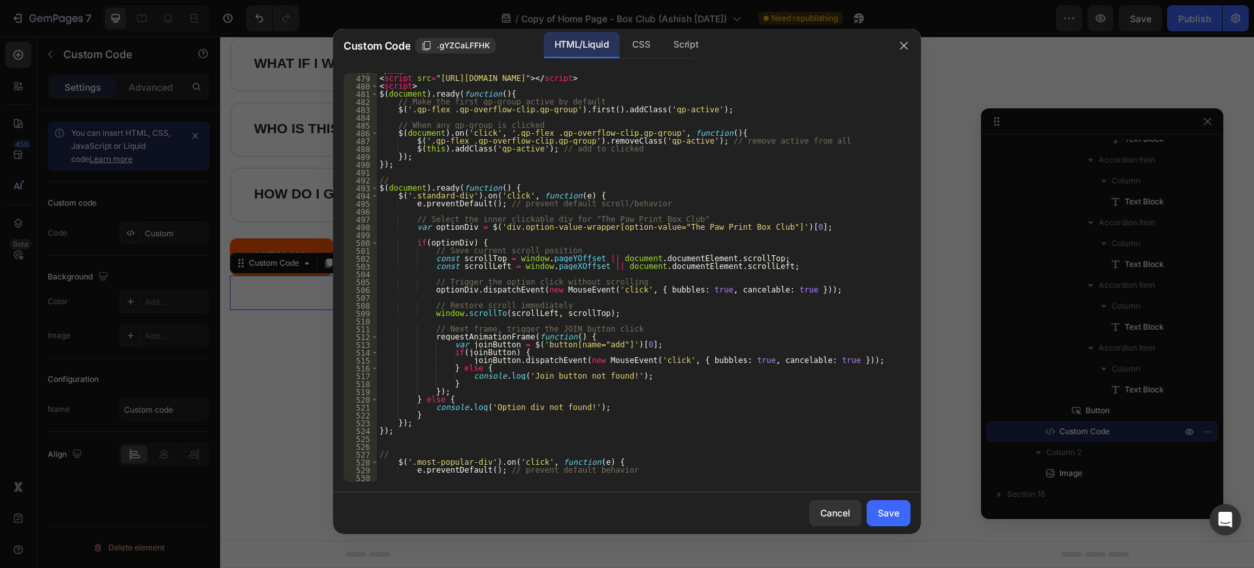
type textarea "$('.standard-div').on('click', function(e) {"
drag, startPoint x: 458, startPoint y: 195, endPoint x: 411, endPoint y: 199, distance: 47.8
click at [411, 199] on div "</ style > < script src = "[URL][DOMAIN_NAME]" > </ script > < script > $ ( doc…" at bounding box center [639, 279] width 524 height 424
click at [897, 514] on div "Save" at bounding box center [889, 513] width 22 height 14
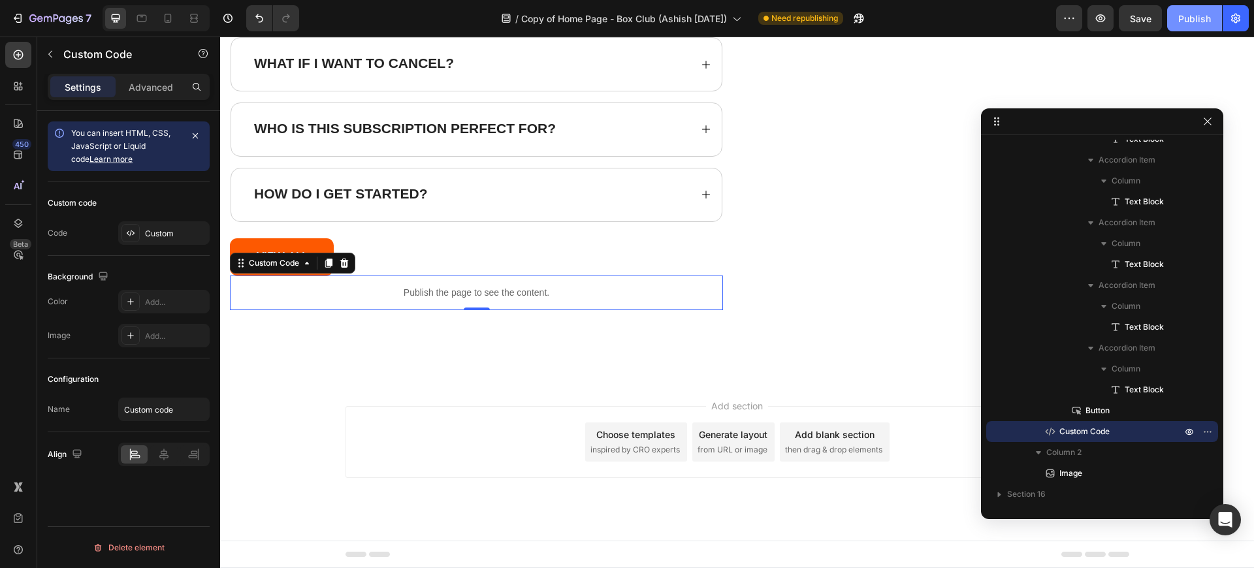
click at [1192, 16] on div "Publish" at bounding box center [1194, 19] width 33 height 14
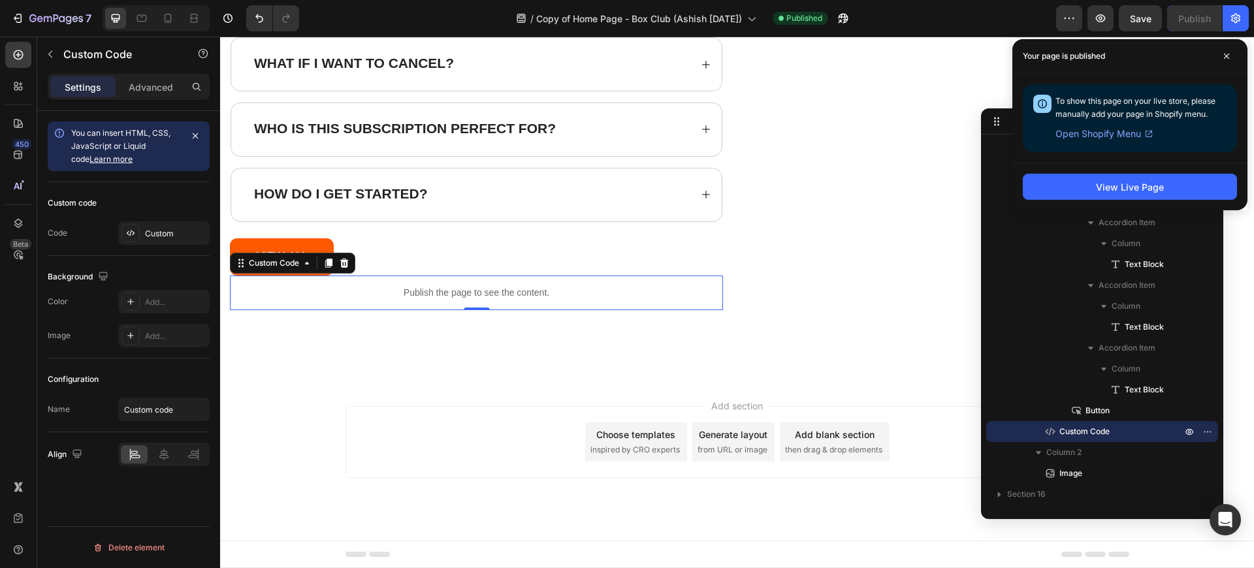
click at [521, 283] on div "Publish the page to see the content." at bounding box center [476, 293] width 493 height 35
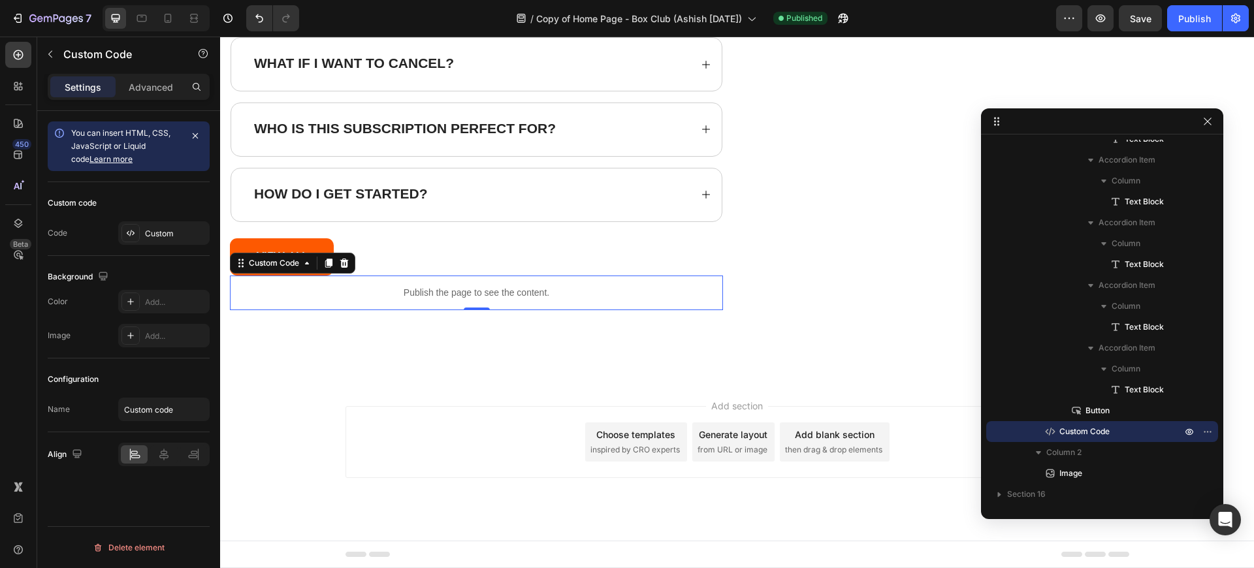
click at [521, 283] on div "Publish the page to see the content." at bounding box center [476, 293] width 493 height 35
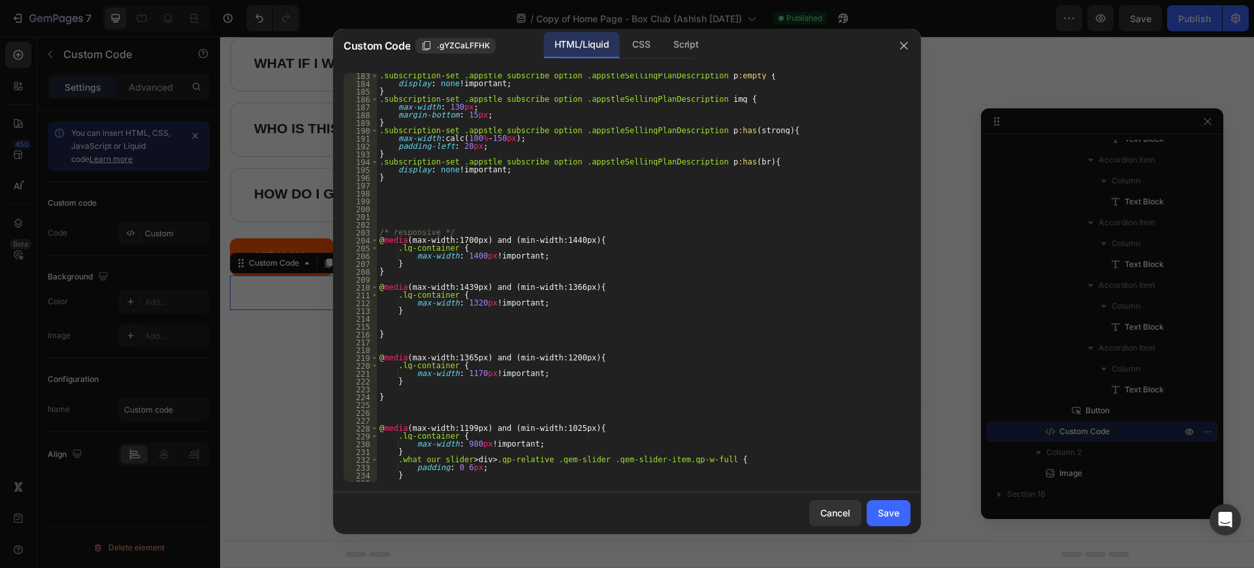
scroll to position [1381, 0]
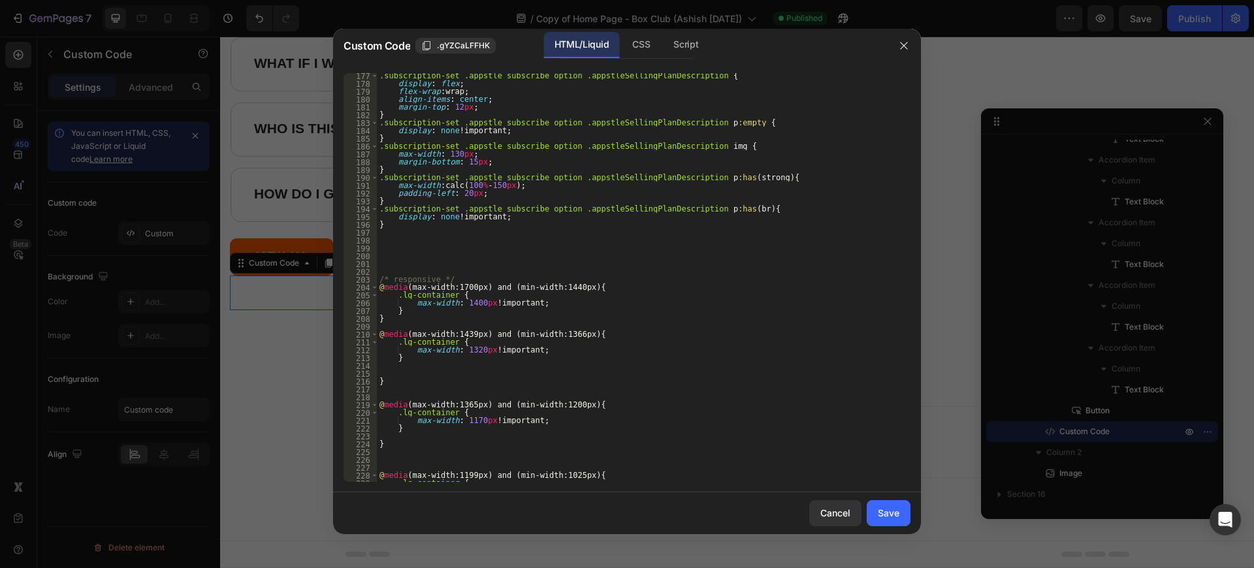
click at [423, 235] on div ".subscription-set .appstle_subscribe_option .appstleSellingPlanDescription { di…" at bounding box center [639, 284] width 524 height 424
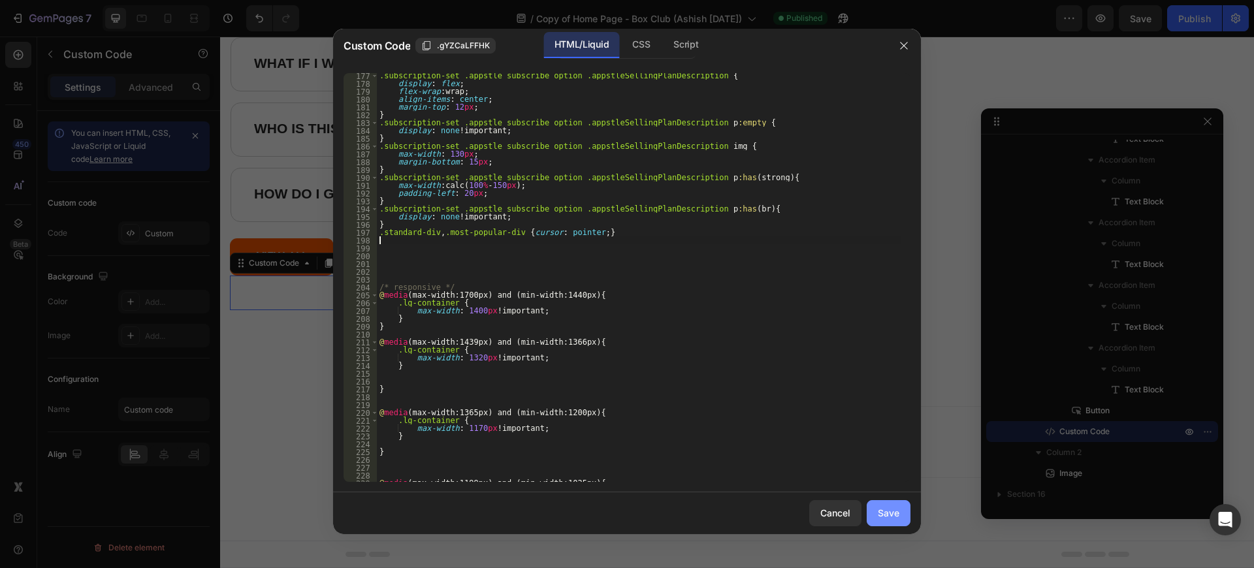
click at [888, 507] on div "Save" at bounding box center [889, 513] width 22 height 14
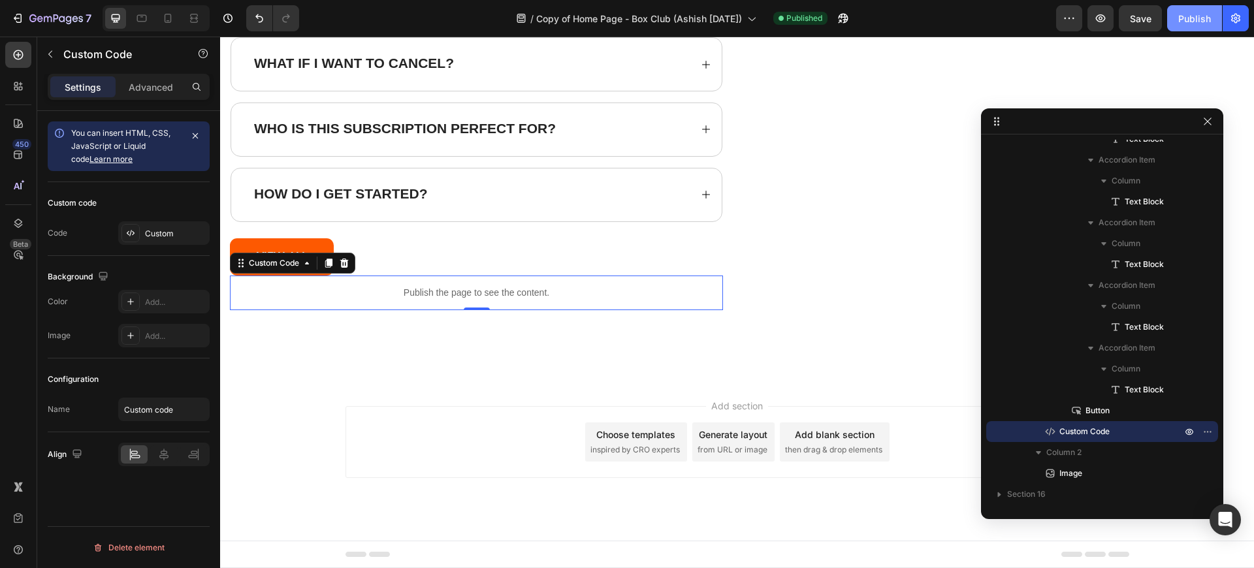
click at [1198, 10] on button "Publish" at bounding box center [1194, 18] width 55 height 26
